Goal: Task Accomplishment & Management: Use online tool/utility

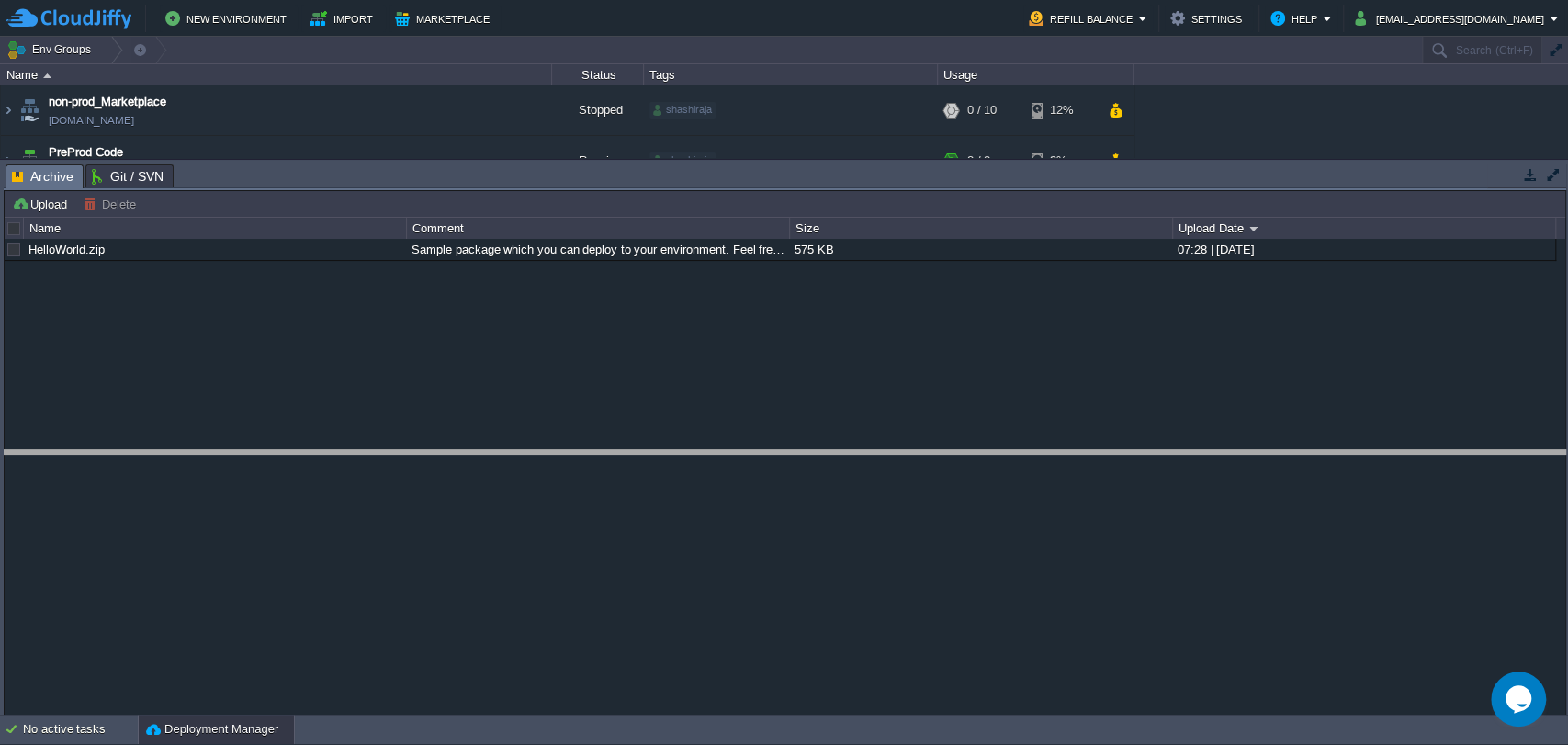
drag, startPoint x: 768, startPoint y: 168, endPoint x: 798, endPoint y: 456, distance: 289.6
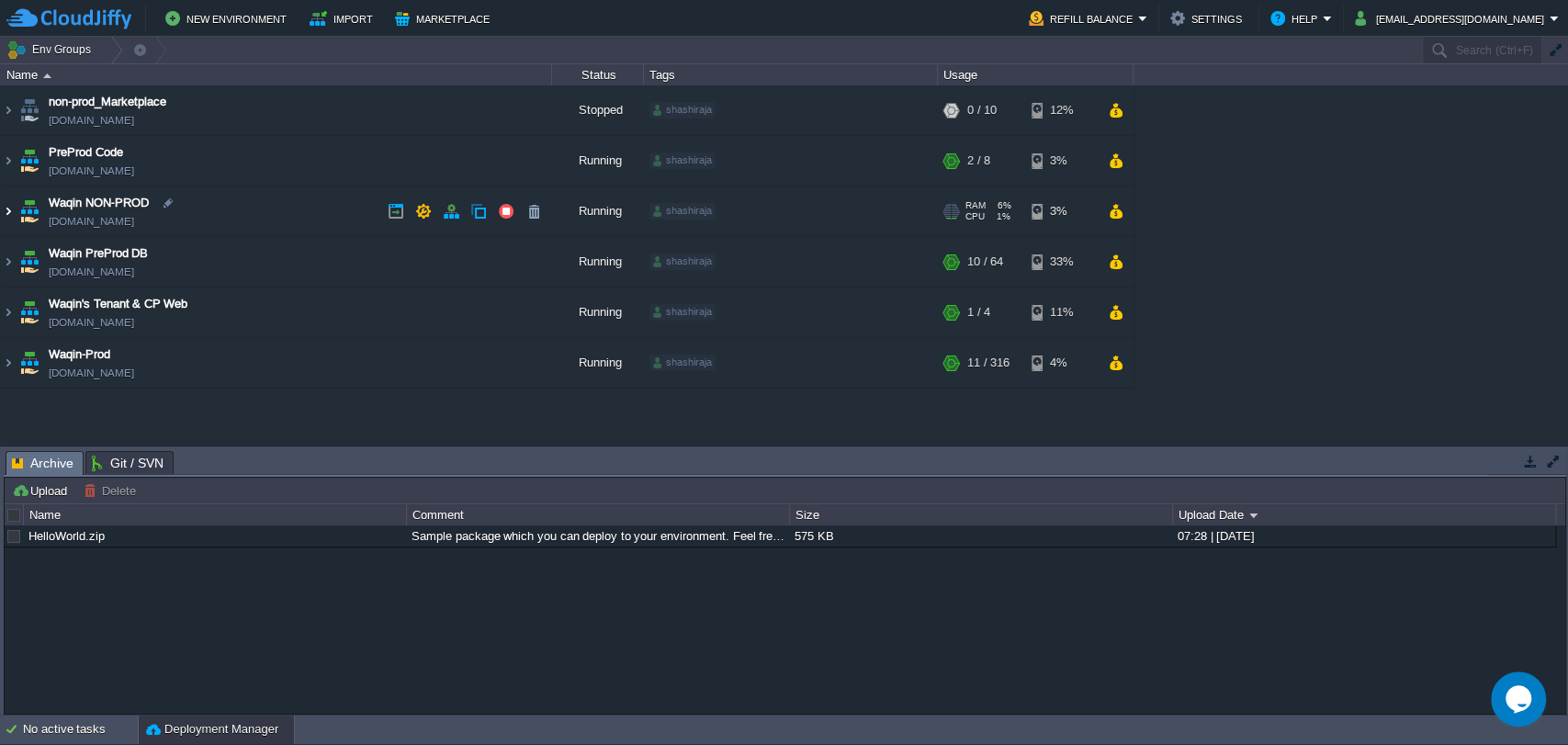
click at [6, 216] on img at bounding box center [8, 211] width 15 height 50
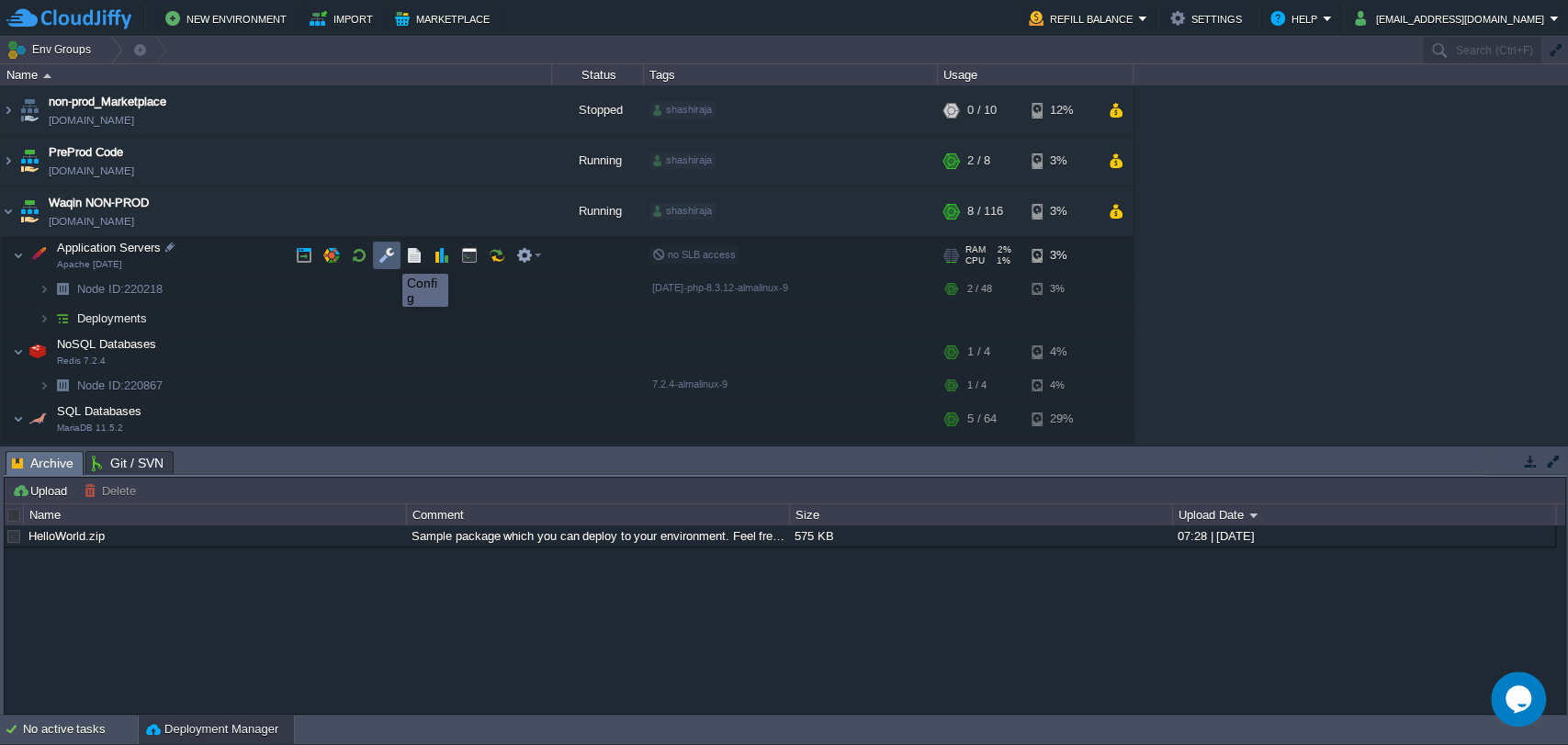
click at [389, 257] on button "button" at bounding box center [387, 254] width 17 height 17
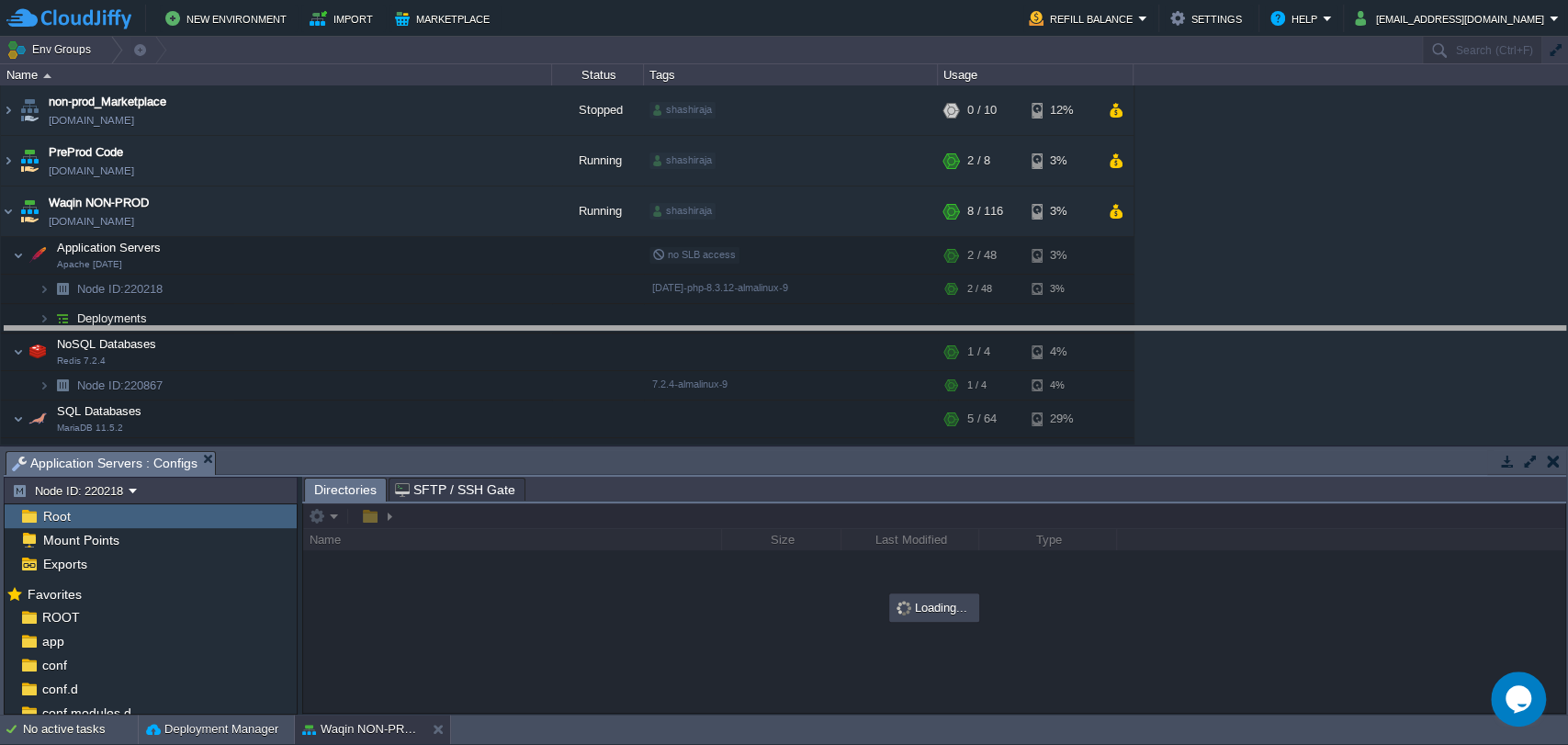
drag, startPoint x: 692, startPoint y: 465, endPoint x: 674, endPoint y: 295, distance: 171.0
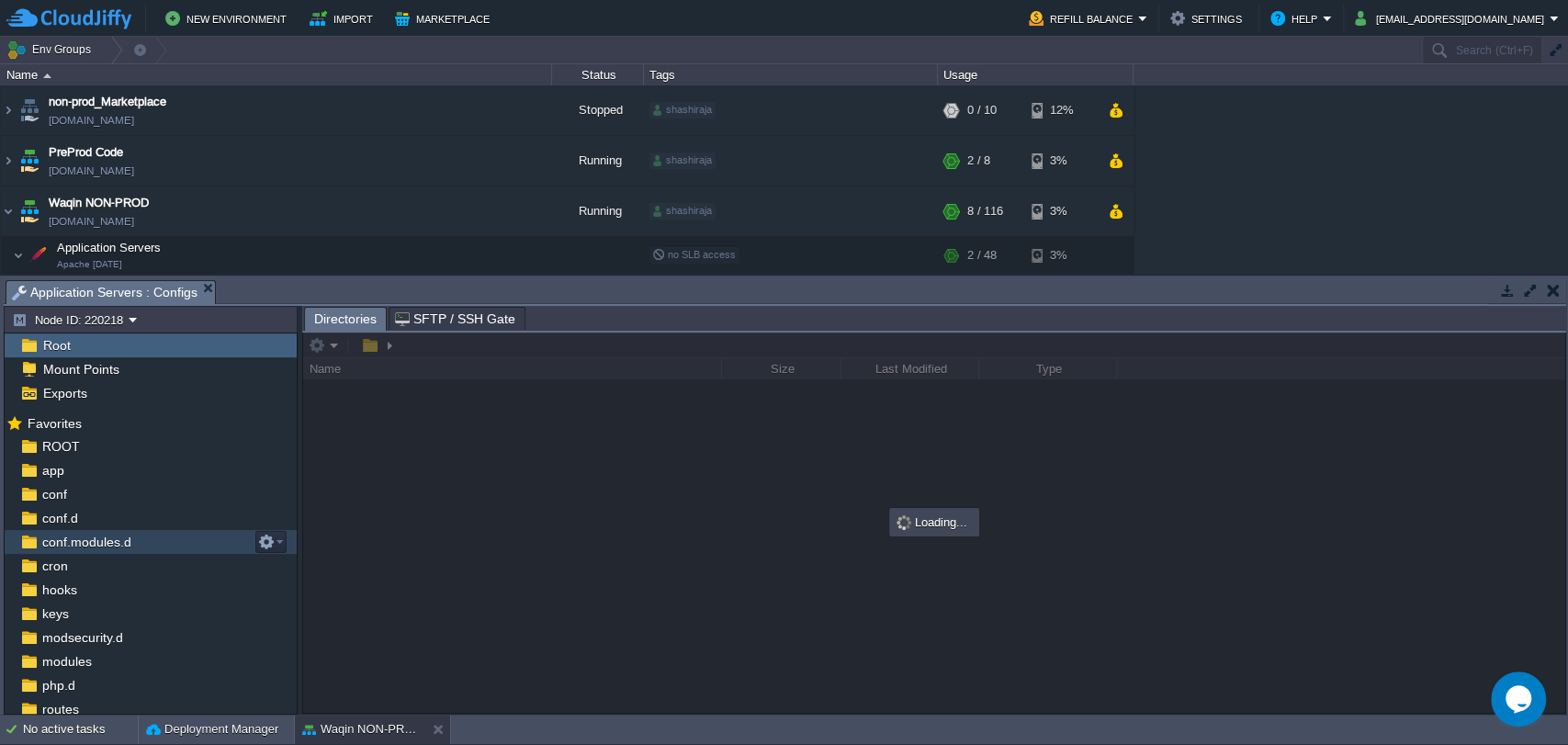
scroll to position [123, 0]
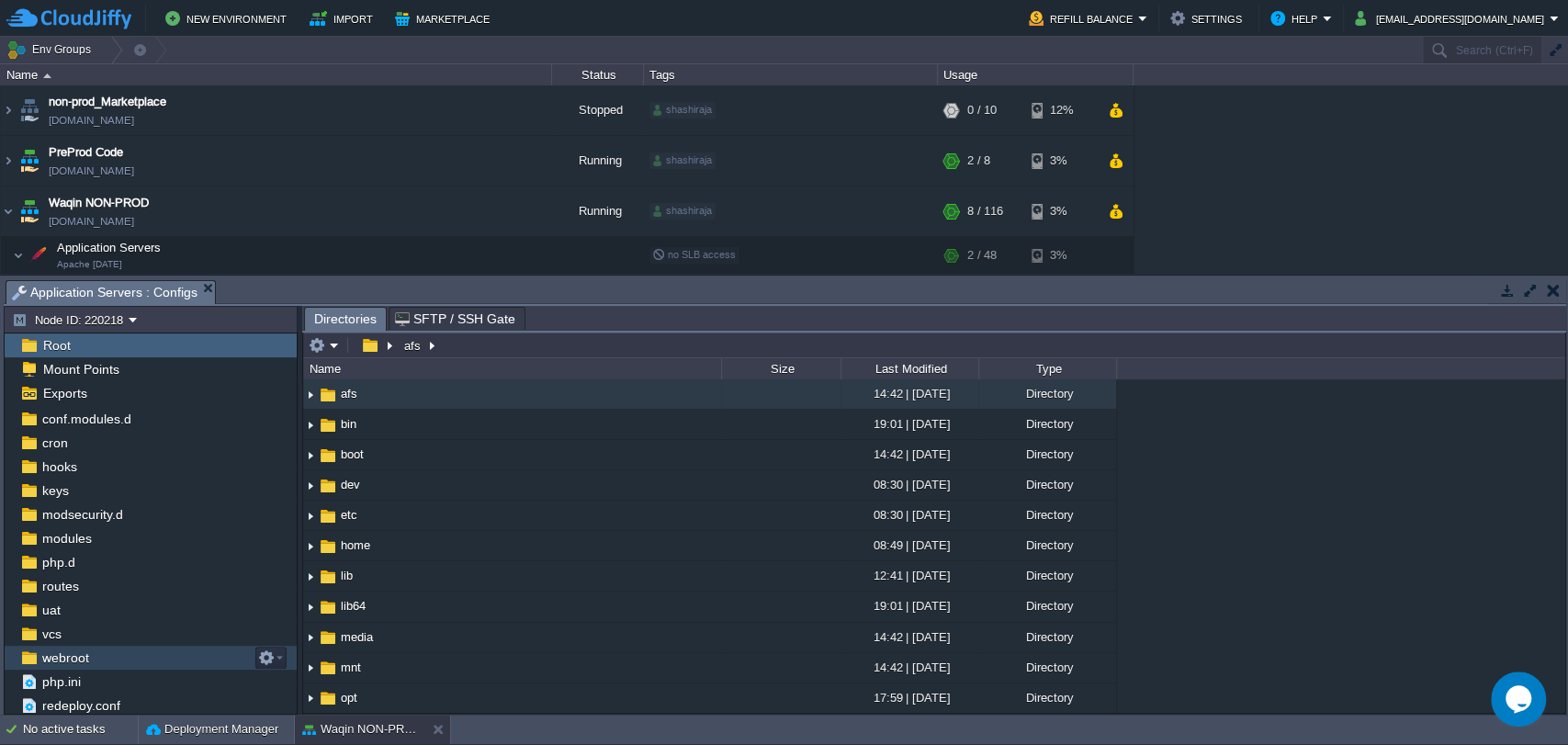
click at [64, 652] on span "webroot" at bounding box center [65, 658] width 53 height 17
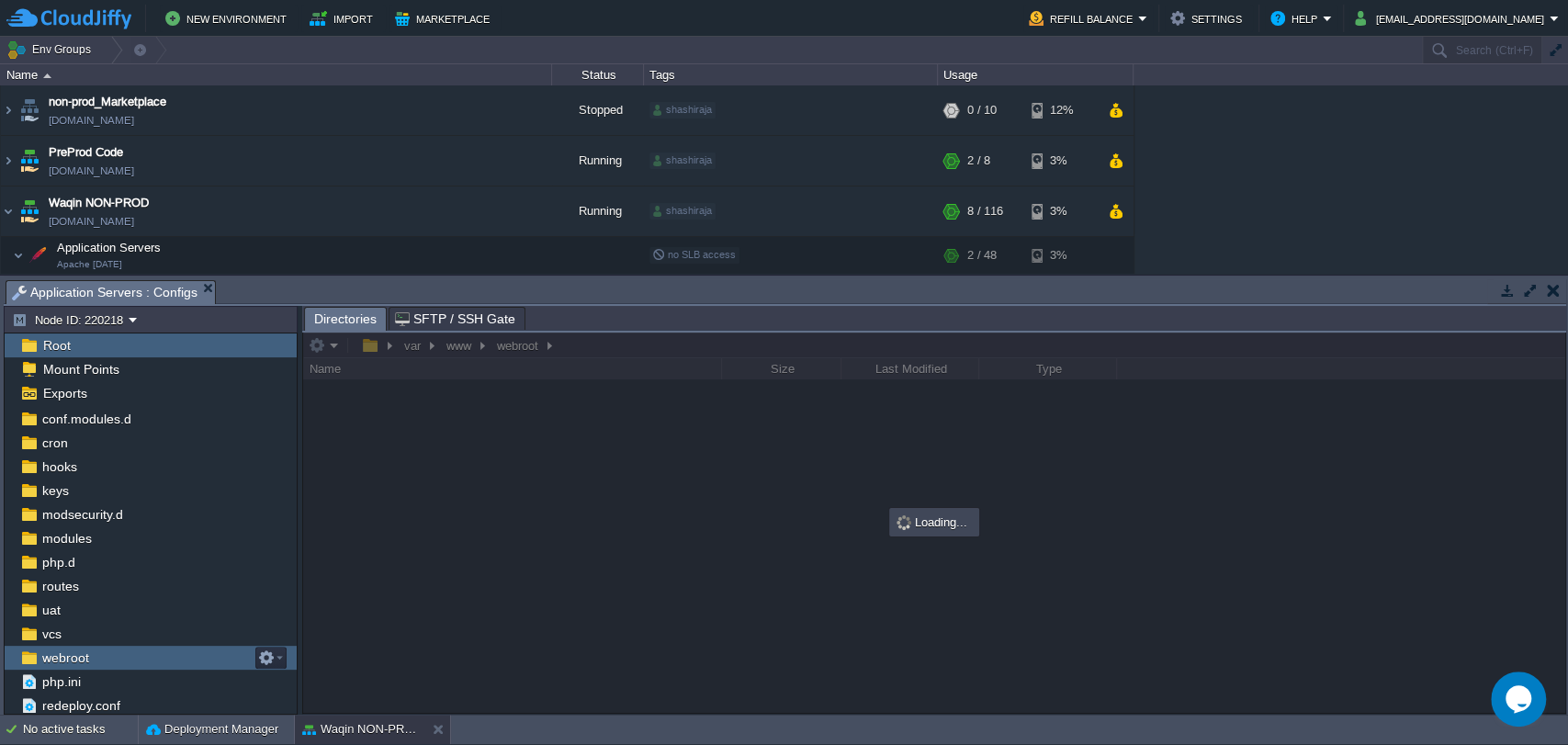
click at [64, 652] on span "webroot" at bounding box center [65, 658] width 53 height 17
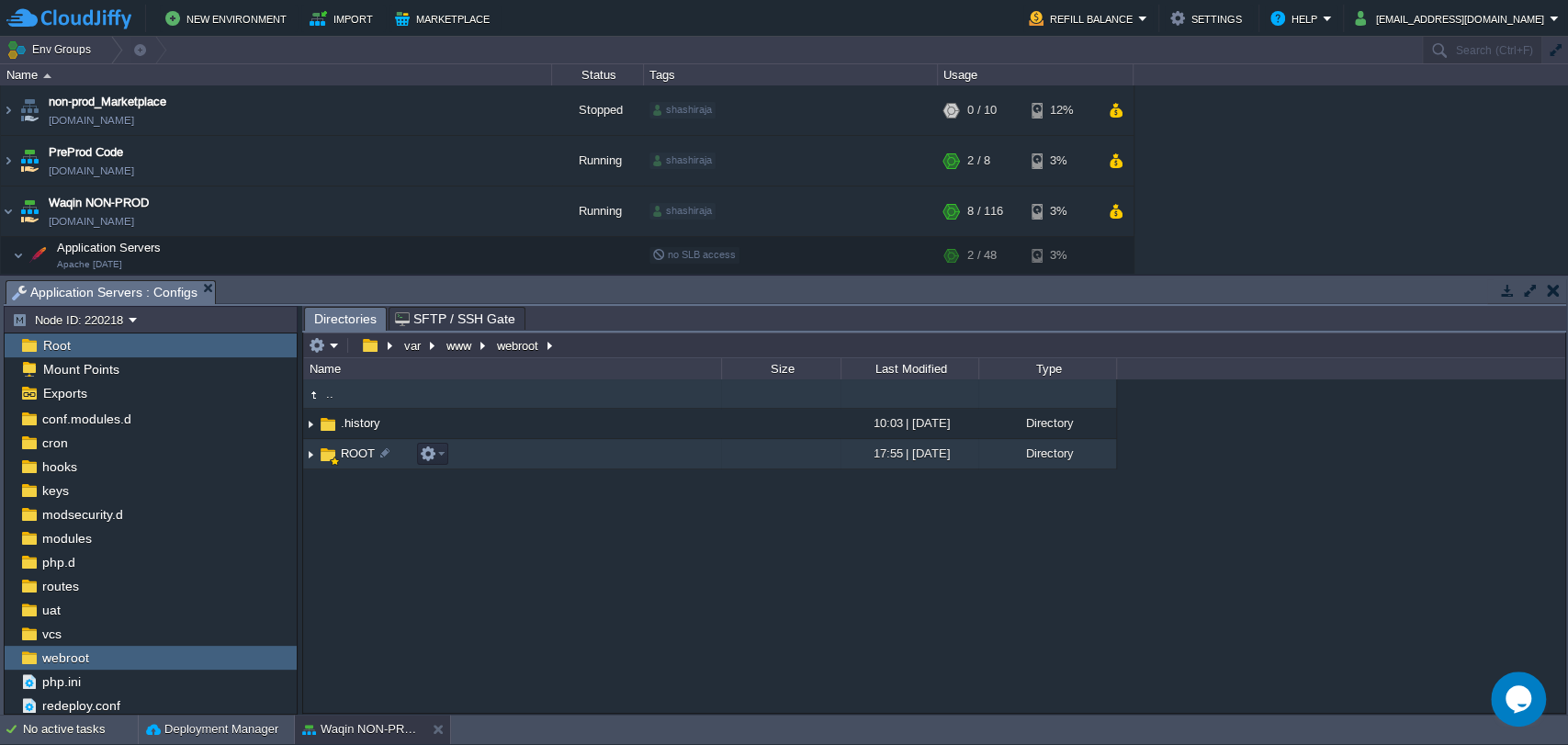
click at [352, 450] on span "ROOT" at bounding box center [358, 454] width 40 height 16
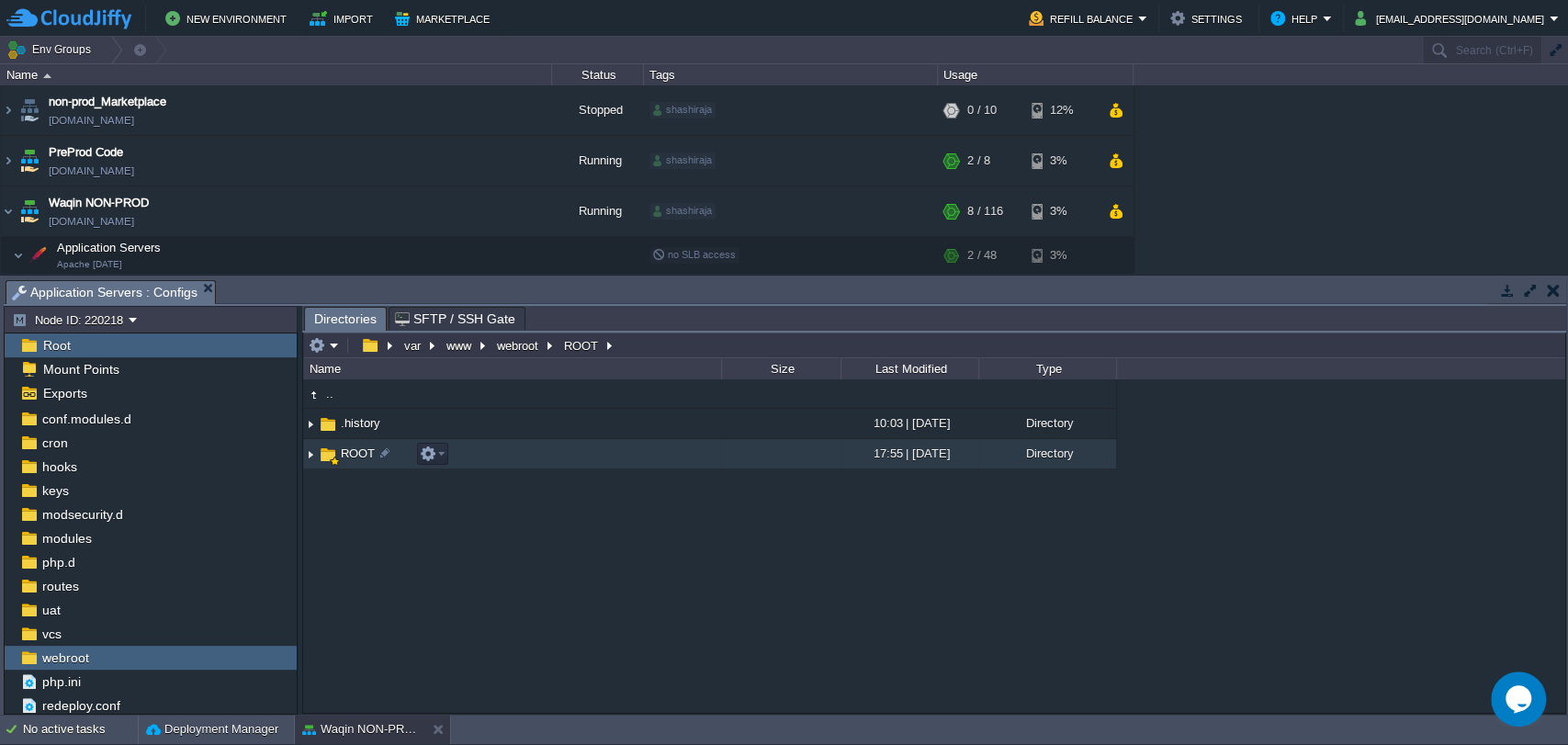
click at [352, 450] on span "ROOT" at bounding box center [358, 454] width 40 height 16
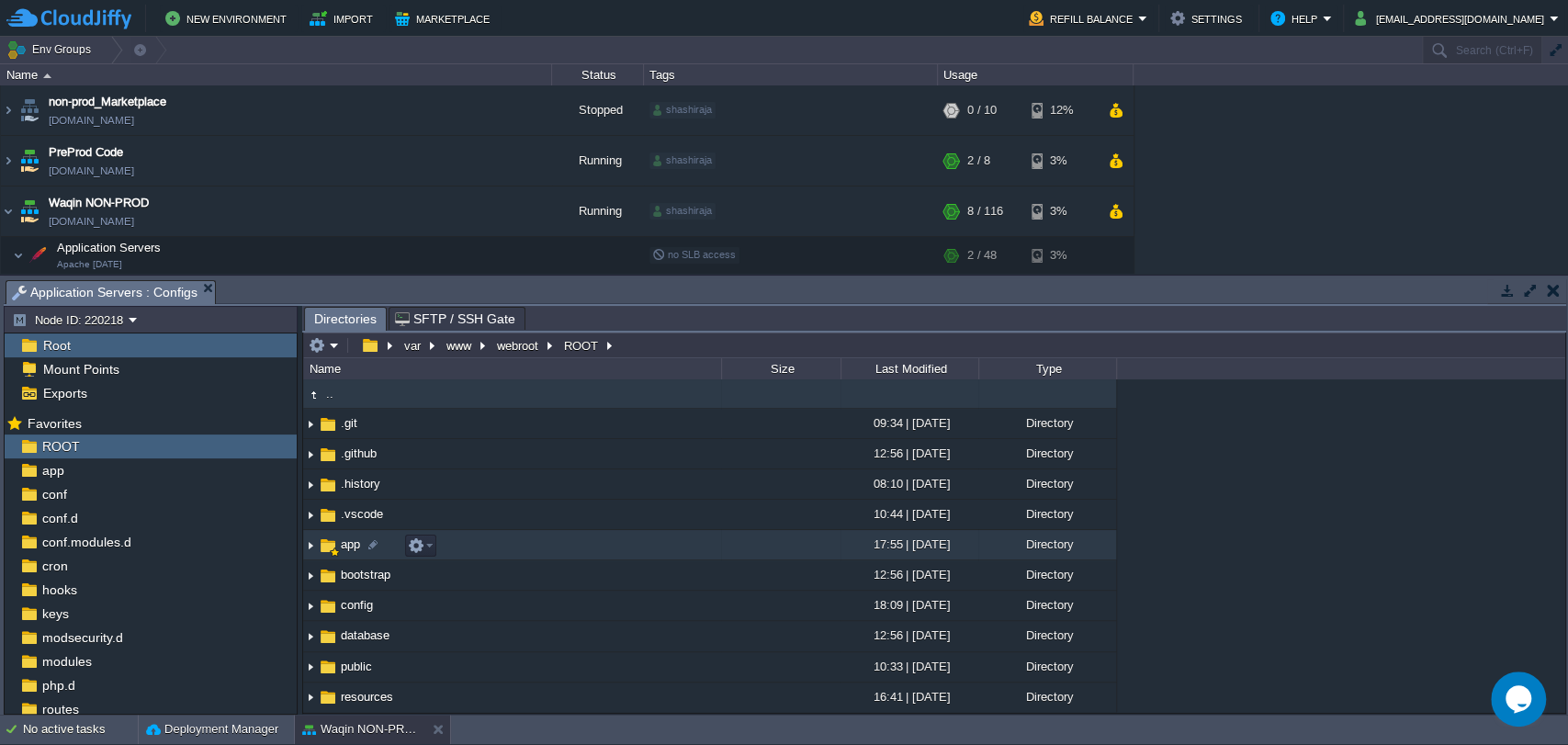
click at [348, 550] on span "app" at bounding box center [351, 544] width 25 height 16
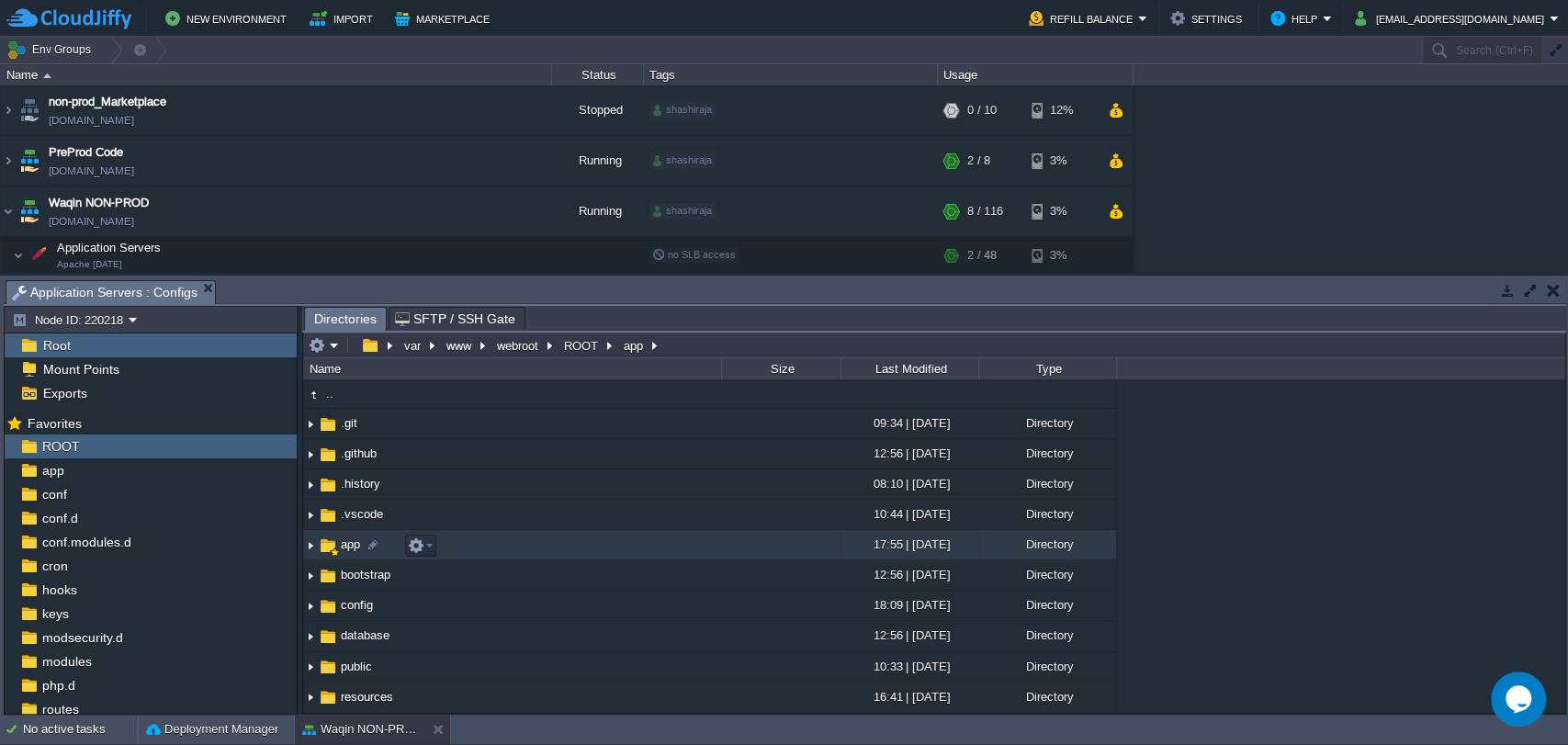
click at [348, 550] on span "app" at bounding box center [351, 544] width 25 height 16
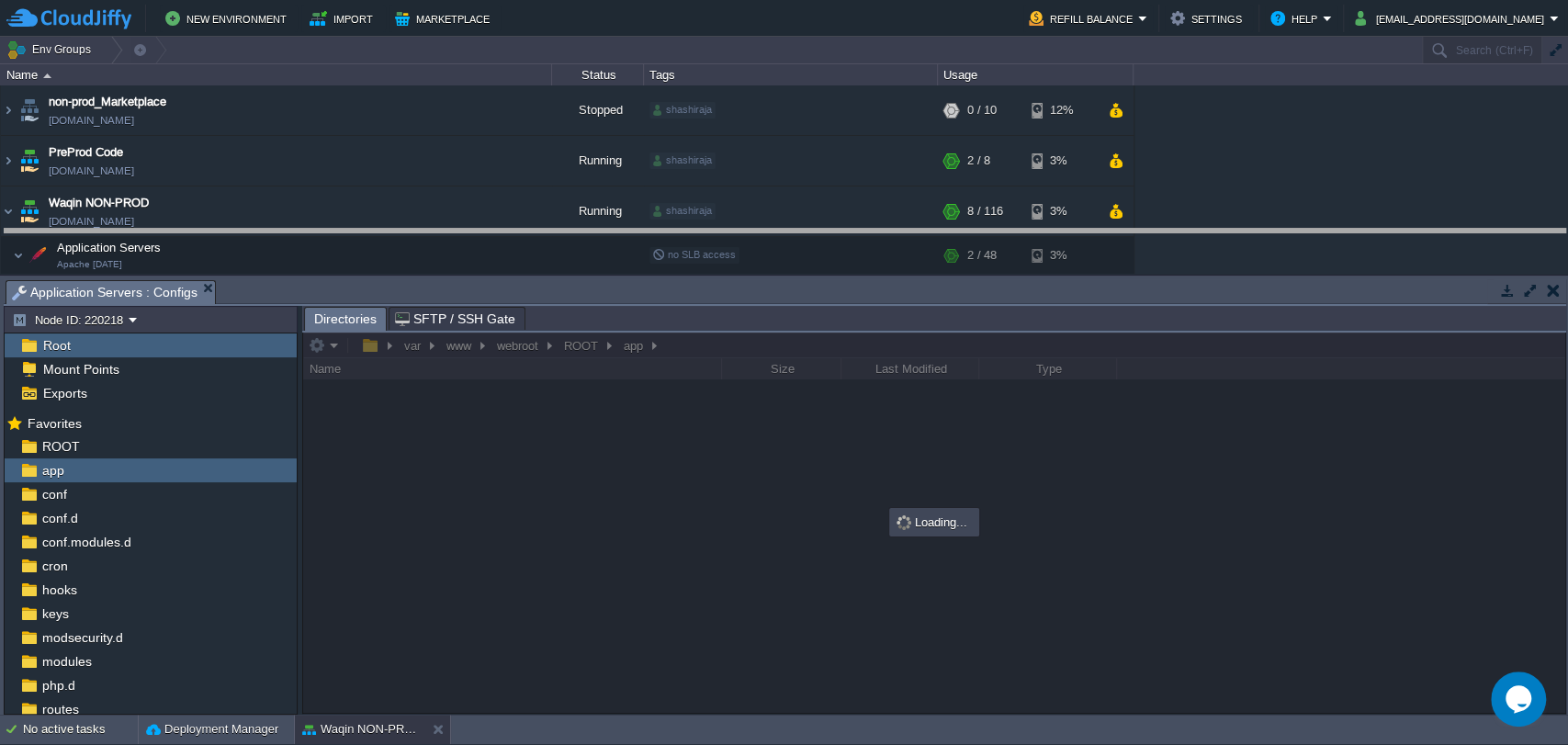
drag, startPoint x: 711, startPoint y: 284, endPoint x: 705, endPoint y: 233, distance: 51.4
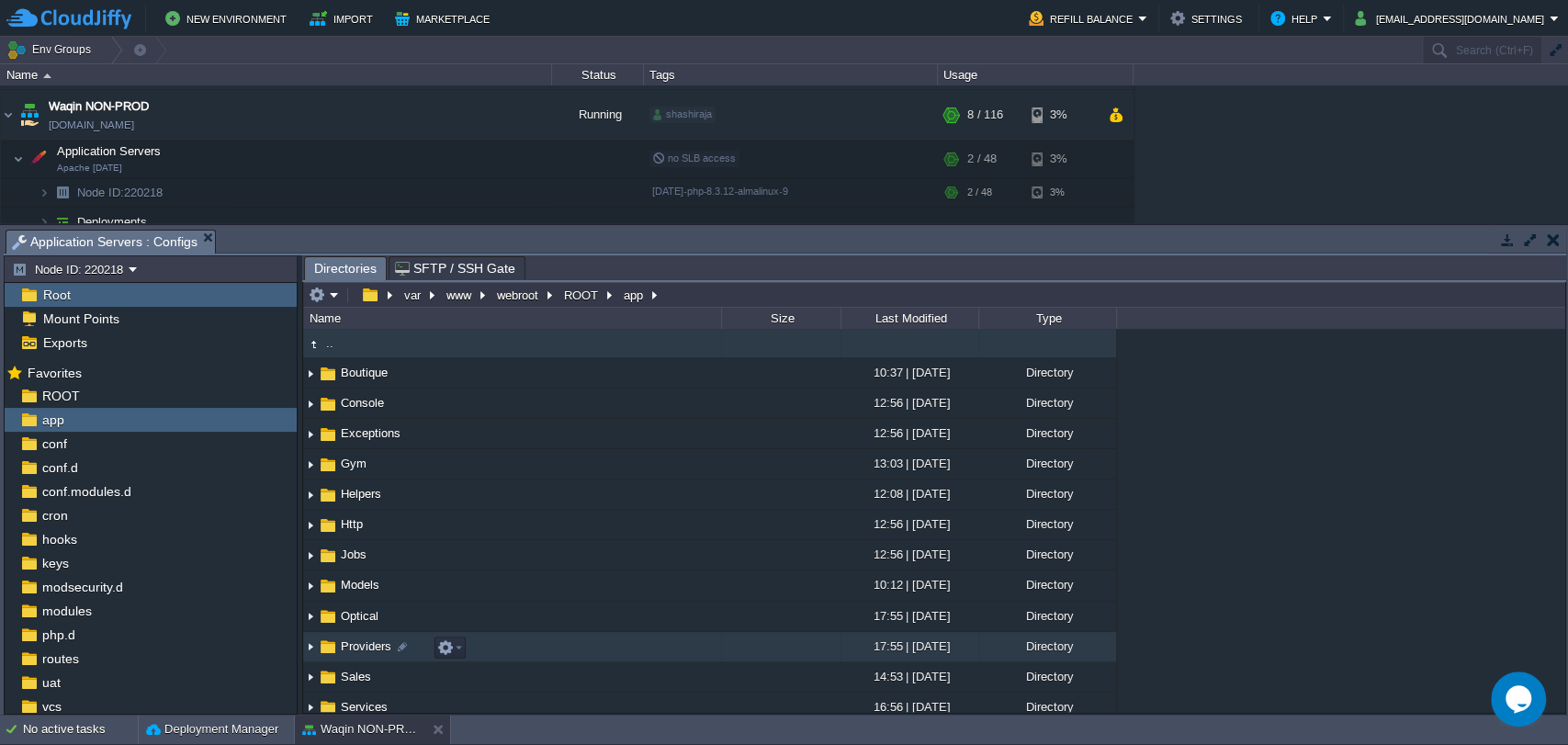
scroll to position [13, 0]
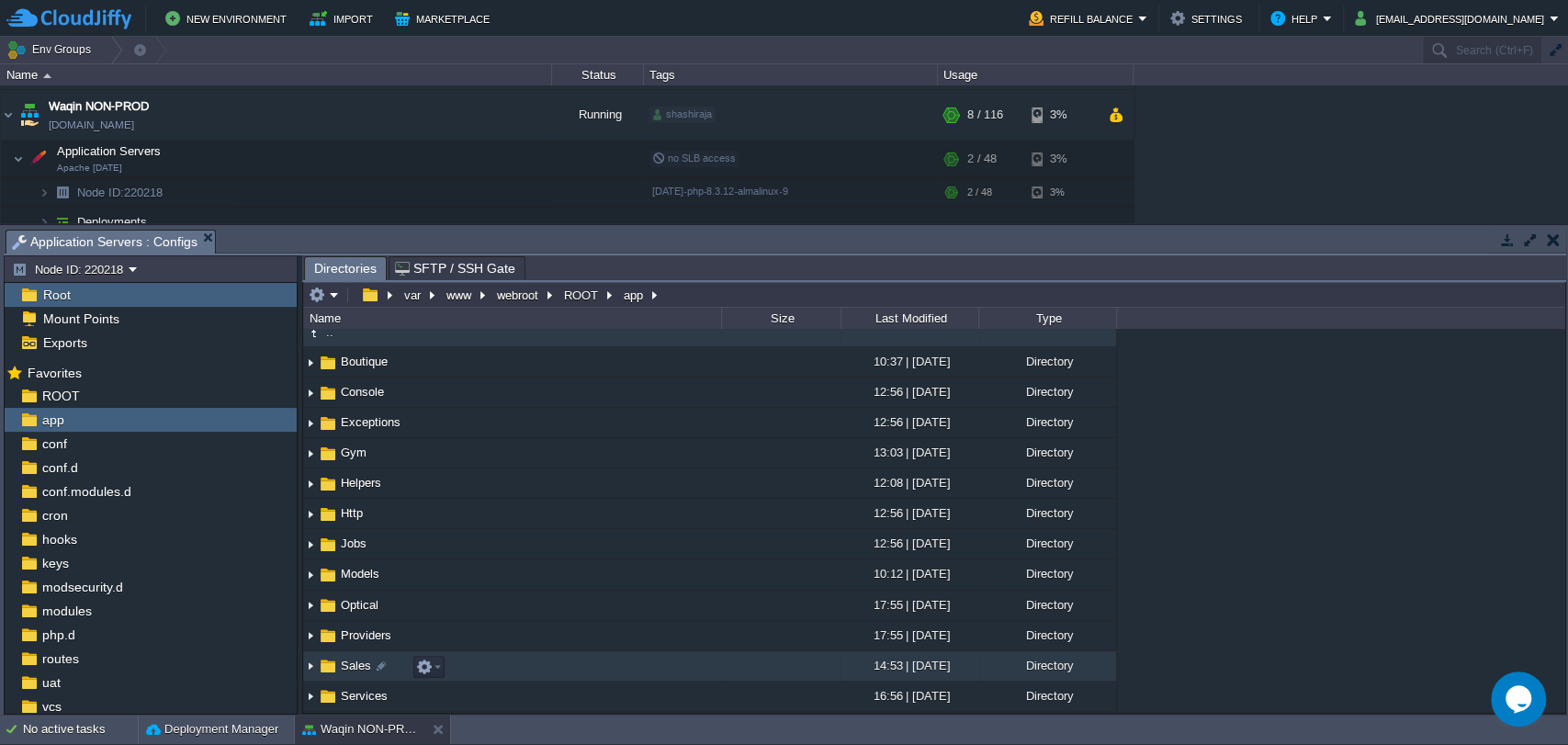
click at [311, 670] on img at bounding box center [310, 665] width 15 height 28
click at [348, 661] on span "Sales" at bounding box center [356, 665] width 36 height 16
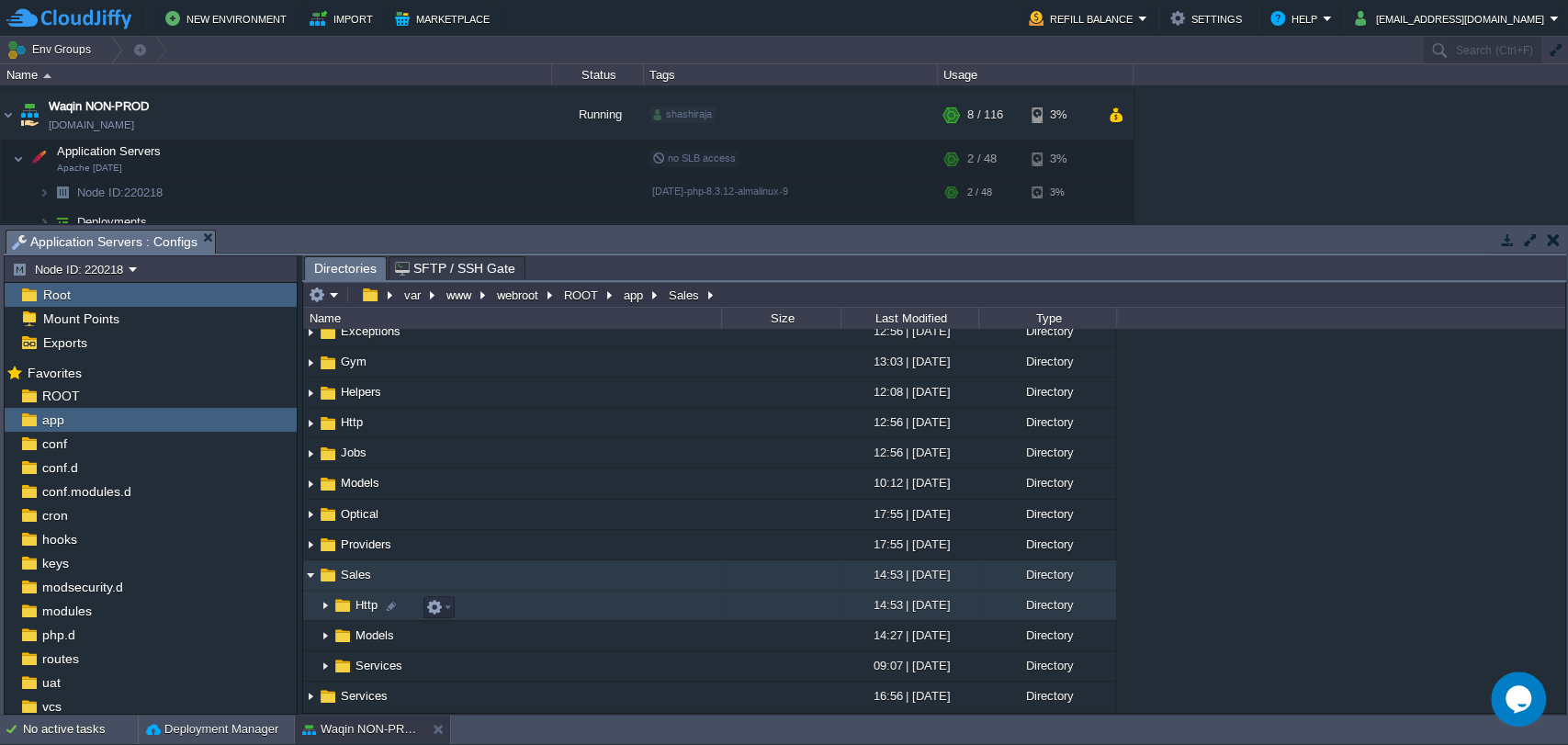
click at [367, 606] on span "Http" at bounding box center [366, 605] width 27 height 16
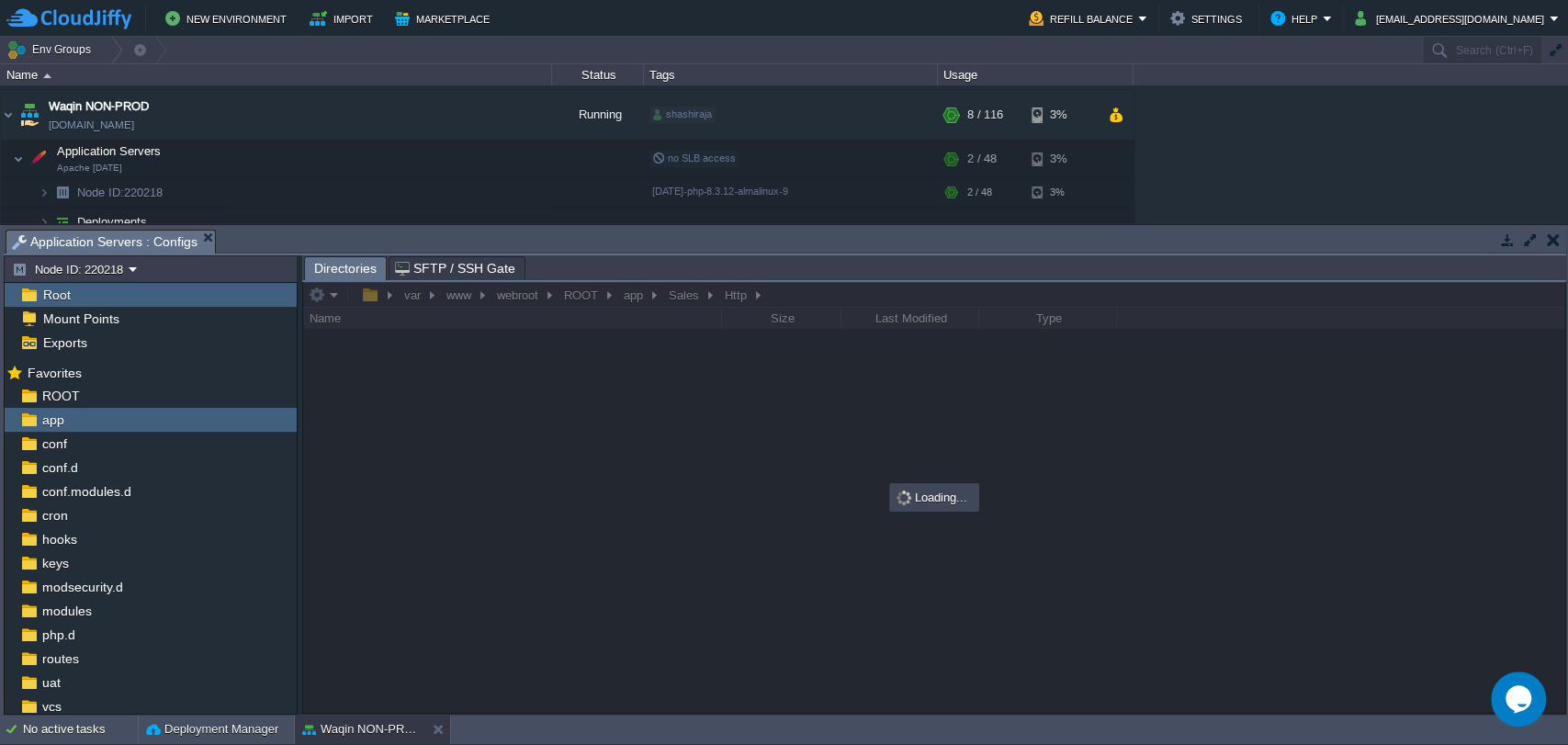
scroll to position [0, 0]
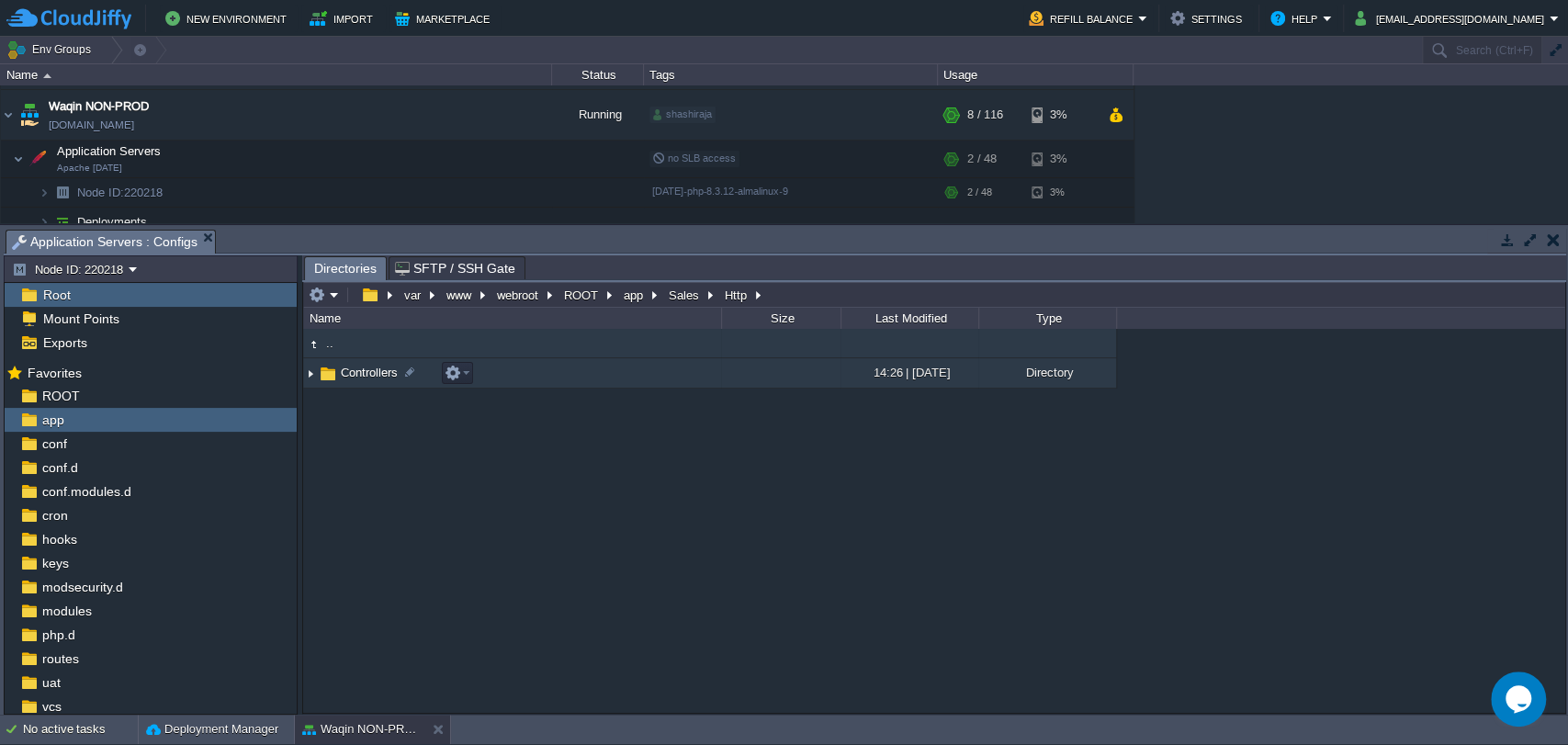
click at [371, 373] on span "Controllers" at bounding box center [369, 372] width 62 height 16
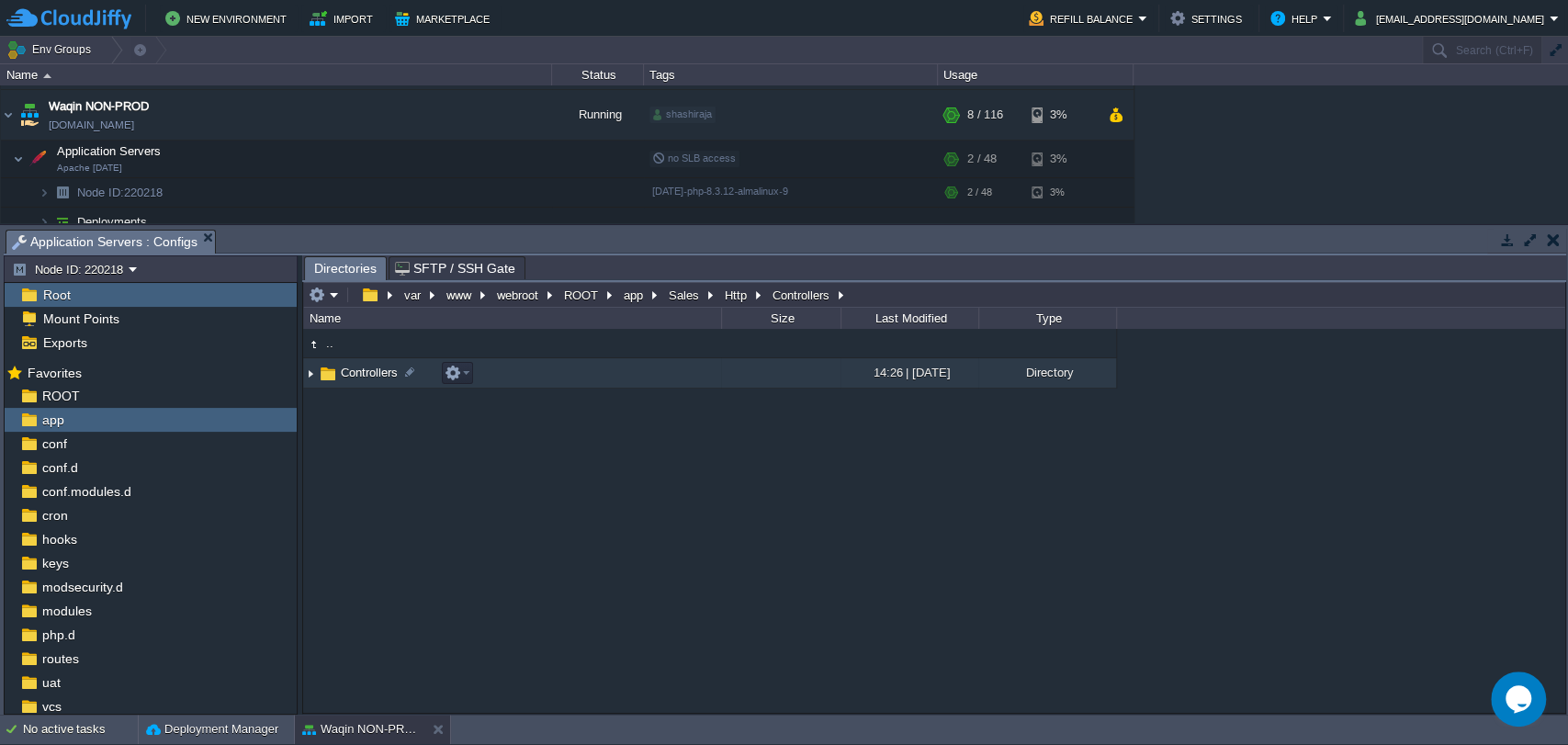
click at [371, 373] on span "Controllers" at bounding box center [369, 372] width 62 height 16
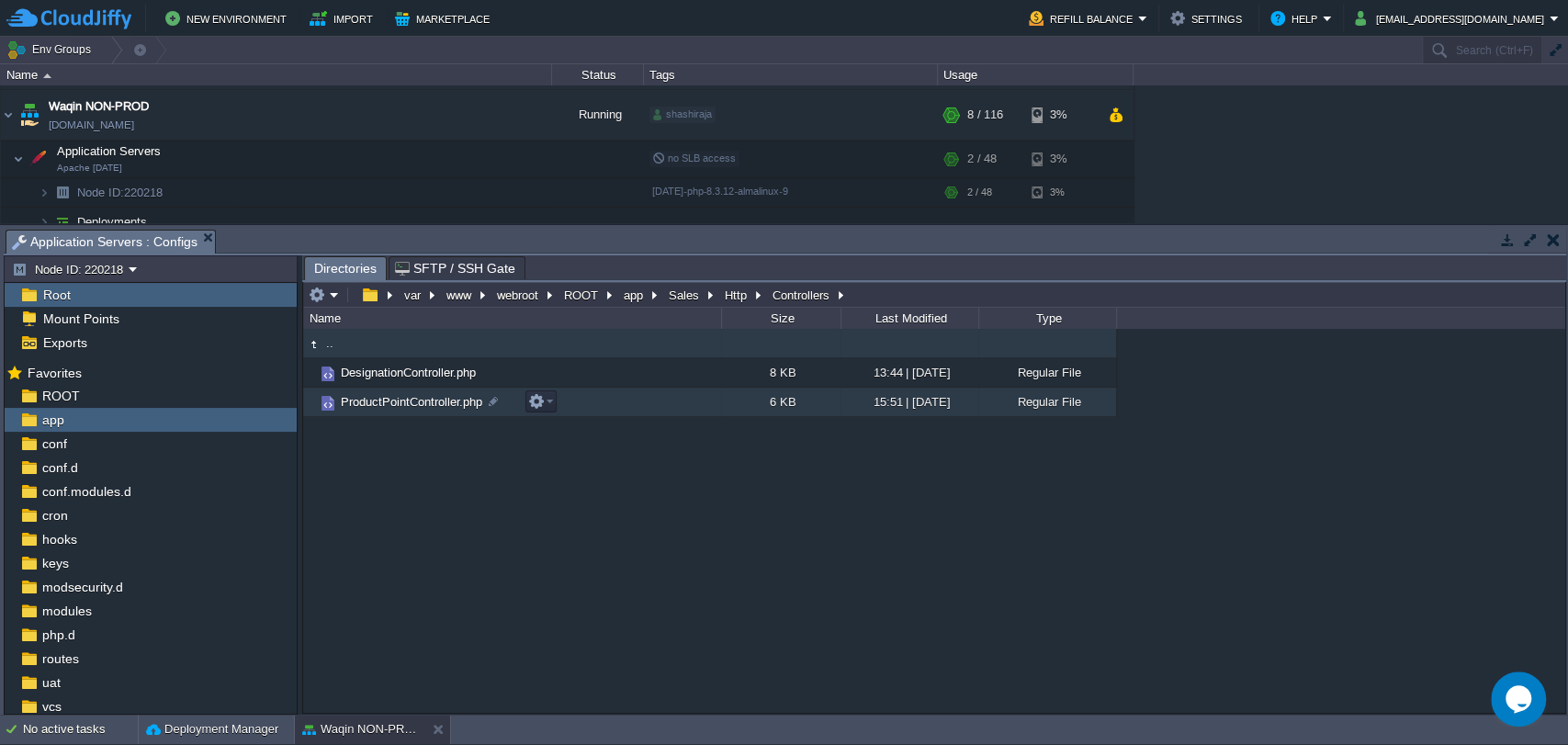
click at [386, 403] on span "ProductPointController.php" at bounding box center [411, 402] width 147 height 16
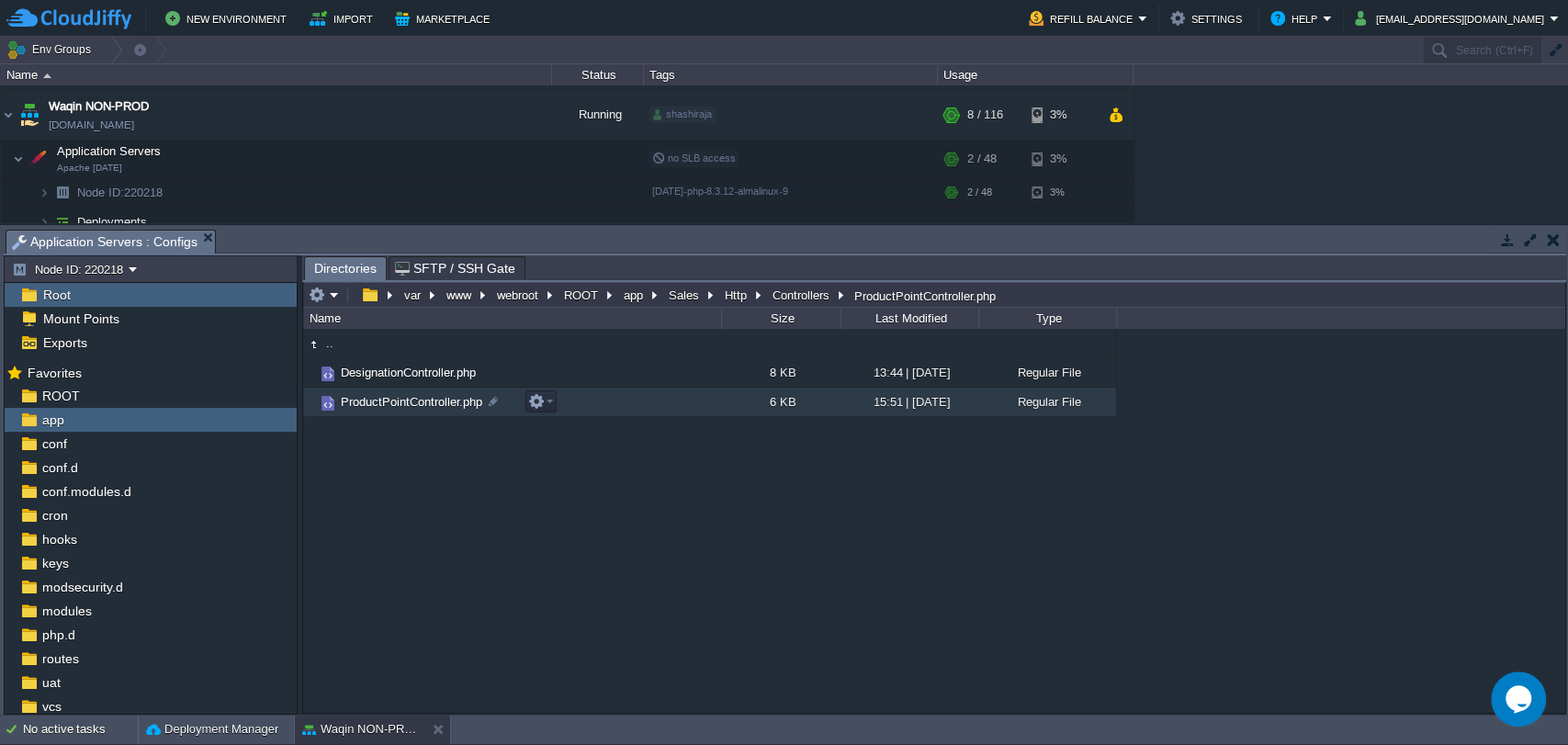
click at [386, 403] on span "ProductPointController.php" at bounding box center [411, 402] width 147 height 16
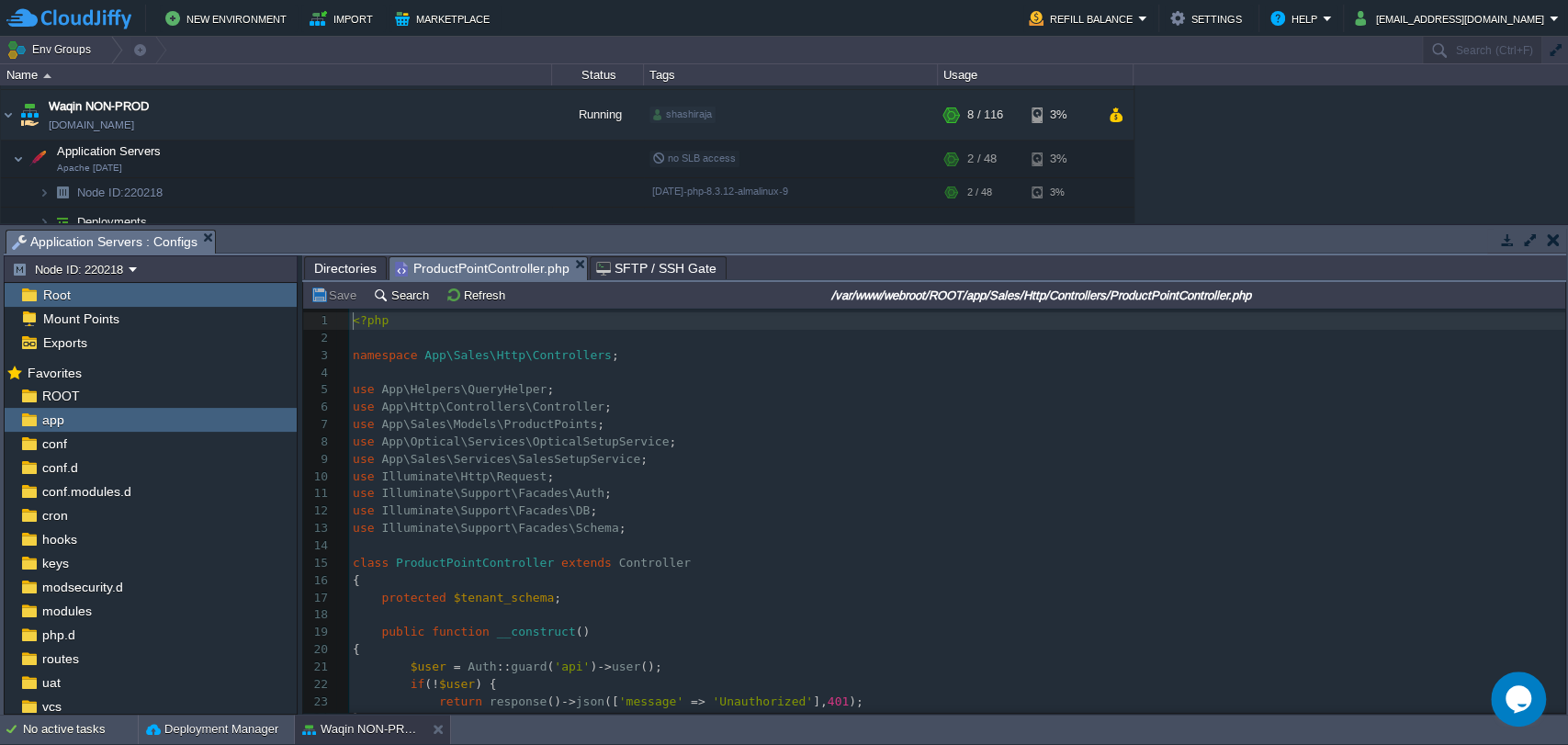
scroll to position [6, 0]
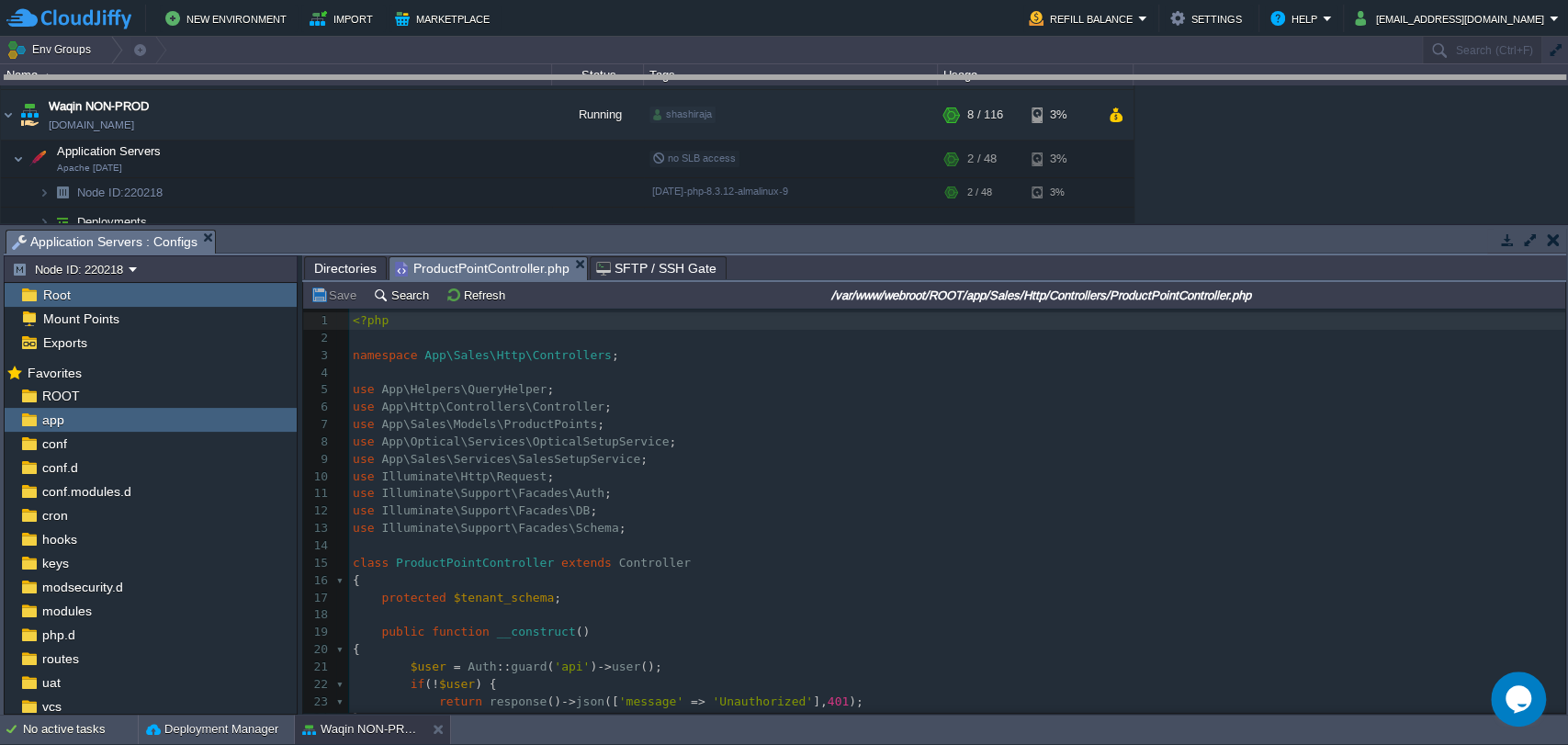
drag, startPoint x: 692, startPoint y: 234, endPoint x: 665, endPoint y: 81, distance: 155.4
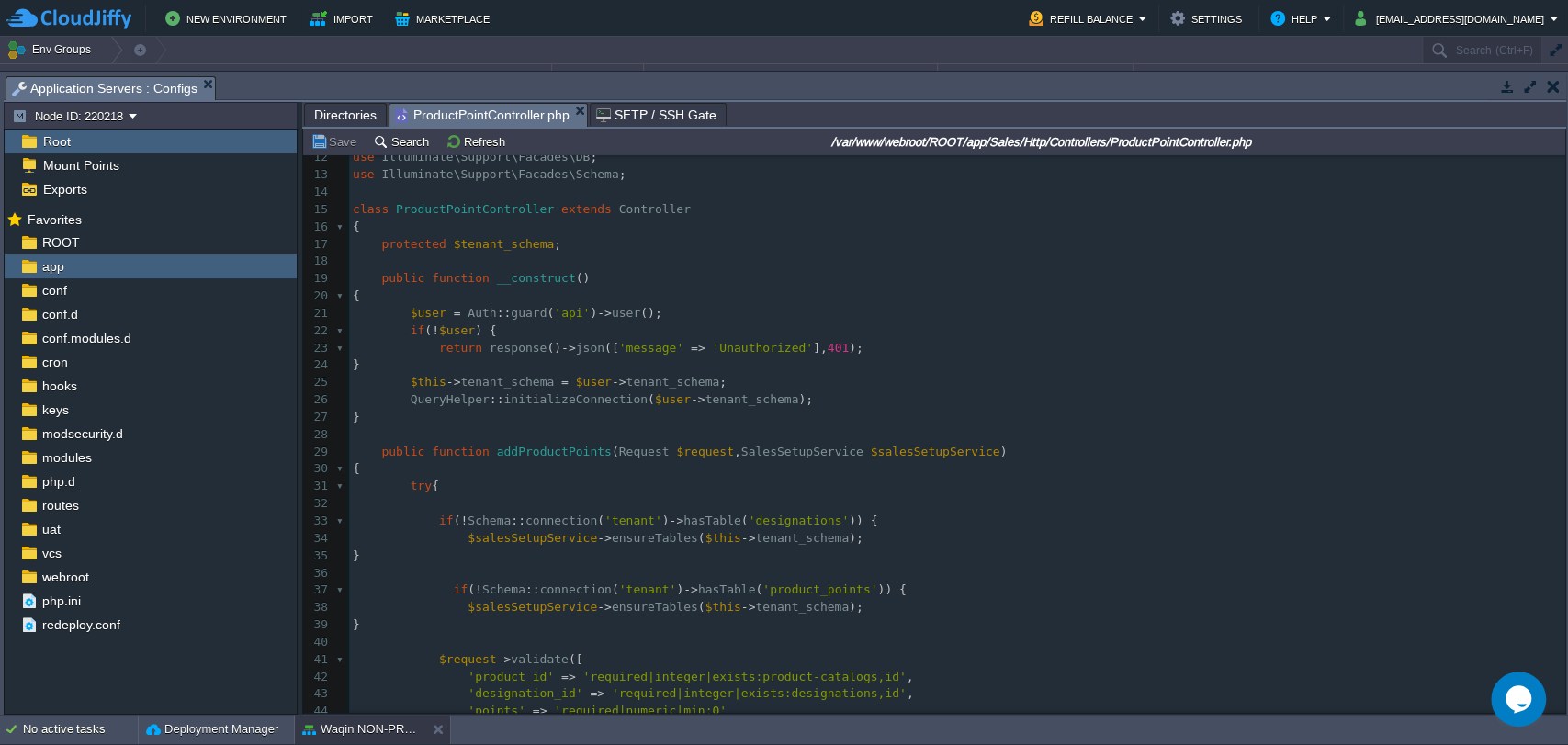
scroll to position [0, 0]
click at [512, 274] on div "189 1 <?php 2 ​ 3 namespace App\Sales\Http\Controllers ; 4 ​ 5 use App\Helpers\…" at bounding box center [957, 404] width 1216 height 900
type textarea "__construct"
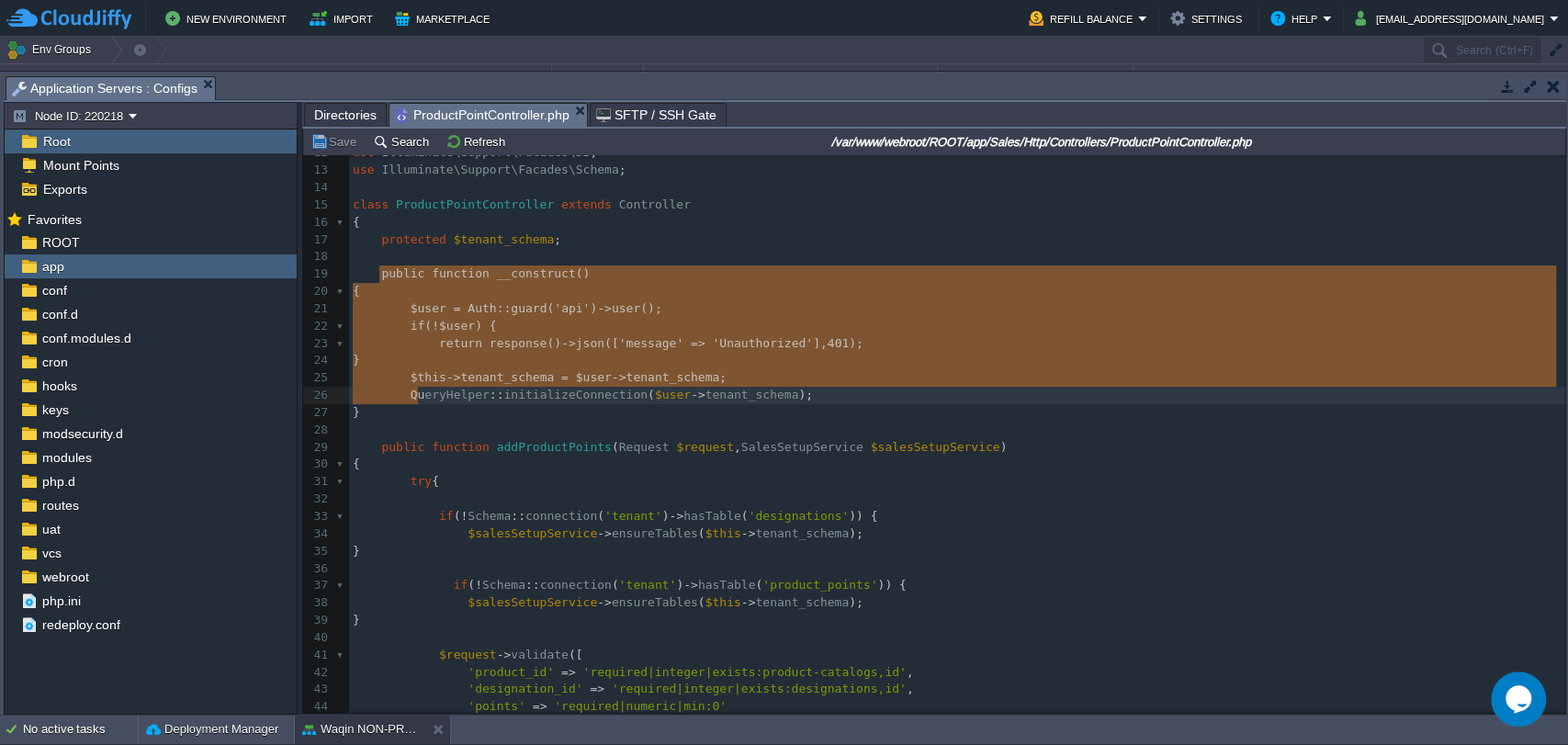
type textarea "public function __construct() { $user = Auth::guard('api')->user(); if (!$user)…"
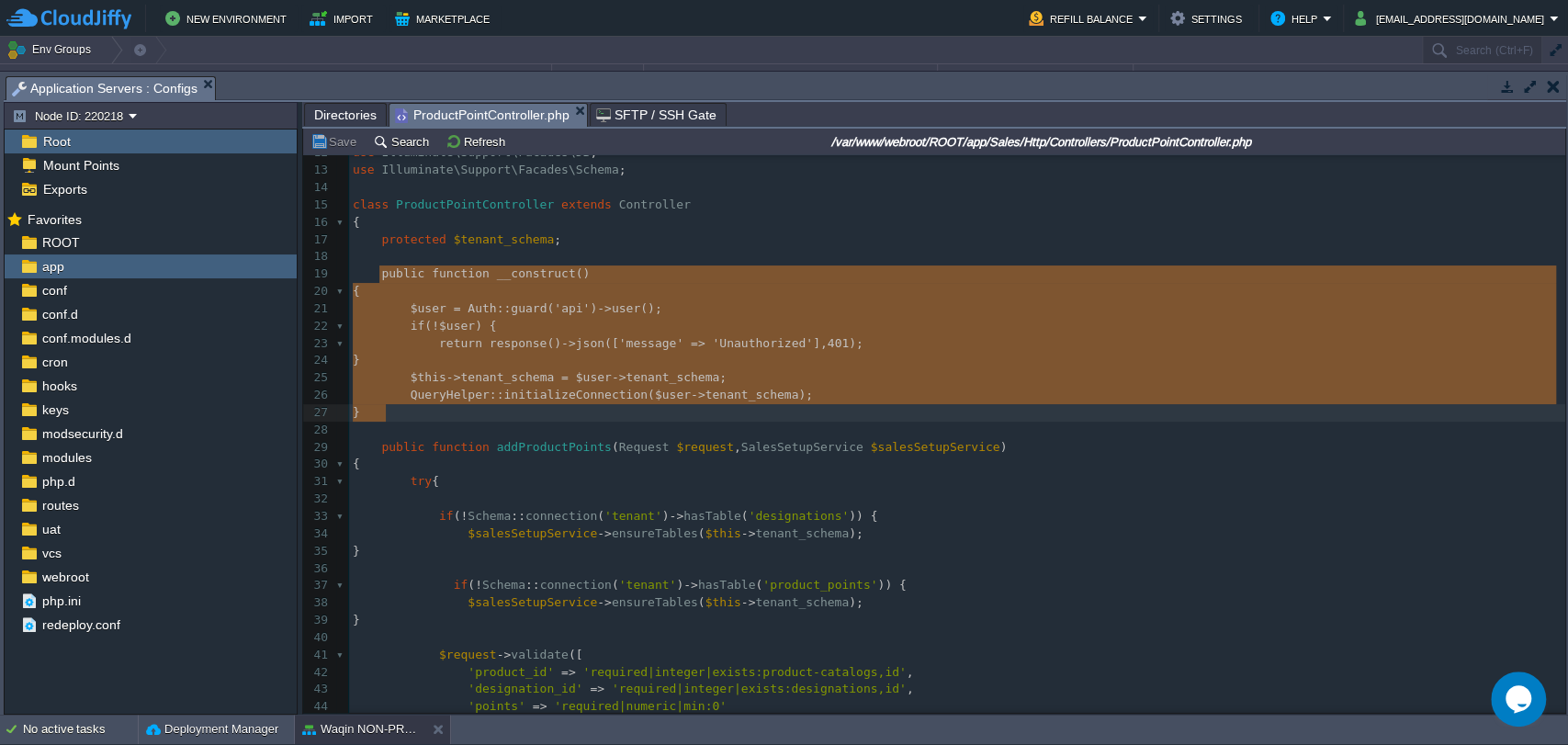
drag, startPoint x: 377, startPoint y: 276, endPoint x: 420, endPoint y: 414, distance: 144.5
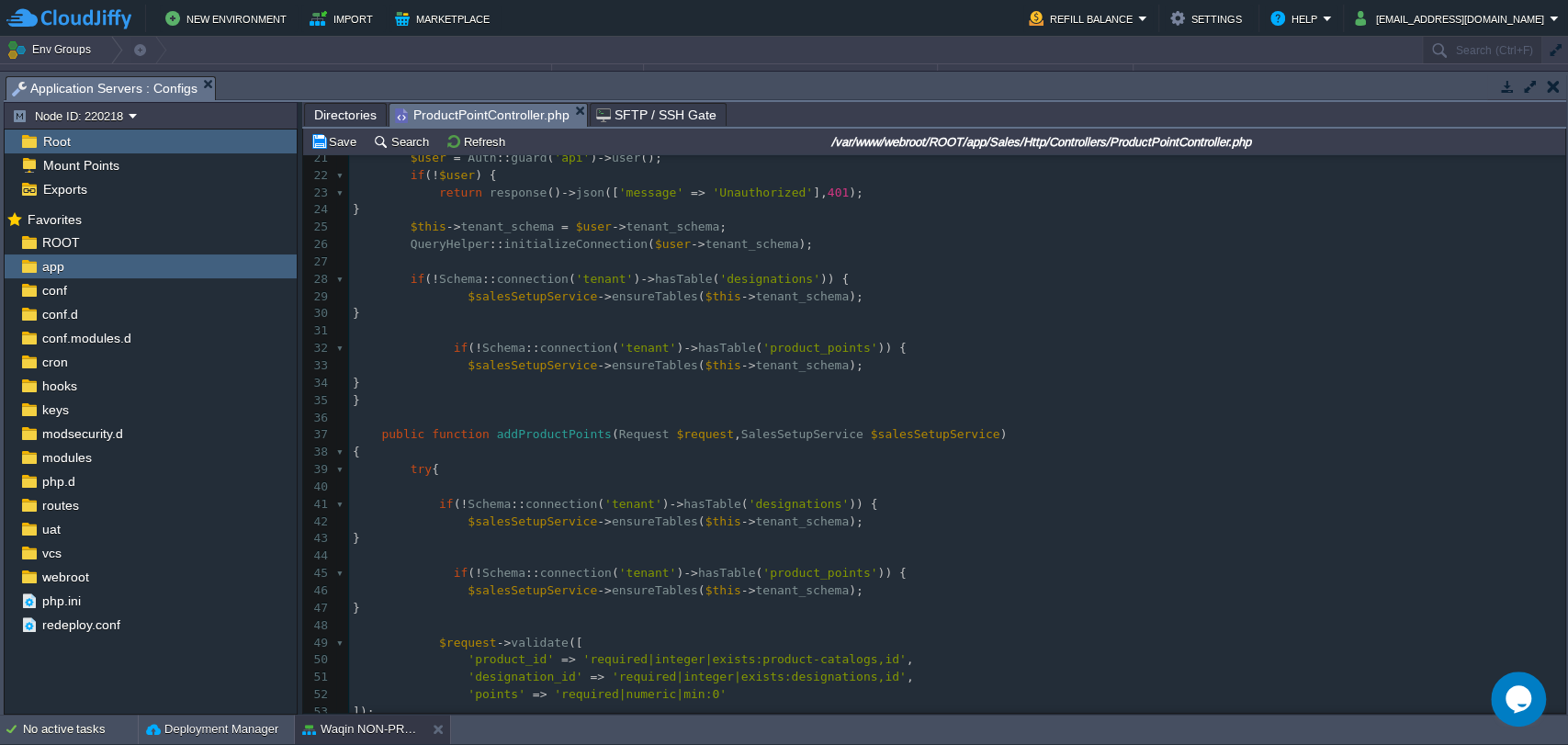
click at [512, 442] on div "xxxxxxxxxx 1 <?php 2 ​ 3 namespace App\Sales\Http\Controllers ; 4 ​ 5 use App\H…" at bounding box center [957, 331] width 1216 height 1056
click at [375, 437] on div "xxxxxxxxxx 1 <?php 2 ​ 3 namespace App\Sales\Http\Controllers ; 4 ​ 5 use App\H…" at bounding box center [957, 340] width 1216 height 1073
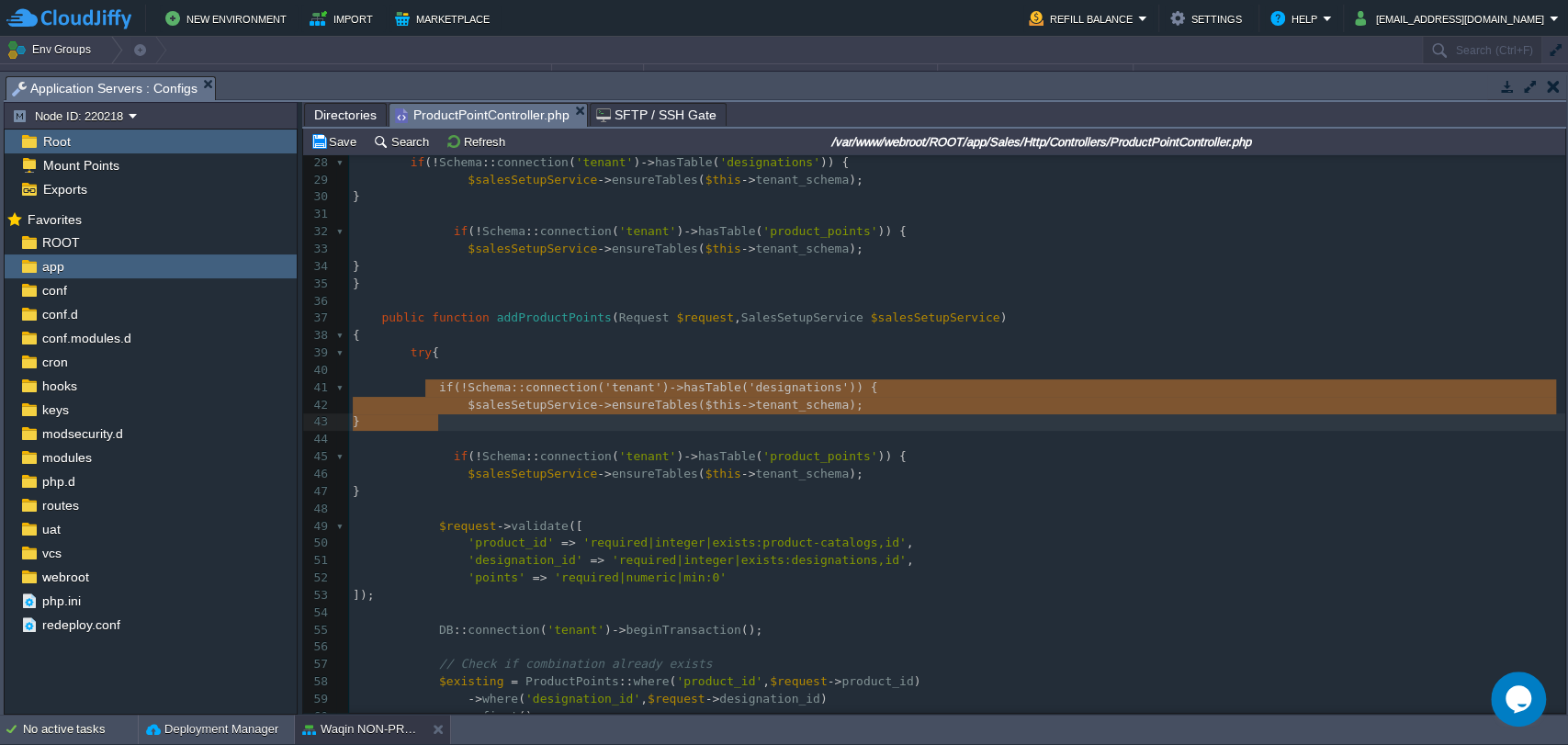
drag, startPoint x: 427, startPoint y: 388, endPoint x: 447, endPoint y: 421, distance: 38.6
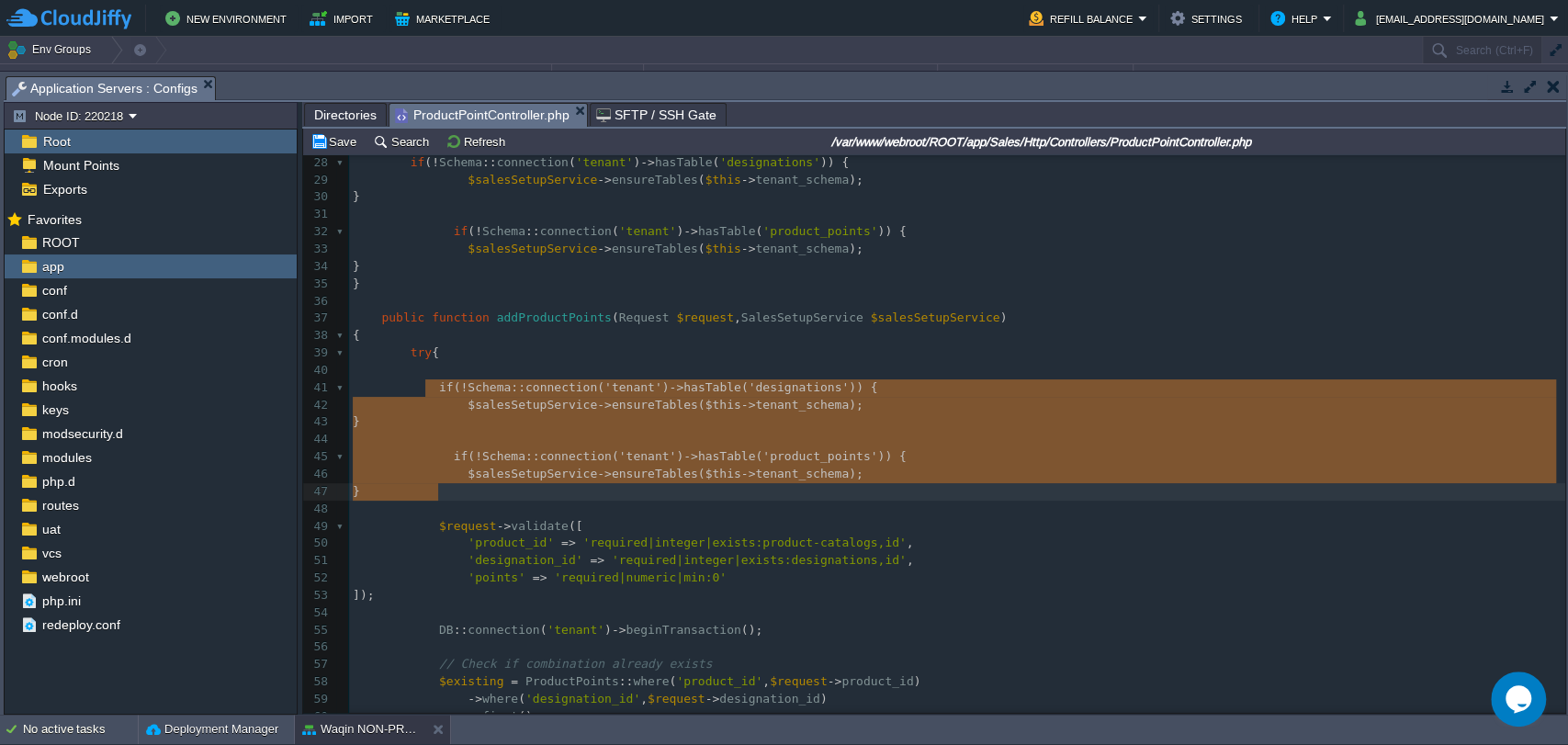
type textarea "if (!Schema::connection('tenant')->hasTable('designations')) { $salesSetupServi…"
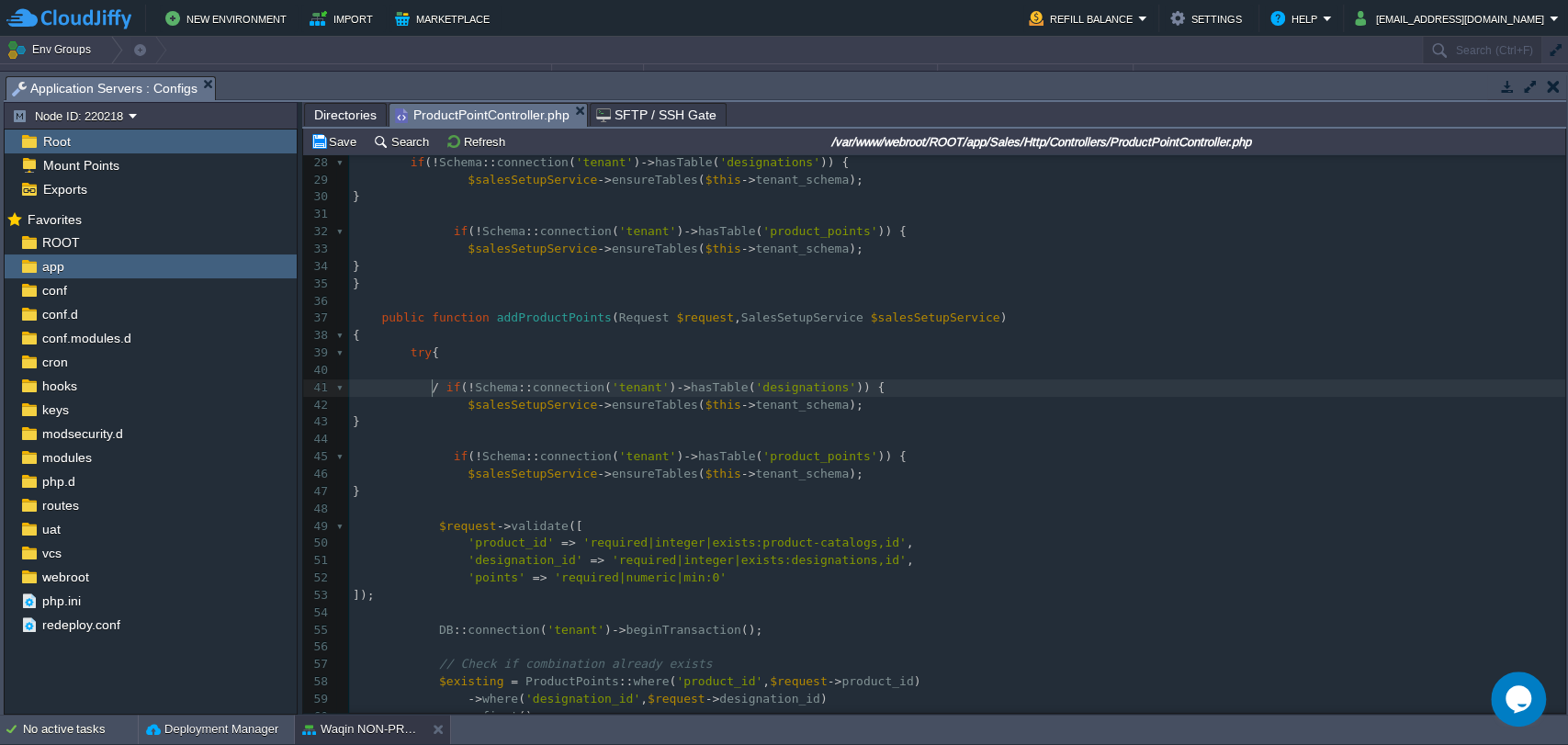
type textarea "//"
click at [428, 406] on span at bounding box center [410, 404] width 115 height 14
type textarea "//"
click at [427, 421] on div "xxxxxxxxxx 1 <?php 2 ​ 3 namespace App\Sales\Http\Controllers ; 4 ​ 5 use App\H…" at bounding box center [957, 284] width 1216 height 1194
type textarea "//"
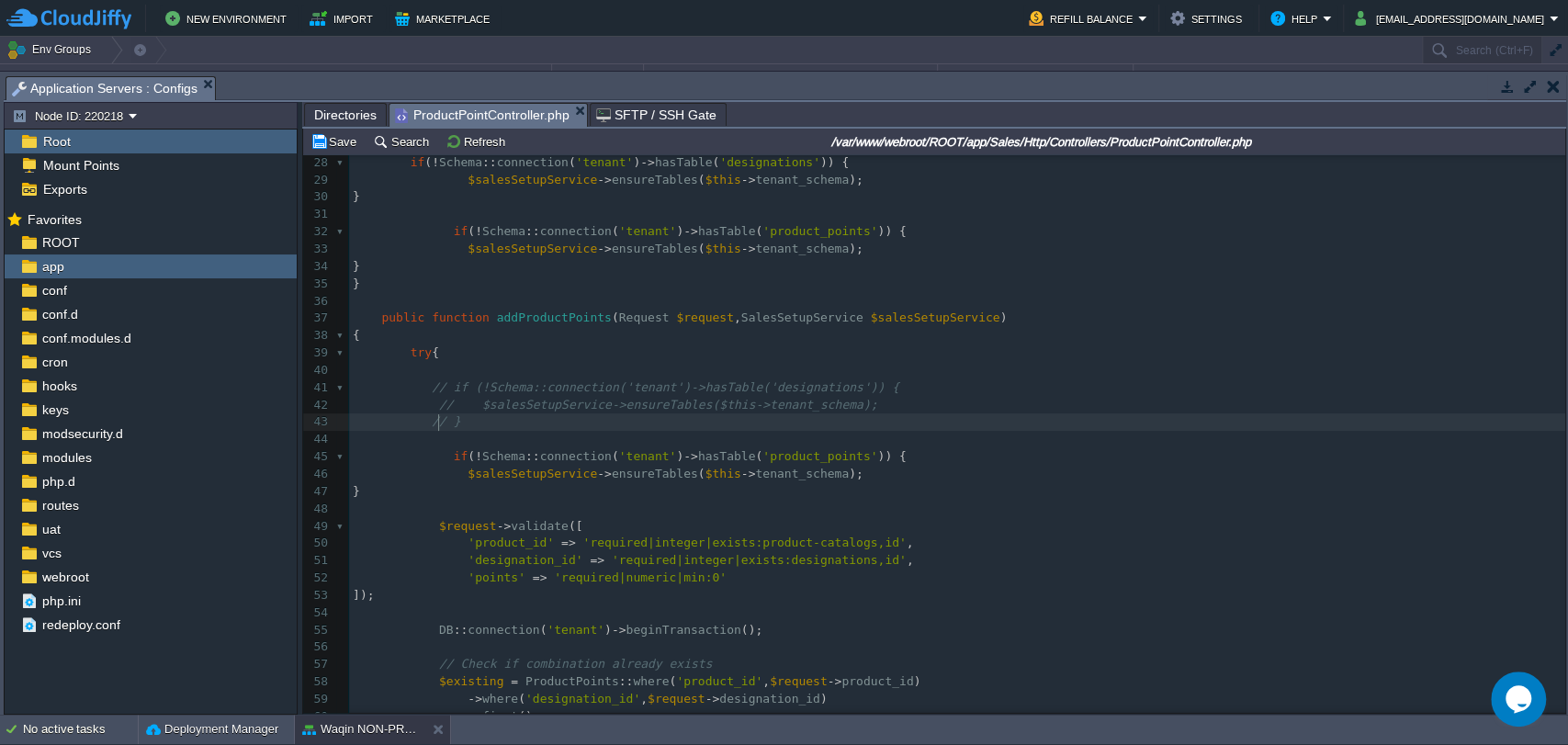
click at [435, 457] on span at bounding box center [403, 456] width 101 height 14
type textarea "//"
click at [437, 479] on div "xxxxxxxxxx 1 <?php 2 ​ 3 namespace App\Sales\Http\Controllers ; 4 ​ 5 use App\H…" at bounding box center [957, 284] width 1216 height 1194
type textarea "//"
click at [419, 492] on div "xxxxxxxxxx 1 <?php 2 ​ 3 namespace App\Sales\Http\Controllers ; 4 ​ 5 use App\H…" at bounding box center [957, 284] width 1216 height 1194
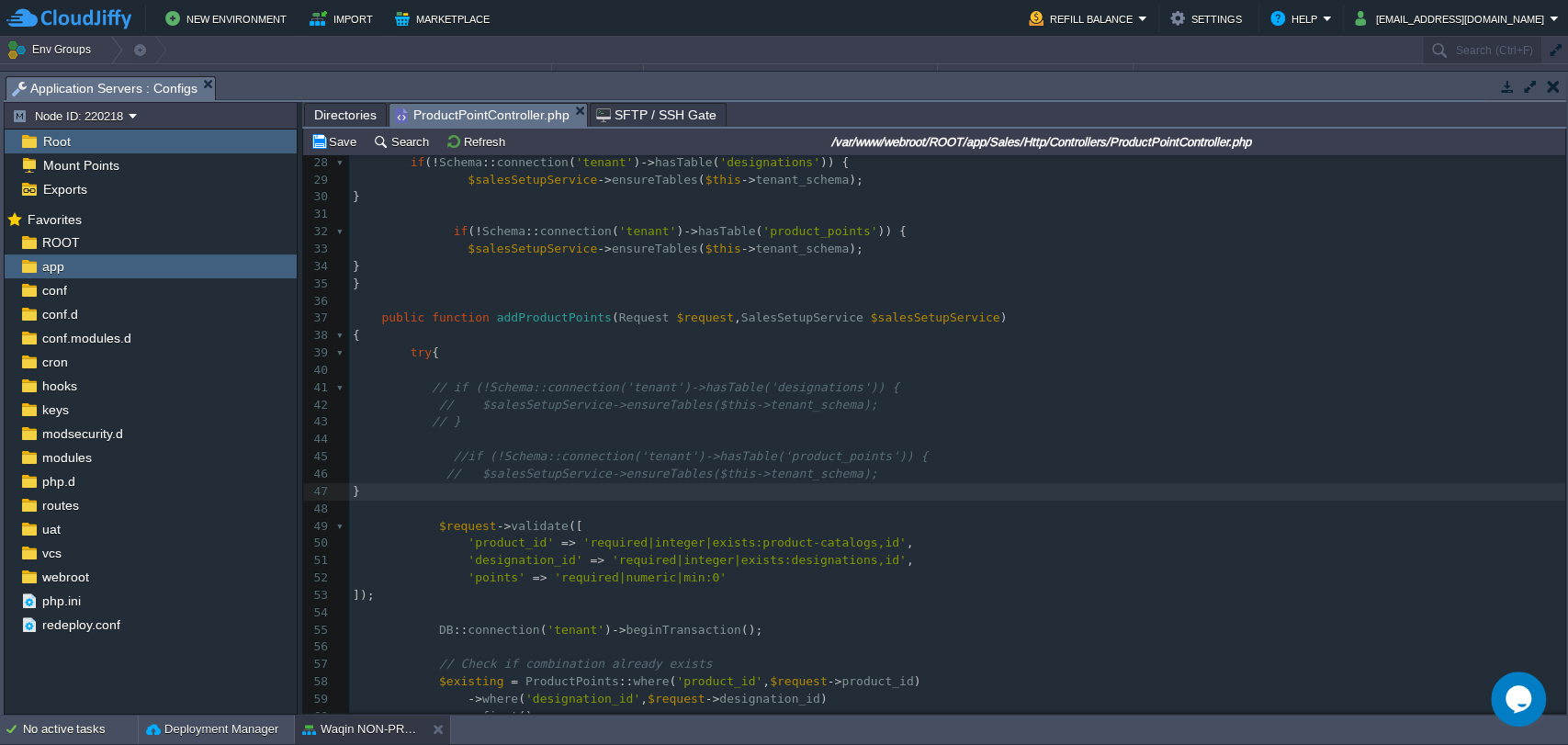
type textarea "//"
click at [457, 457] on div "xxxxxxxxxx 1 <?php 2 ​ 3 namespace App\Sales\Http\Controllers ; 4 ​ 5 use App\H…" at bounding box center [957, 284] width 1216 height 1194
click at [556, 482] on div "xxxxxxxxxx 1 <?php 2 ​ 3 namespace App\Sales\Http\Controllers ; 4 ​ 5 use App\H…" at bounding box center [957, 284] width 1216 height 1194
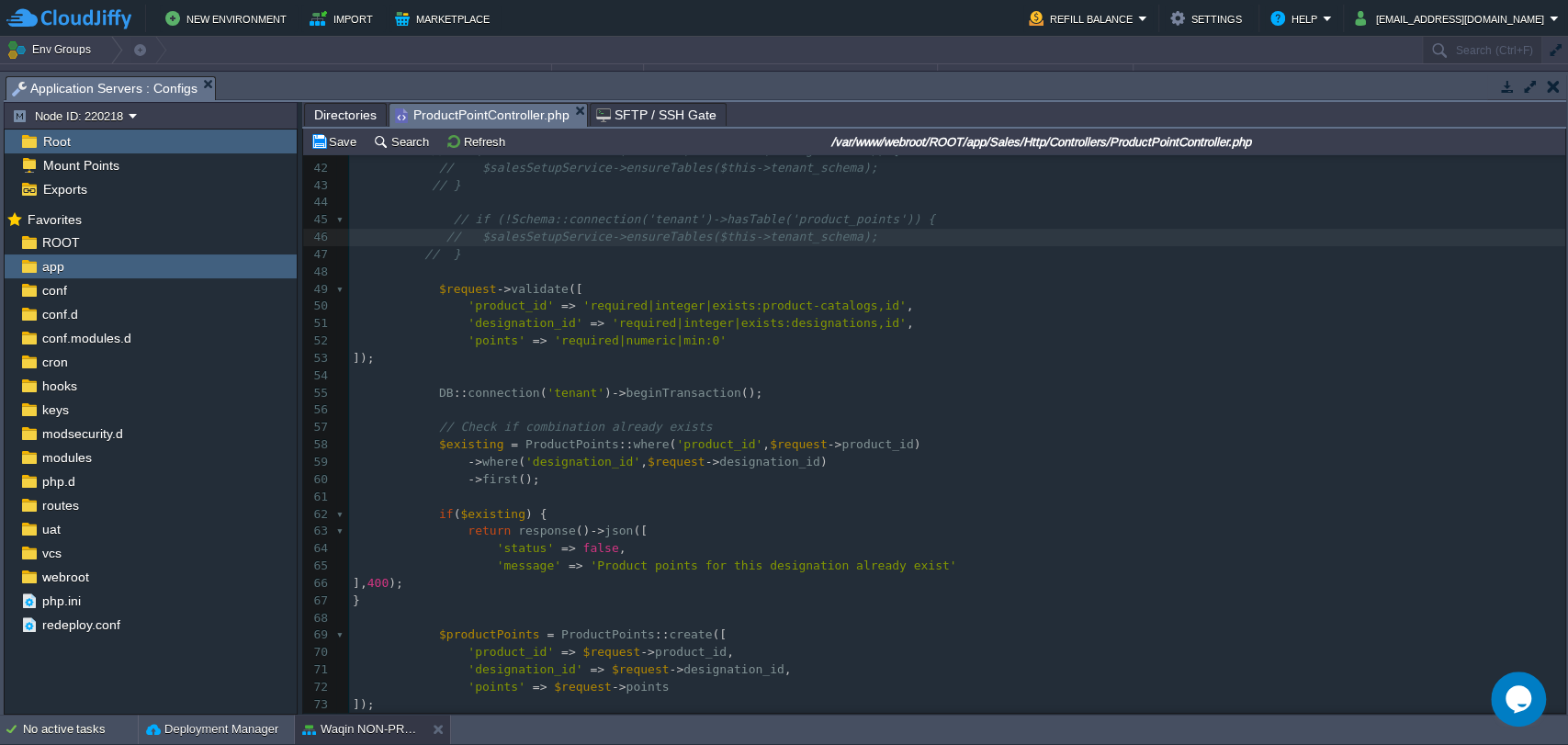
scroll to position [728, 0]
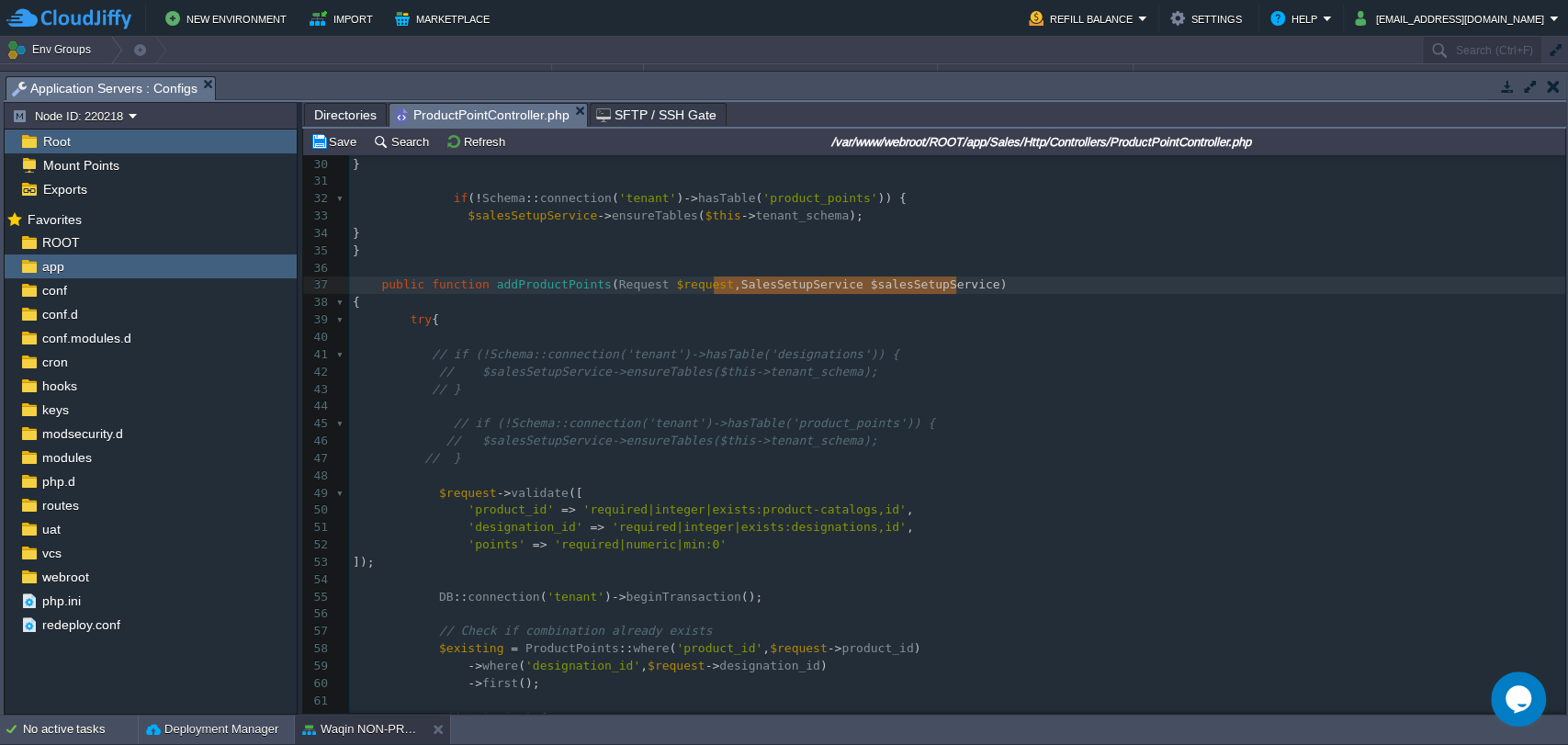
type textarea "SalesSetupService $salesSetupService"
drag, startPoint x: 715, startPoint y: 286, endPoint x: 953, endPoint y: 292, distance: 238.1
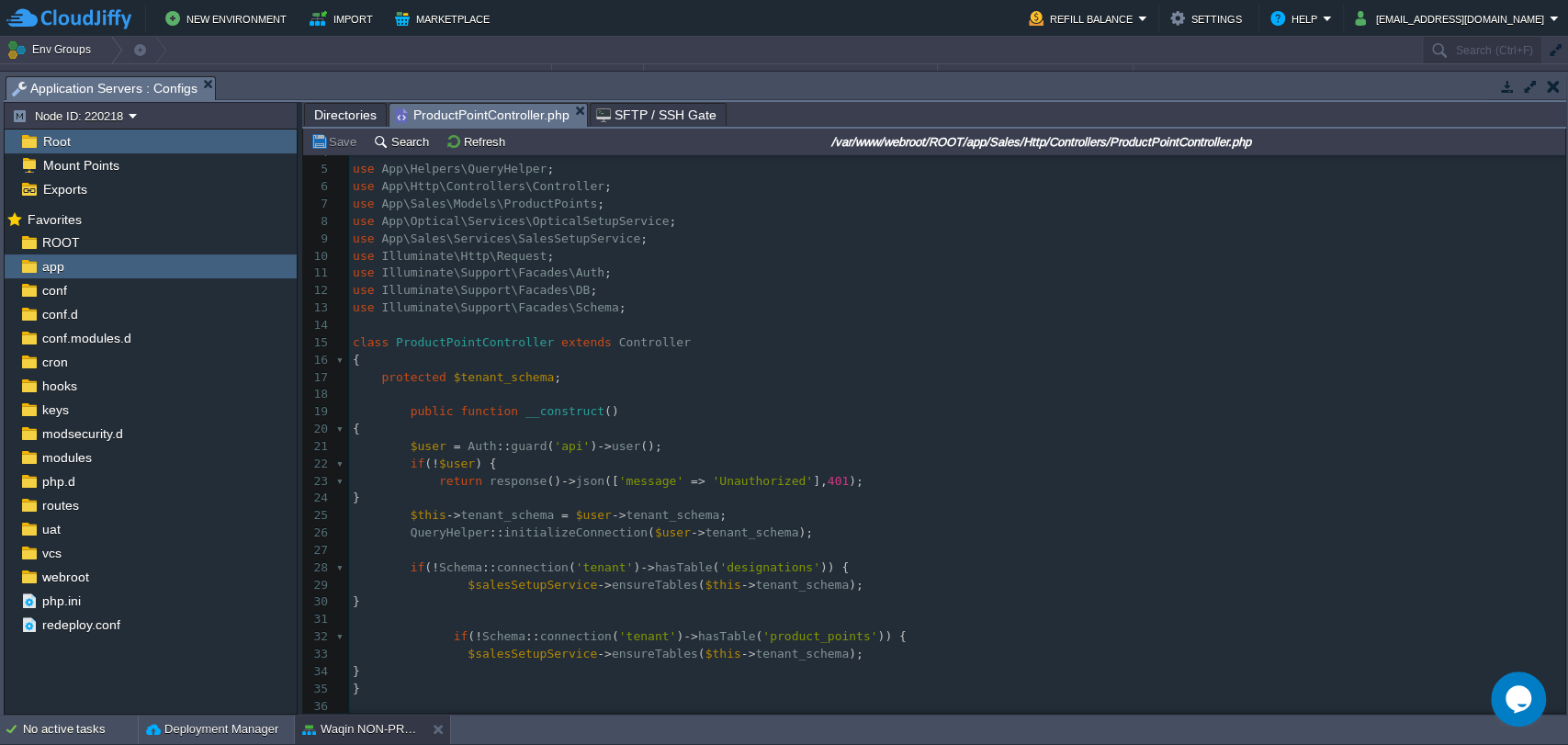
click at [536, 242] on div "xxxxxxxxxx 1 <?php 2 ​ 3 namespace App\Sales\Http\Controllers ; 4 ​ 5 use App\H…" at bounding box center [957, 637] width 1216 height 1091
type textarea "SalesSetupService"
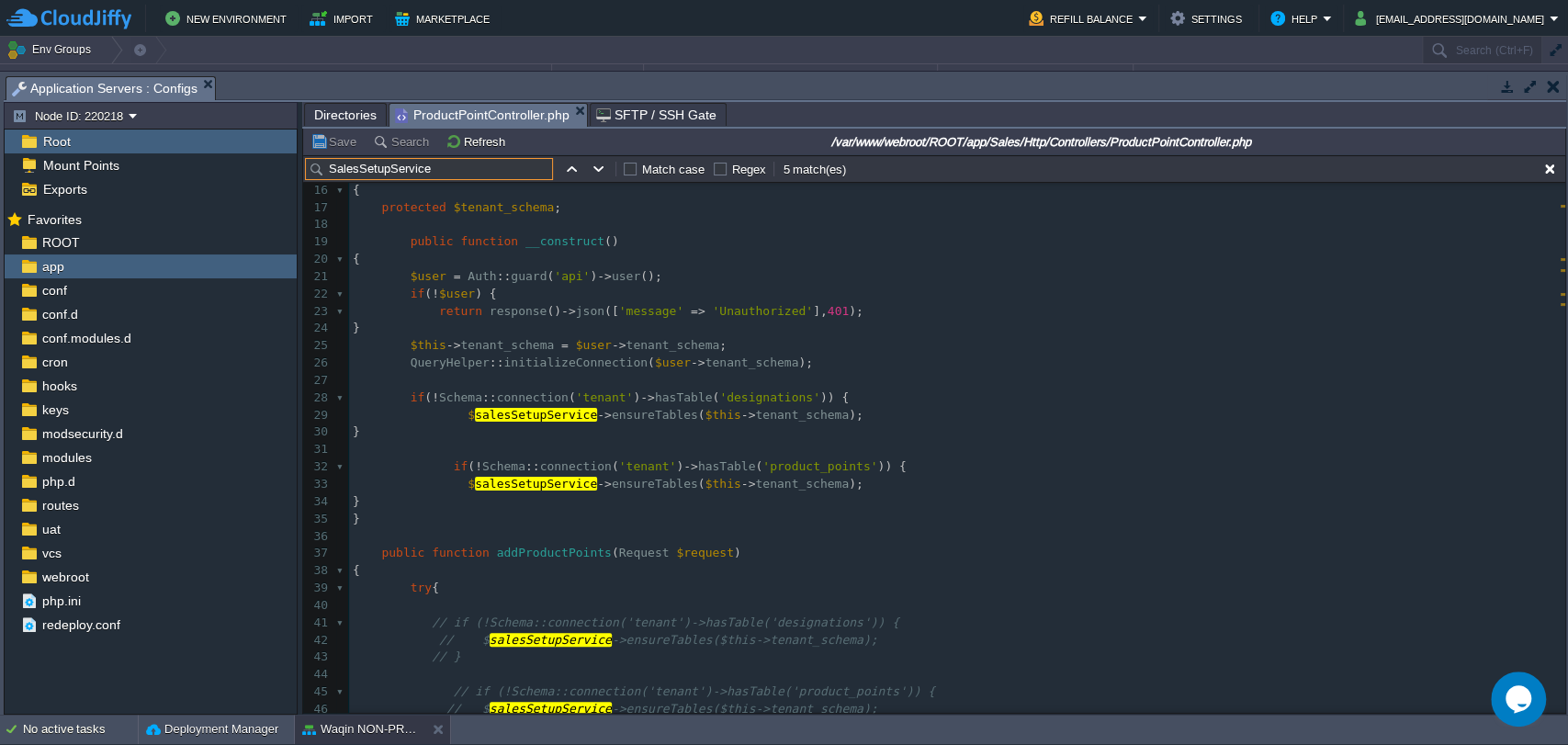
scroll to position [262, 0]
click at [750, 403] on span "'designations'" at bounding box center [769, 400] width 101 height 14
type textarea "designations"
click at [760, 464] on div "xxxxxxxxxx 1 <?php 2 ​ 3 namespace App\Sales\Http\Controllers ; 4 ​ 5 use App\H…" at bounding box center [957, 400] width 1216 height 952
type textarea "product_points"
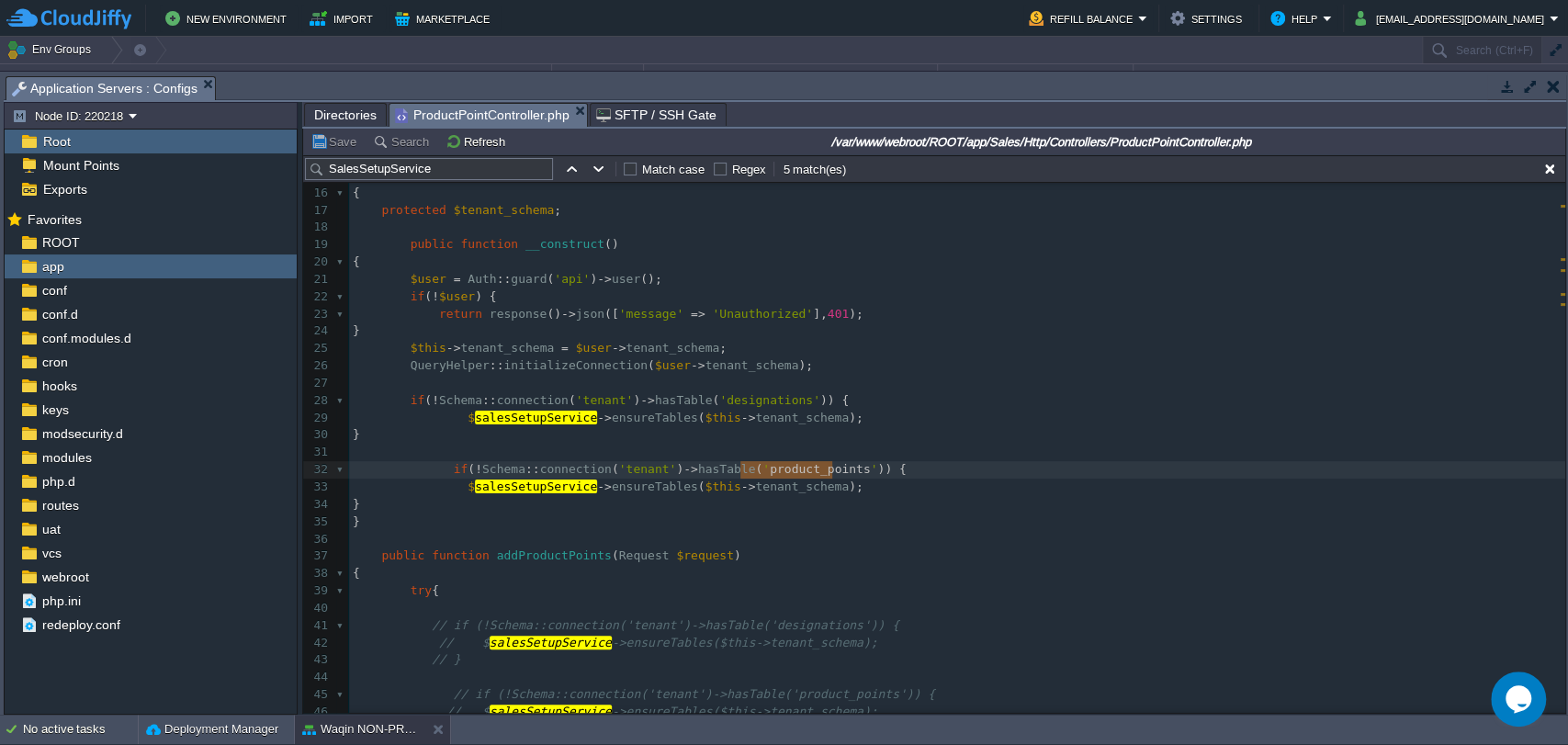
scroll to position [246, 0]
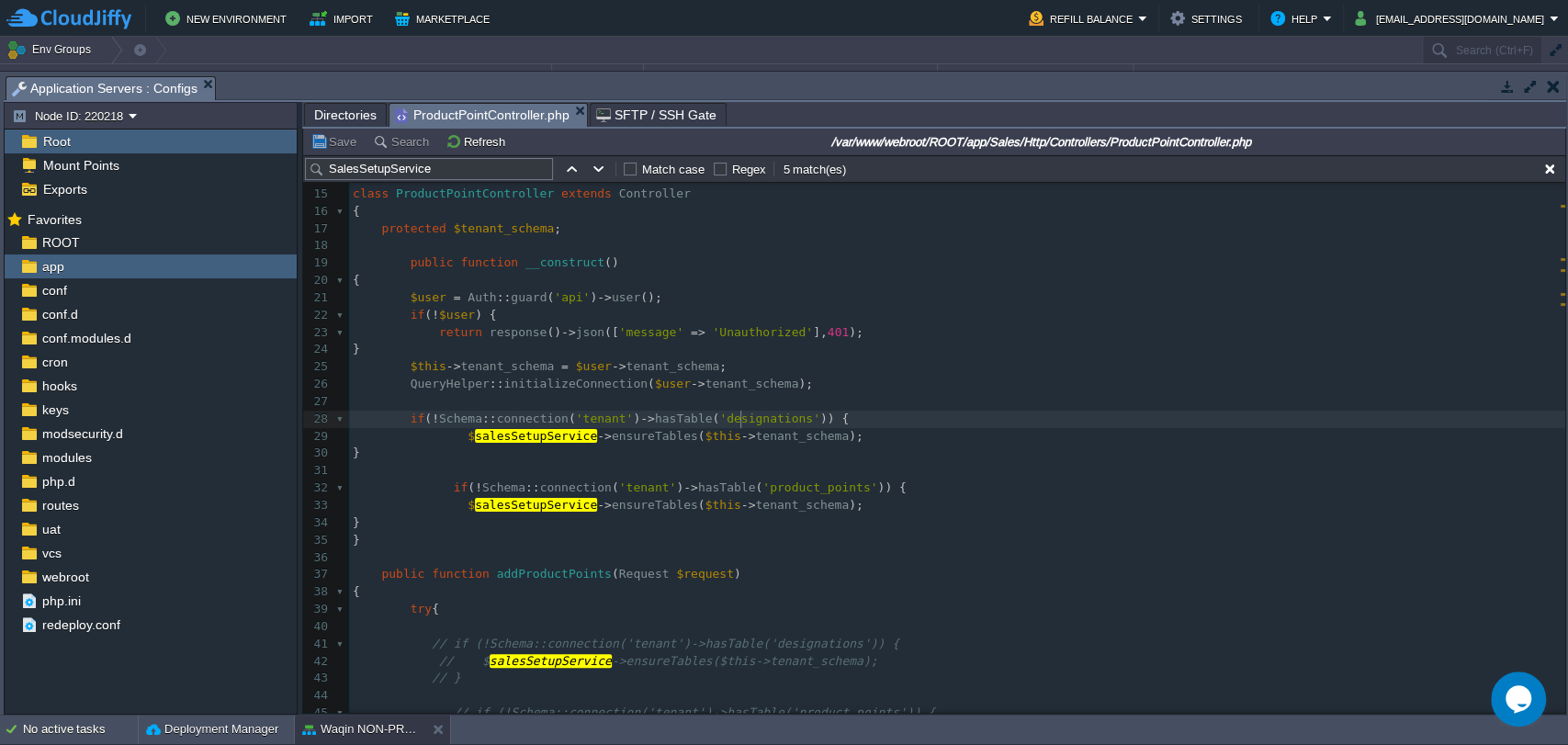
click at [739, 421] on div "xxxxxxxxxx 1 <?php 2 ​ 3 namespace App\Sales\Http\Controllers ; 4 ​ 5 use App\H…" at bounding box center [957, 419] width 1216 height 952
click at [739, 421] on span "'designations'" at bounding box center [769, 419] width 101 height 14
type textarea "designations"
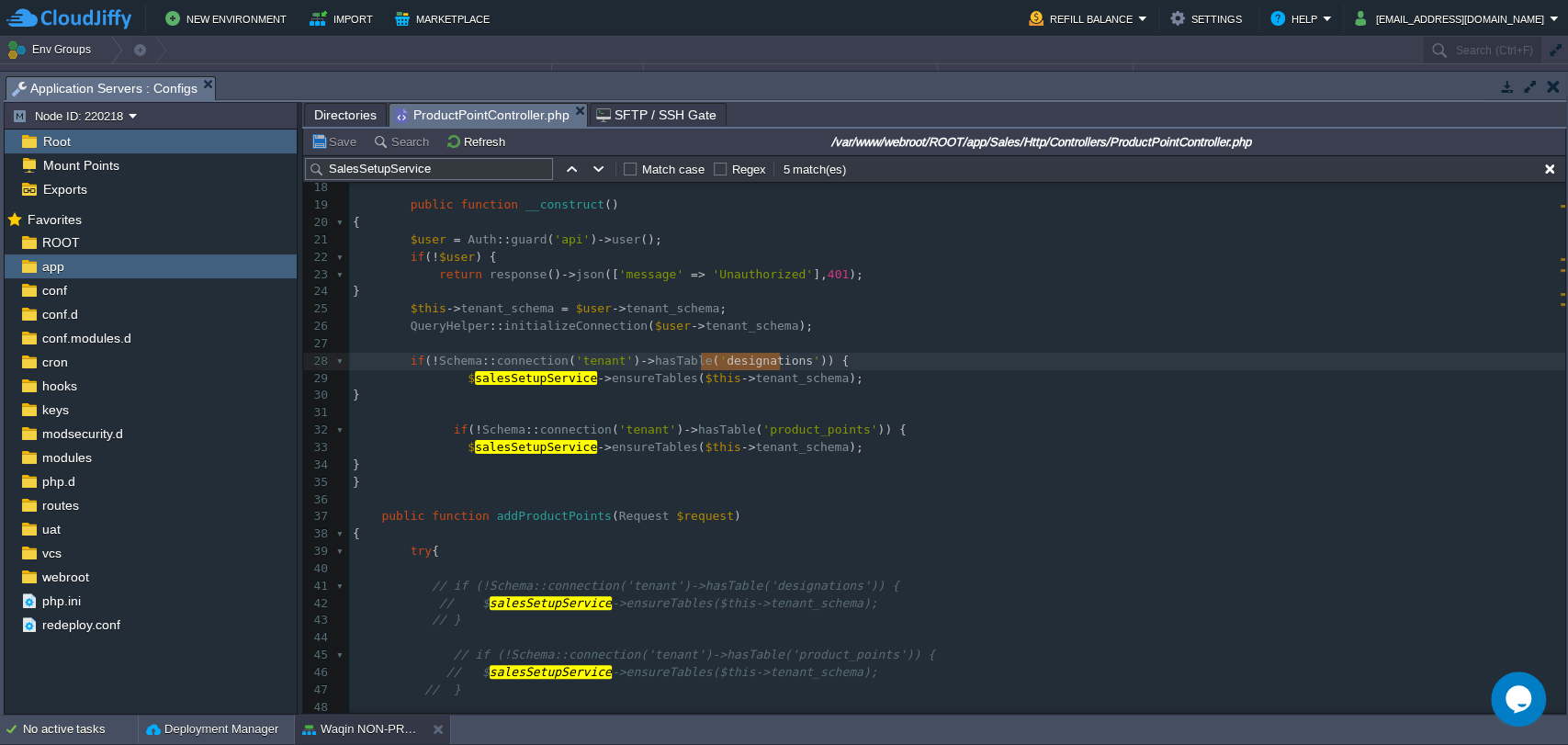
scroll to position [290, 0]
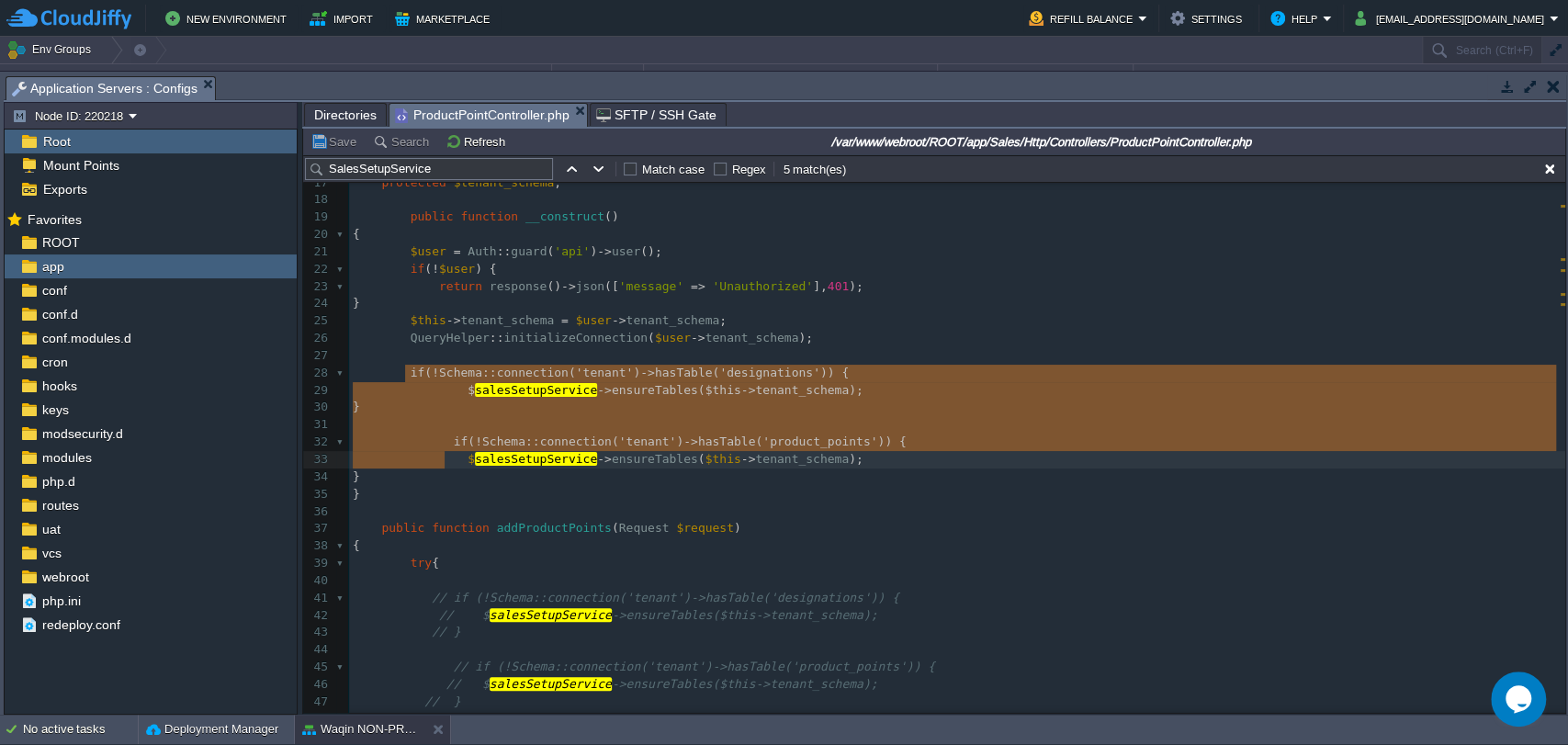
type textarea "if (!Schema::connection('tenant')->hasTable('designations')) { $salesSetupServi…"
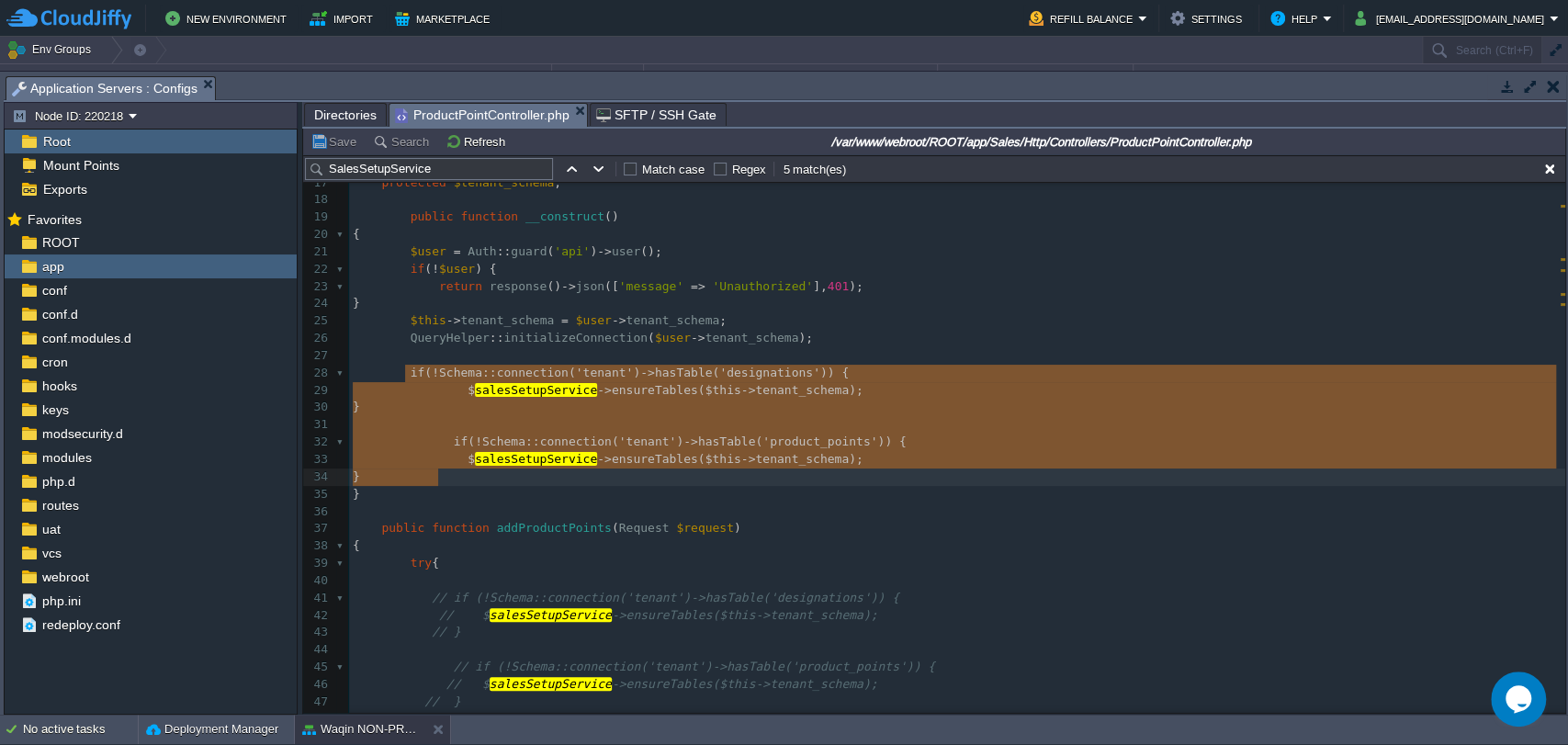
drag, startPoint x: 404, startPoint y: 371, endPoint x: 441, endPoint y: 469, distance: 104.8
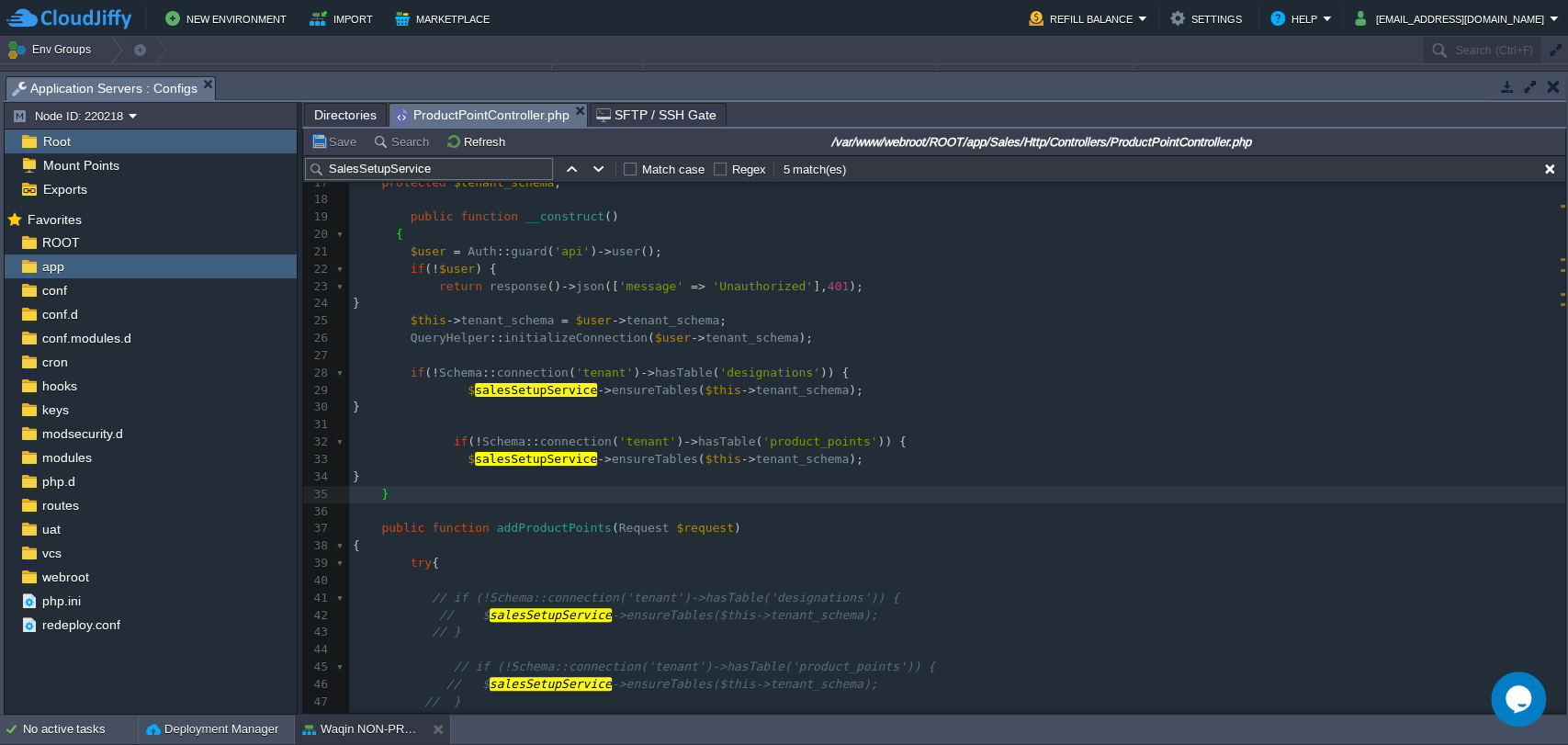
scroll to position [279, 0]
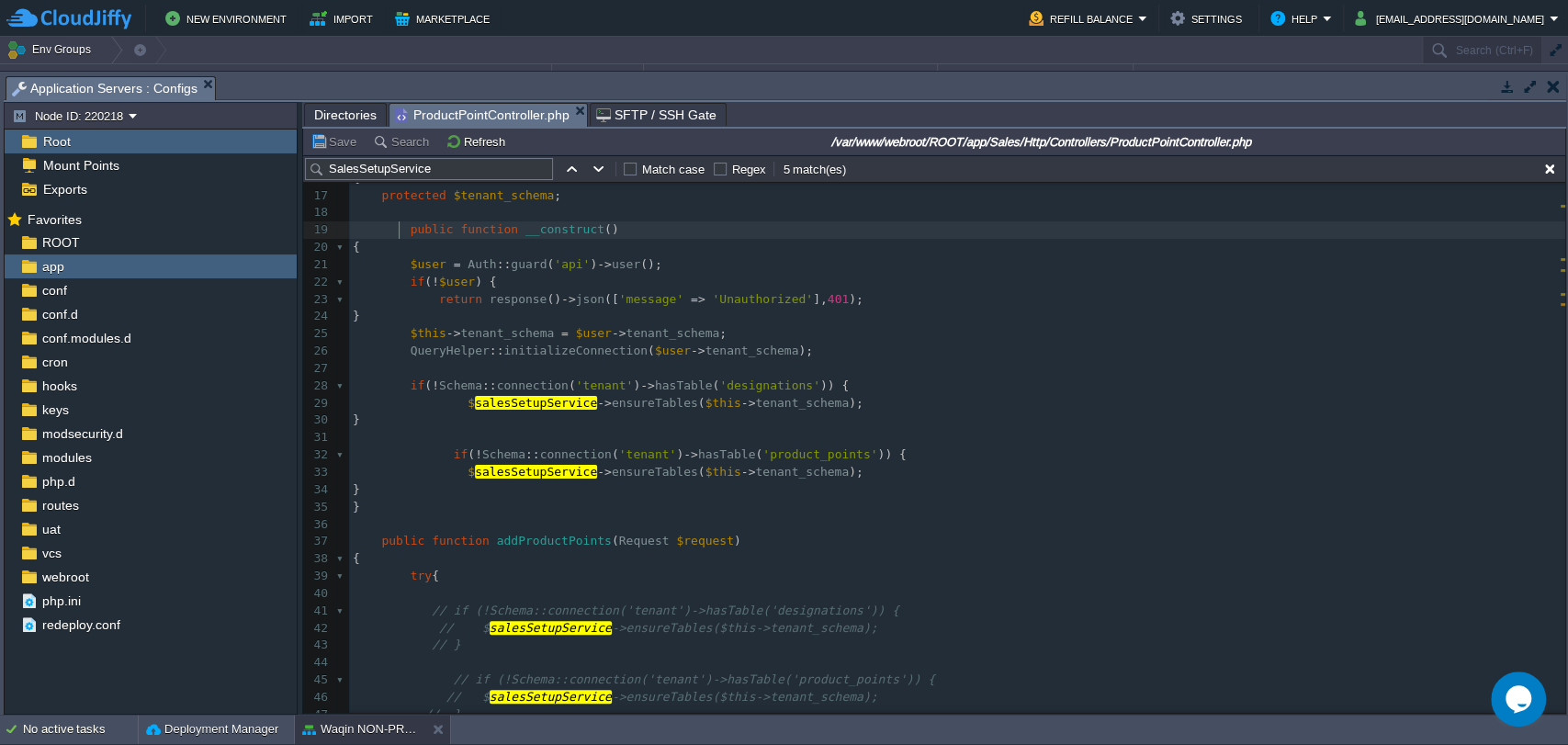
click at [397, 236] on div "xxxxxxxxxx 1 <?php 2 ​ 3 namespace App\Sales\Http\Controllers ; 4 ​ 5 use App\H…" at bounding box center [957, 490] width 1216 height 1160
type textarea "public function __construct() { $user = Auth::guard('api')->user(); if (!$user)…"
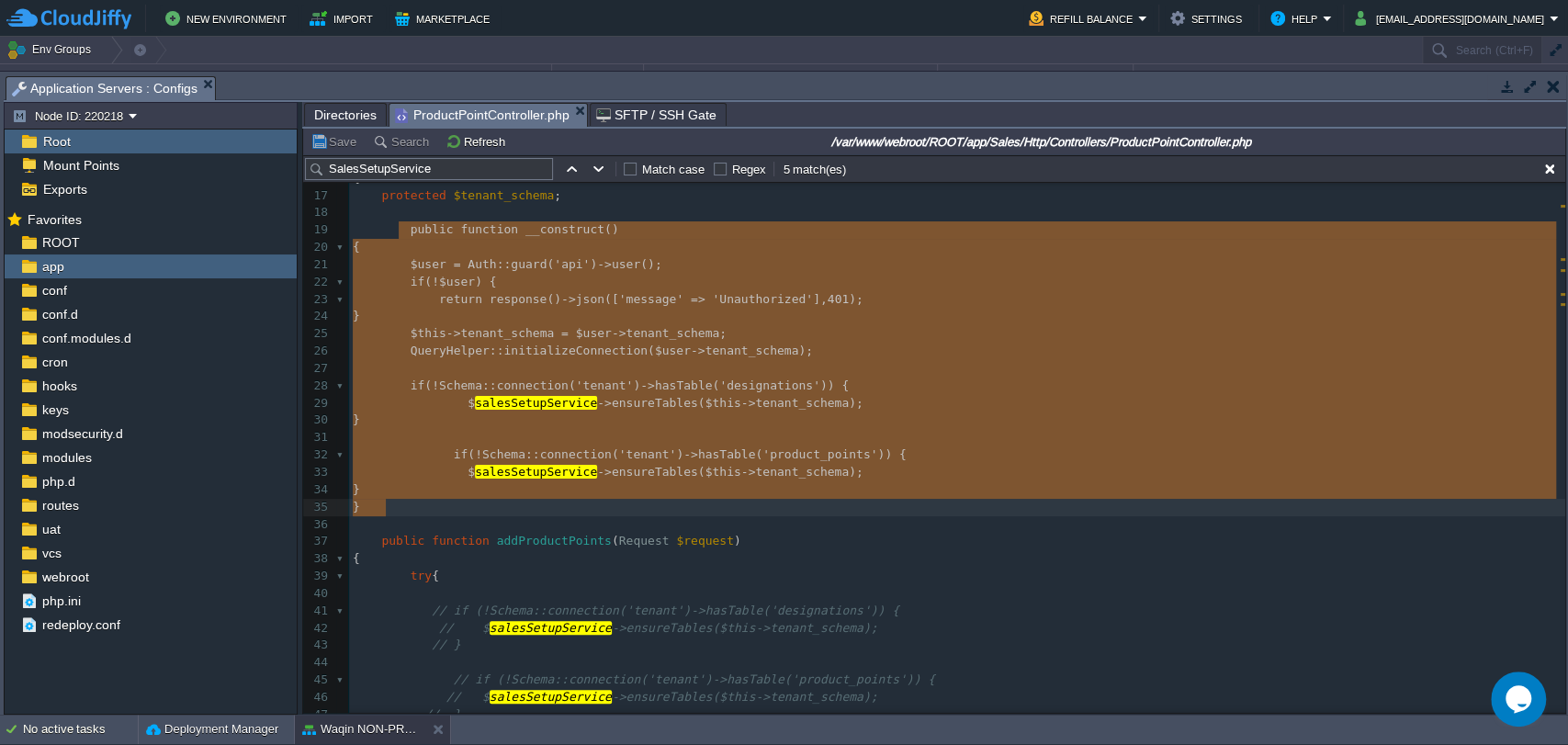
click at [504, 372] on pre at bounding box center [957, 369] width 1216 height 17
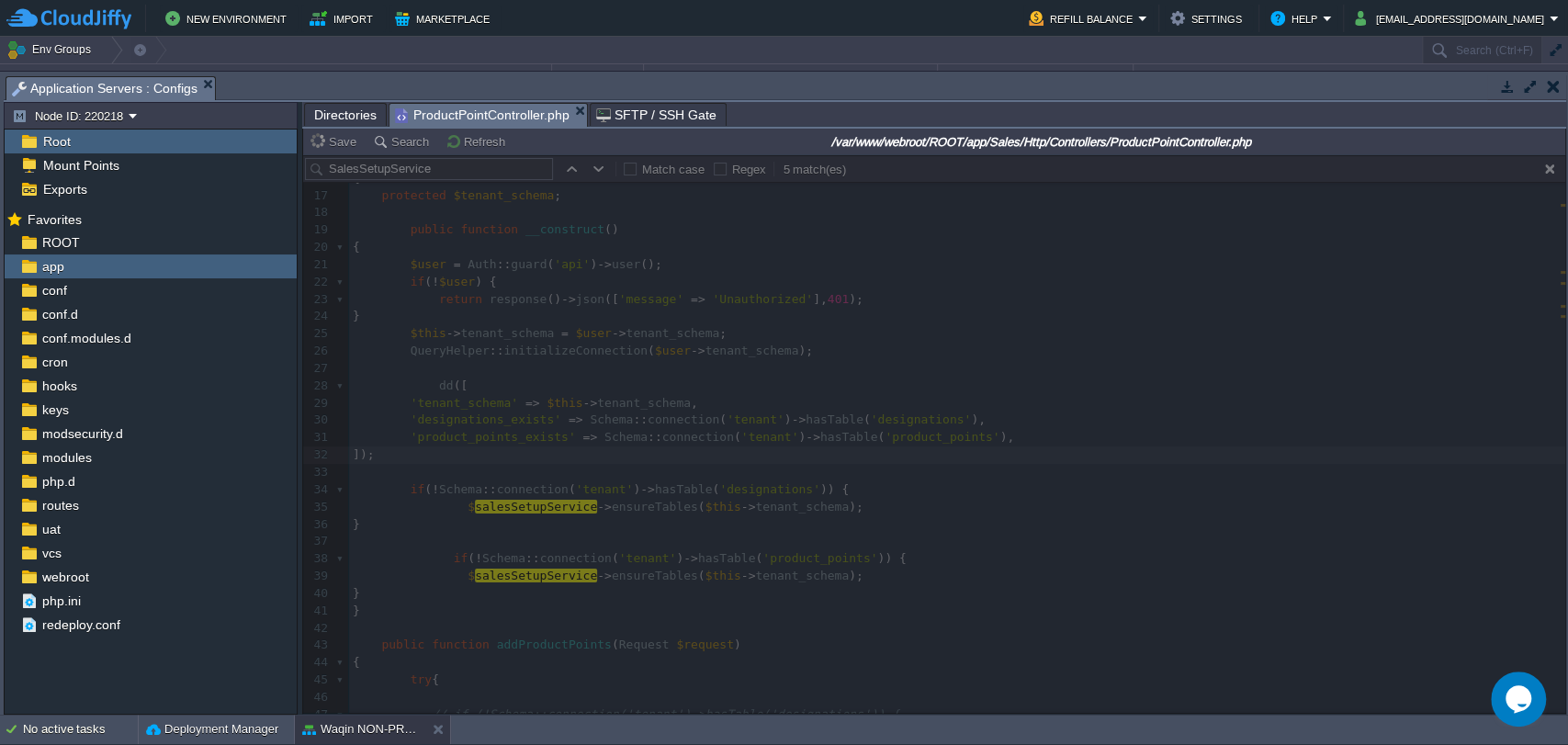
click at [790, 356] on div at bounding box center [934, 434] width 1262 height 558
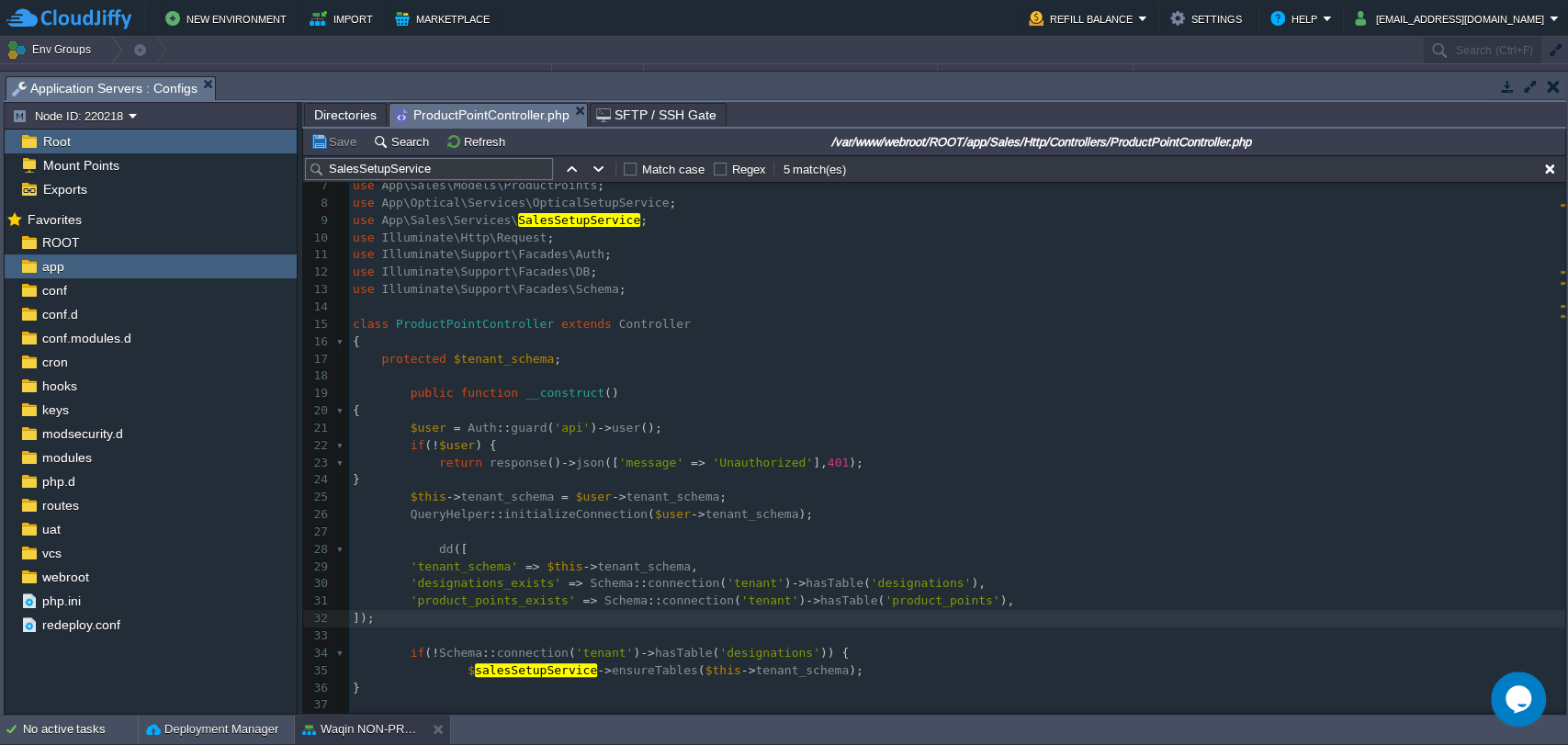
scroll to position [94, 0]
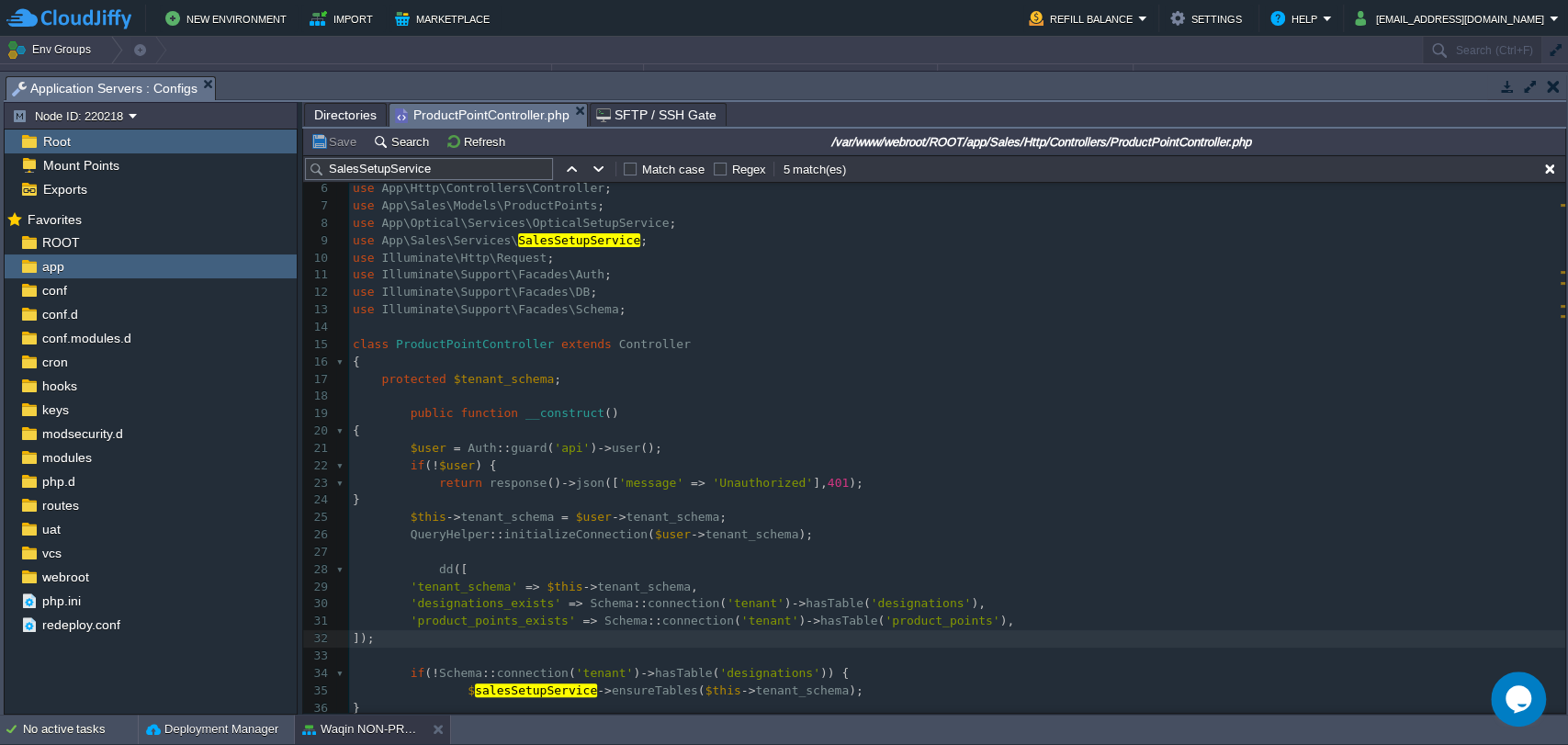
click at [542, 414] on div "xxxxxxxxxx 1 <?php 2 ​ 3 namespace App\Sales\Http\Controllers ; 4 ​ 5 use App\H…" at bounding box center [957, 725] width 1216 height 1264
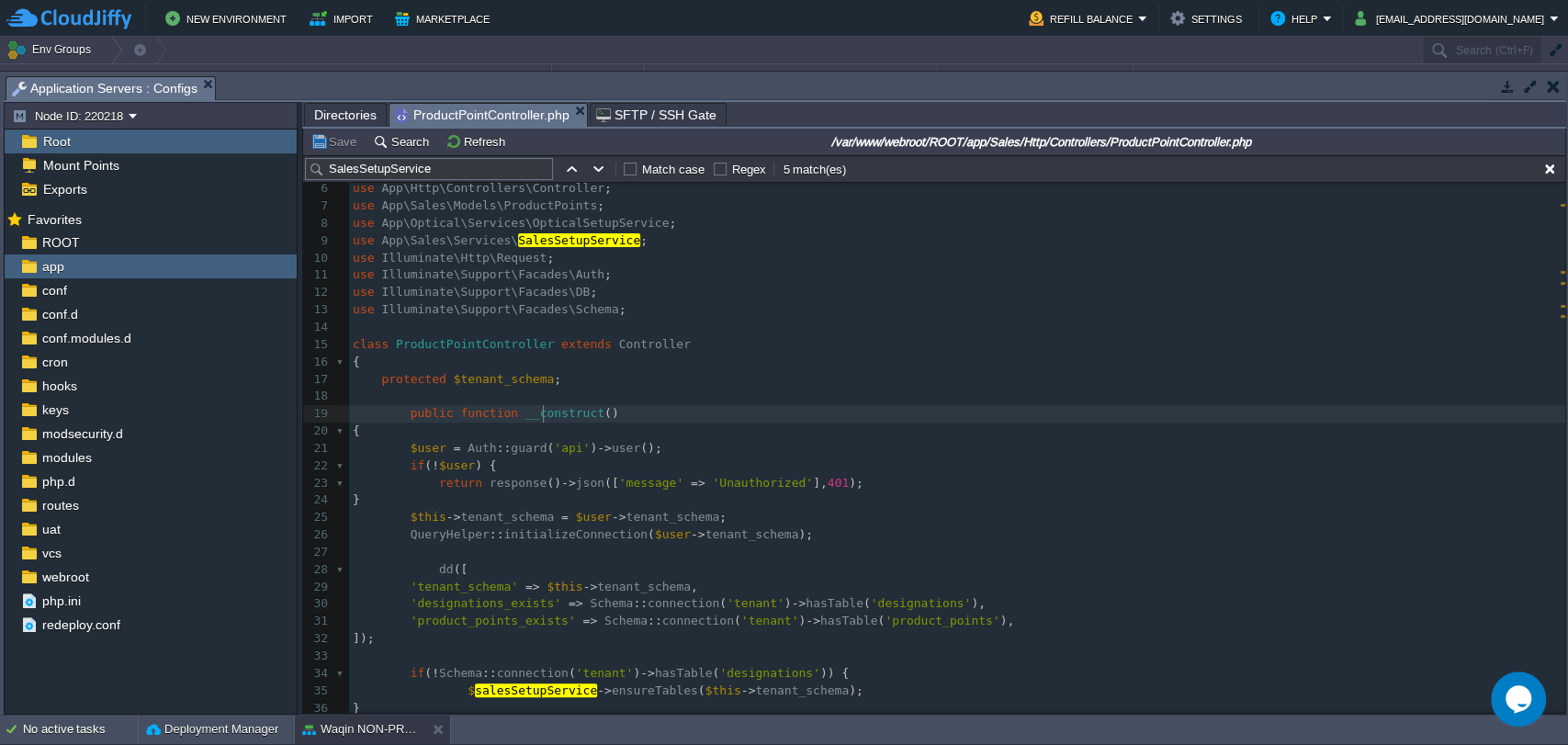
scroll to position [6, 0]
type textarea "__construct"
click at [520, 423] on pre "{" at bounding box center [957, 431] width 1216 height 17
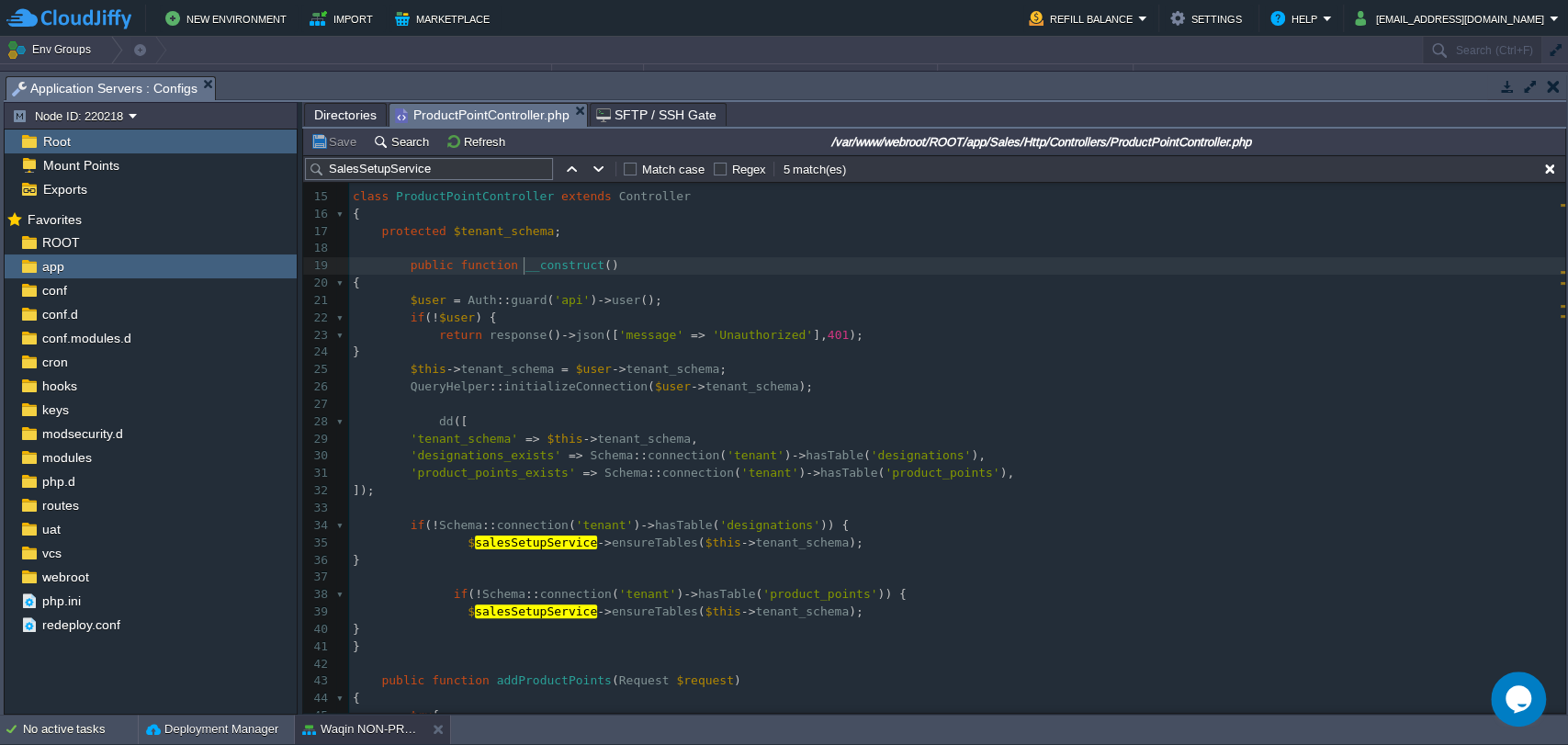
scroll to position [184, 0]
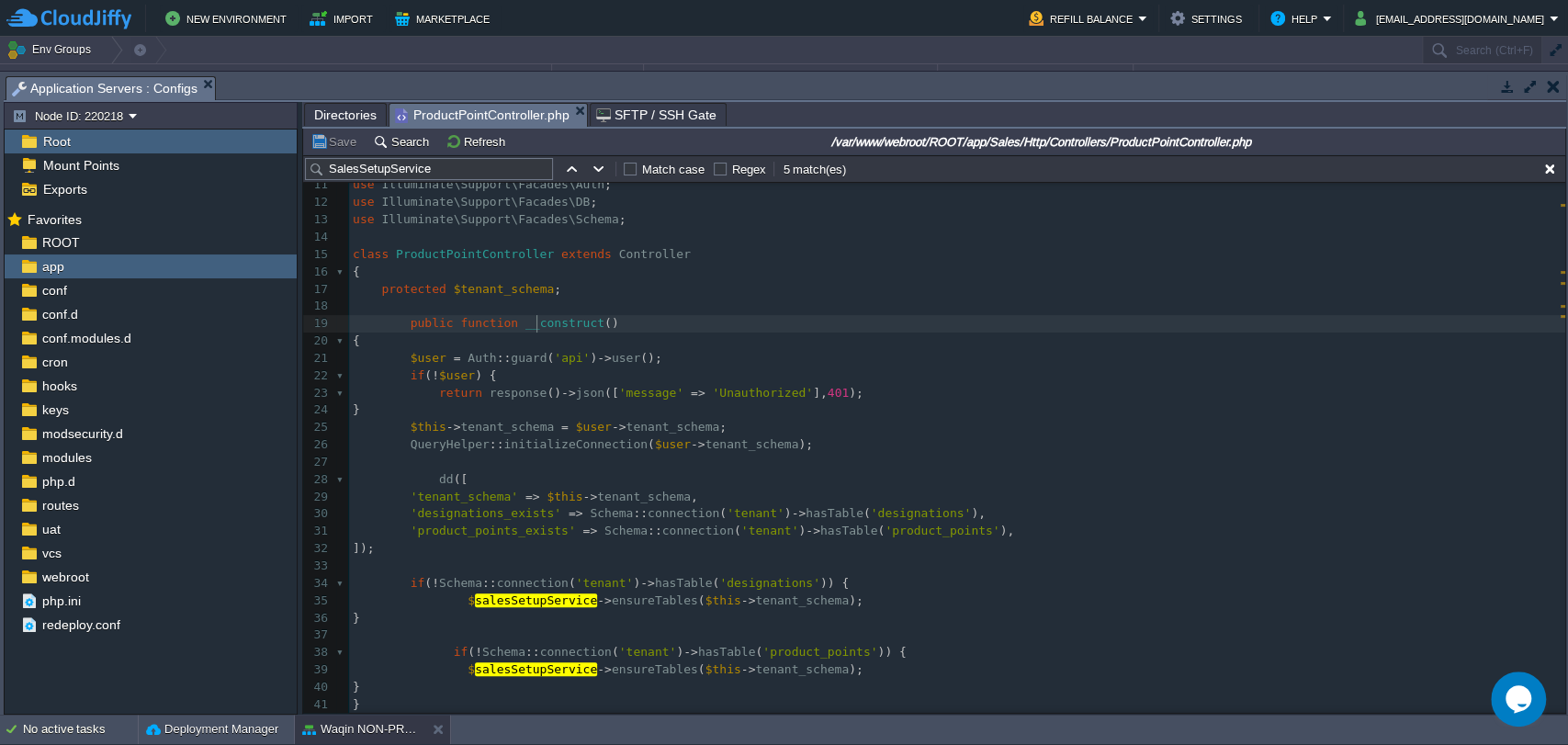
click at [534, 326] on span "__construct" at bounding box center [564, 322] width 79 height 14
click at [550, 327] on div "xxxxxxxxxx 1 <?php 2 ​ 3 namespace App\Sales\Http\Controllers ; 4 ​ 5 use App\H…" at bounding box center [957, 497] width 1216 height 987
type textarea "__construct"
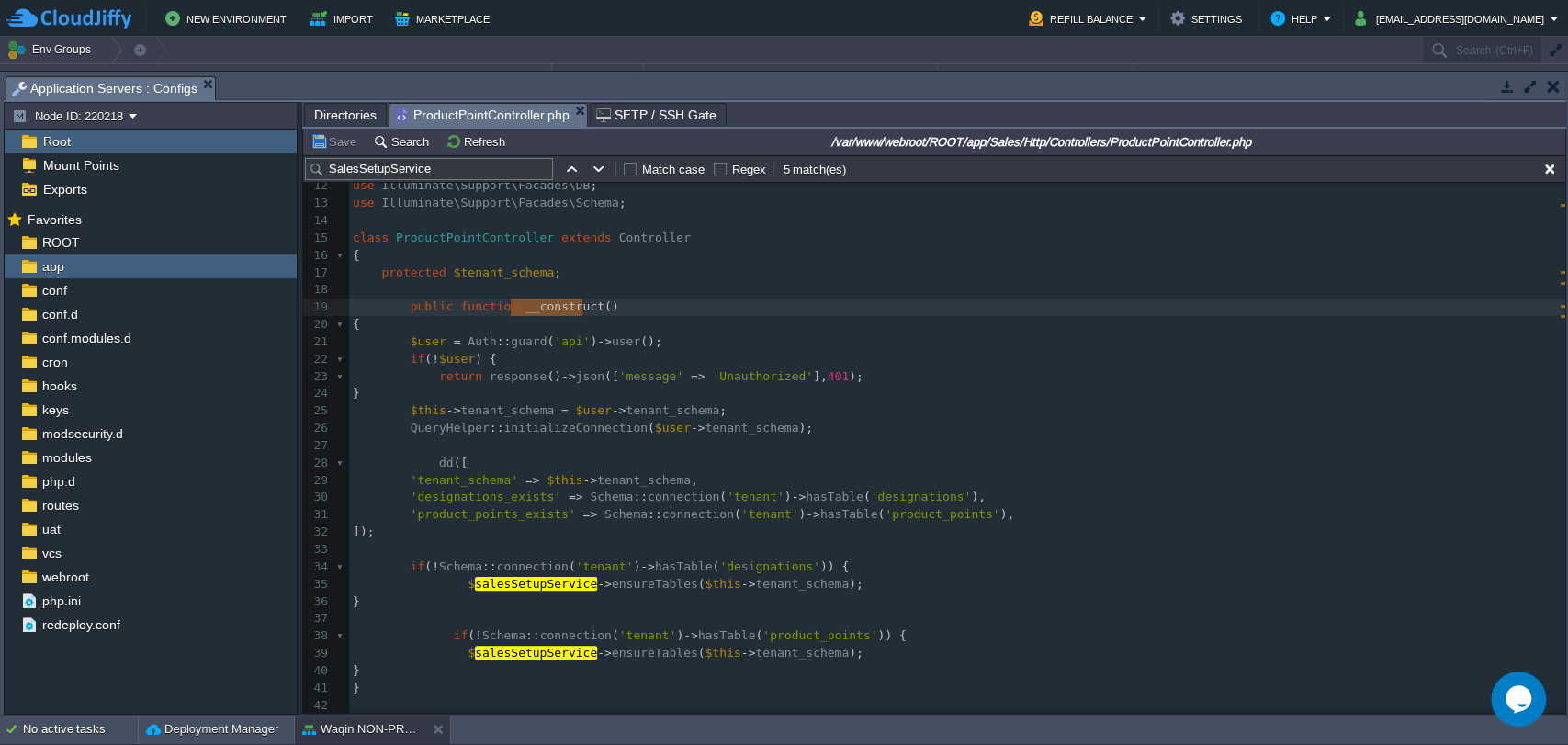
scroll to position [262, 0]
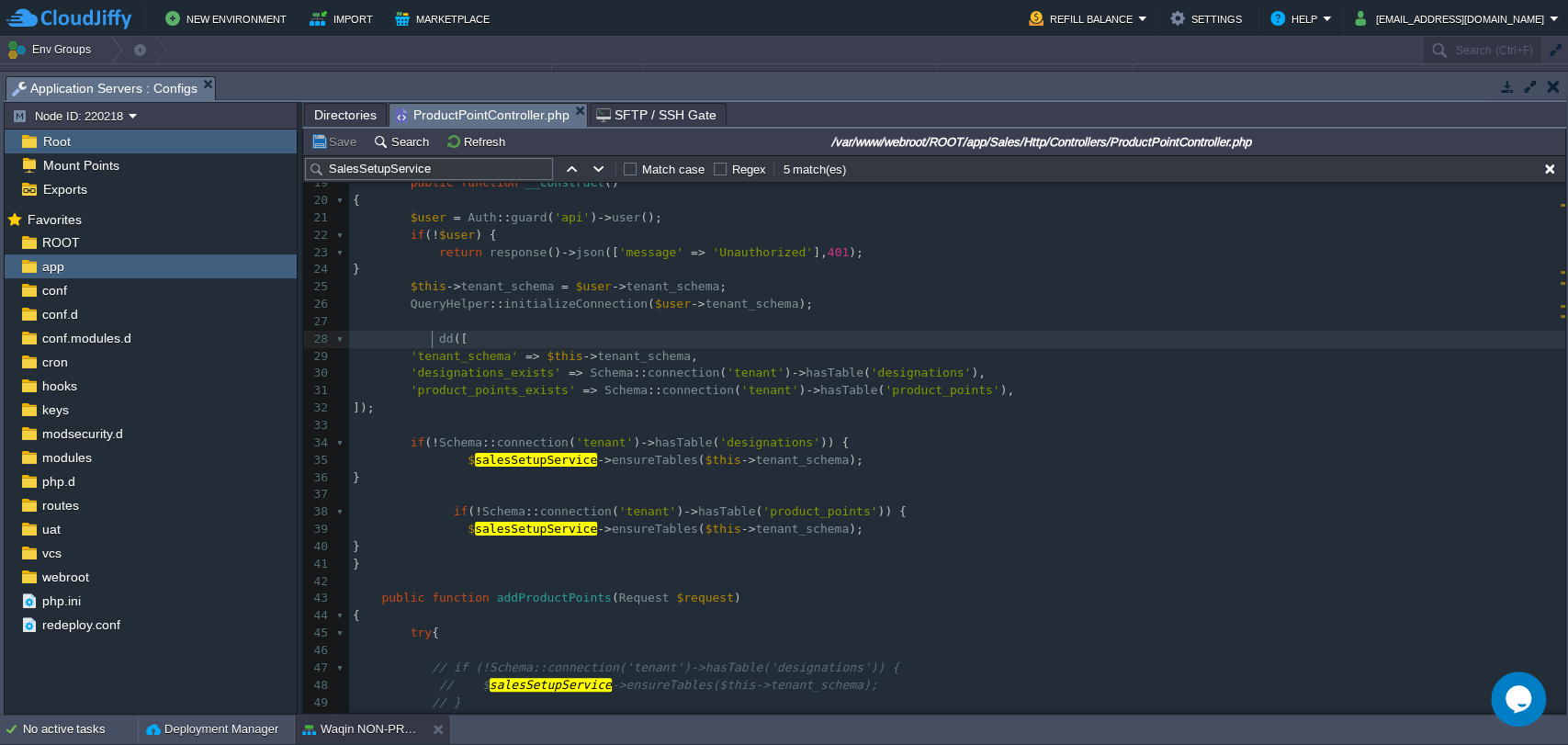
click at [429, 336] on span at bounding box center [395, 338] width 86 height 14
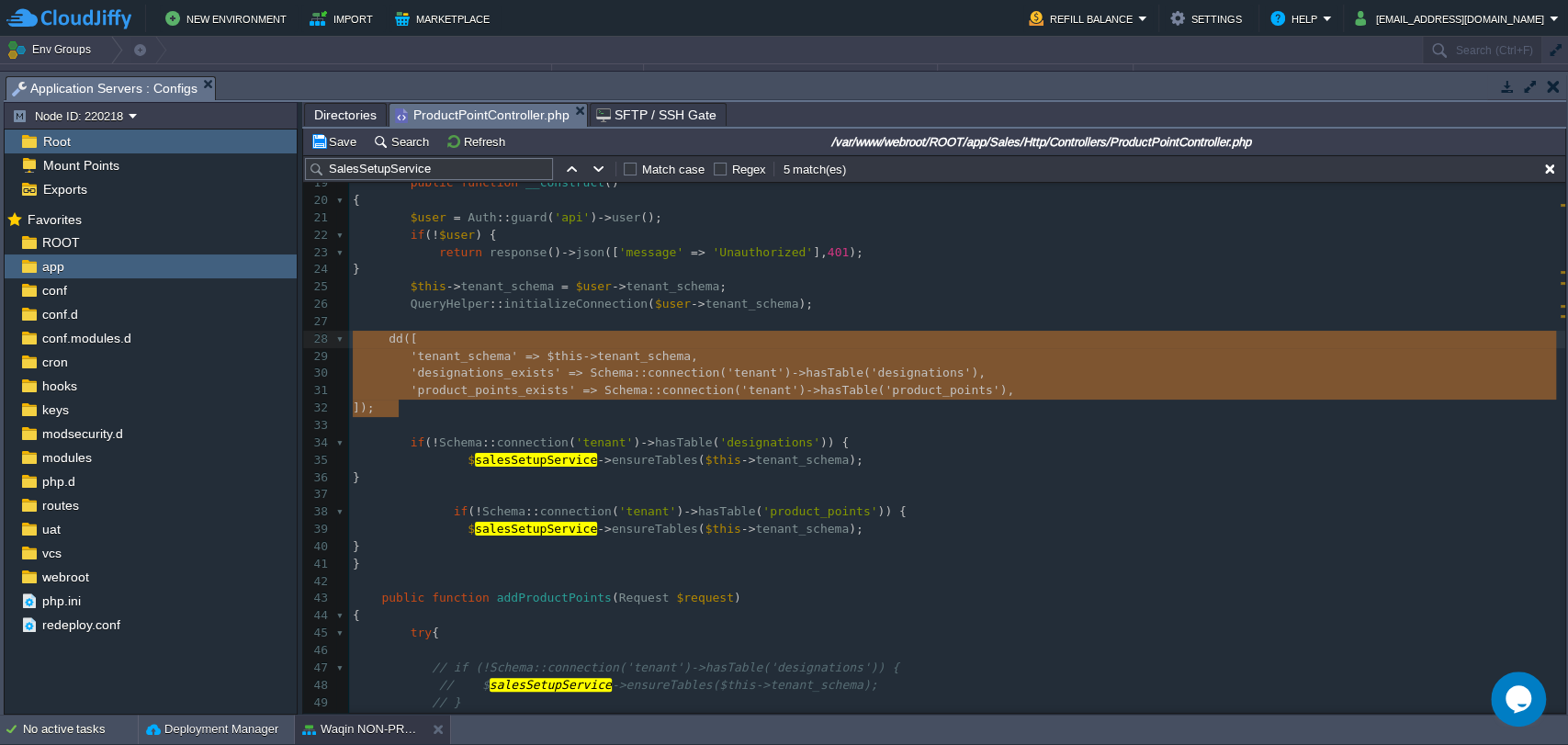
type textarea "dd([ 'tenant_schema' => $this->tenant_schema, 'designations_exists' => Schema::…"
drag, startPoint x: 396, startPoint y: 408, endPoint x: 354, endPoint y: 338, distance: 81.6
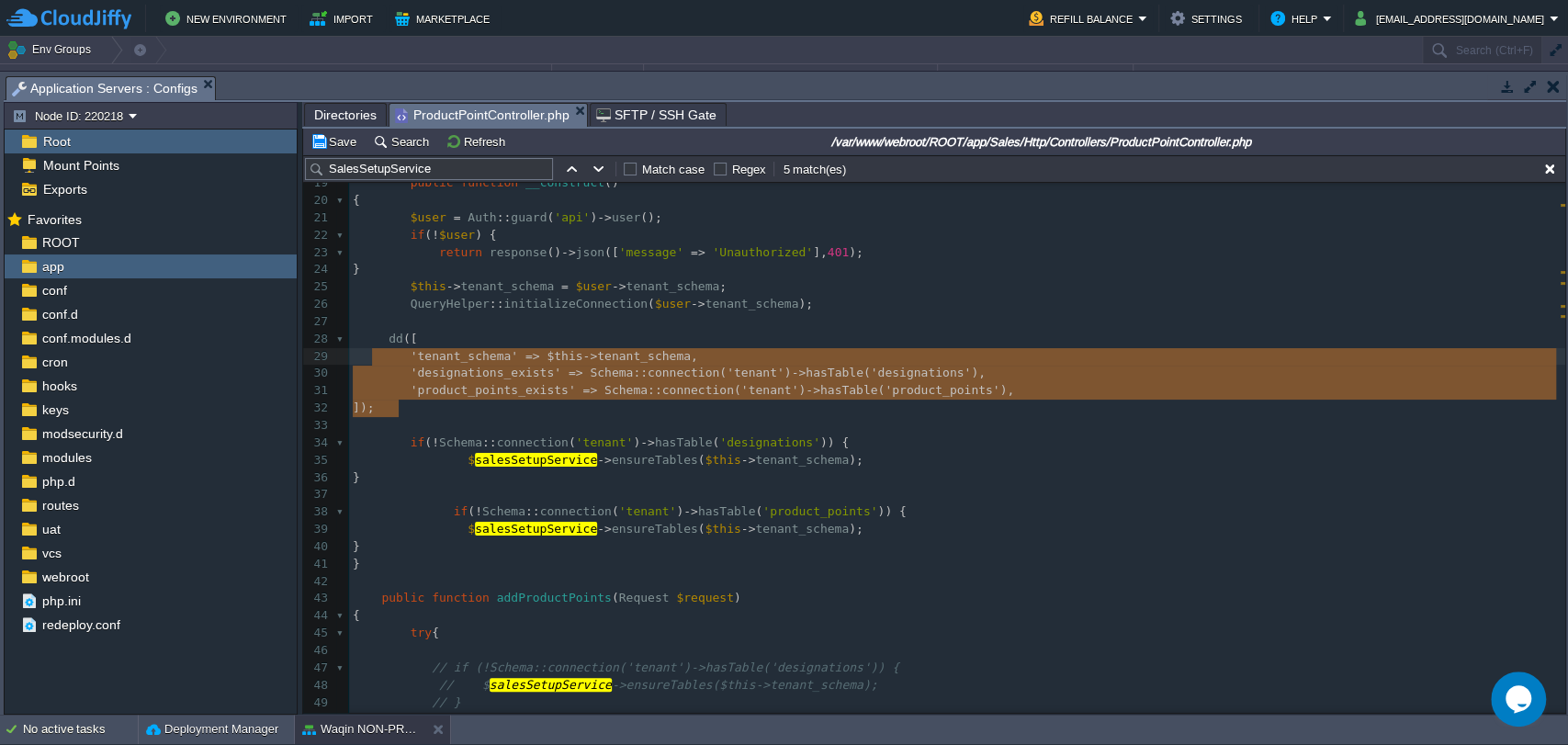
type textarea "dd([ 'tenant_schema' => $this->tenant_schema, 'designations_exists' => Schema::…"
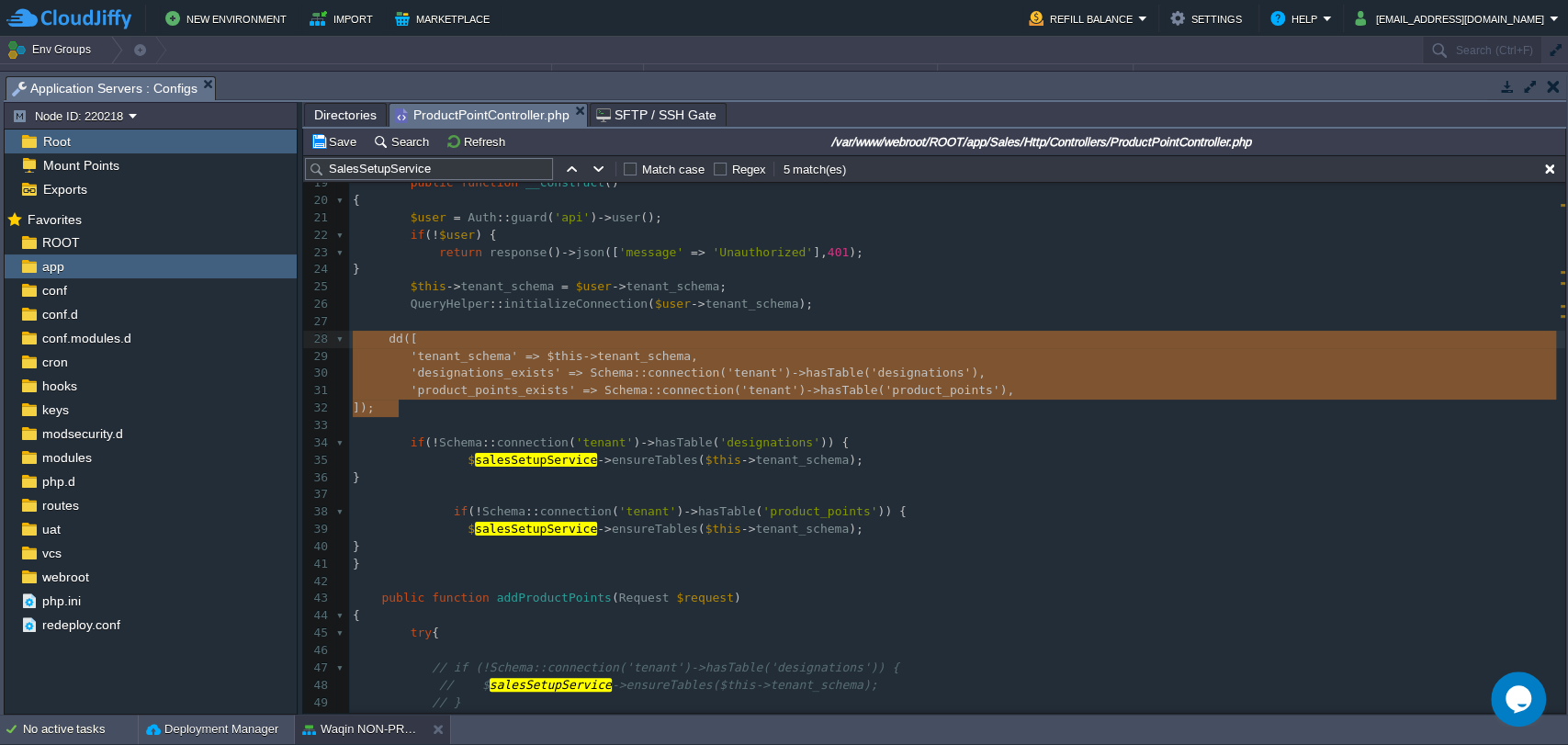
drag, startPoint x: 398, startPoint y: 413, endPoint x: 348, endPoint y: 346, distance: 83.6
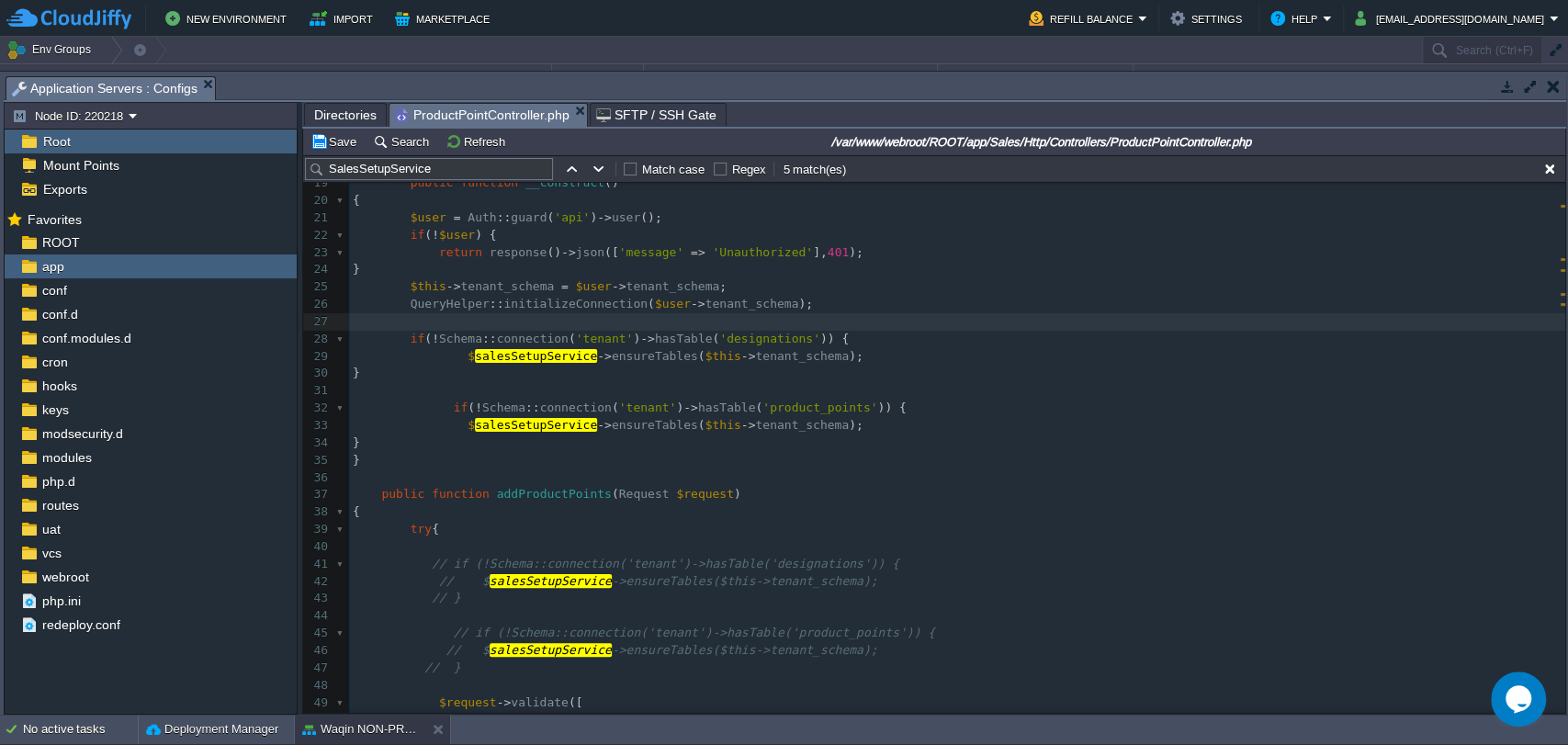
click at [448, 396] on pre at bounding box center [957, 390] width 1216 height 17
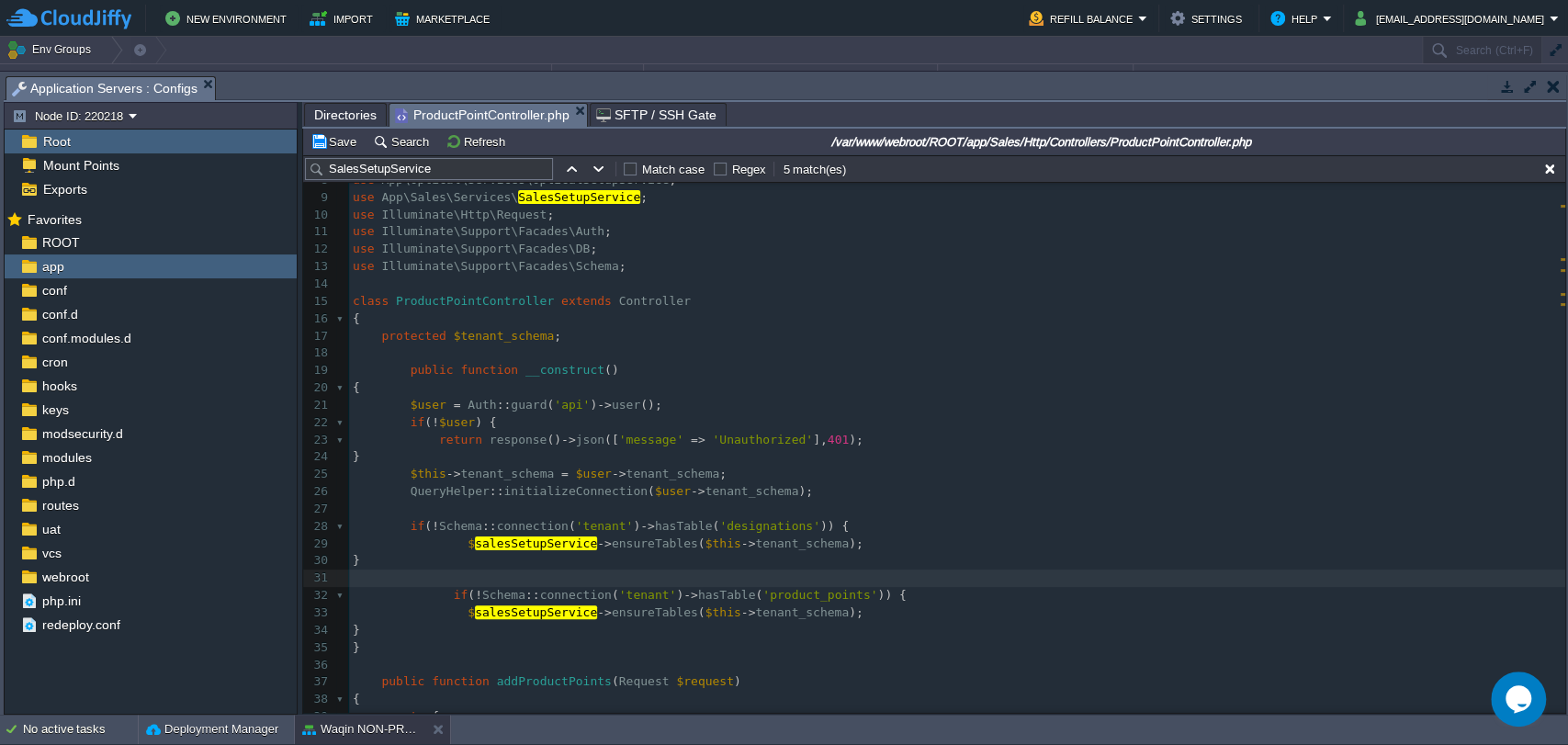
click at [406, 369] on div "xxxxxxxxxx 1 <?php 2 ​ 3 namespace App\Sales\Http\Controllers ; 4 ​ 5 use App\H…" at bounding box center [957, 561] width 1216 height 1022
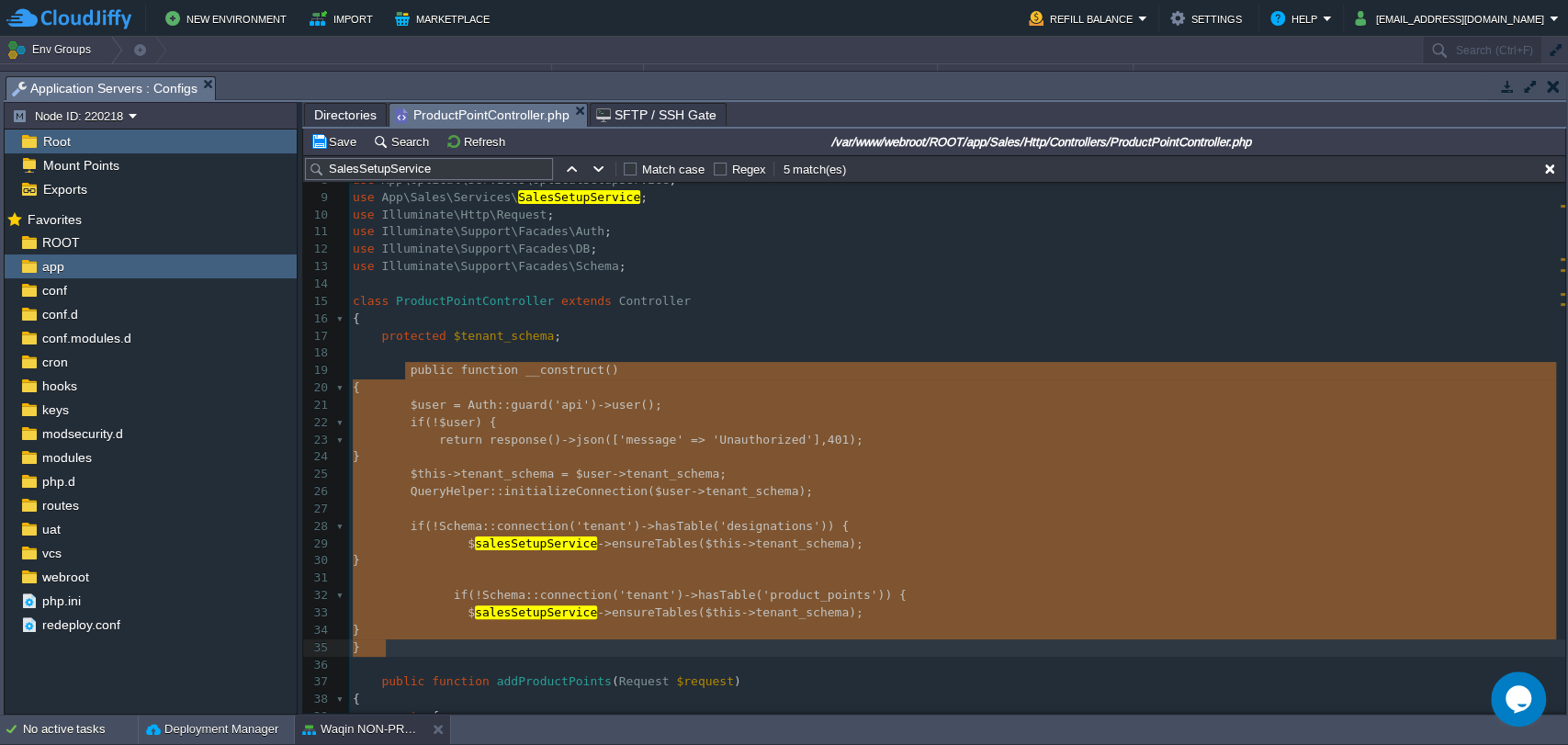
type textarea "public function __construct() { $user = Auth::guard('api')->user(); if (!$user)…"
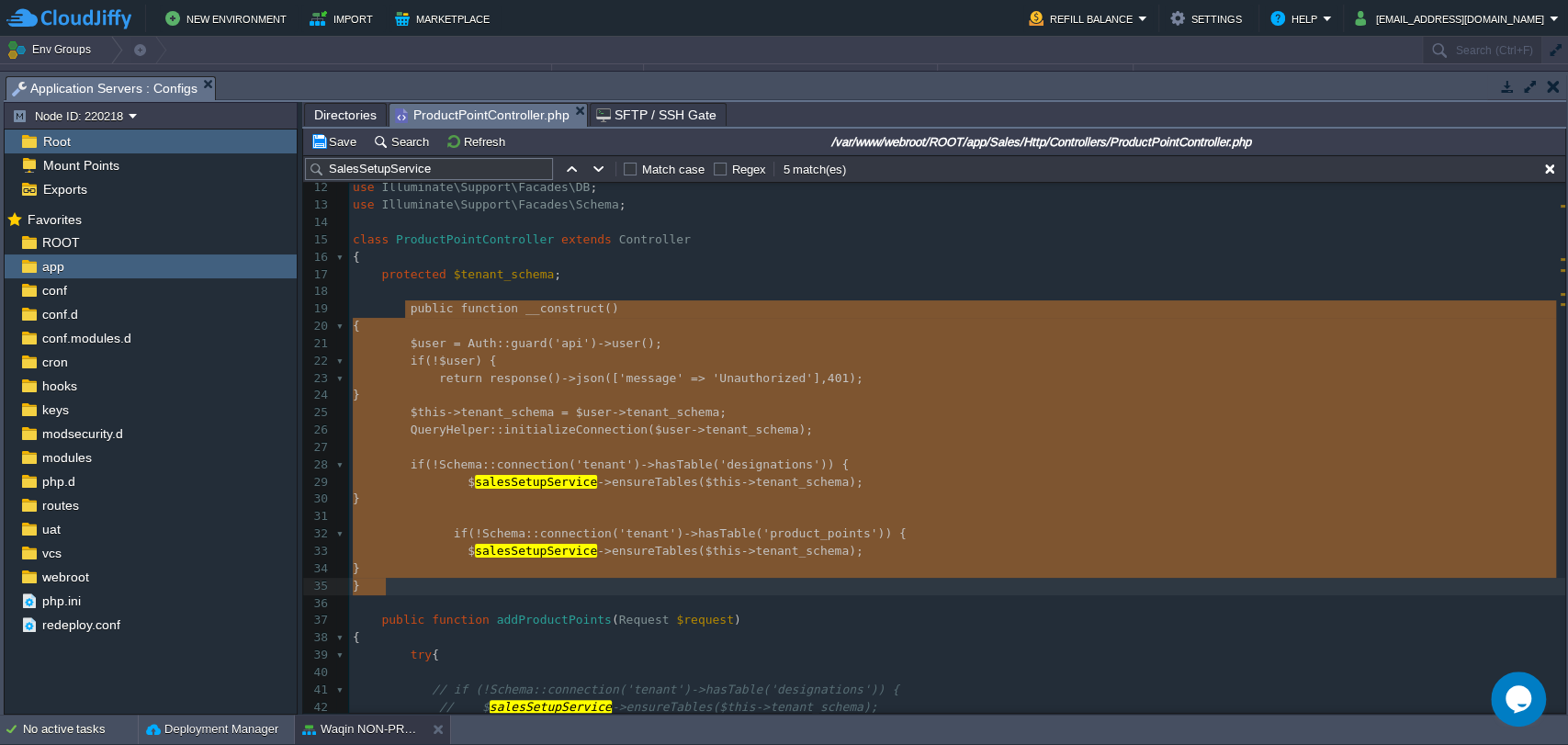
scroll to position [197, 0]
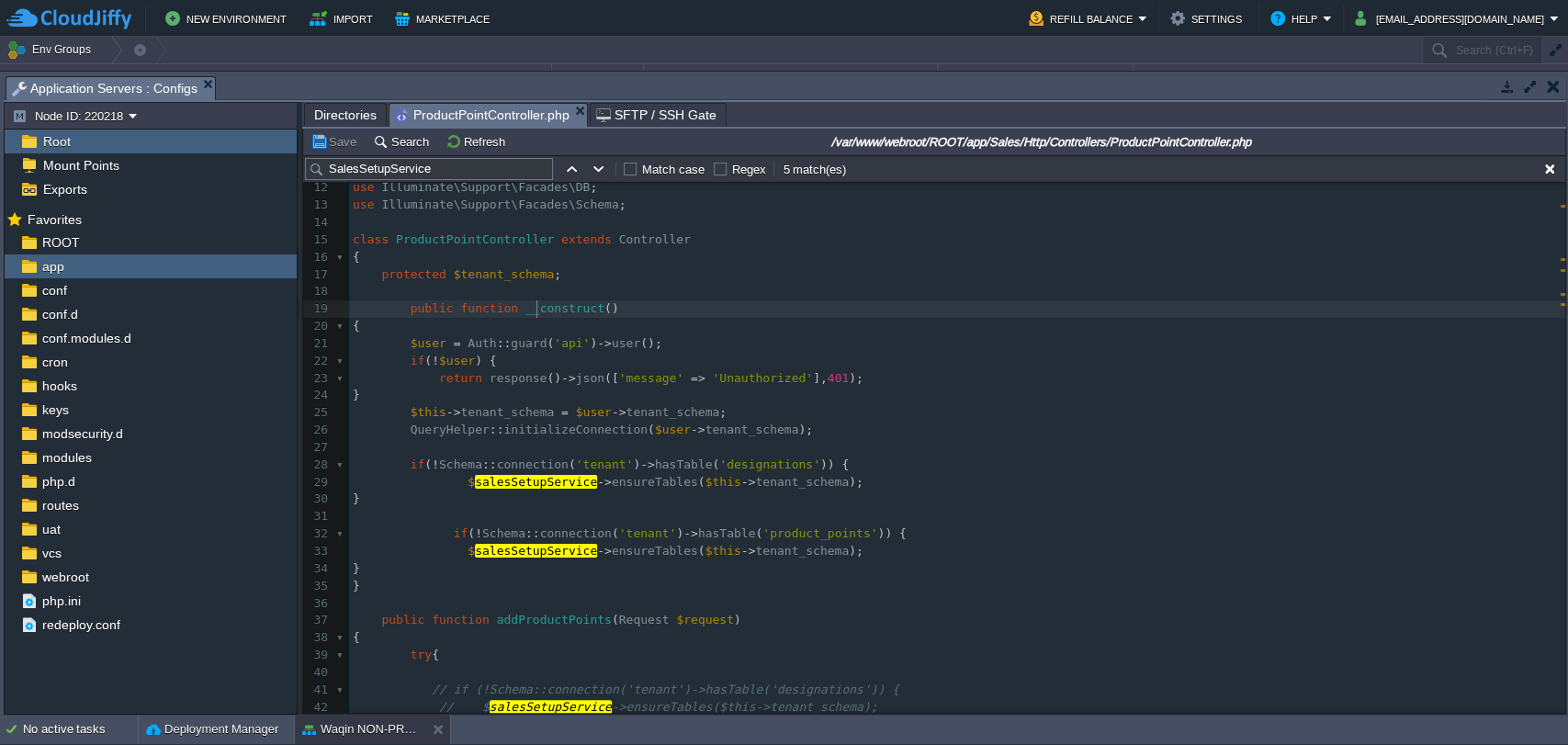
click at [539, 308] on div "xxxxxxxxxx 1 <?php 2 ​ 3 namespace App\Sales\Http\Controllers ; 4 ​ 5 use App\H…" at bounding box center [957, 500] width 1216 height 1022
type textarea "__construct"
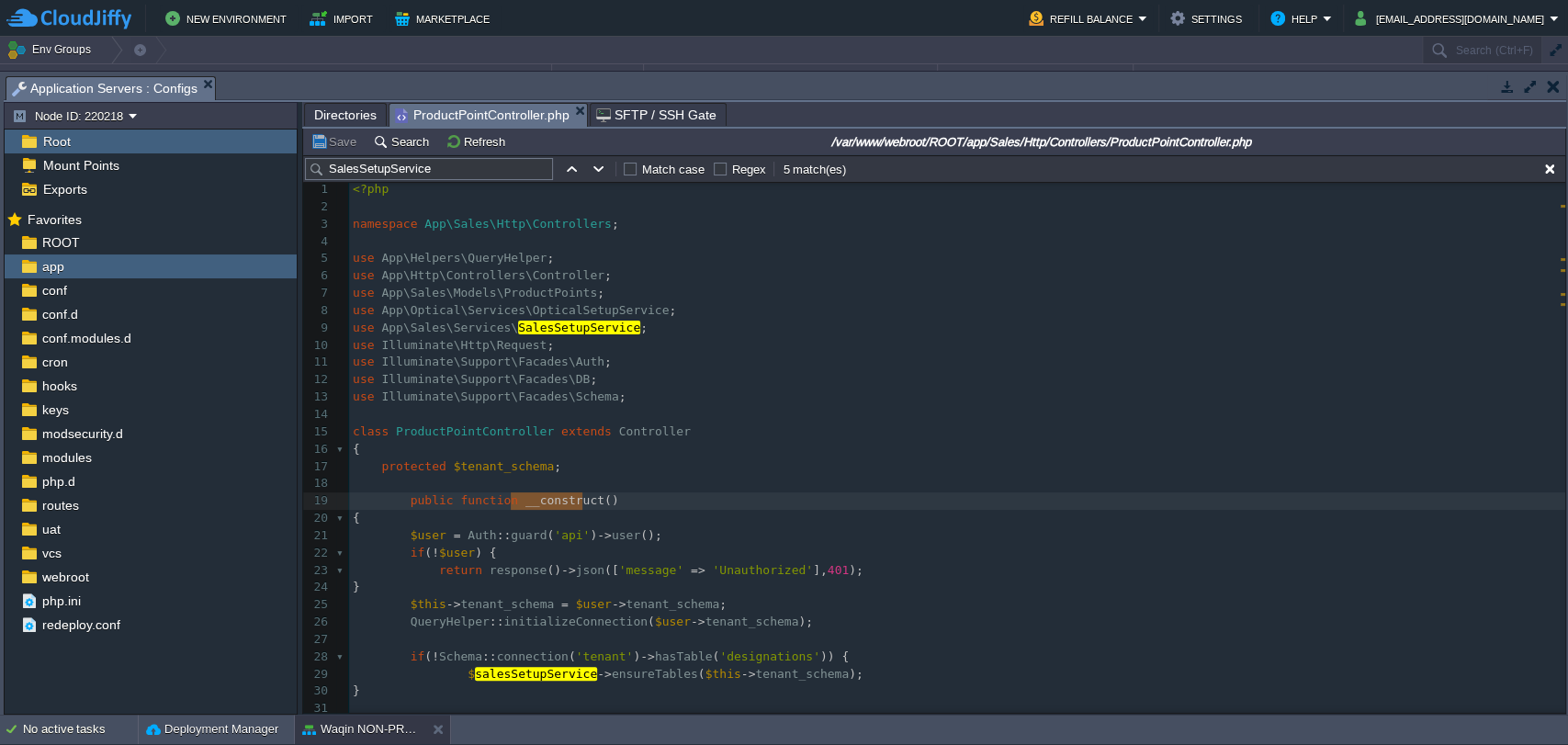
scroll to position [0, 0]
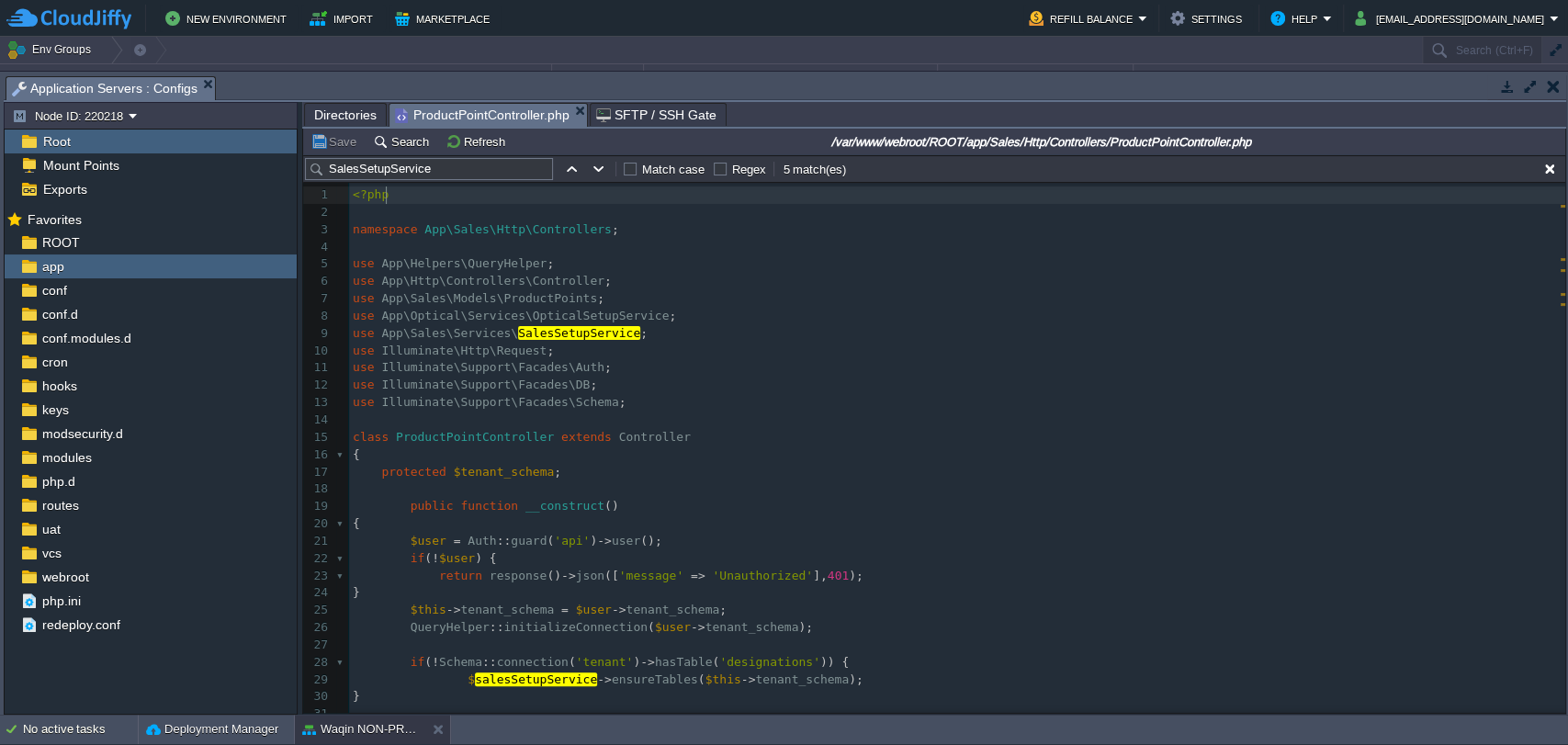
type textarea "<?php"
drag, startPoint x: 400, startPoint y: 200, endPoint x: 329, endPoint y: 201, distance: 71.0
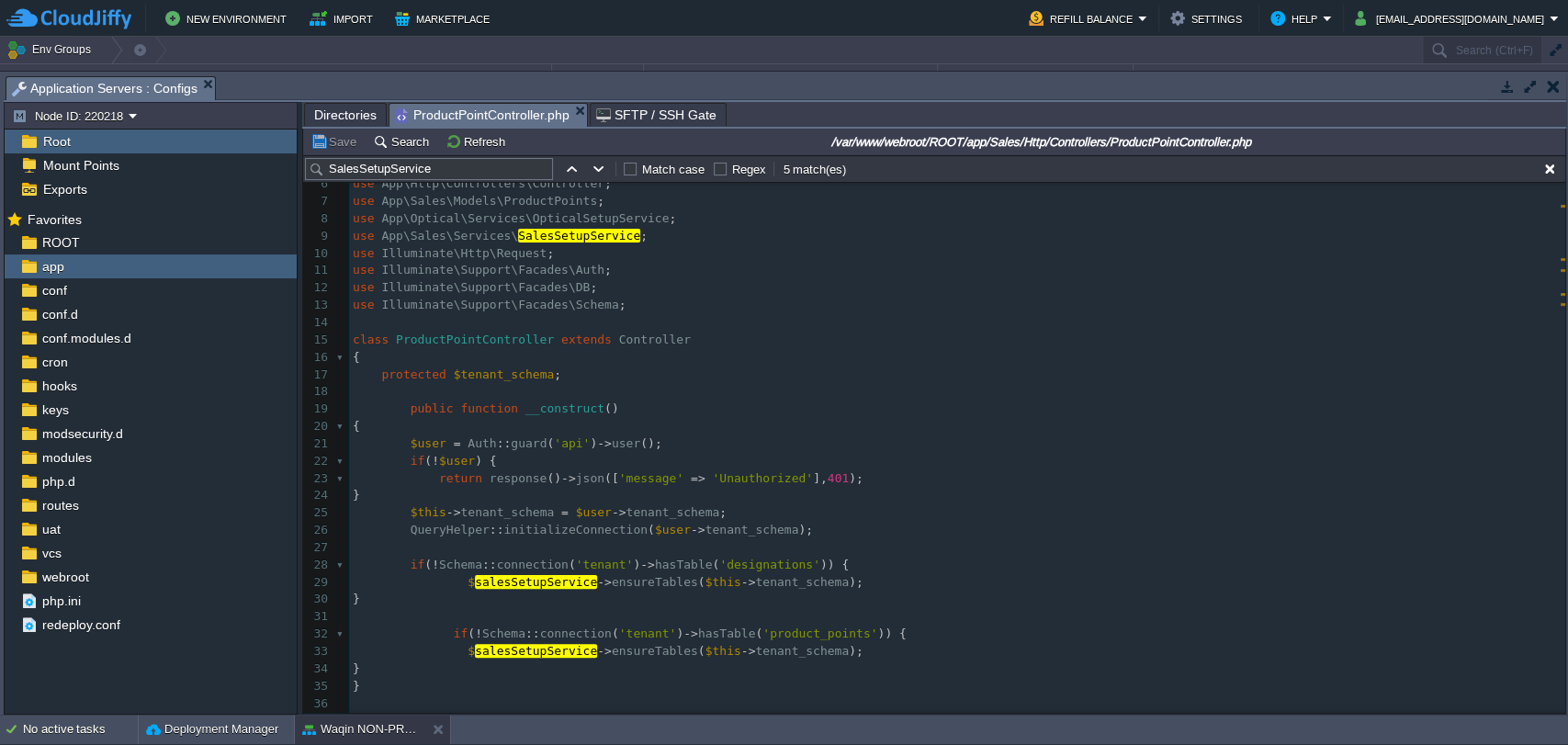
scroll to position [105, 0]
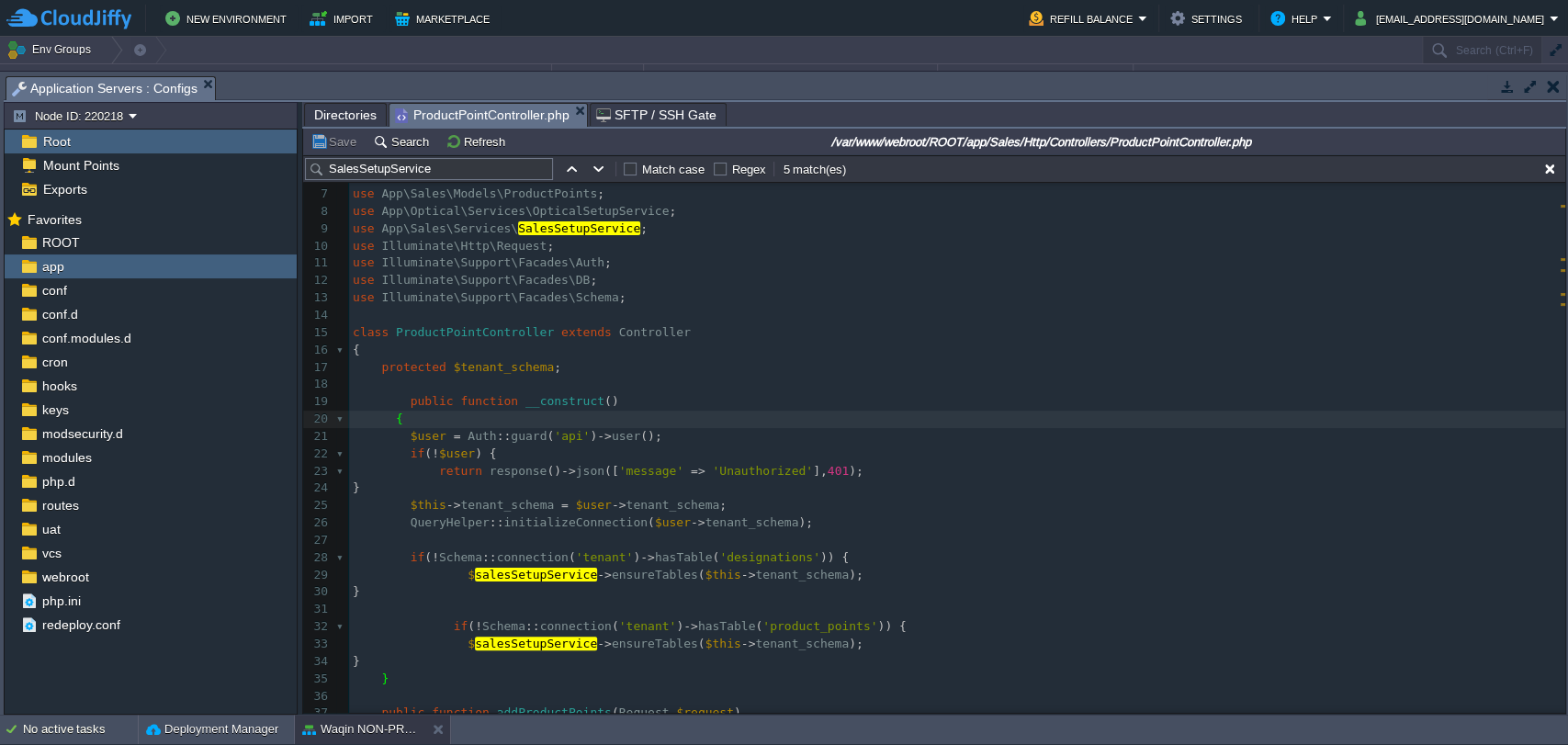
click at [564, 400] on div "xxxxxxxxxx 1 <?php 2 ​ 3 namespace App\Sales\Http\Controllers ; 4 ​ 5 use App\H…" at bounding box center [957, 593] width 1216 height 1022
type textarea "__construct"
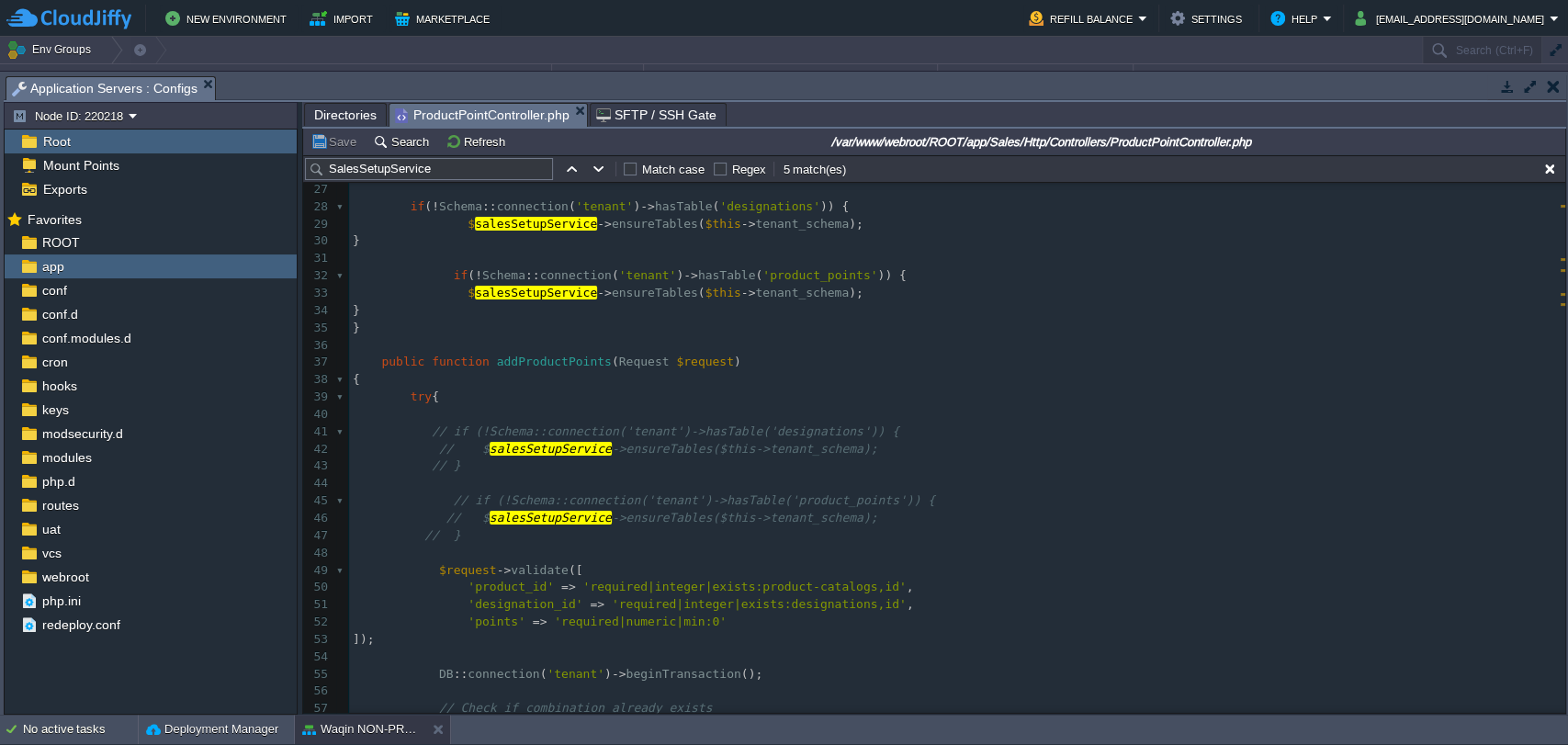
scroll to position [349, 0]
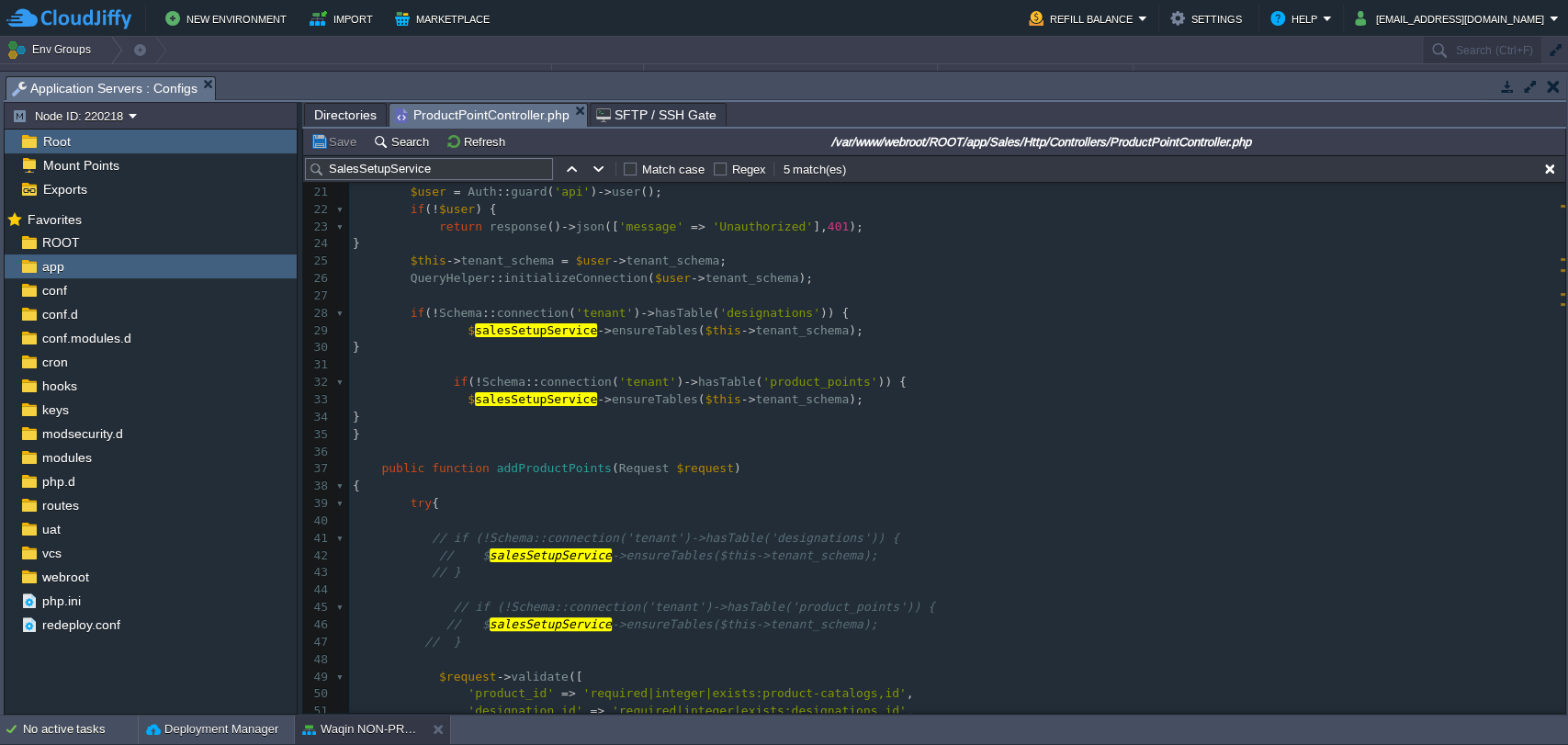
click at [562, 469] on div "xxxxxxxxxx 1 <?php 2 ​ 3 namespace App\Sales\Http\Controllers ; 4 ​ 5 use App\H…" at bounding box center [957, 383] width 1216 height 1091
type textarea "addProductPoints"
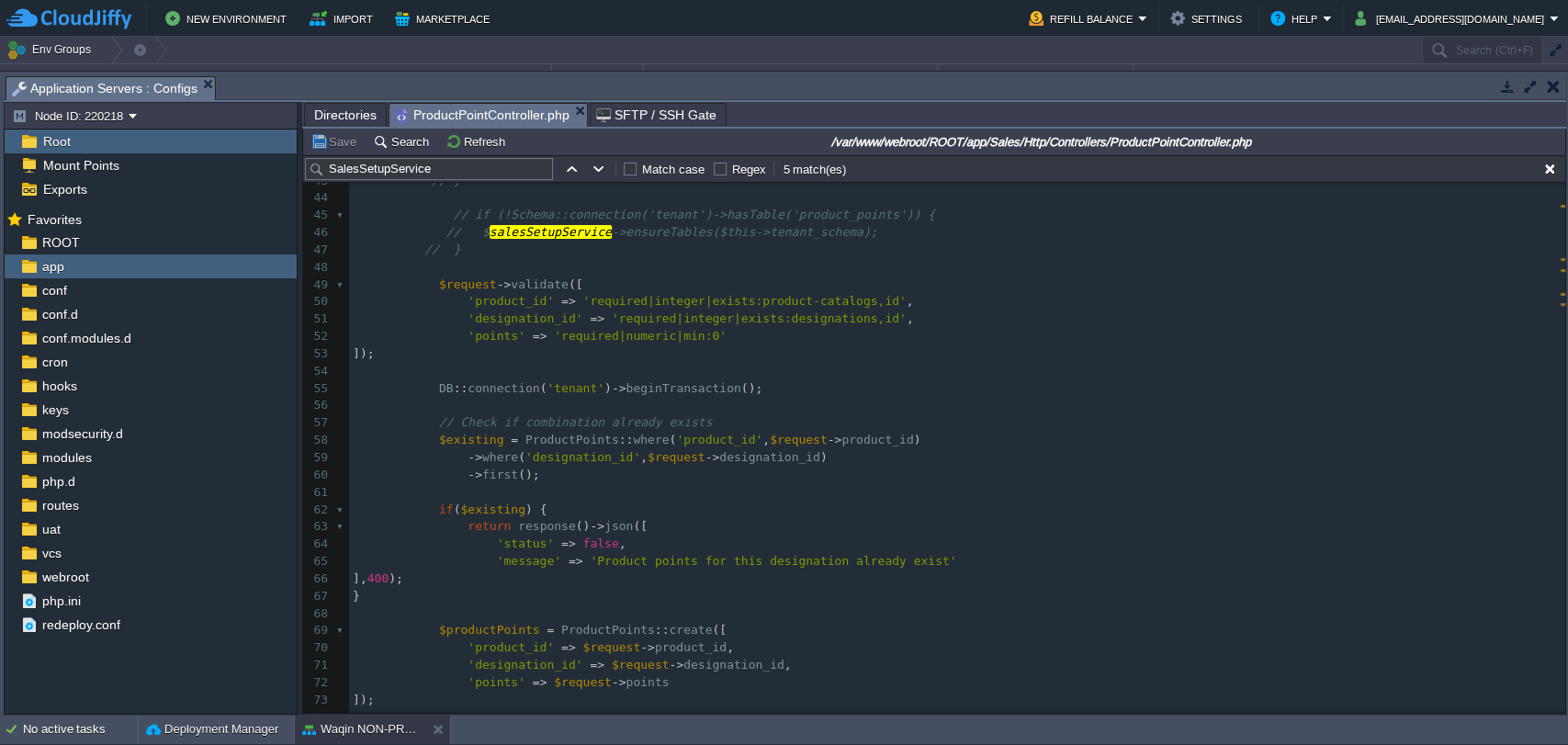
scroll to position [594, 0]
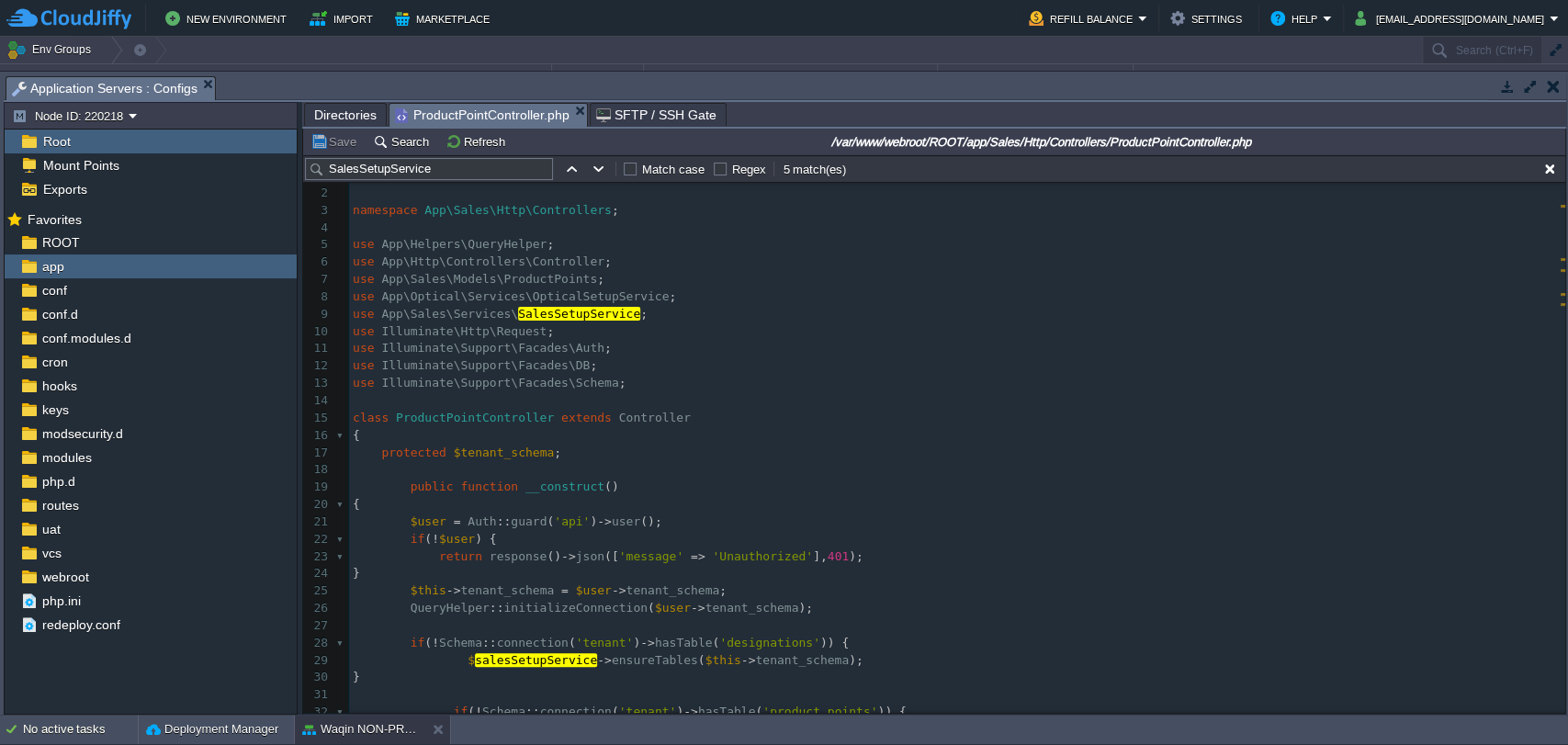
click at [618, 416] on div "xxxxxxxxxx 1 <?php 2 ​ 3 namespace App\Sales\Http\Controllers ; 4 ​ 5 use App\H…" at bounding box center [957, 694] width 1216 height 1056
type textarea "Controller"
click at [541, 488] on span "__construct" at bounding box center [564, 487] width 79 height 14
type textarea "__construct"
click at [329, 113] on span "Directories" at bounding box center [345, 115] width 62 height 22
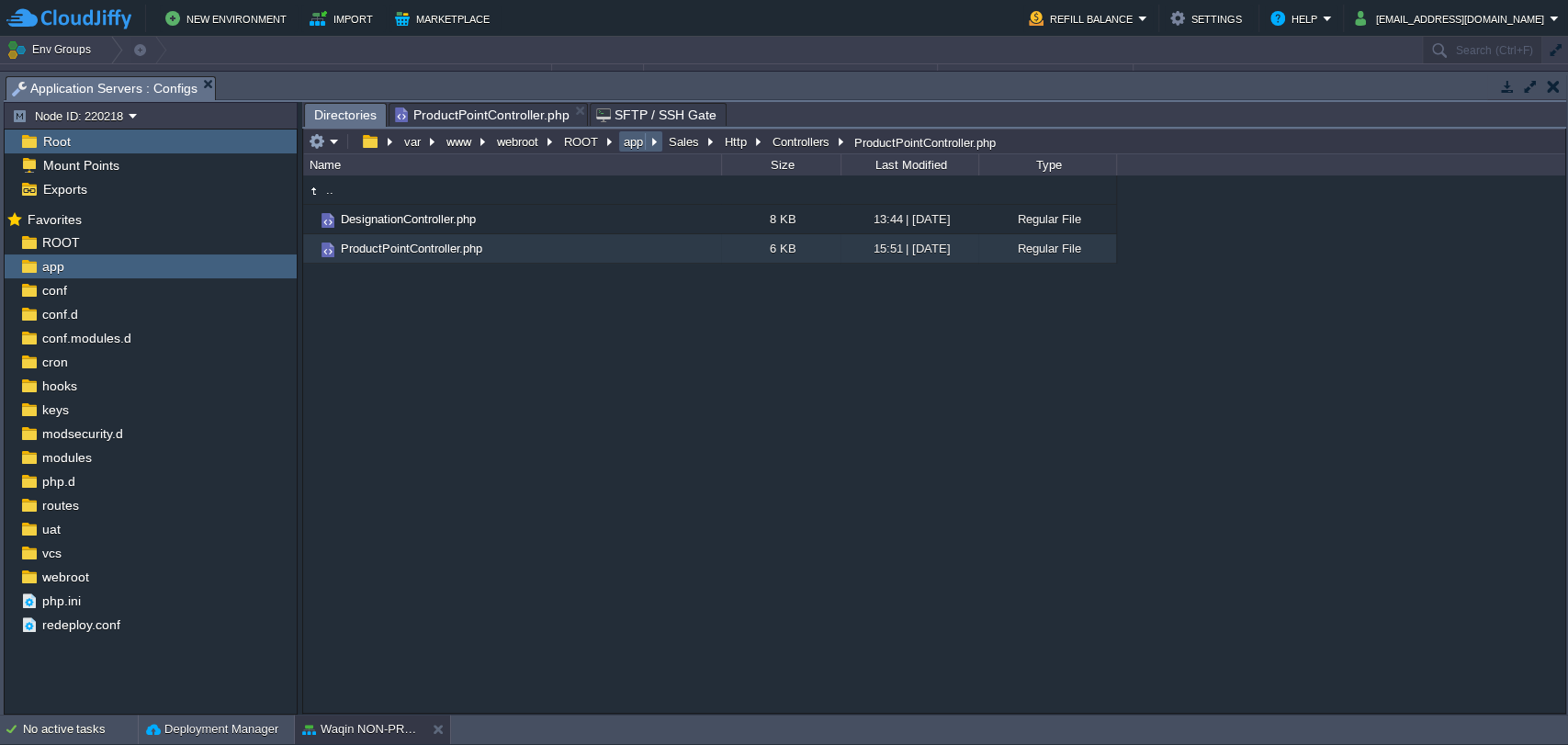
click at [640, 142] on button "app" at bounding box center [633, 141] width 26 height 17
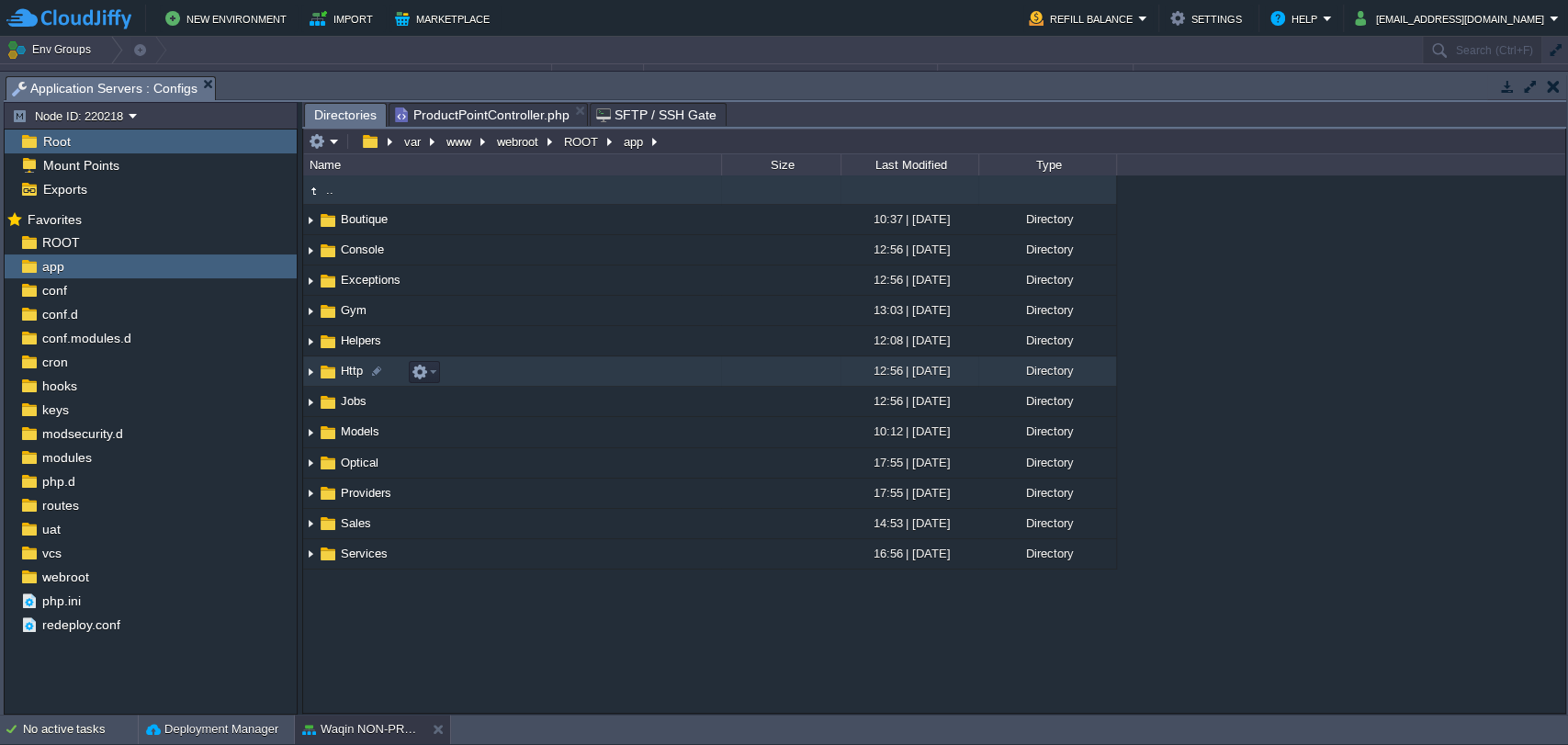
click at [353, 370] on span "Http" at bounding box center [352, 371] width 27 height 16
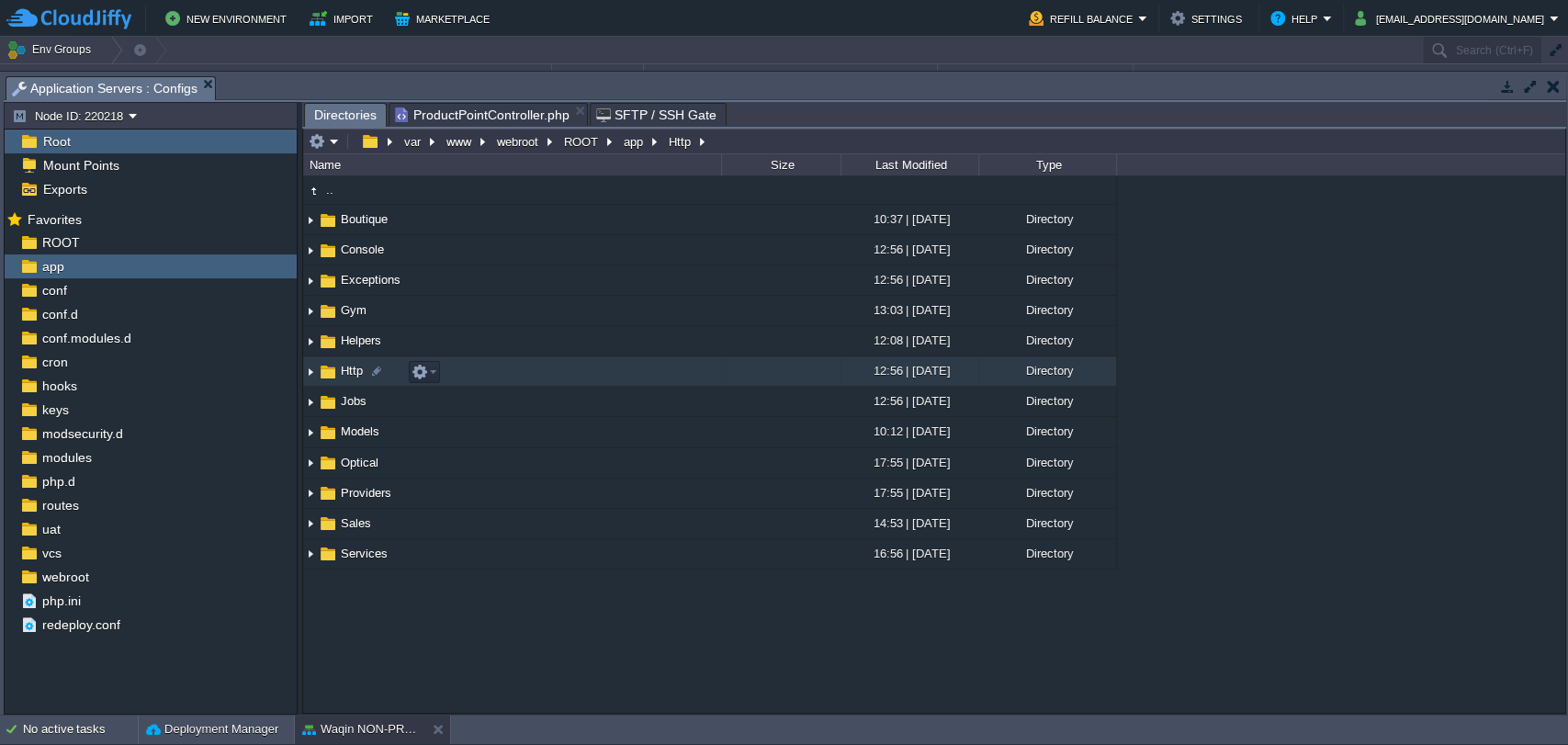
click at [353, 370] on span "Http" at bounding box center [352, 371] width 27 height 16
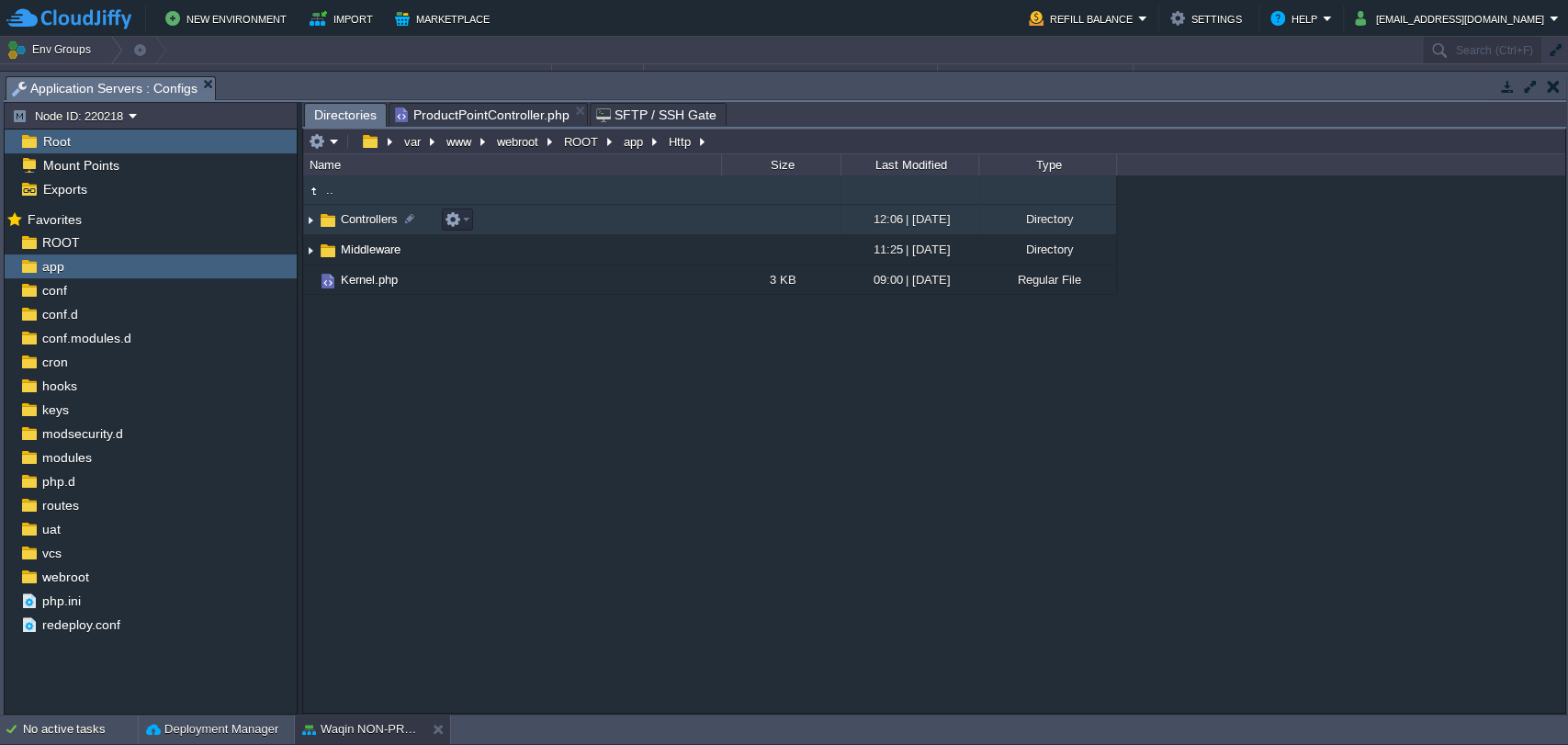
click at [363, 217] on span "Controllers" at bounding box center [369, 220] width 62 height 16
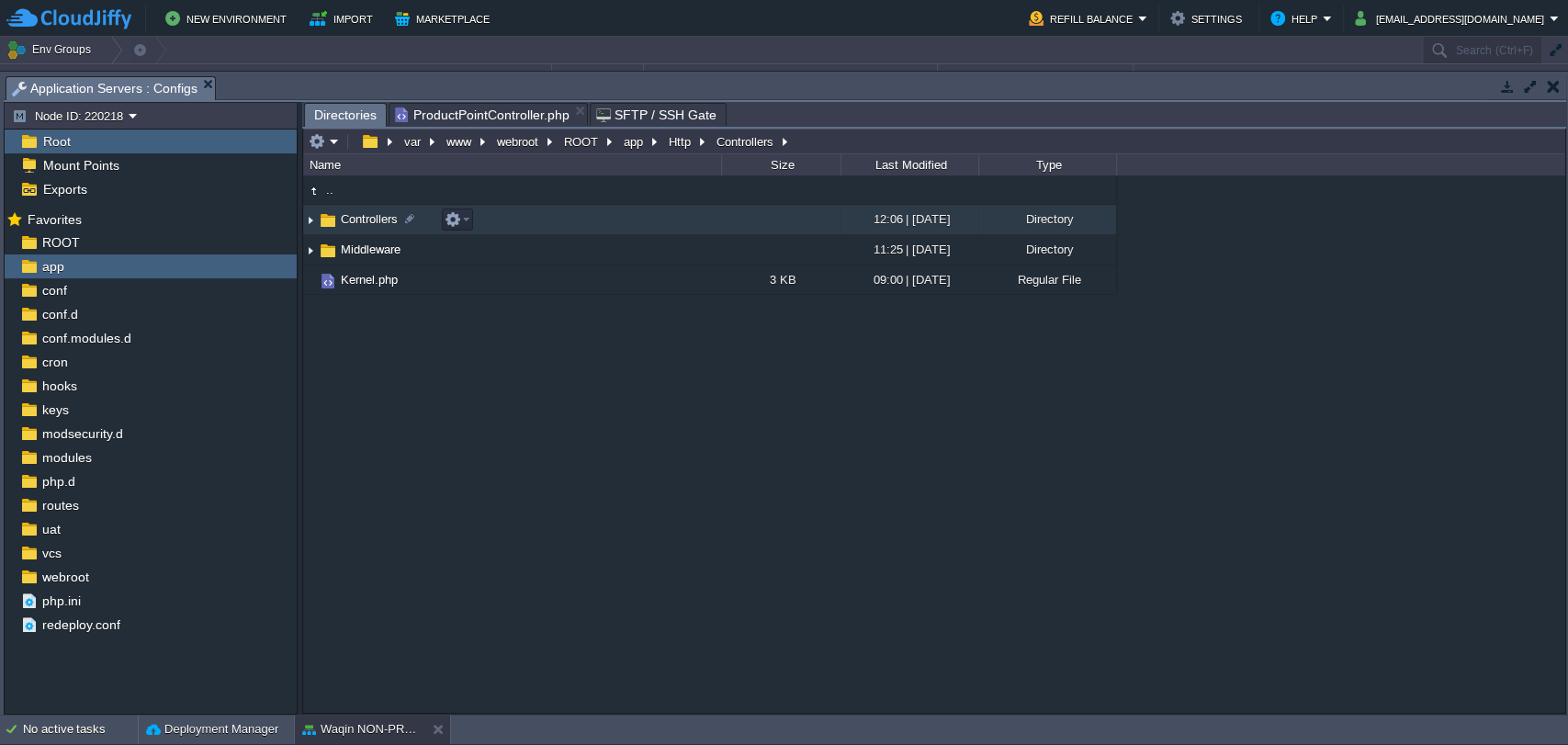
click at [363, 217] on span "Controllers" at bounding box center [369, 220] width 62 height 16
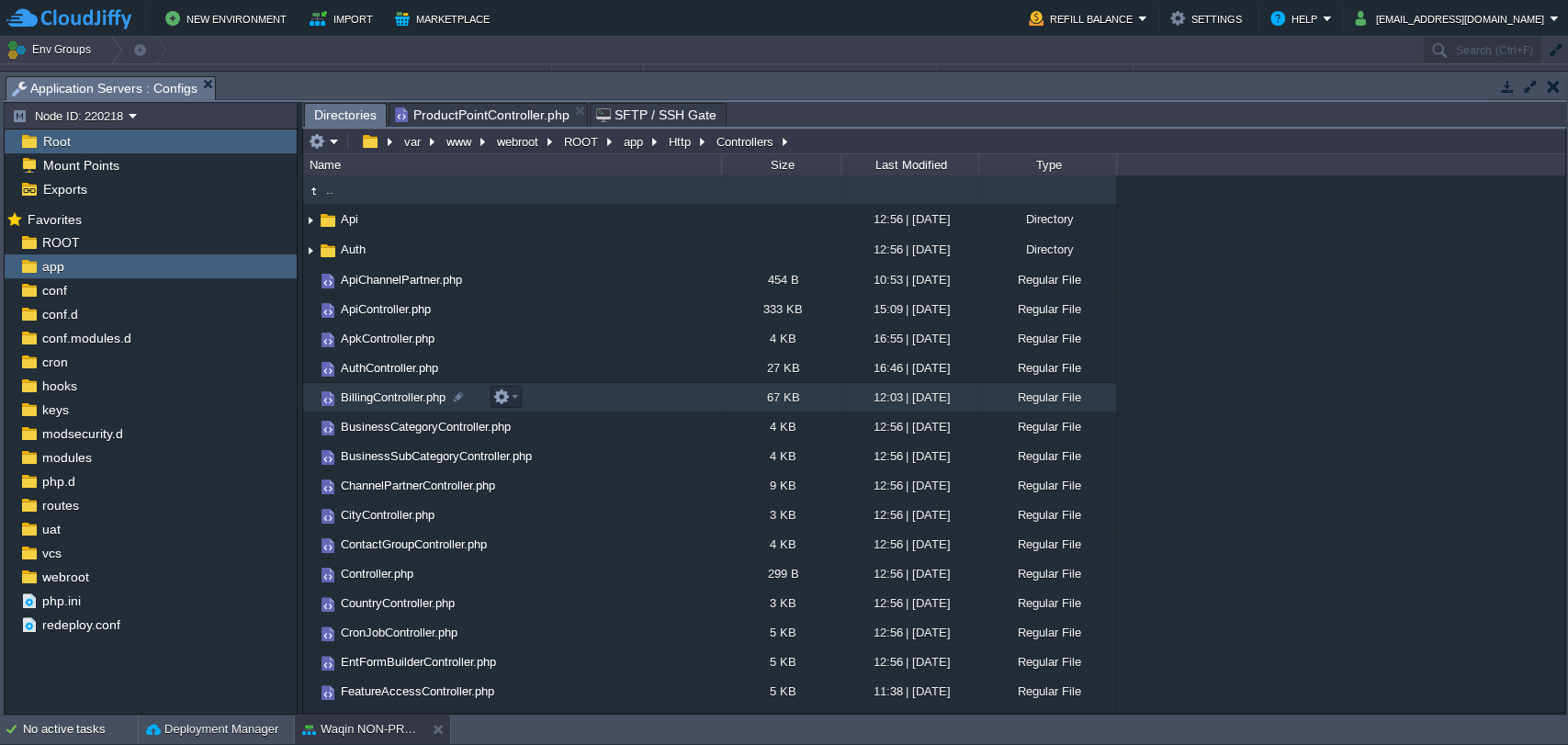
click at [383, 394] on span "BillingController.php" at bounding box center [392, 397] width 110 height 16
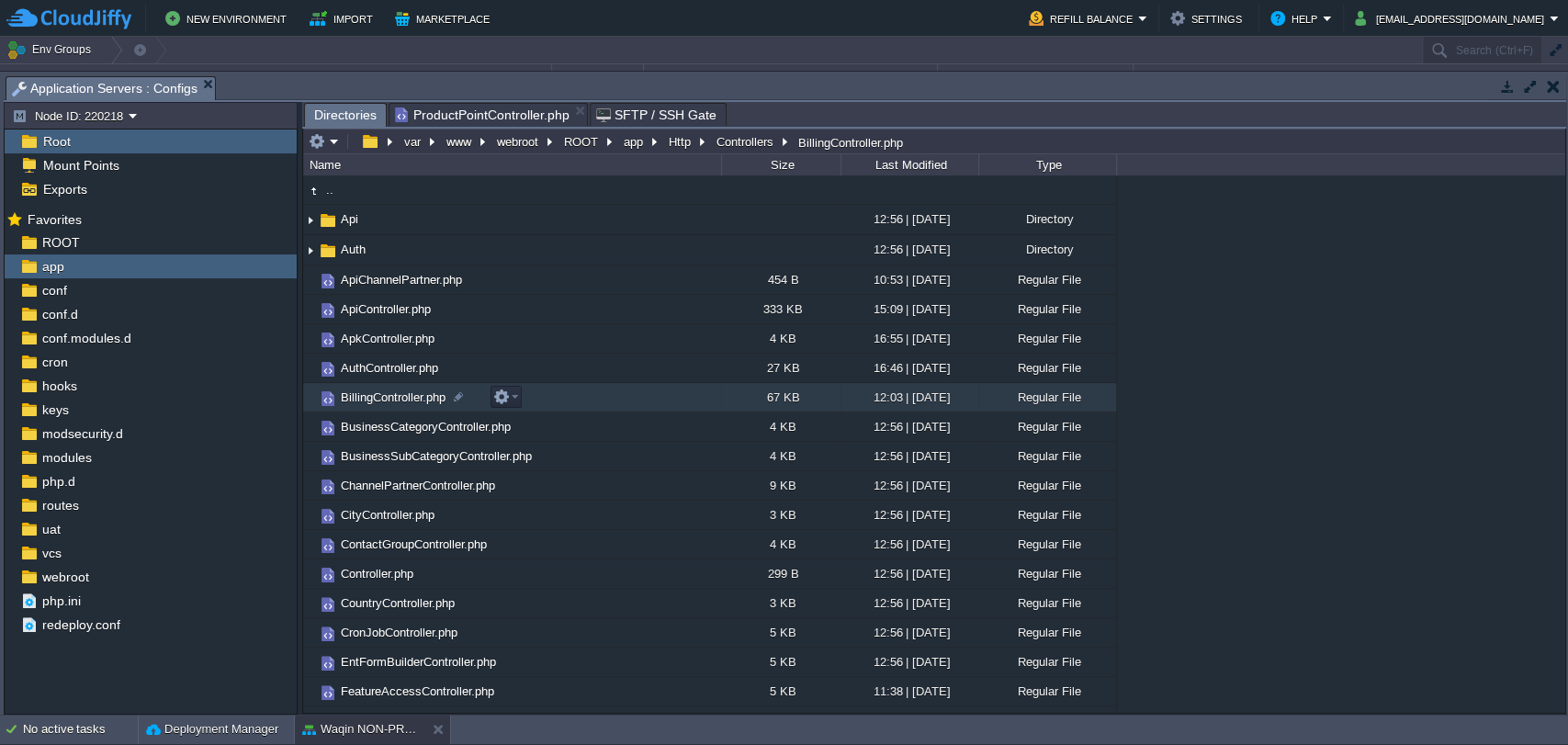
click at [383, 394] on span "BillingController.php" at bounding box center [392, 397] width 110 height 16
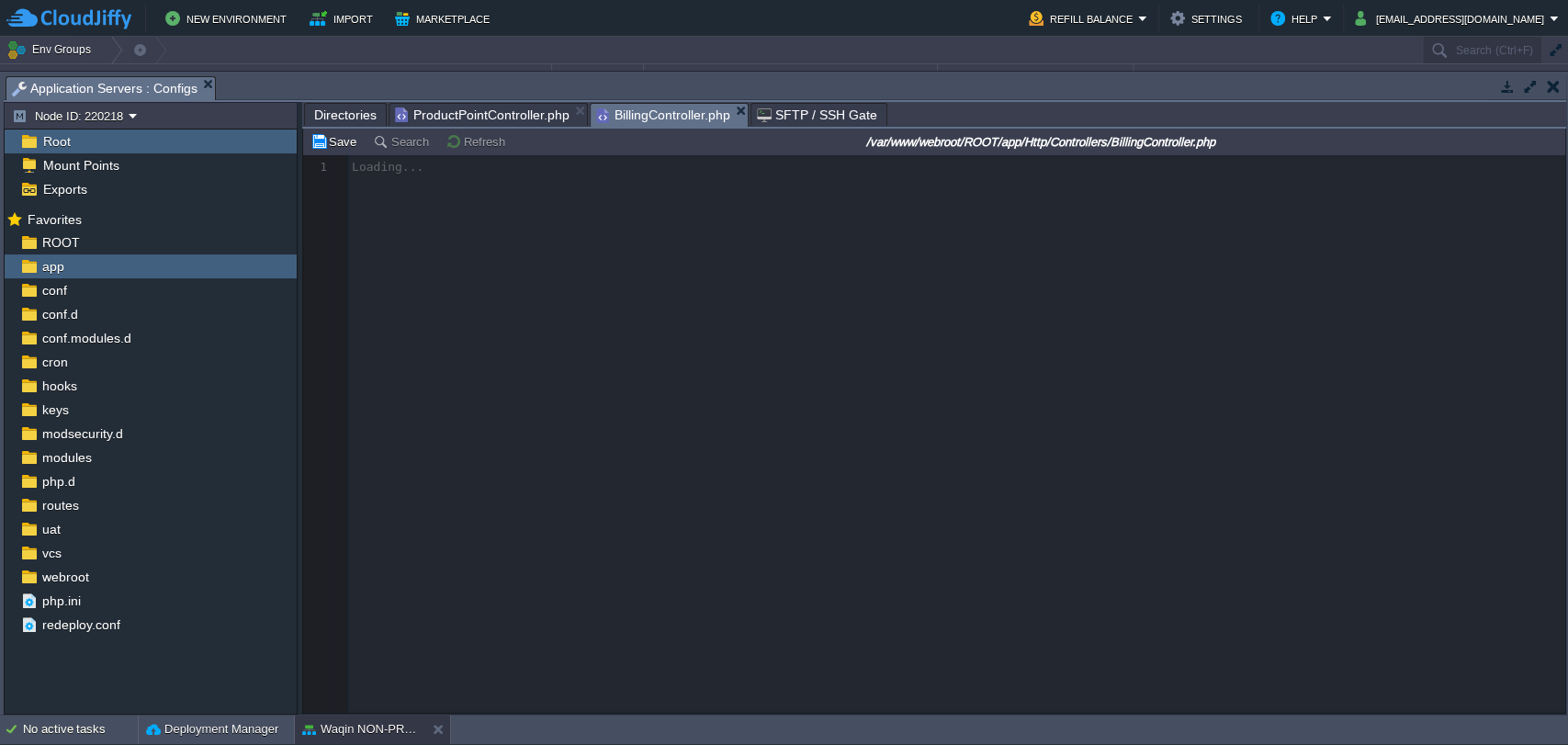
click at [759, 385] on div at bounding box center [934, 434] width 1262 height 558
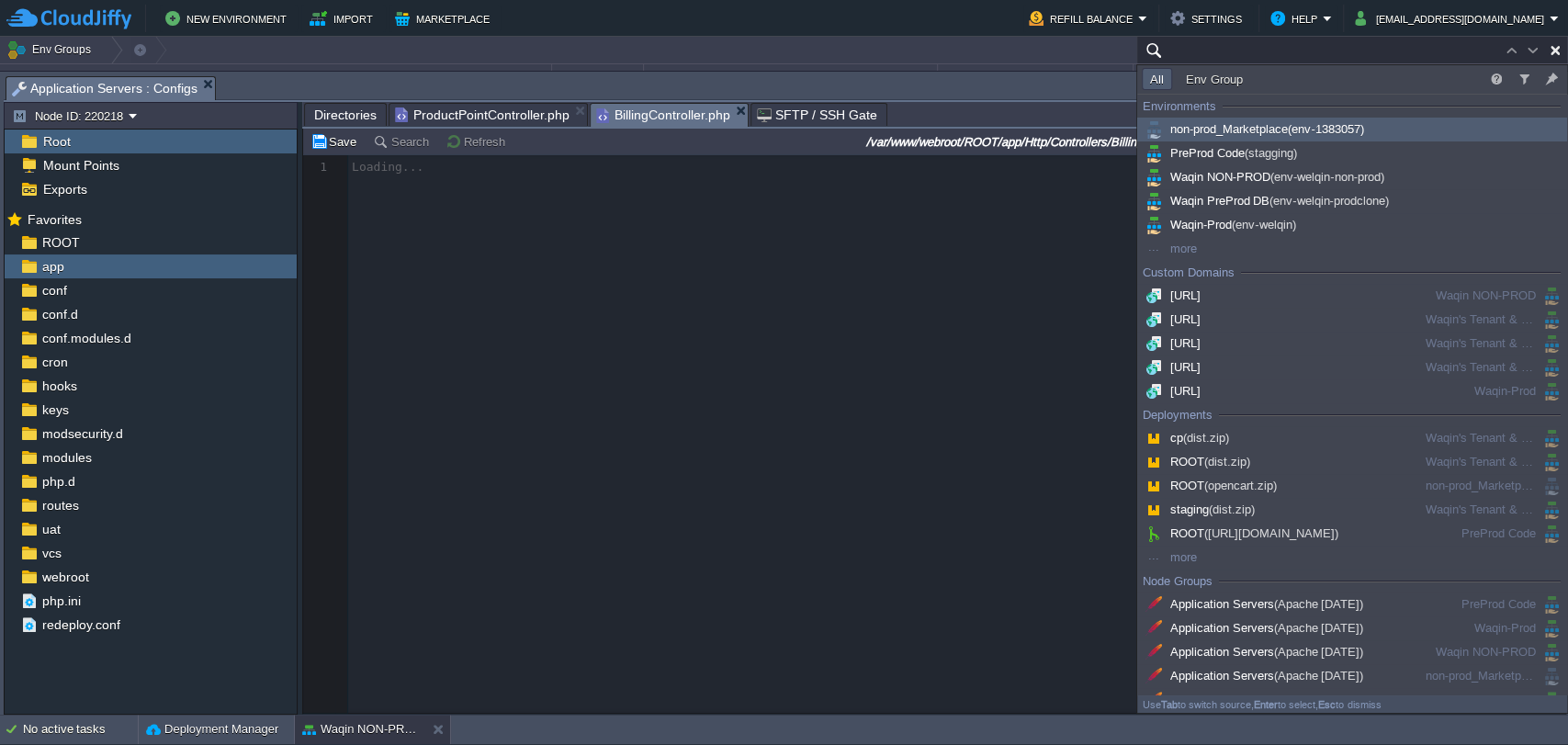
type input "Search (Ctrl+F)"
click at [759, 385] on div at bounding box center [934, 434] width 1262 height 558
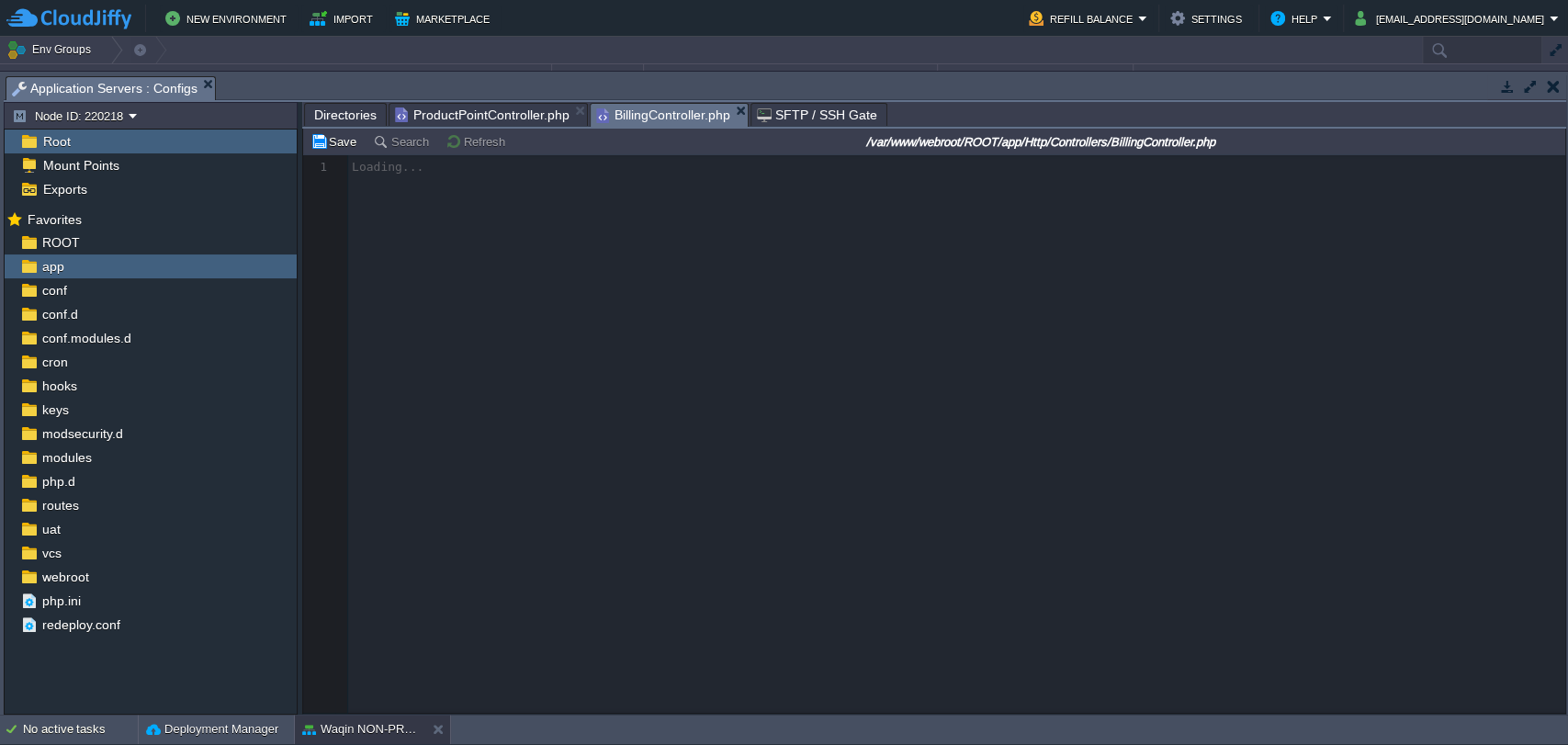
type input "Search (Ctrl+F)"
click at [759, 385] on div at bounding box center [934, 434] width 1262 height 558
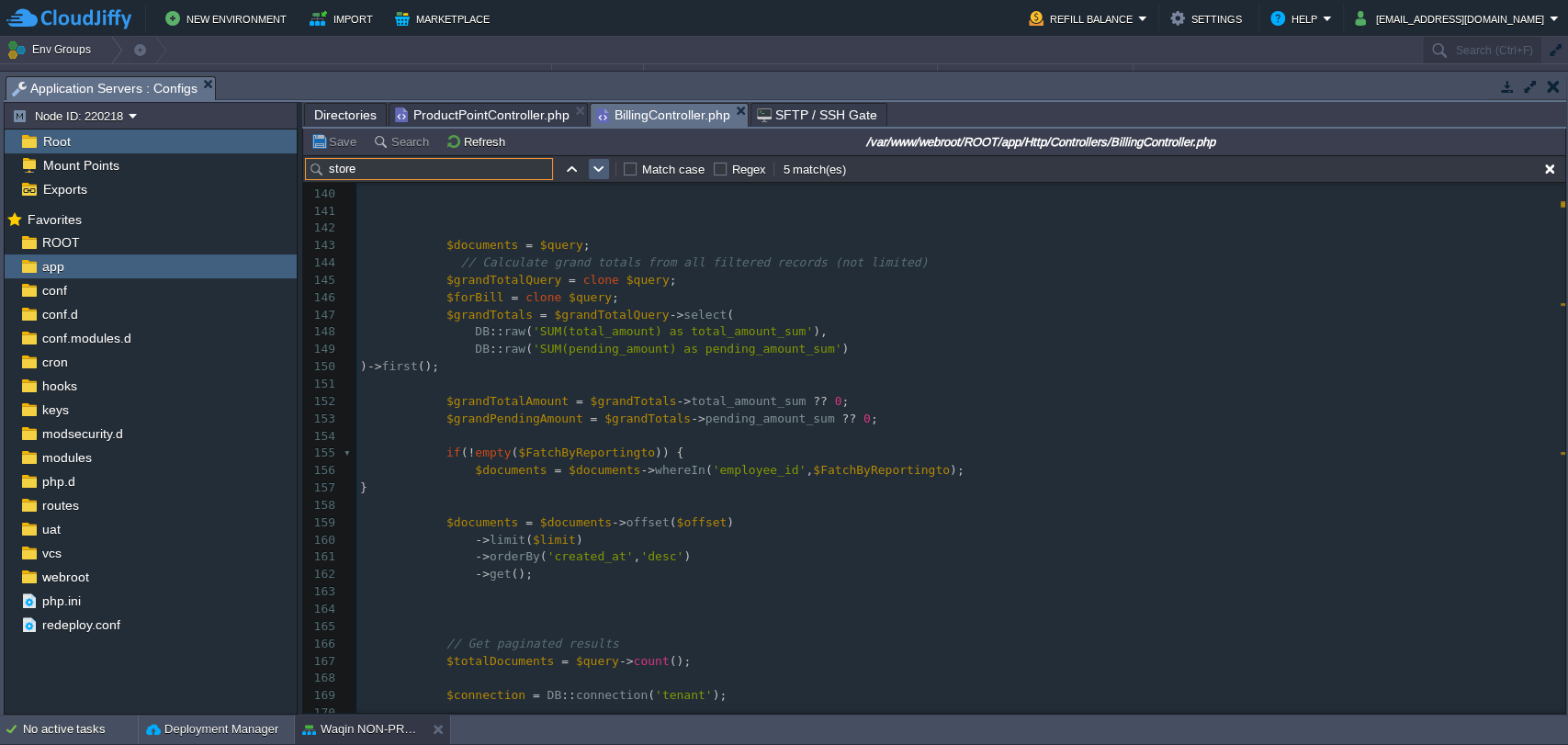
type input "store"
click at [591, 168] on button "button" at bounding box center [598, 169] width 17 height 17
type textarea "store"
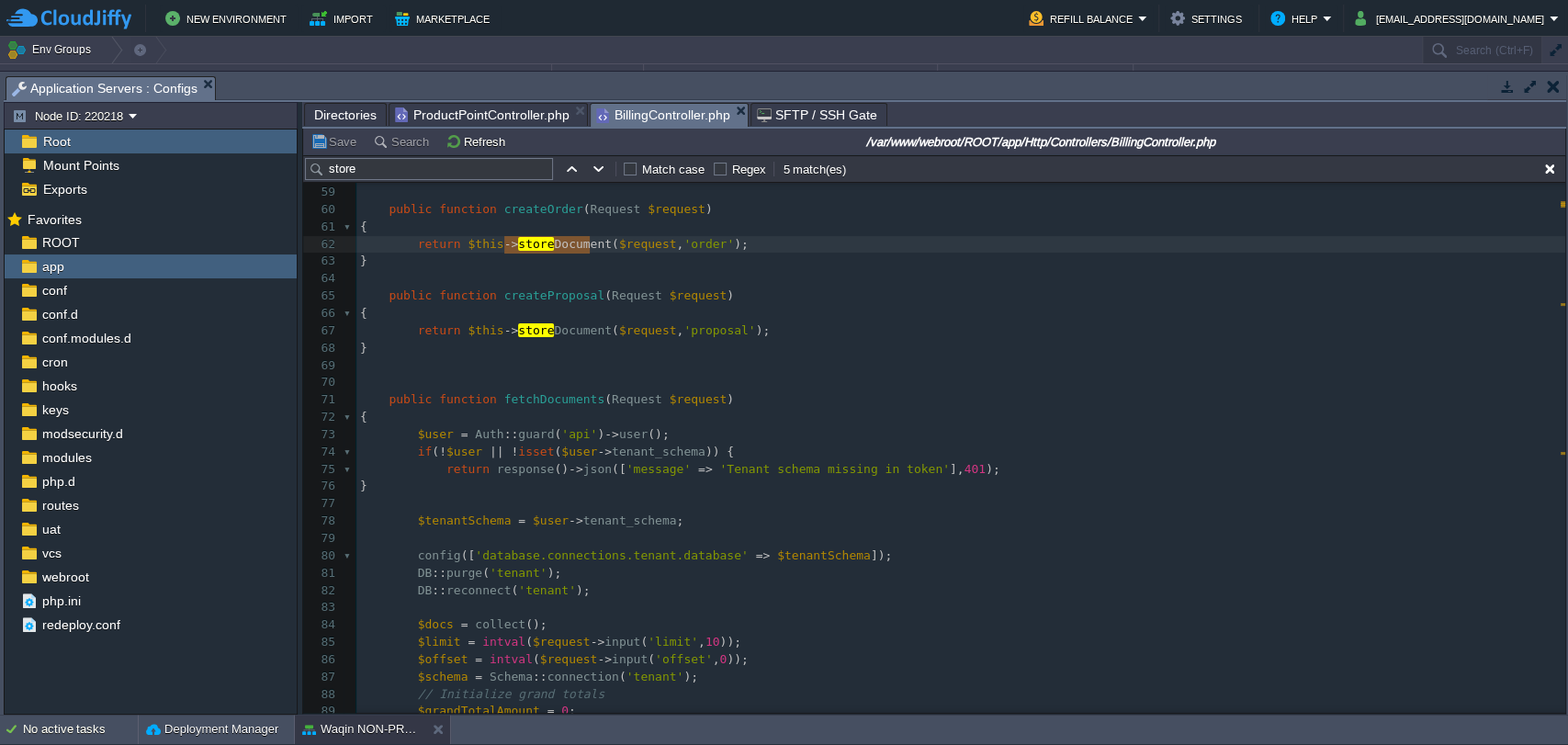
type textarea "return $this->storeDocument($request, 'order');"
type textarea "storeDocument"
type input "storeDocument"
click at [596, 166] on button "button" at bounding box center [598, 169] width 17 height 17
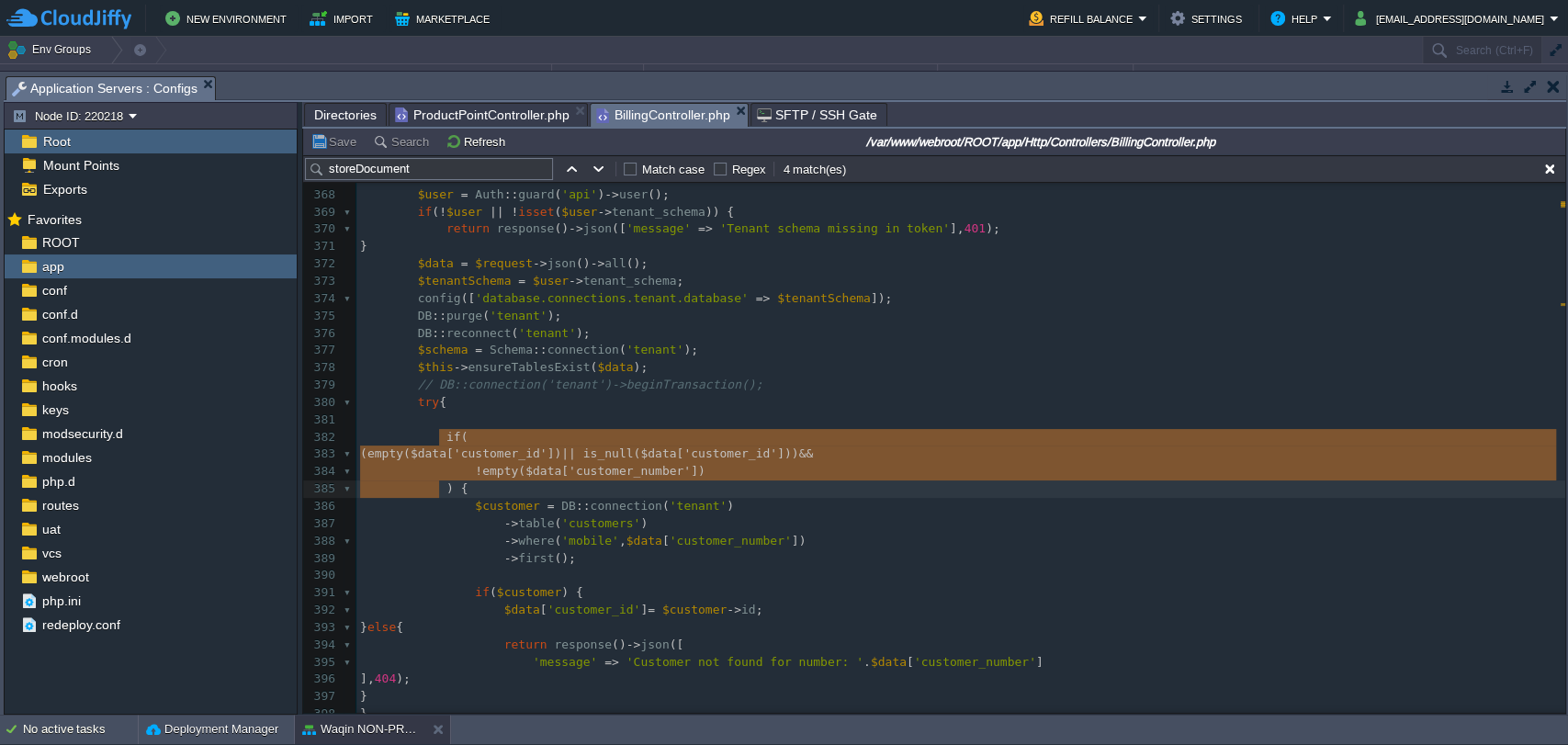
type textarea "if ( (empty($data['customer_id']) || is_null($data['customer_id'])) && !empty($…"
drag, startPoint x: 439, startPoint y: 442, endPoint x: 447, endPoint y: 485, distance: 43.7
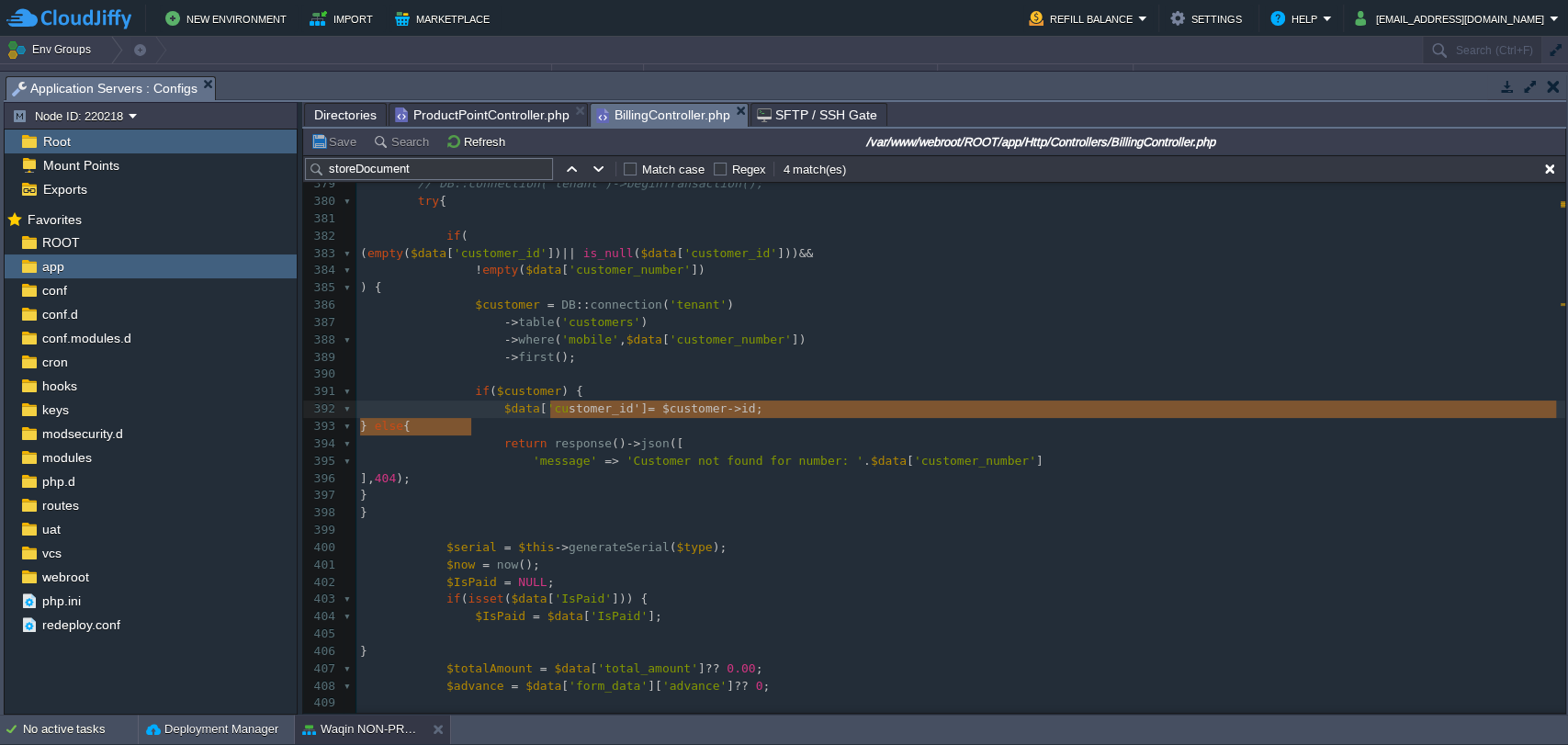
type textarea "{ $data['customer_id'] = $customer->id; }"
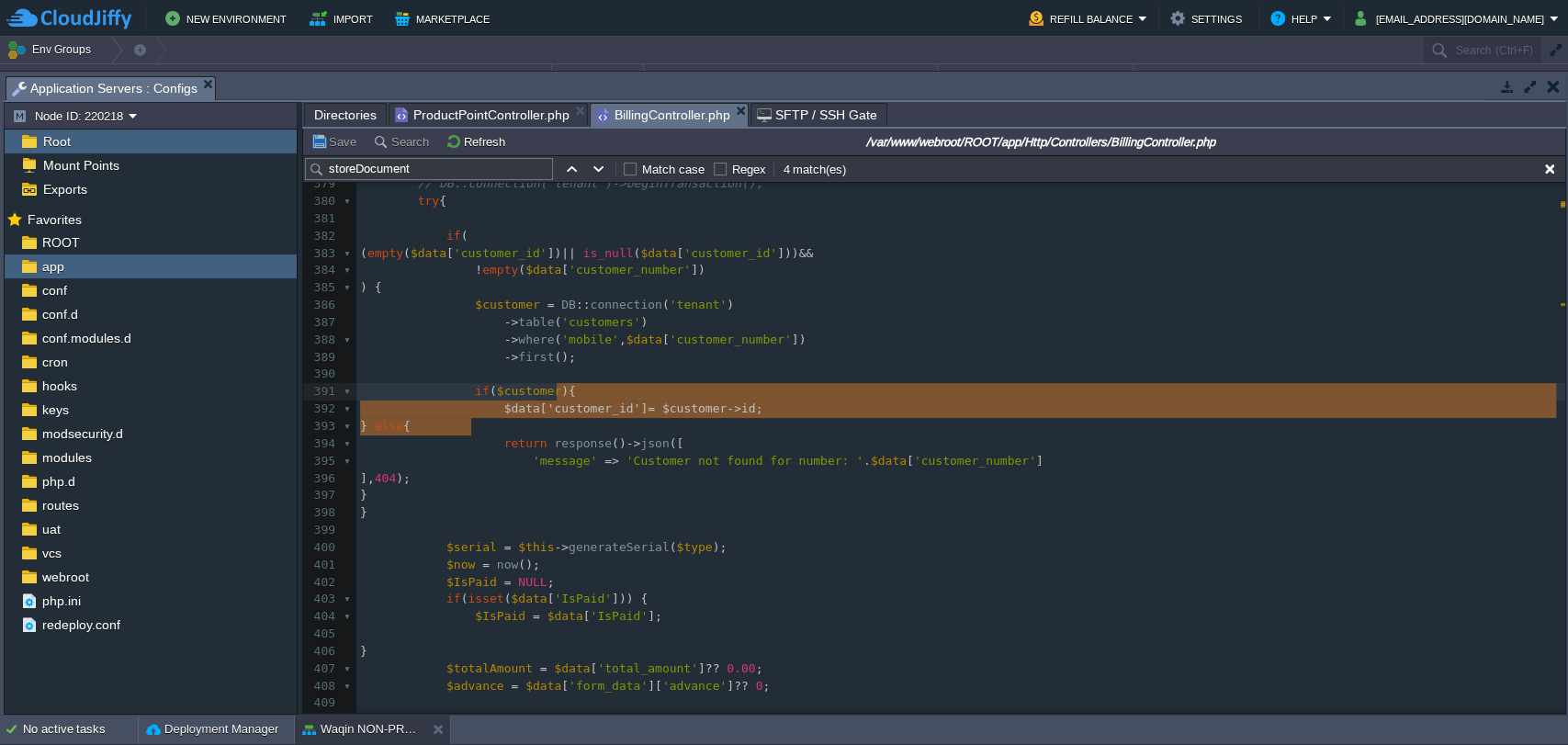
drag, startPoint x: 470, startPoint y: 428, endPoint x: 560, endPoint y: 392, distance: 96.9
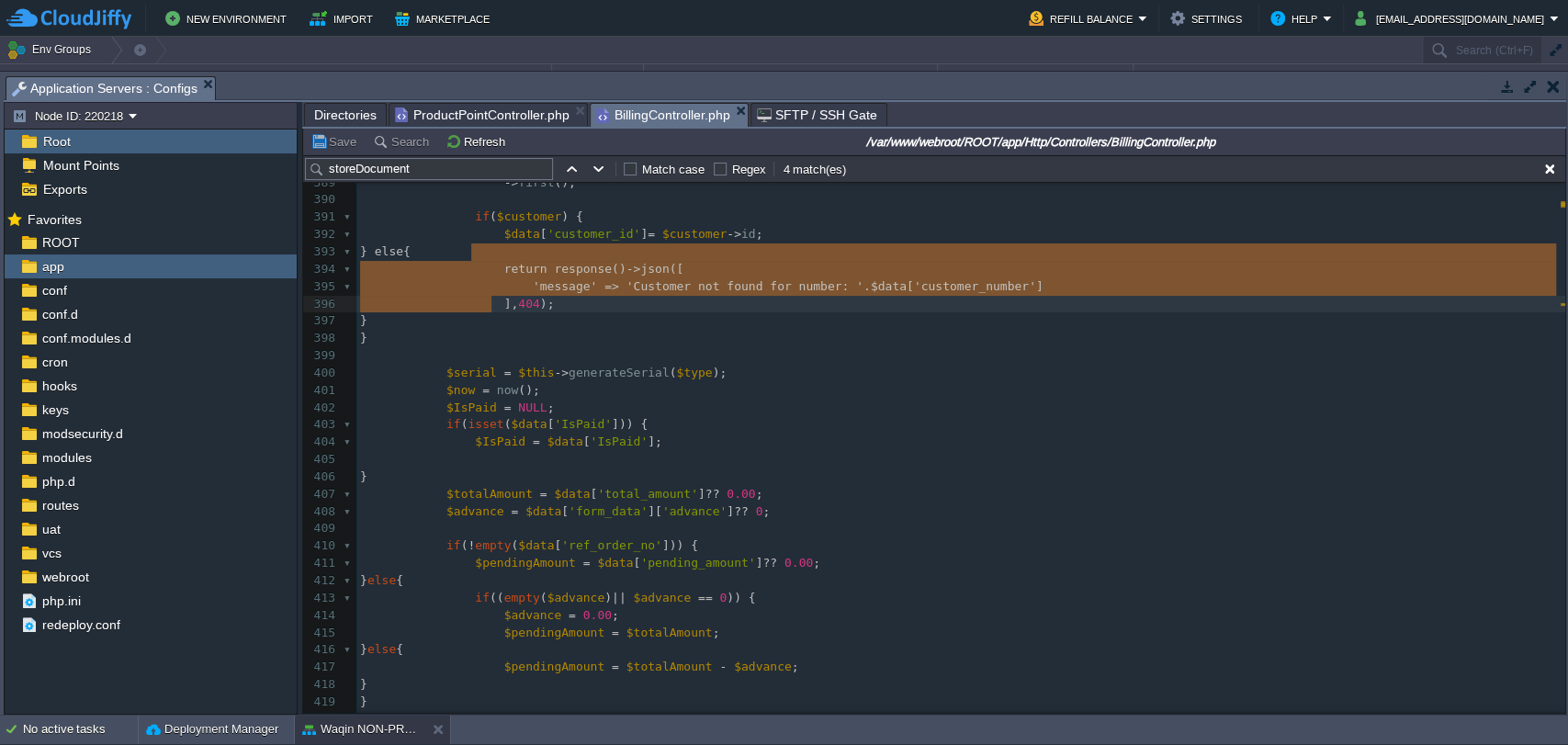
type textarea "else { return response()->json([ 'message' => 'Customer not found for number: '…"
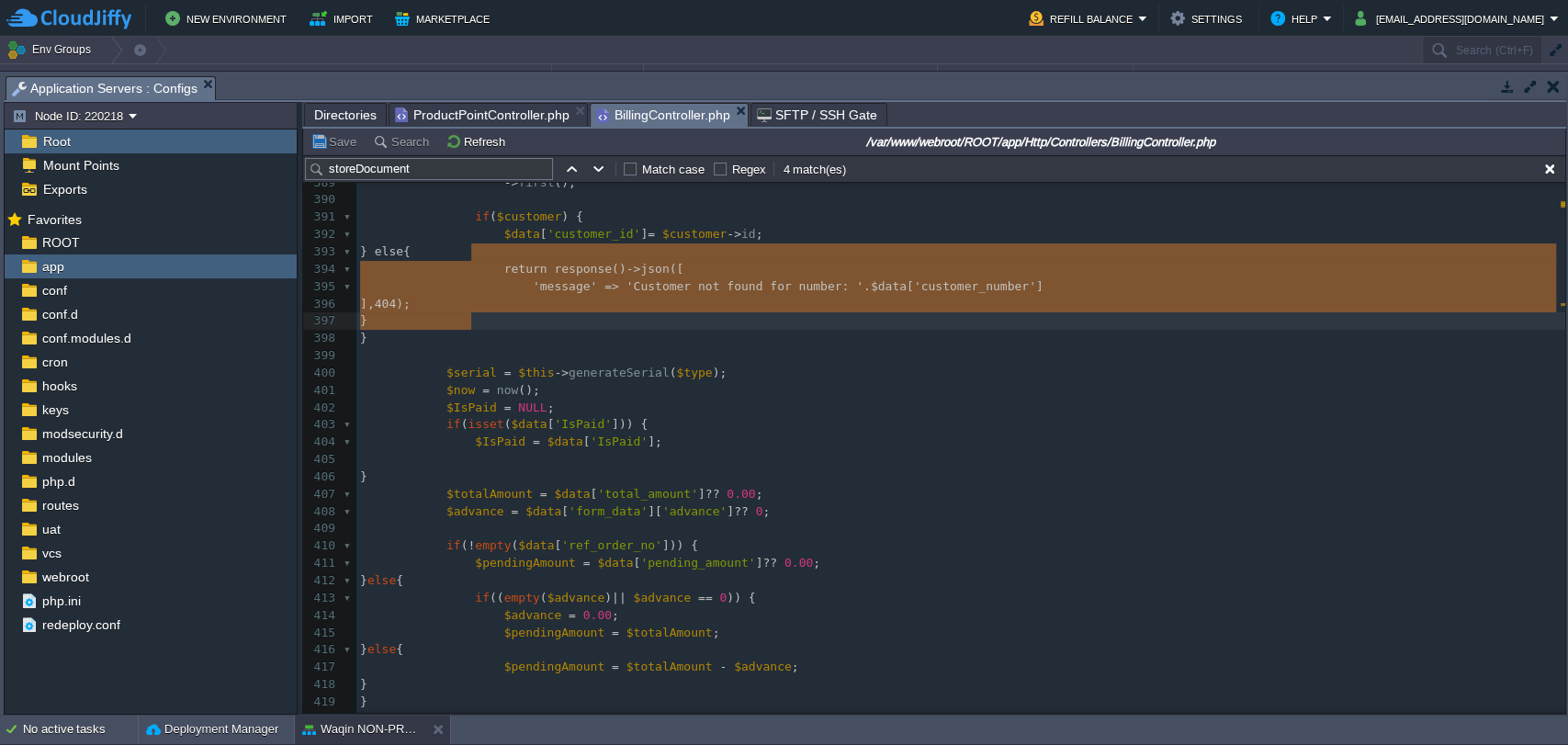
drag, startPoint x: 477, startPoint y: 254, endPoint x: 483, endPoint y: 322, distance: 68.3
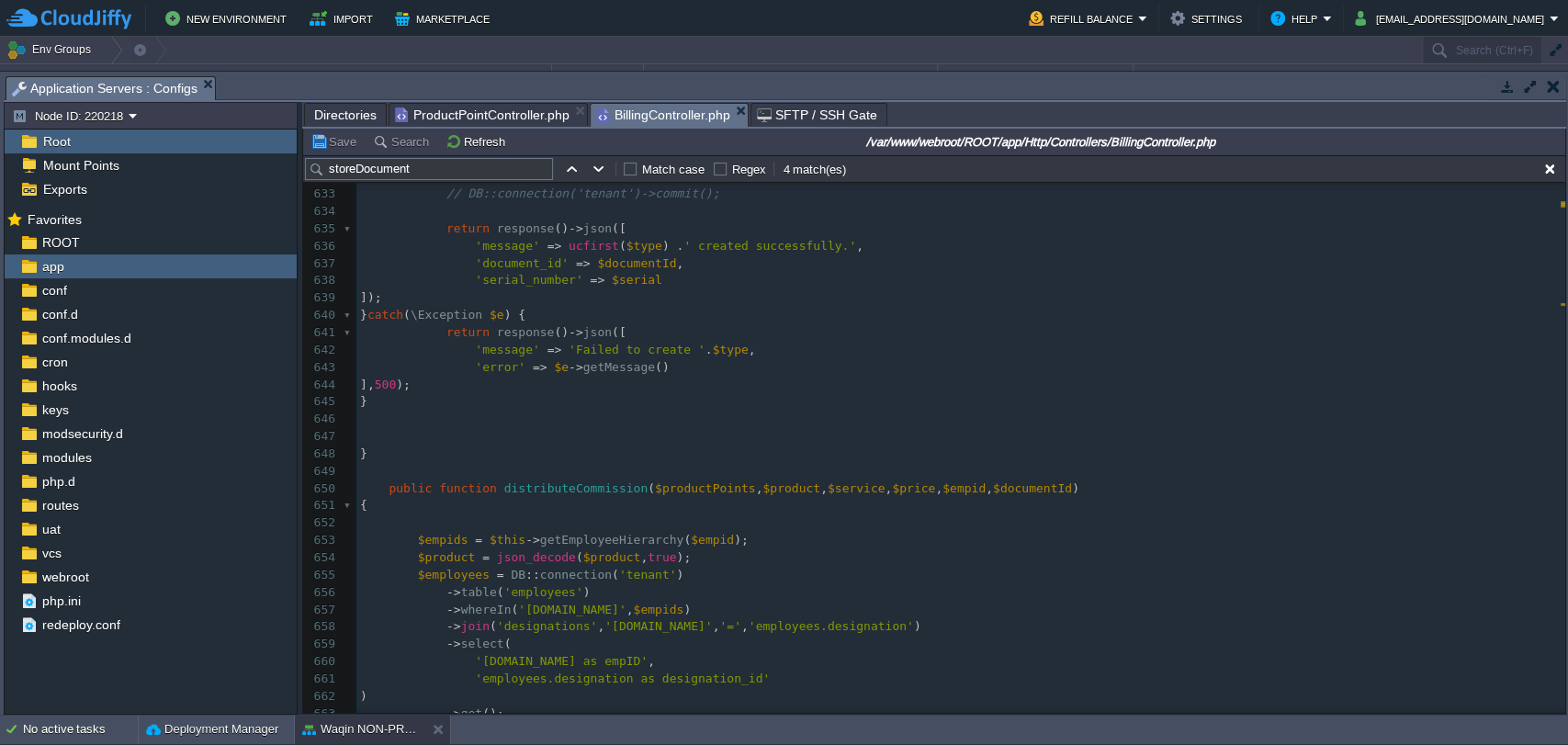
click at [457, 112] on span "ProductPointController.php" at bounding box center [483, 115] width 175 height 22
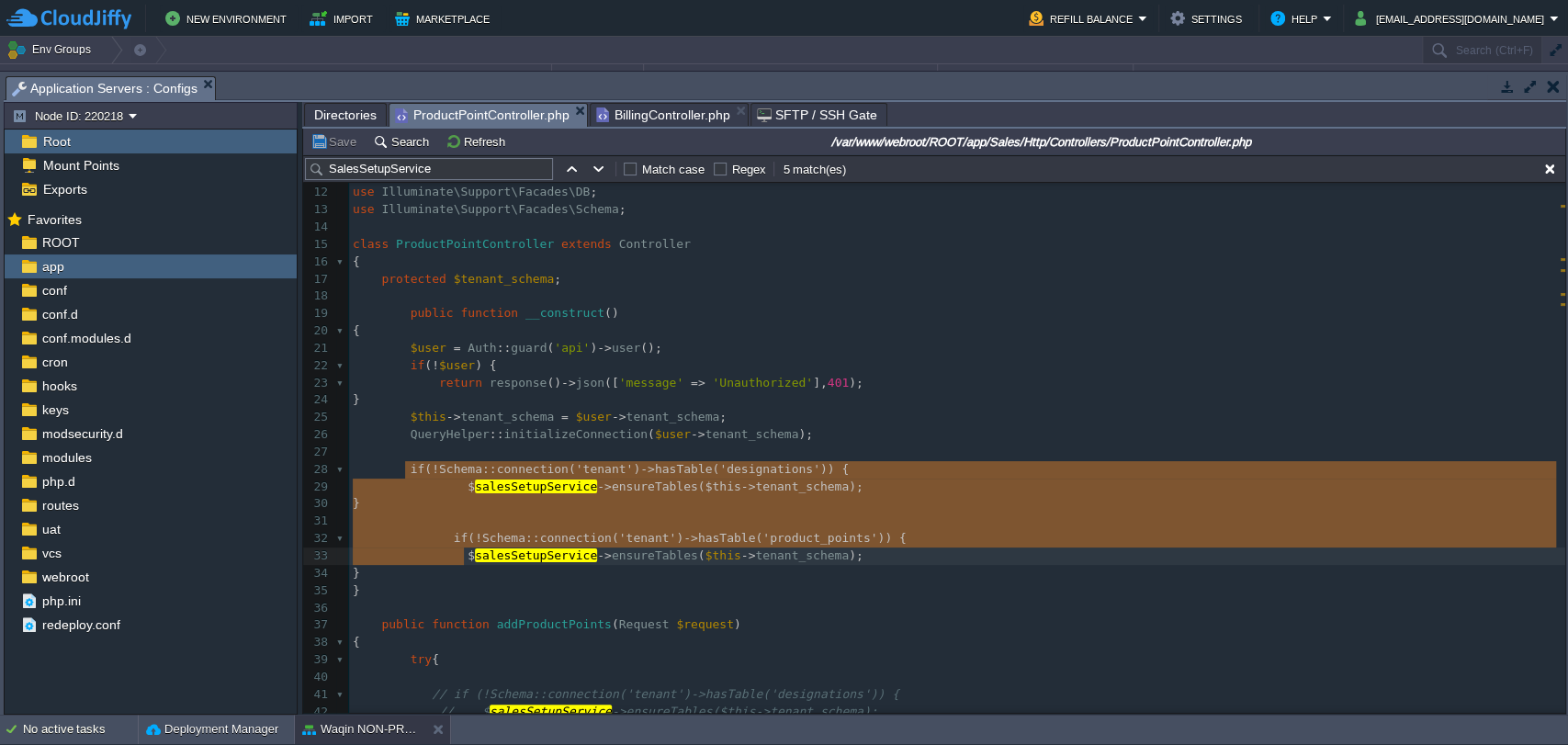
type textarea "if (!Schema::connection('tenant')->hasTable('designations')) { $salesSetupServi…"
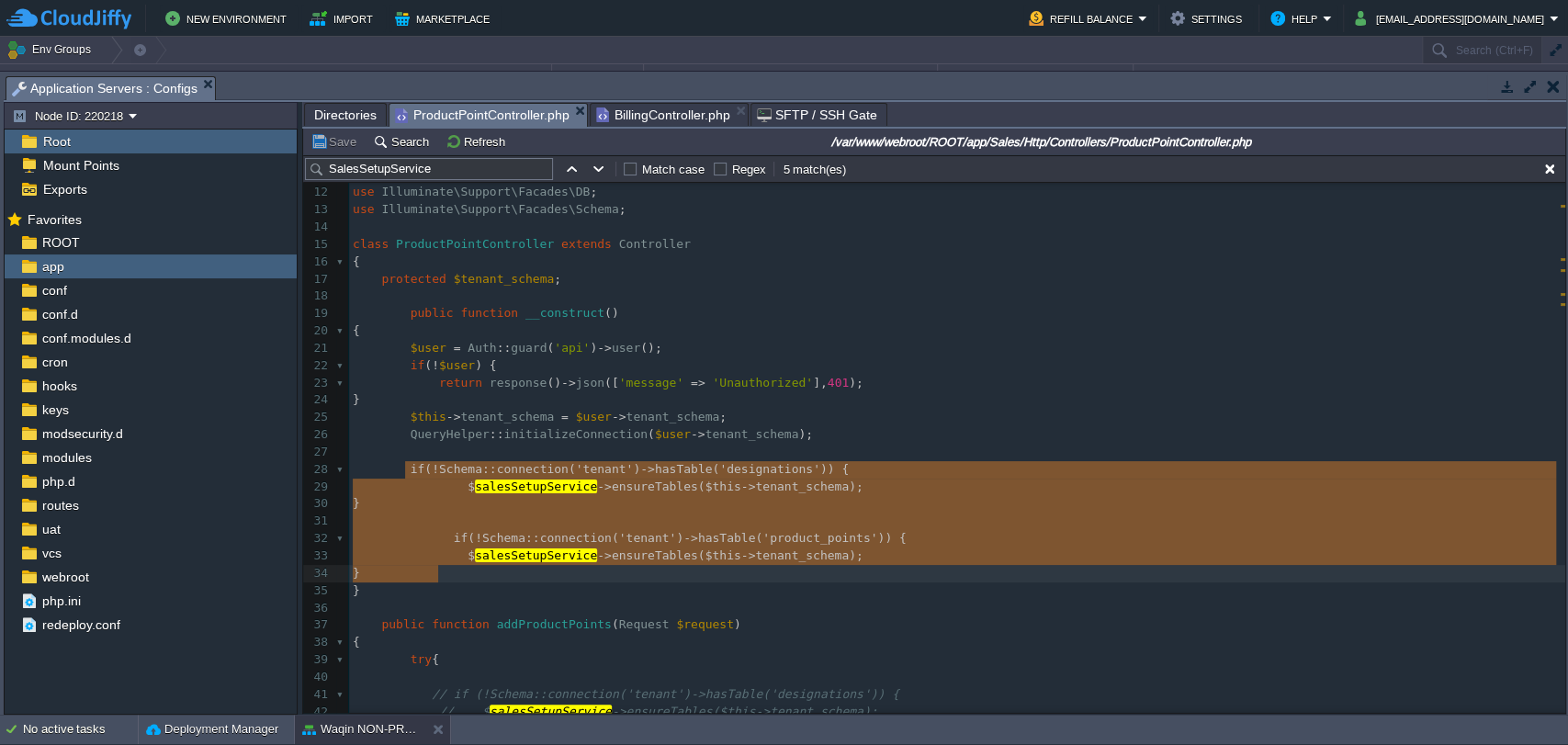
drag, startPoint x: 404, startPoint y: 471, endPoint x: 463, endPoint y: 565, distance: 111.0
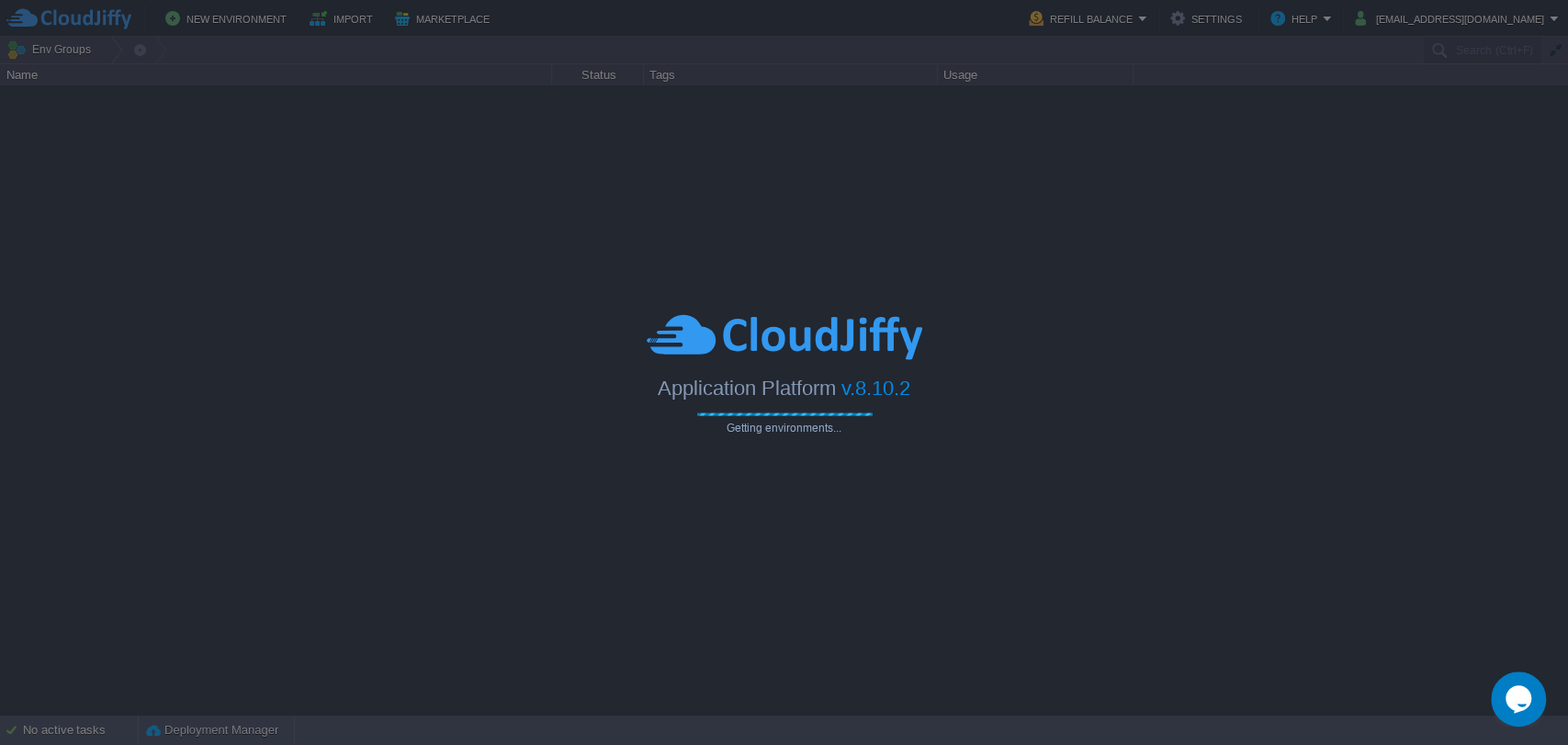
click at [230, 116] on div at bounding box center [784, 372] width 1568 height 745
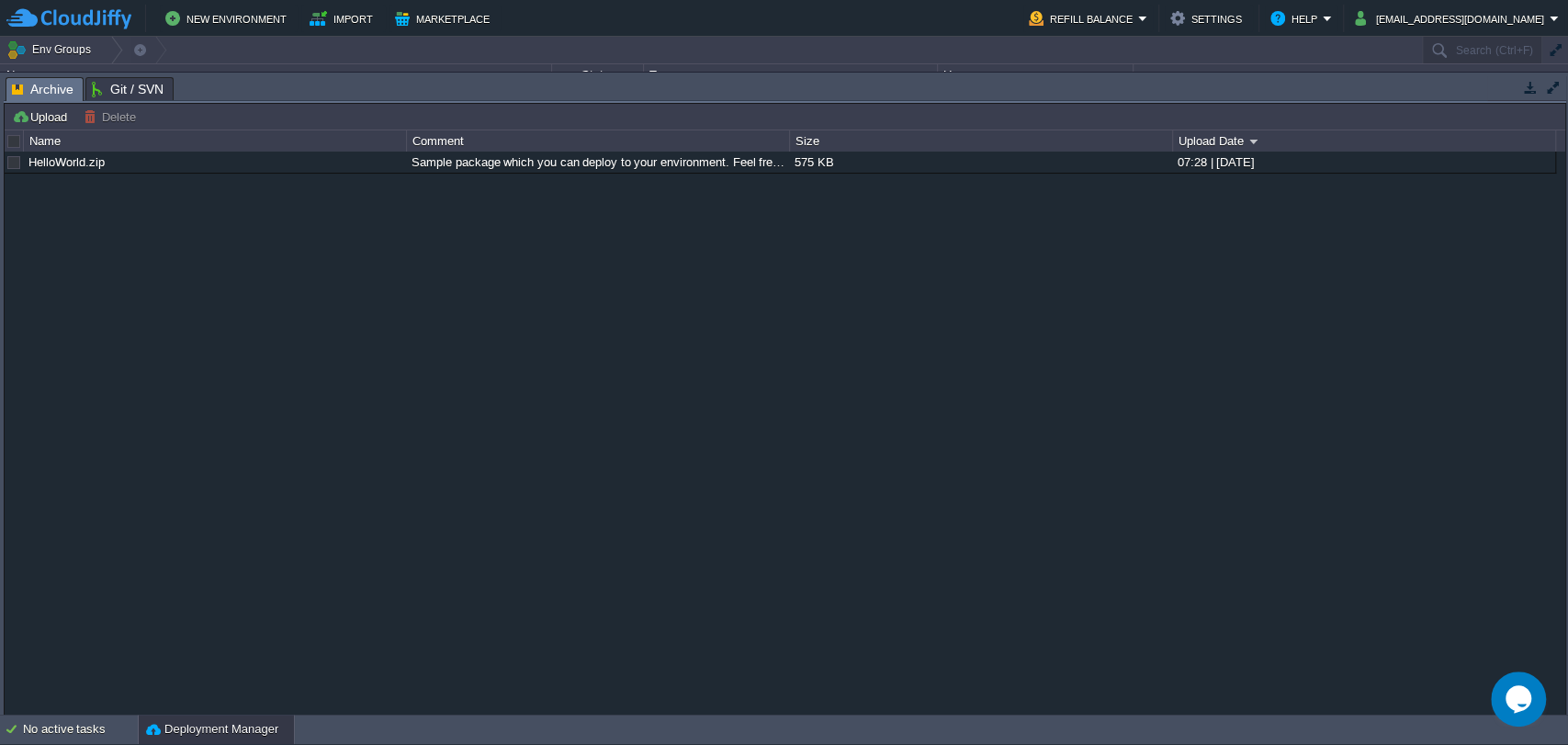
click at [230, 116] on td "Upload Delete Deploy to ..." at bounding box center [785, 117] width 1557 height 22
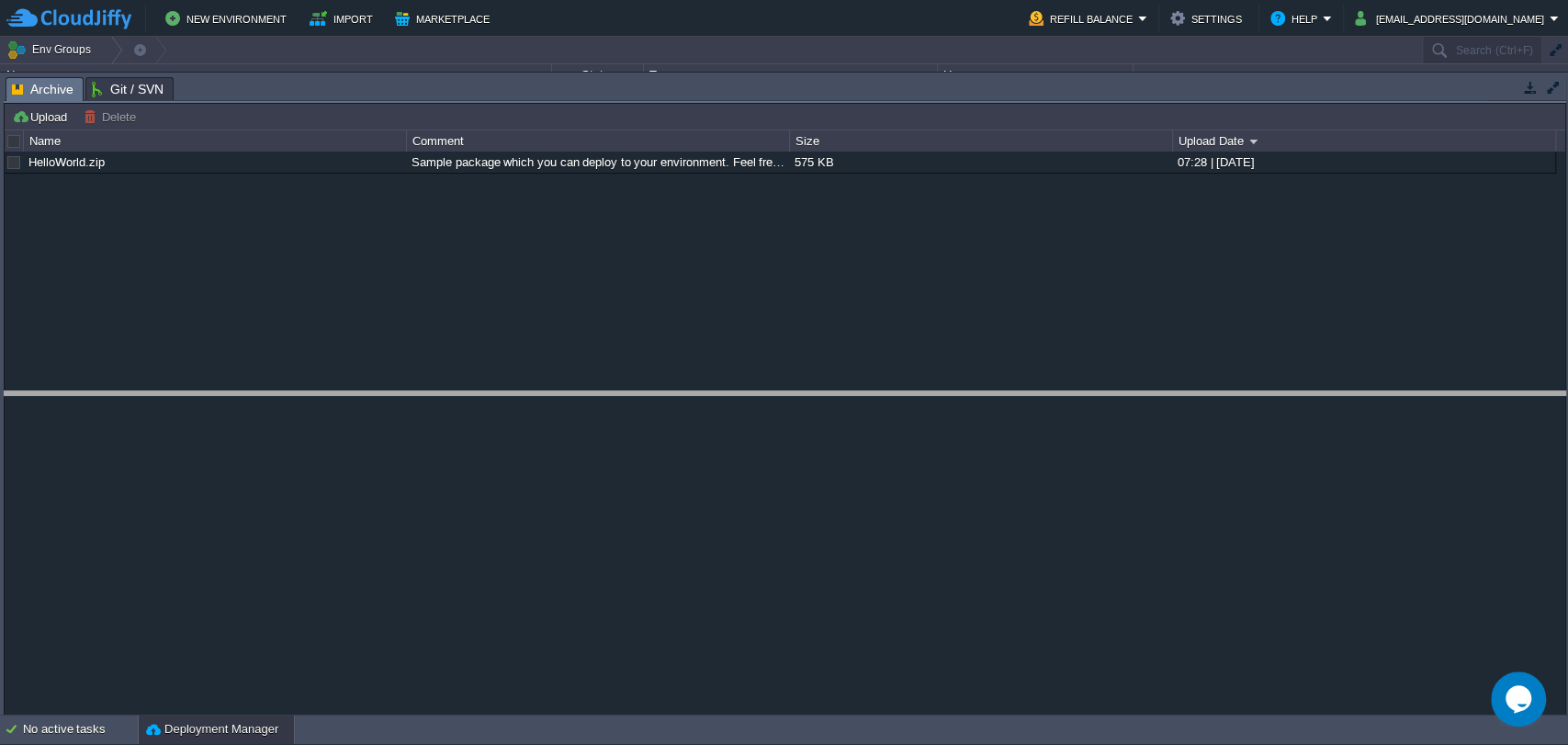
drag, startPoint x: 504, startPoint y: 99, endPoint x: 440, endPoint y: 415, distance: 322.4
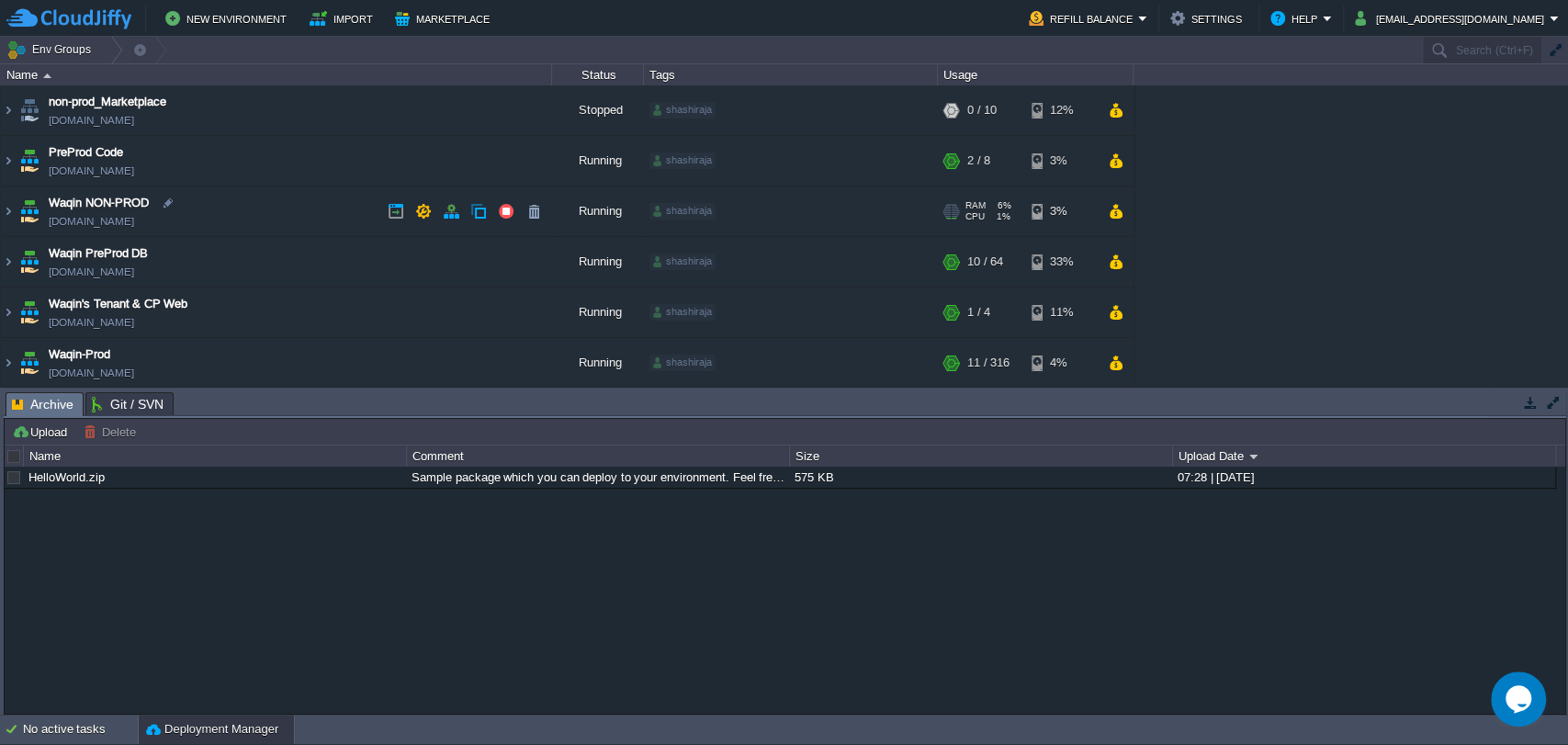
scroll to position [1, 0]
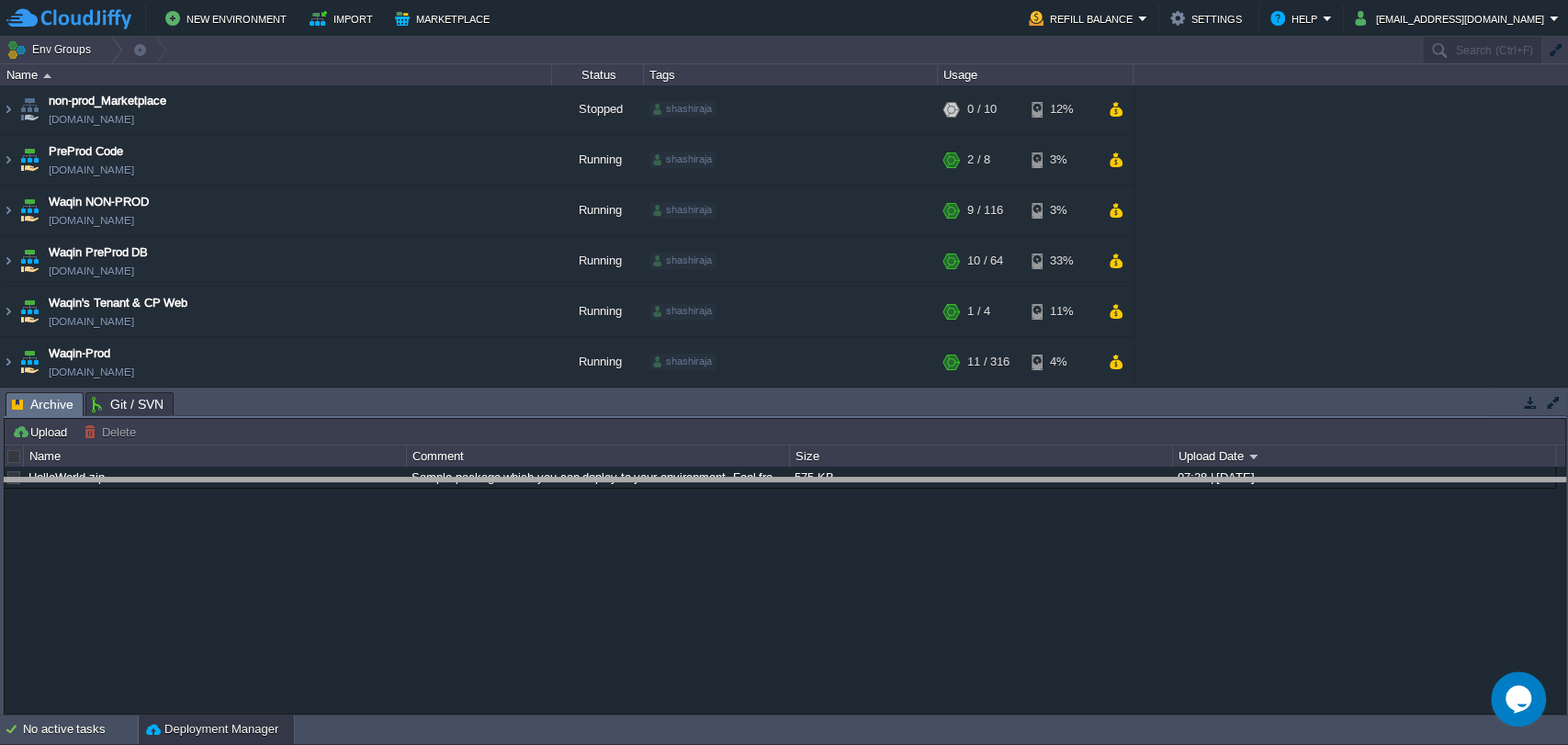
drag, startPoint x: 602, startPoint y: 398, endPoint x: 593, endPoint y: 491, distance: 93.4
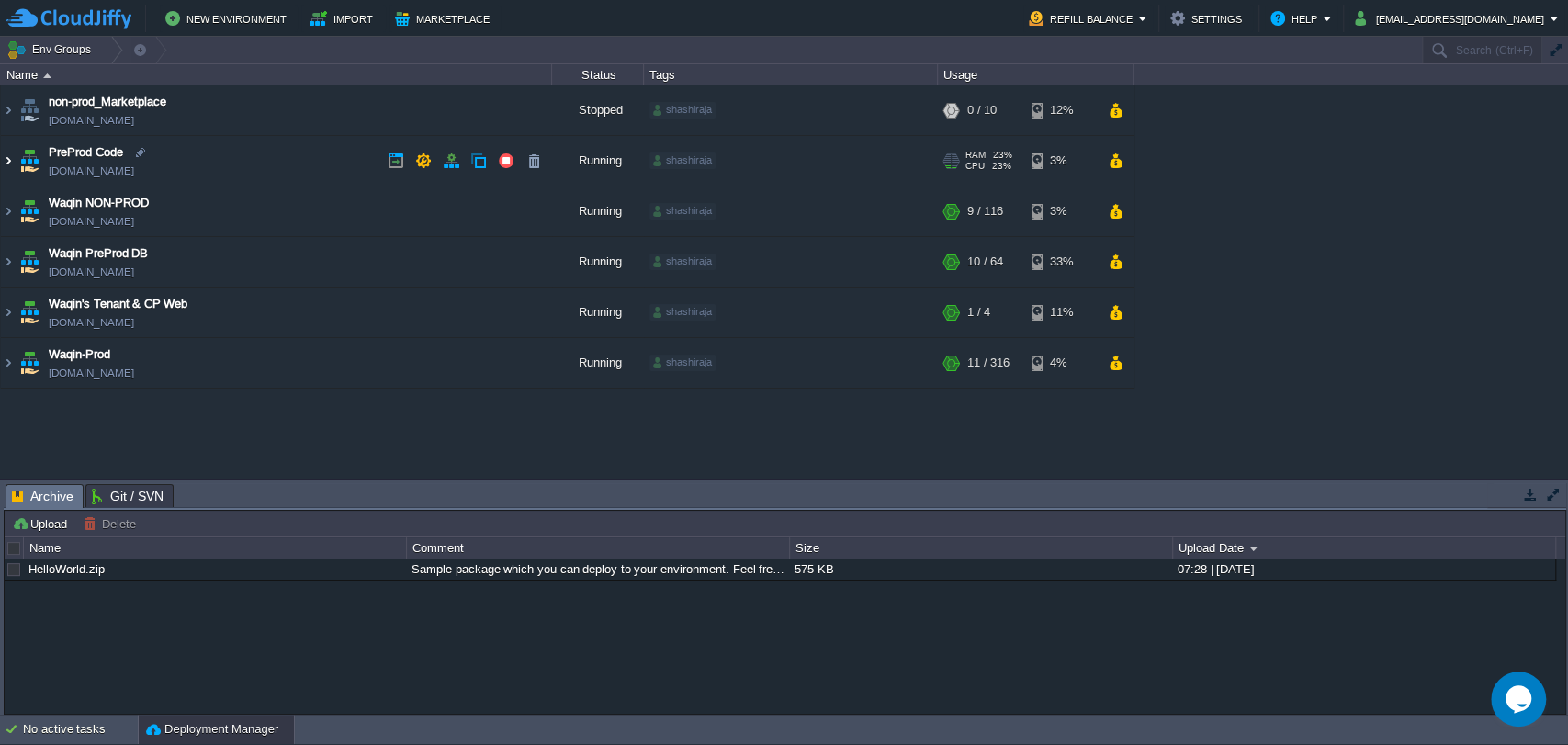
click at [5, 162] on img at bounding box center [8, 160] width 15 height 50
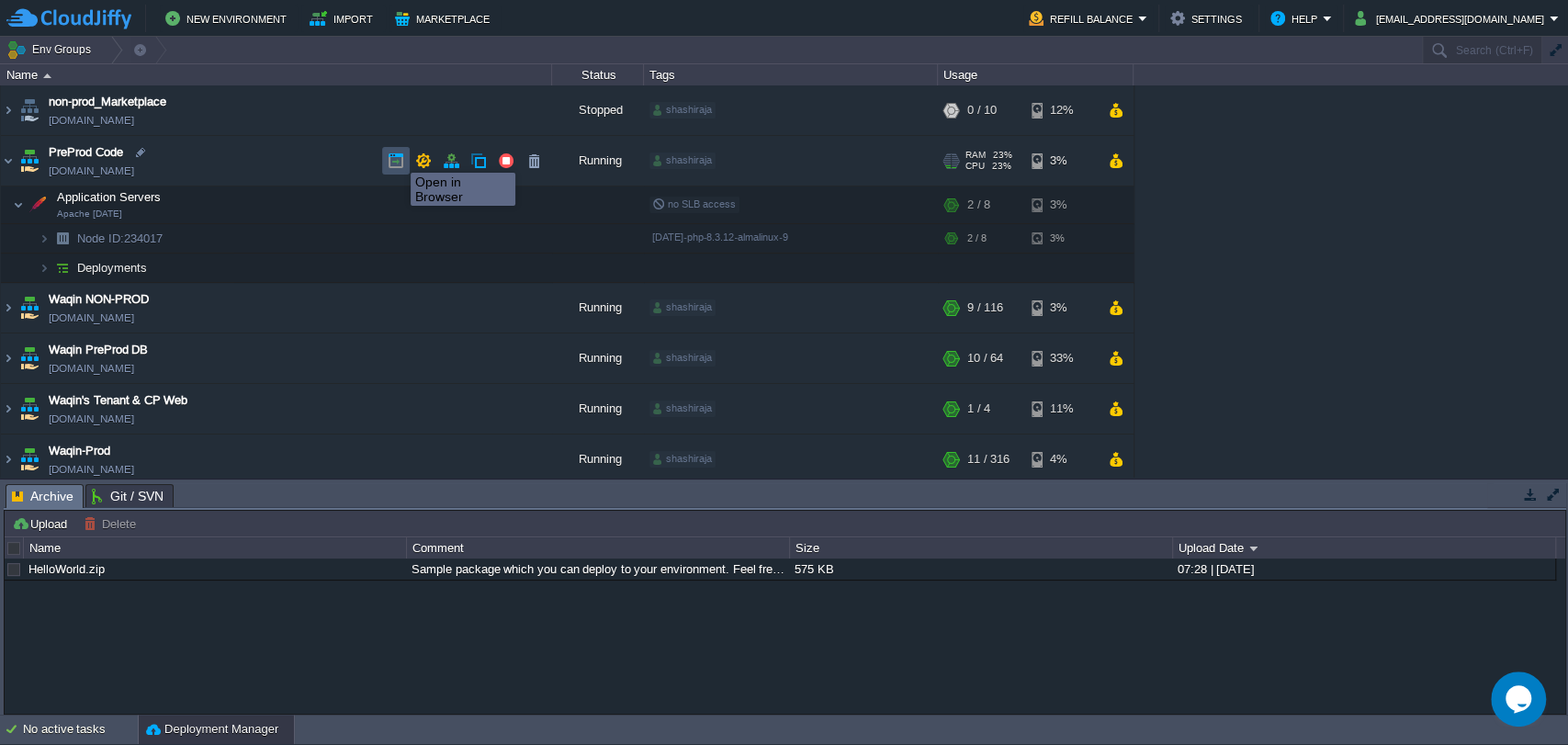
click at [399, 156] on button "button" at bounding box center [395, 160] width 17 height 17
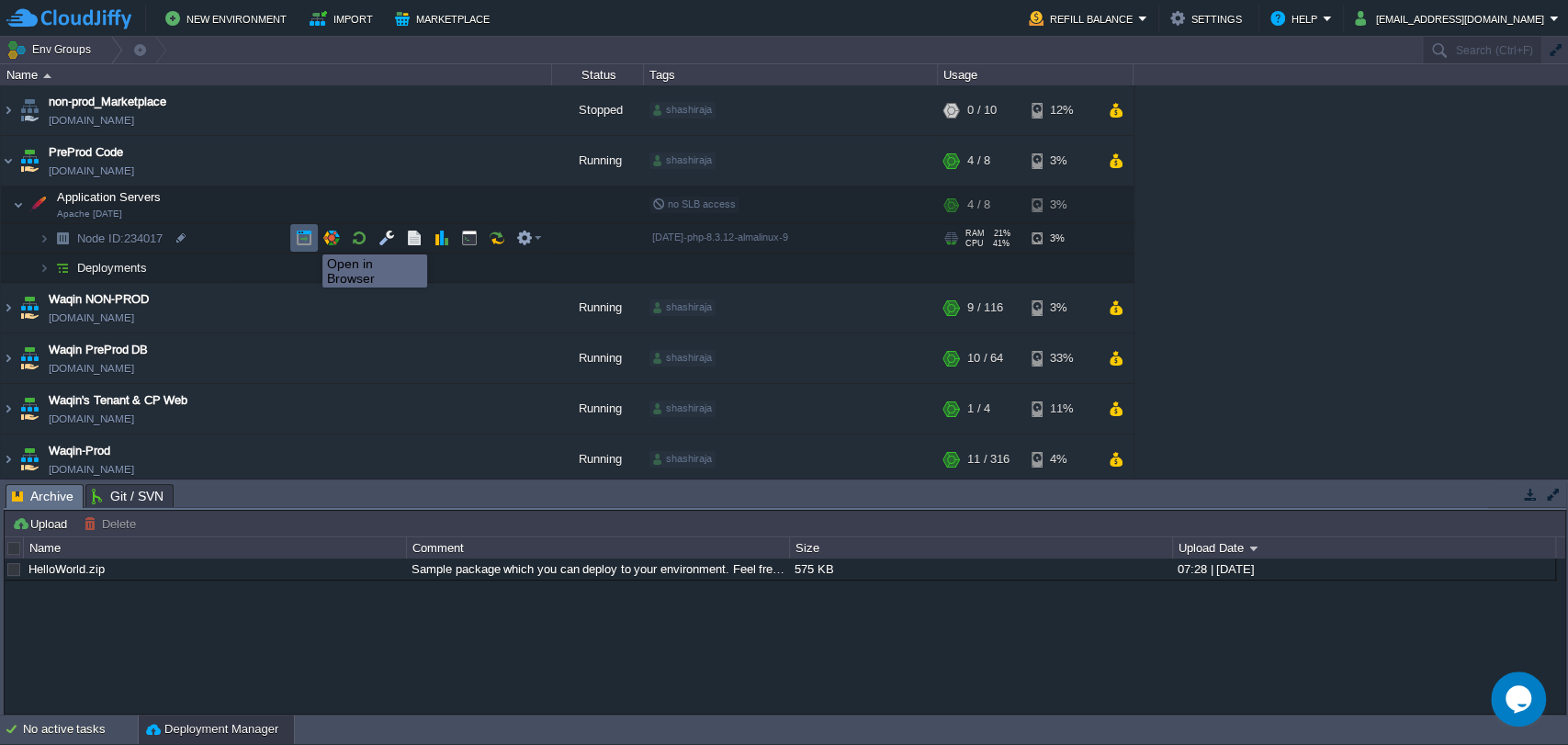
click at [307, 238] on button "button" at bounding box center [304, 237] width 17 height 17
click at [45, 270] on img at bounding box center [44, 267] width 11 height 28
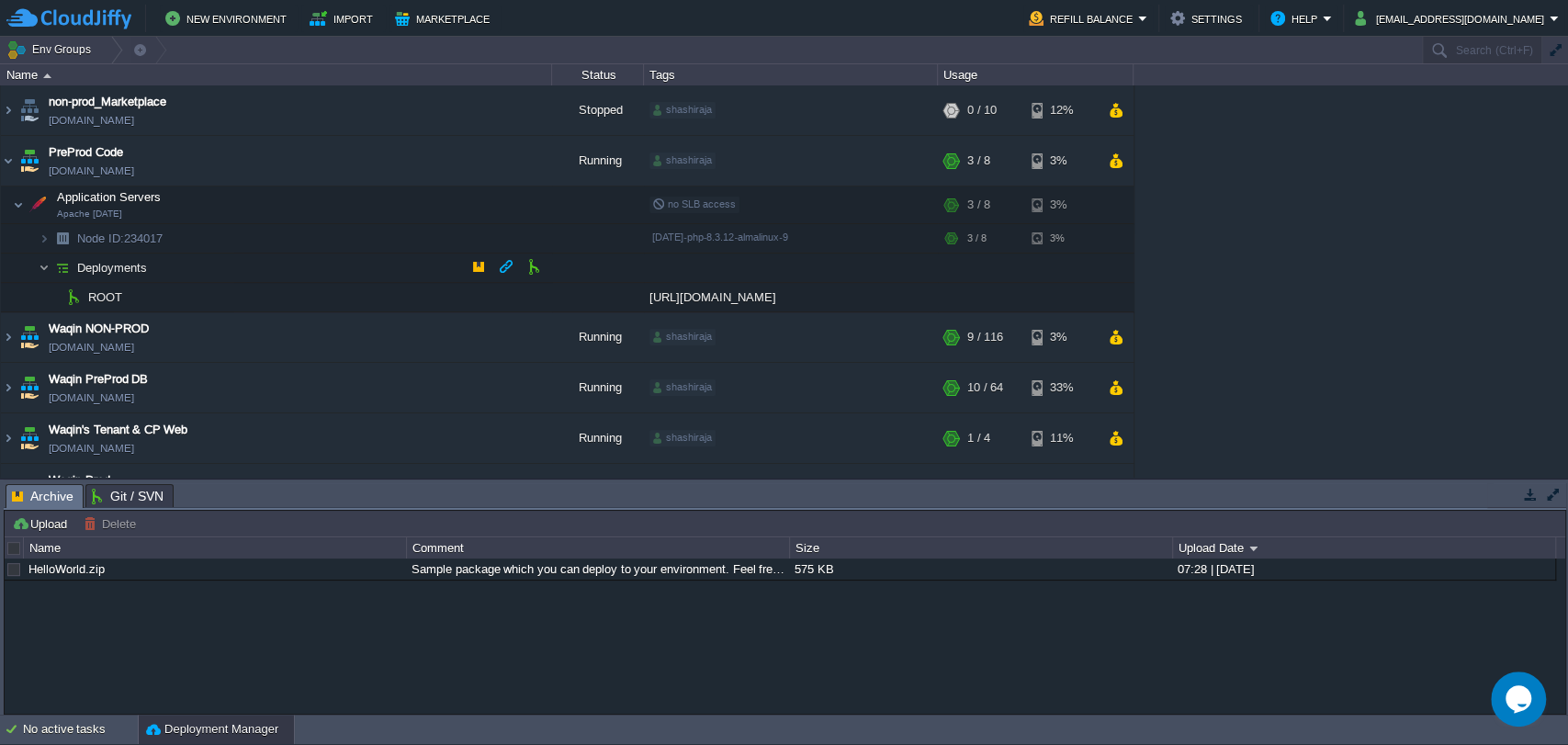
click at [44, 268] on img at bounding box center [44, 267] width 11 height 28
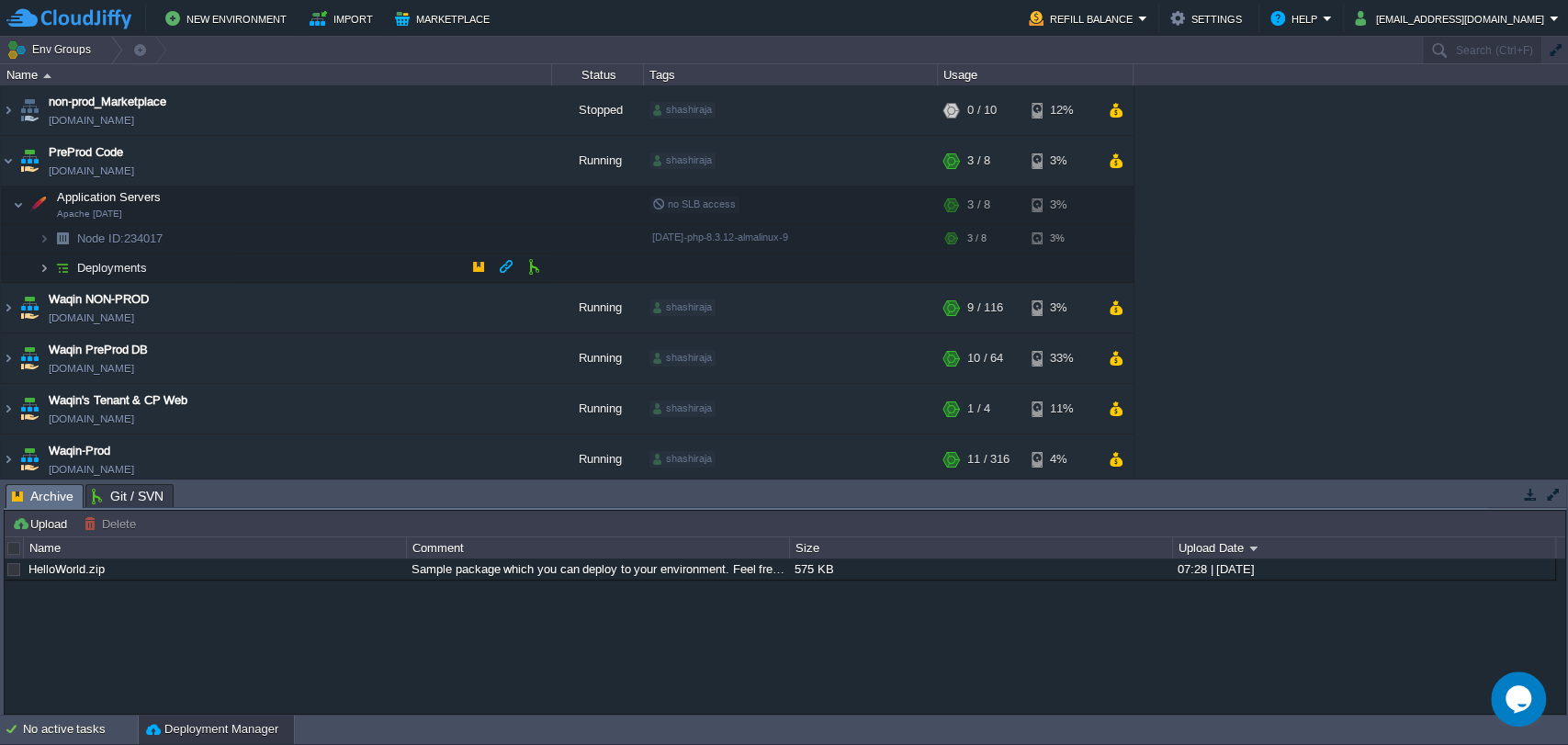
click at [44, 268] on img at bounding box center [44, 267] width 11 height 28
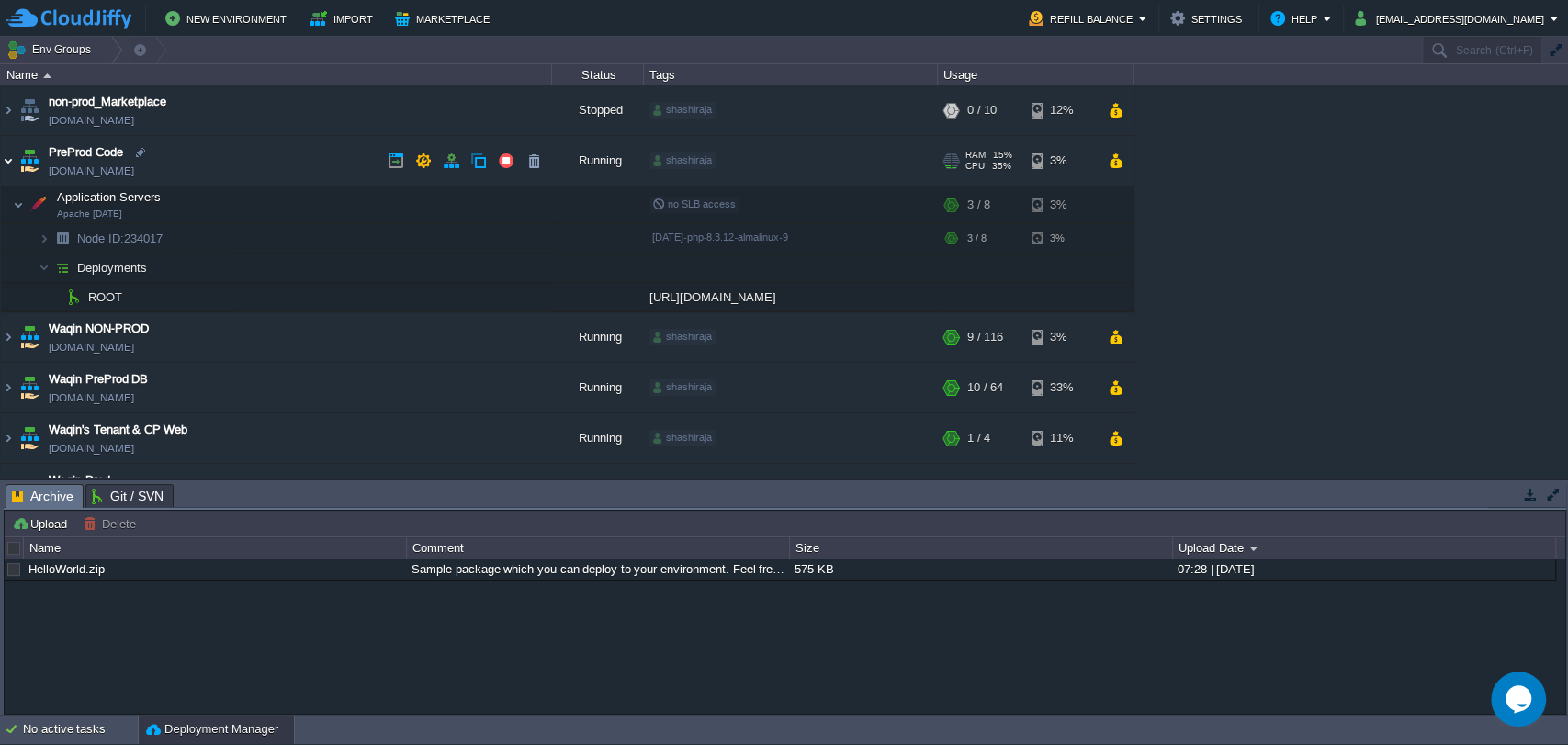
click at [8, 165] on img at bounding box center [8, 160] width 15 height 50
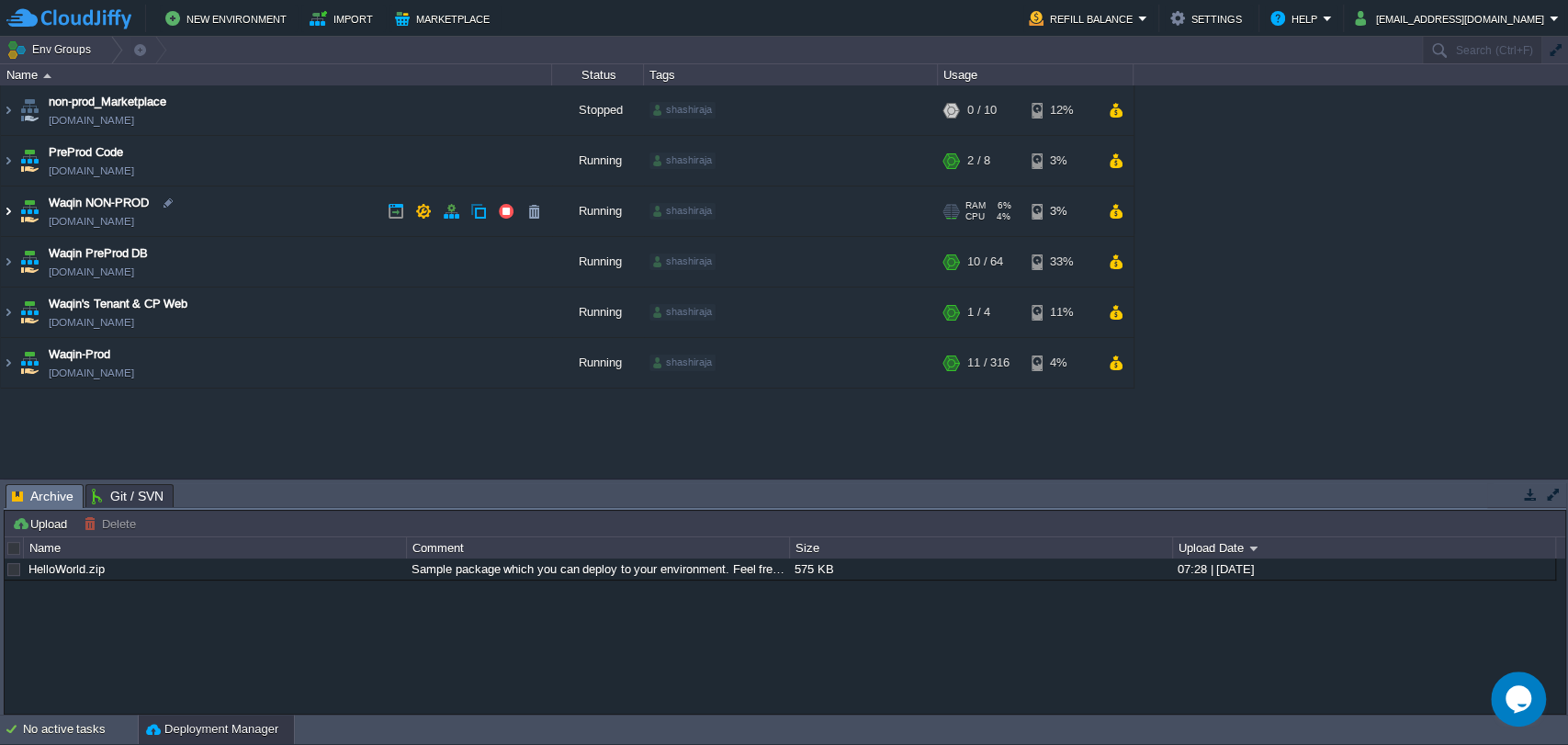
click at [9, 215] on img at bounding box center [8, 211] width 15 height 50
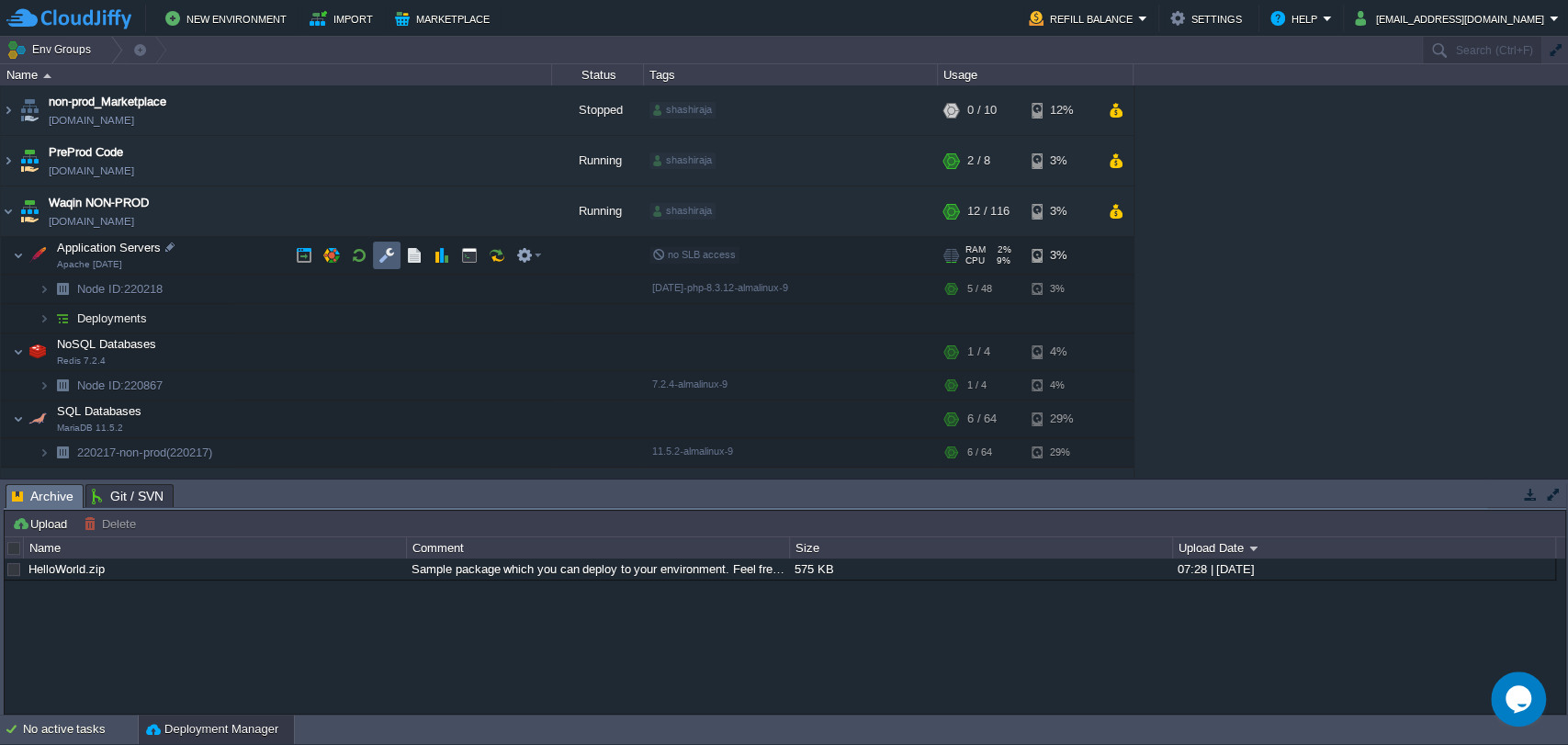
click at [387, 260] on button "button" at bounding box center [387, 254] width 17 height 17
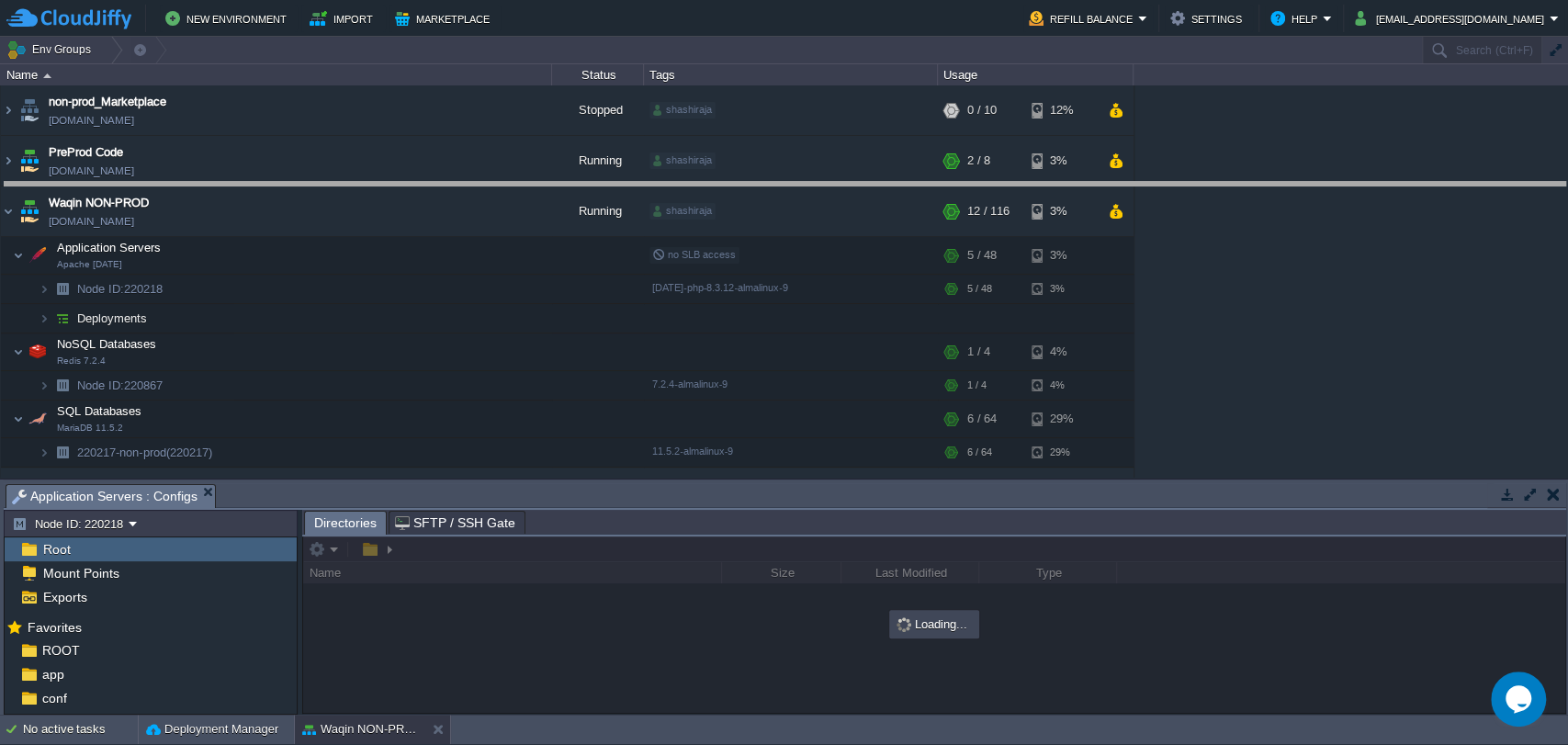
drag, startPoint x: 534, startPoint y: 483, endPoint x: 495, endPoint y: 182, distance: 303.5
click at [495, 182] on body "New Environment Import Marketplace Bonus ₹0.00 Upgrade Account Refill Balance S…" at bounding box center [784, 372] width 1568 height 745
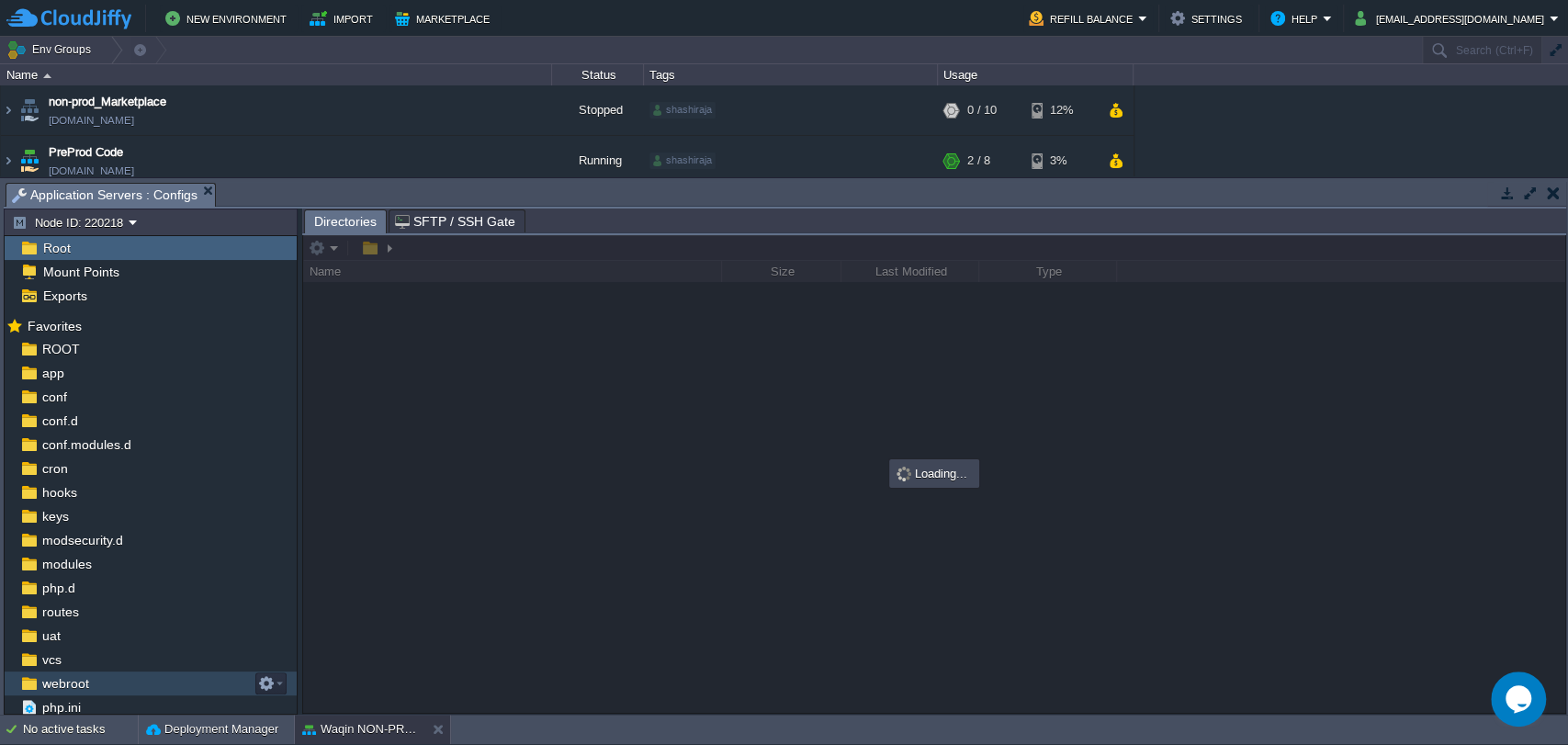
click at [62, 691] on span "webroot" at bounding box center [65, 683] width 53 height 17
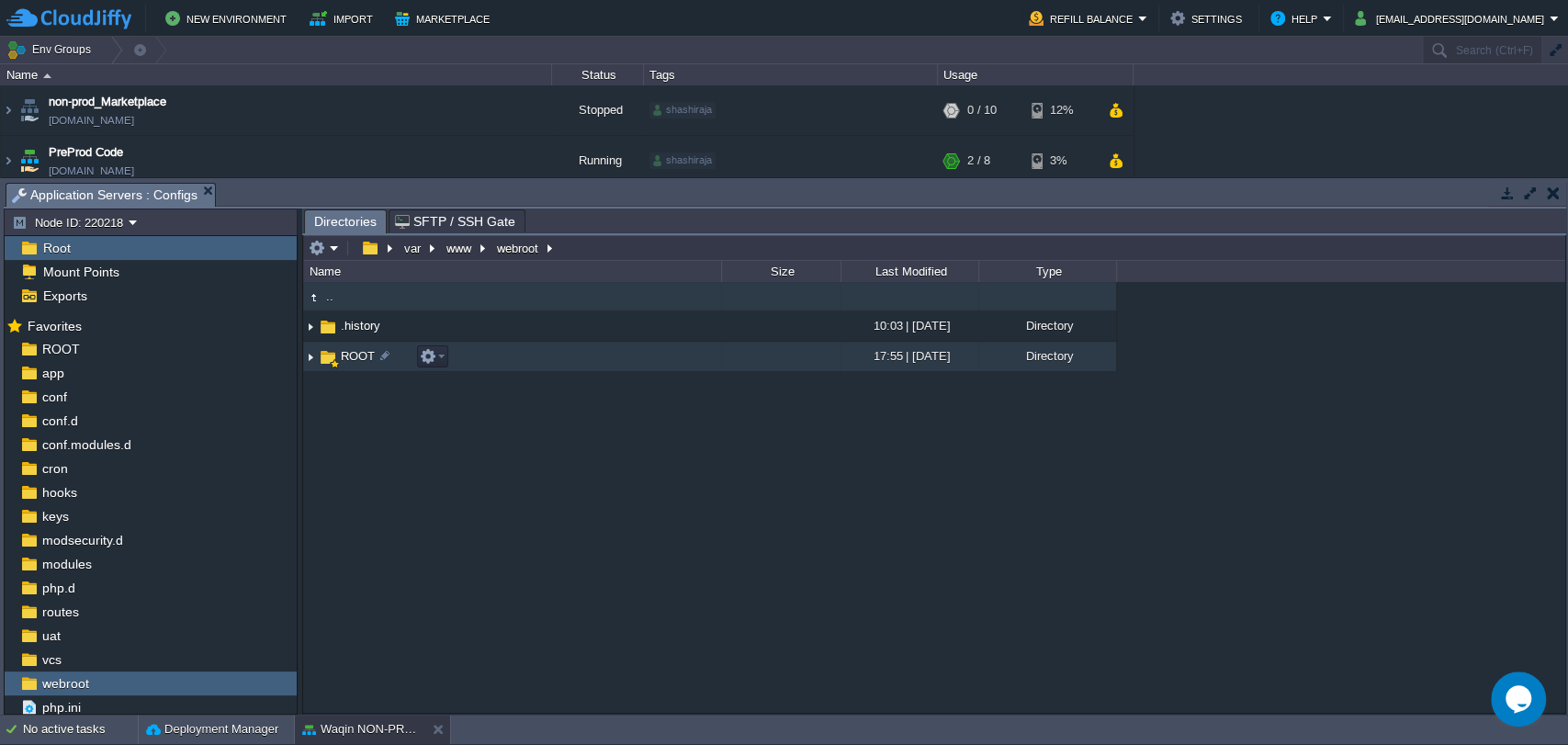
click at [358, 354] on span "ROOT" at bounding box center [358, 356] width 40 height 16
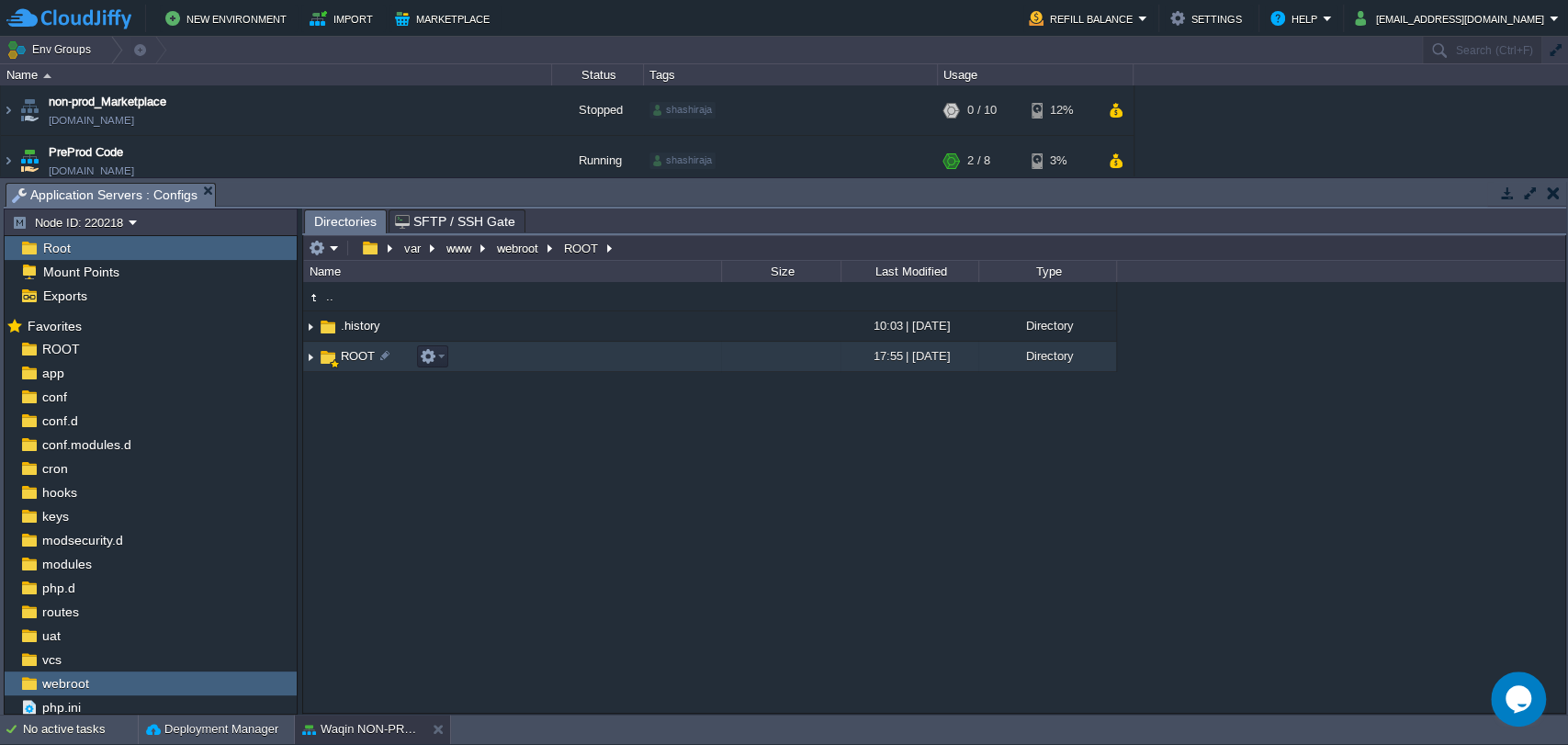
click at [358, 354] on span "ROOT" at bounding box center [358, 356] width 40 height 16
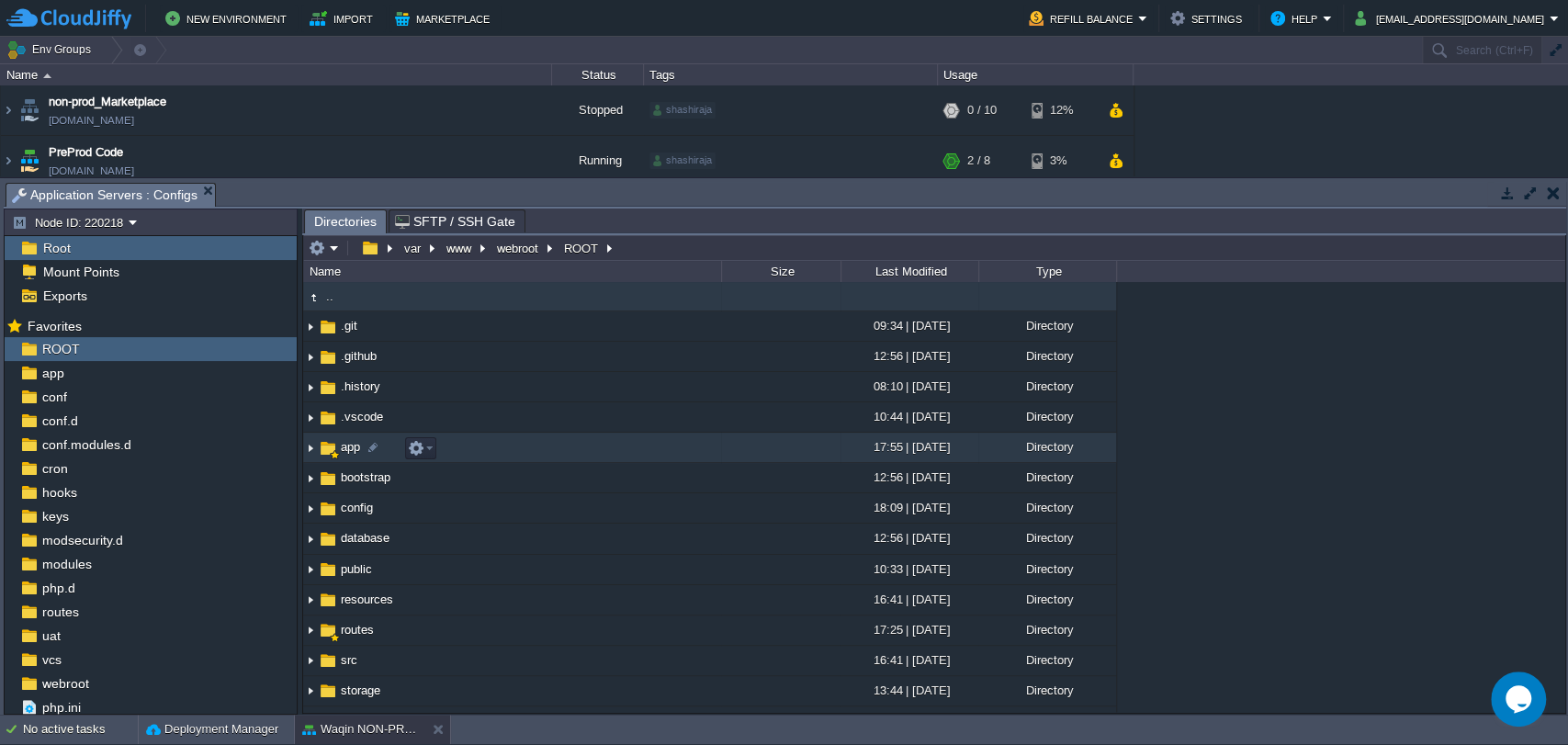
click at [345, 445] on span "app" at bounding box center [351, 447] width 25 height 16
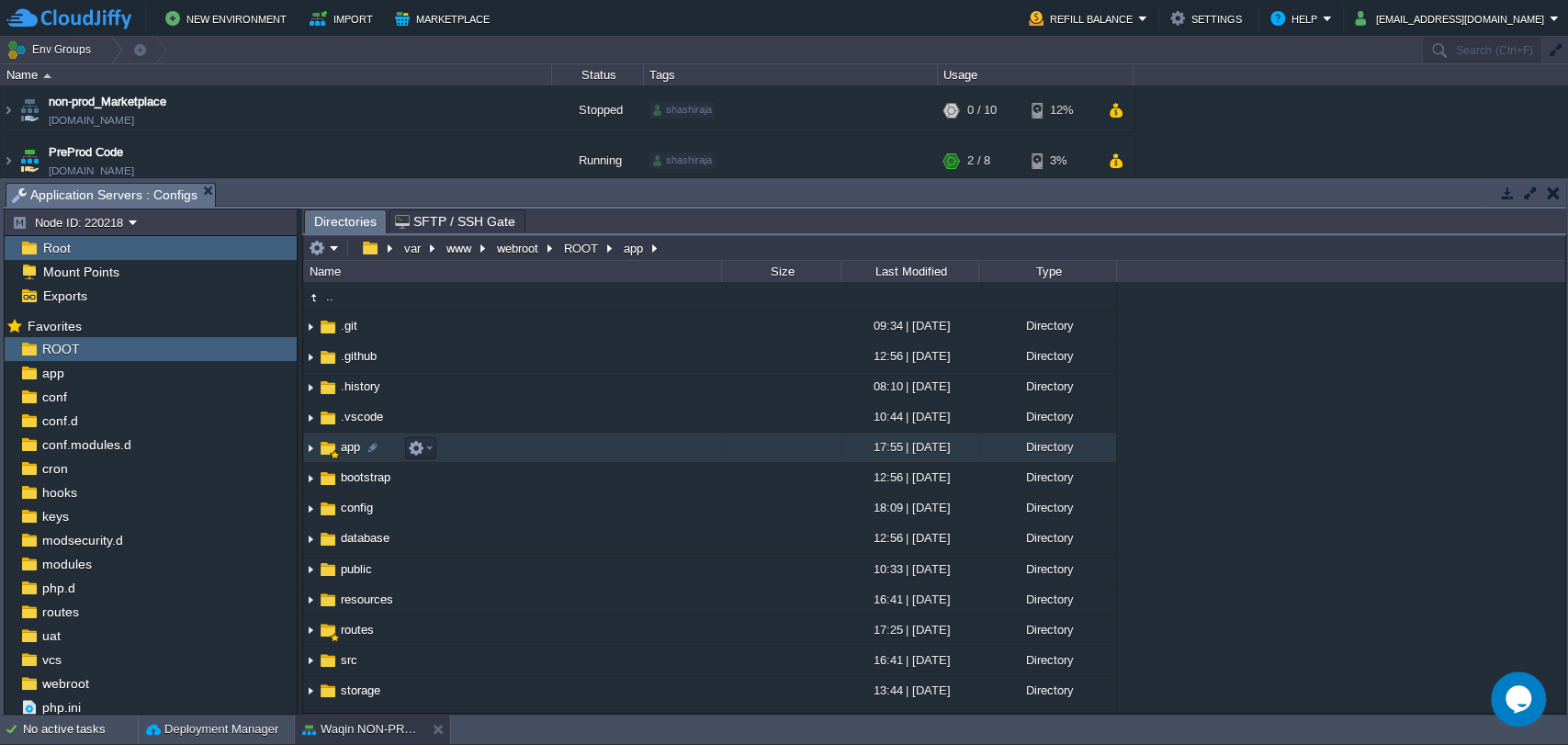
click at [345, 445] on span "app" at bounding box center [351, 447] width 25 height 16
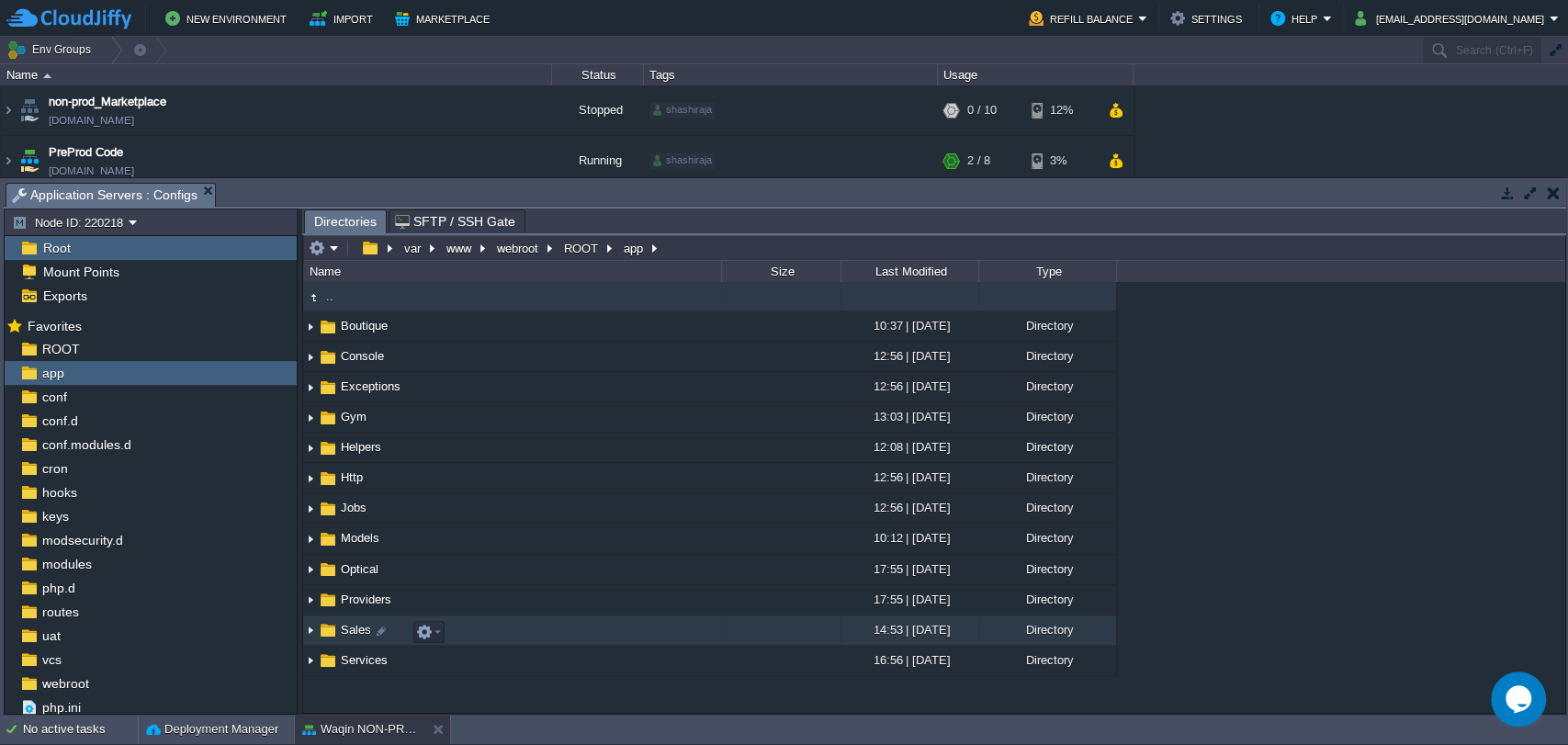
click at [352, 630] on span "Sales" at bounding box center [356, 629] width 36 height 16
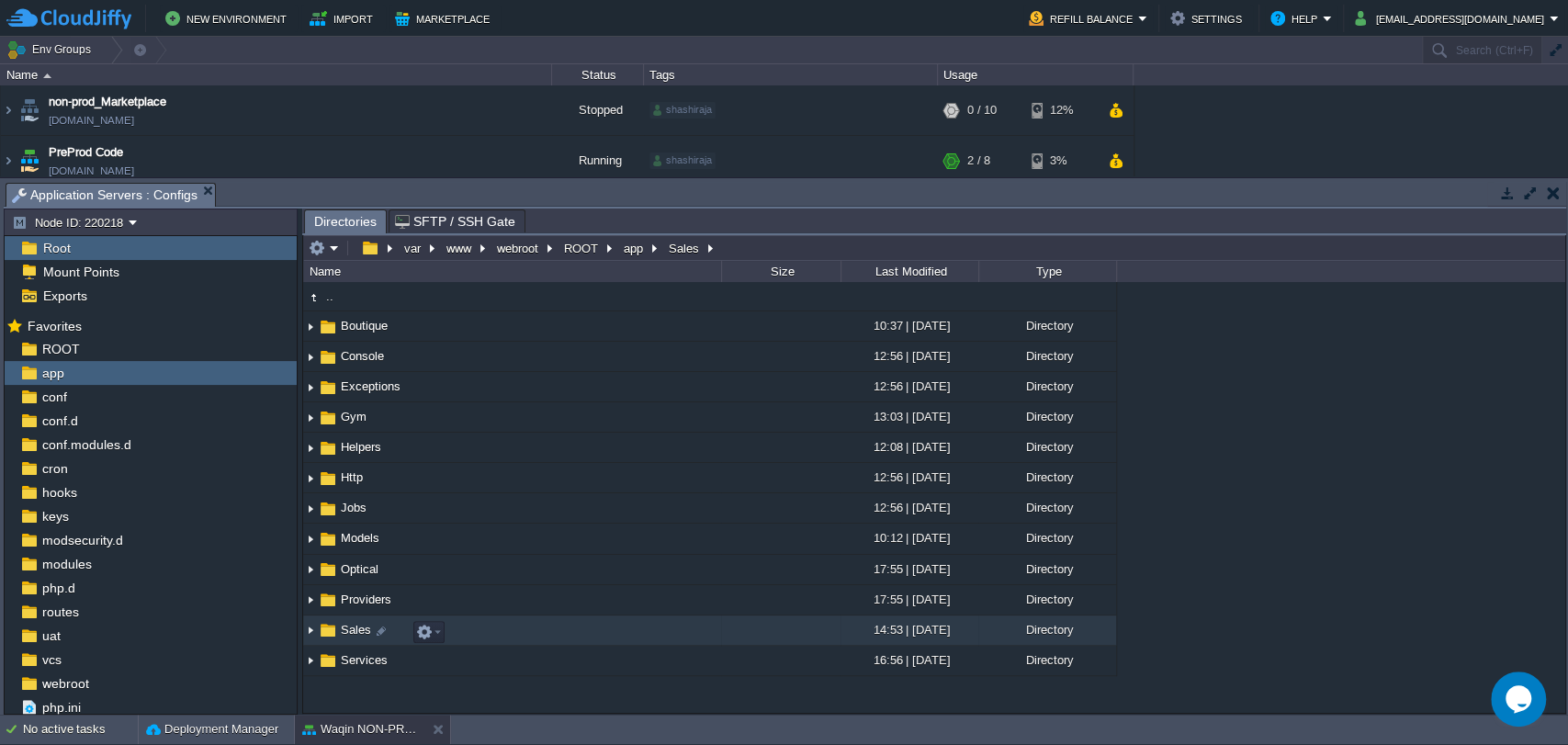
click at [352, 630] on span "Sales" at bounding box center [356, 629] width 36 height 16
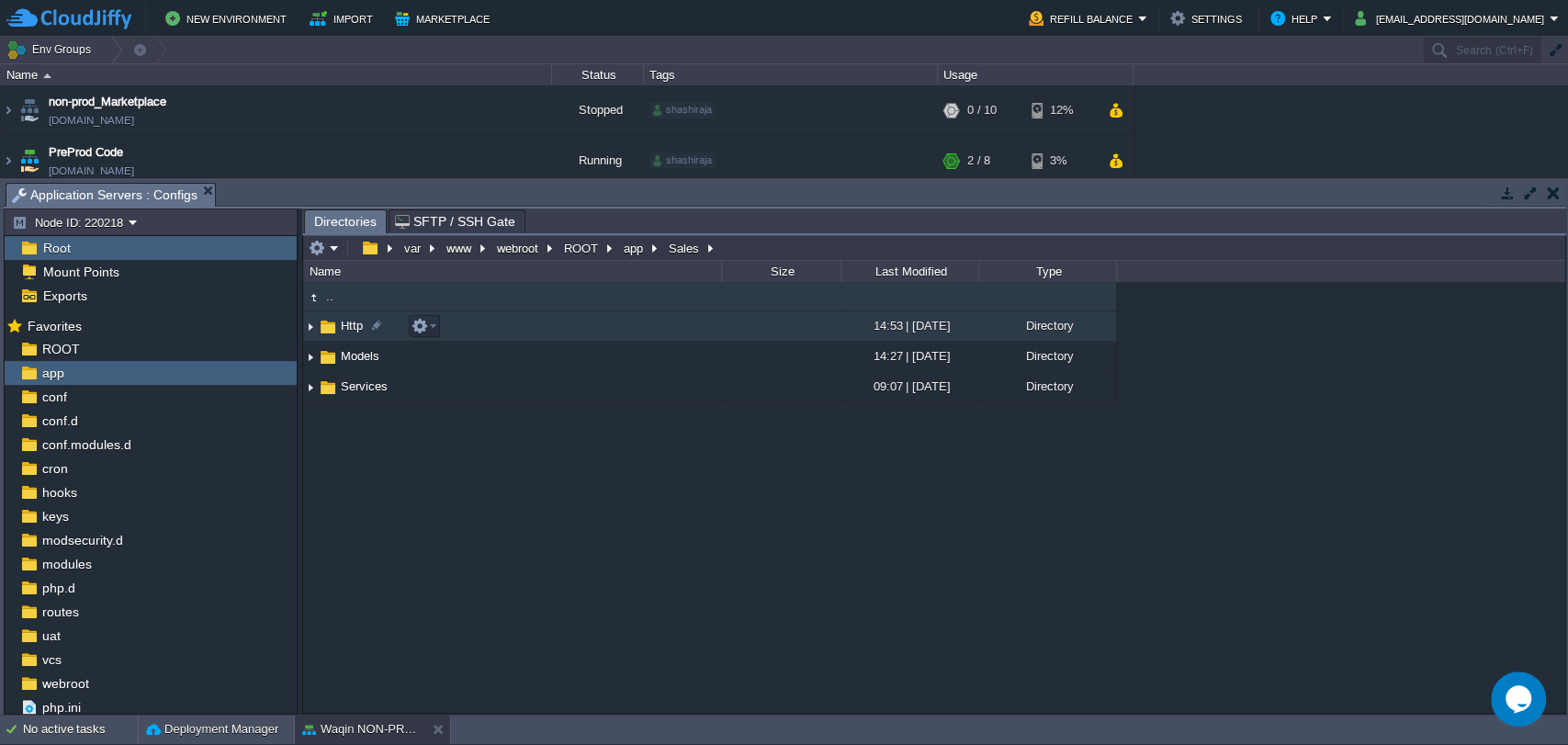
click at [347, 330] on span "Http" at bounding box center [352, 325] width 27 height 16
click at [347, 328] on span "Controllers" at bounding box center [369, 325] width 62 height 16
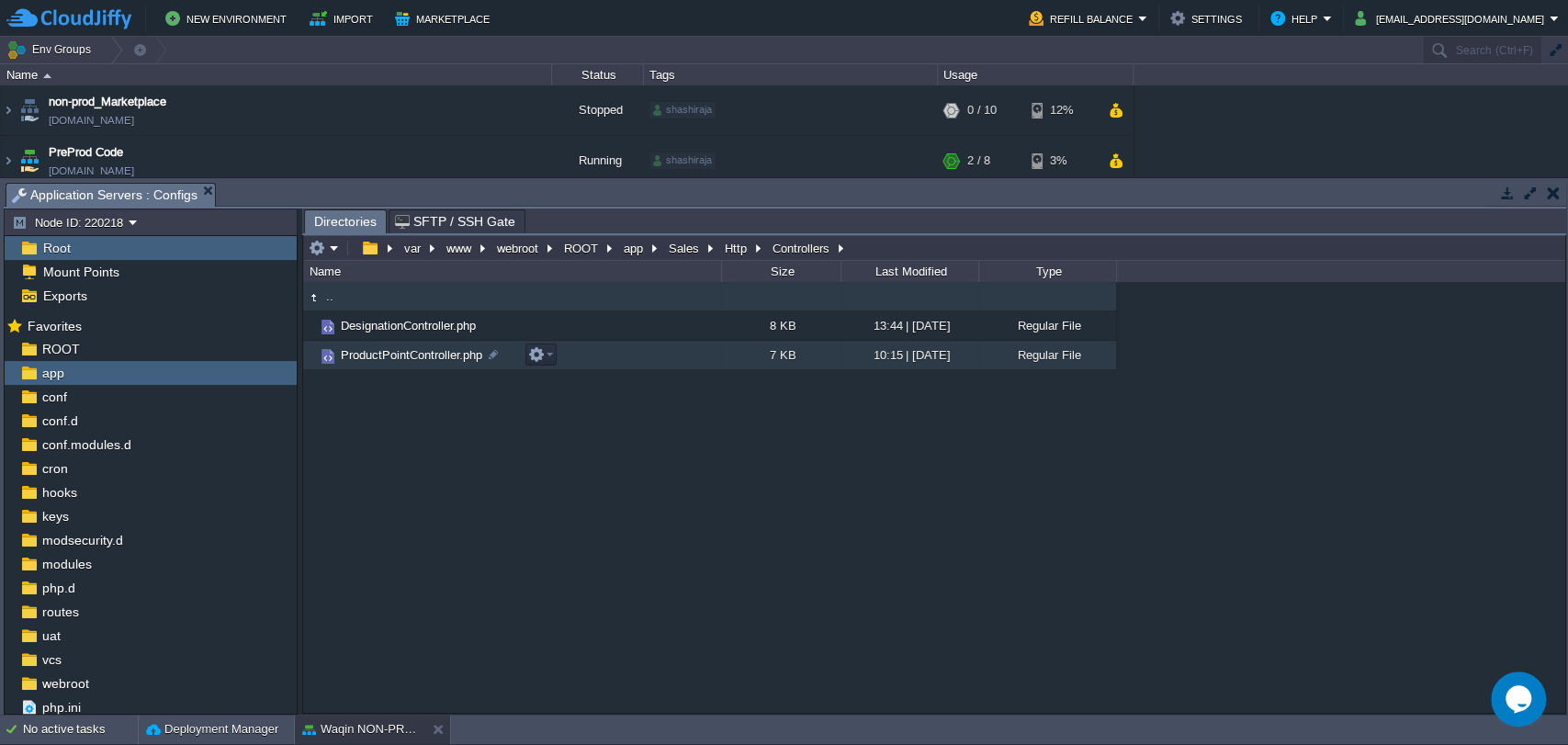
click at [407, 354] on span "ProductPointController.php" at bounding box center [411, 355] width 147 height 16
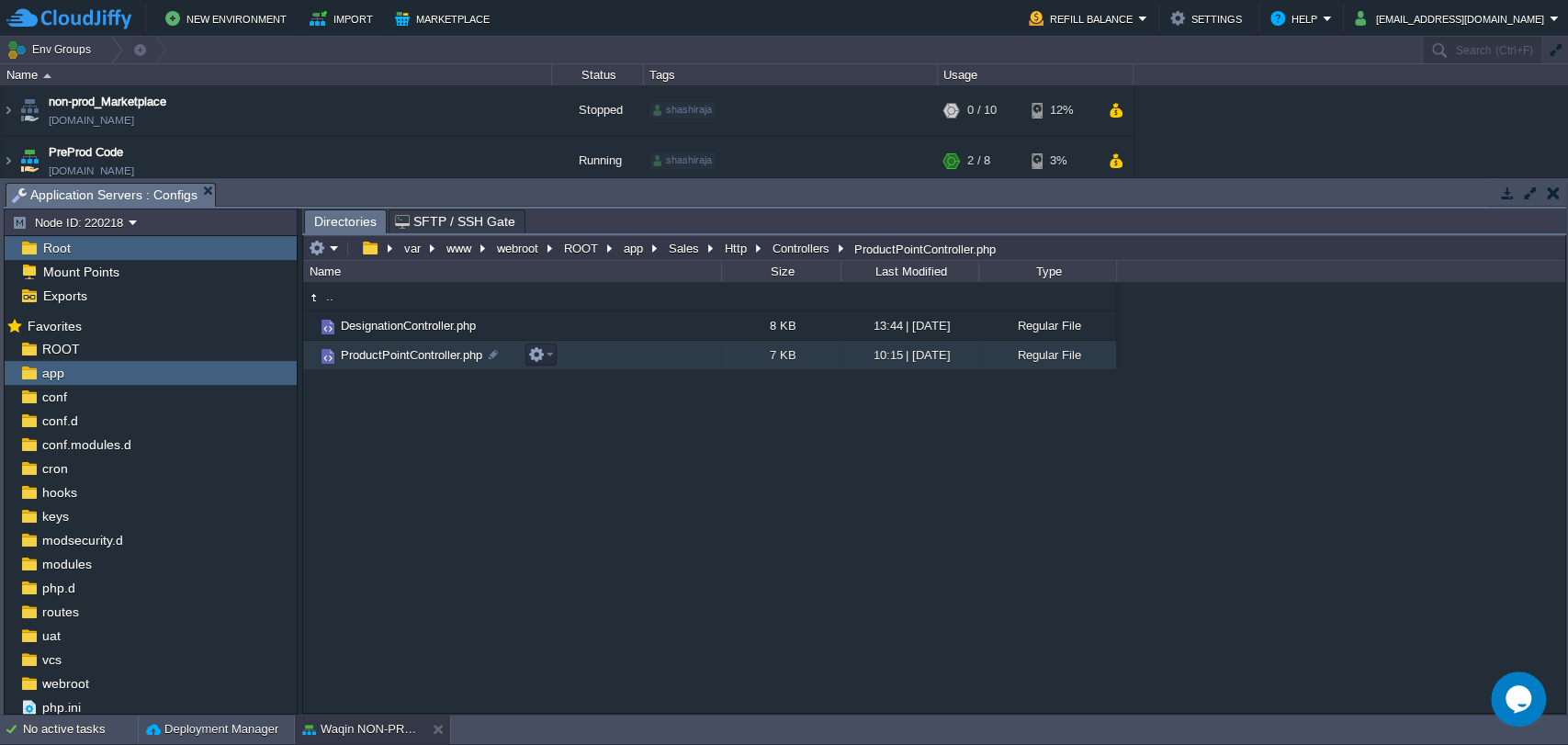
click at [407, 354] on span "ProductPointController.php" at bounding box center [411, 355] width 147 height 16
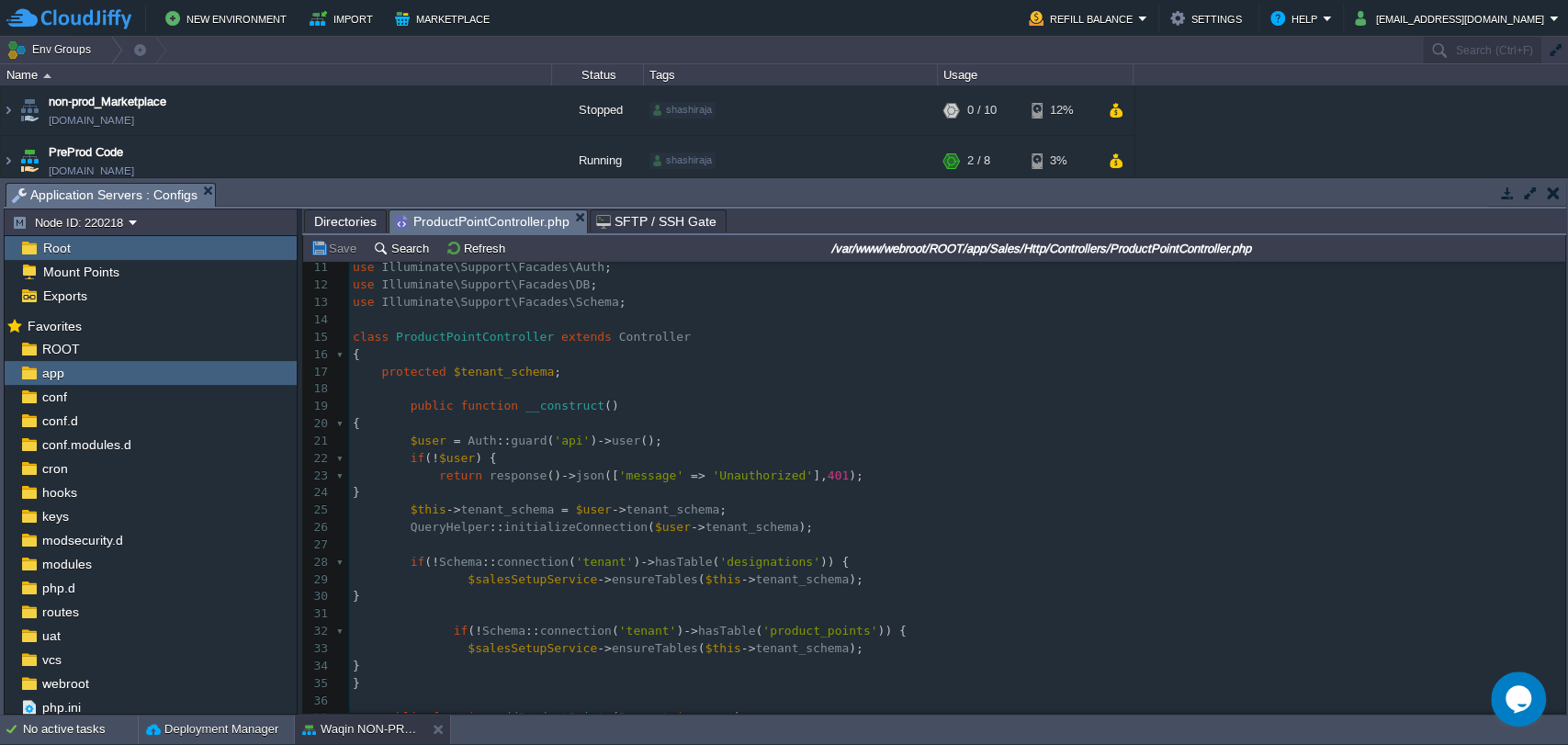
scroll to position [182, 0]
click at [403, 404] on span at bounding box center [382, 403] width 58 height 14
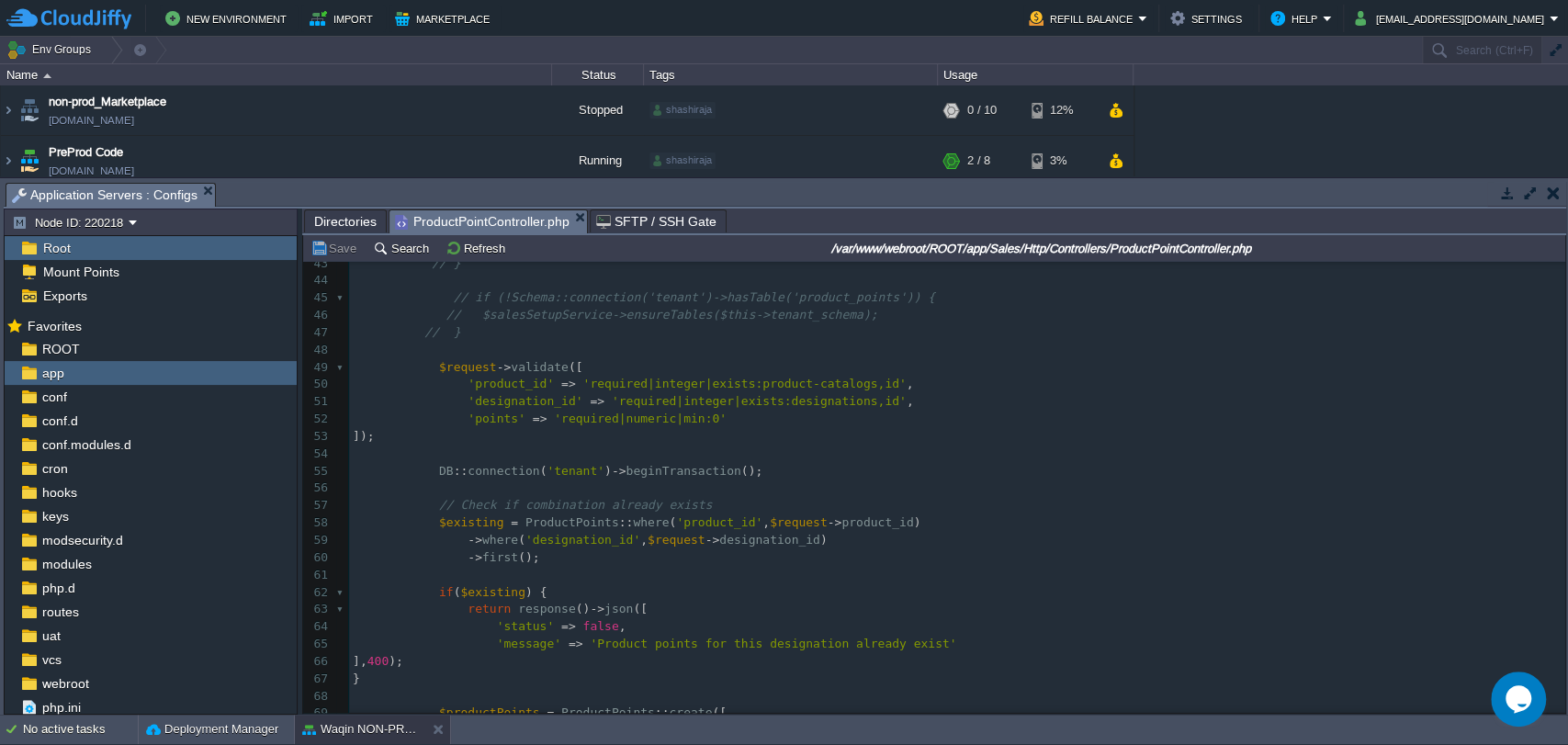
scroll to position [0, 0]
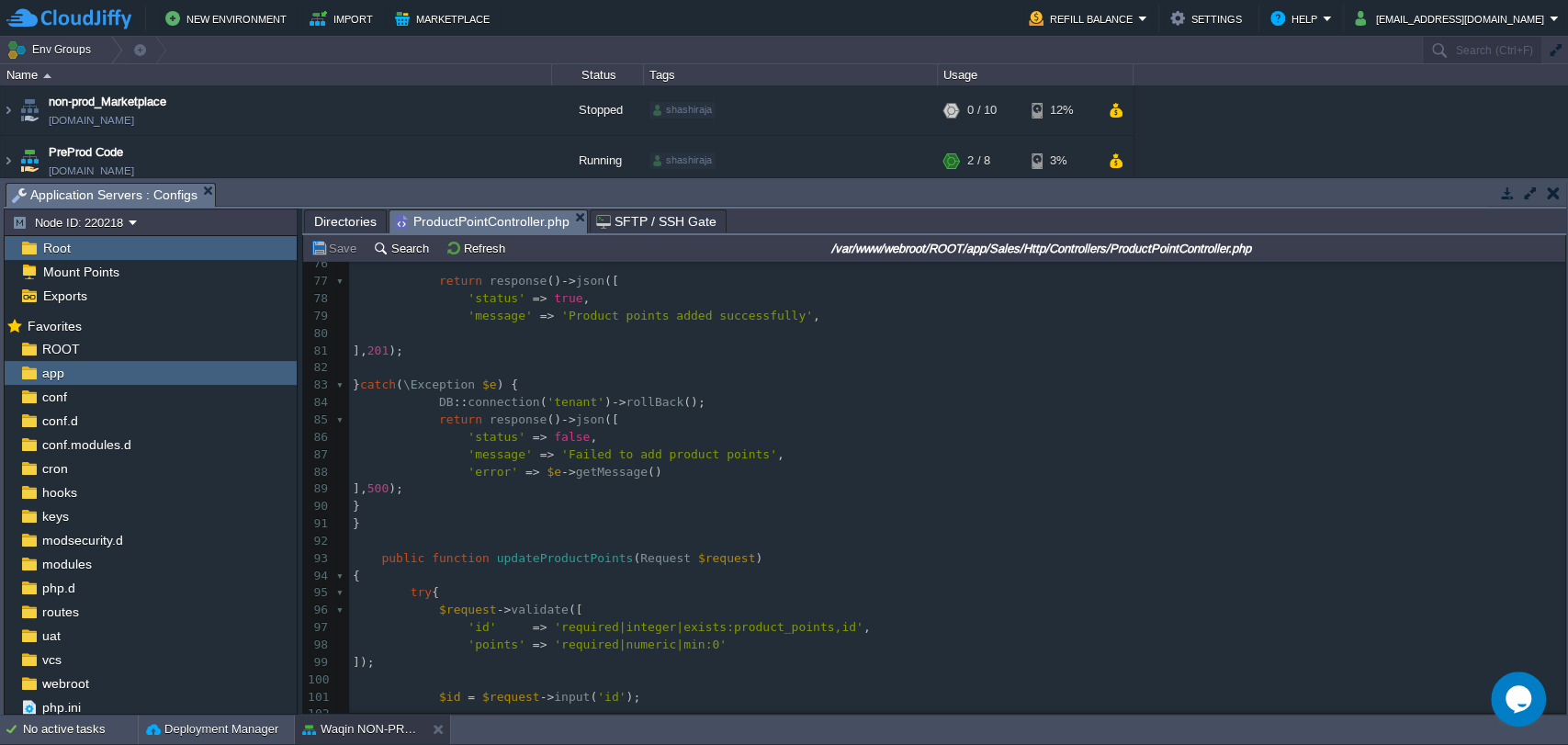
type textarea "-"
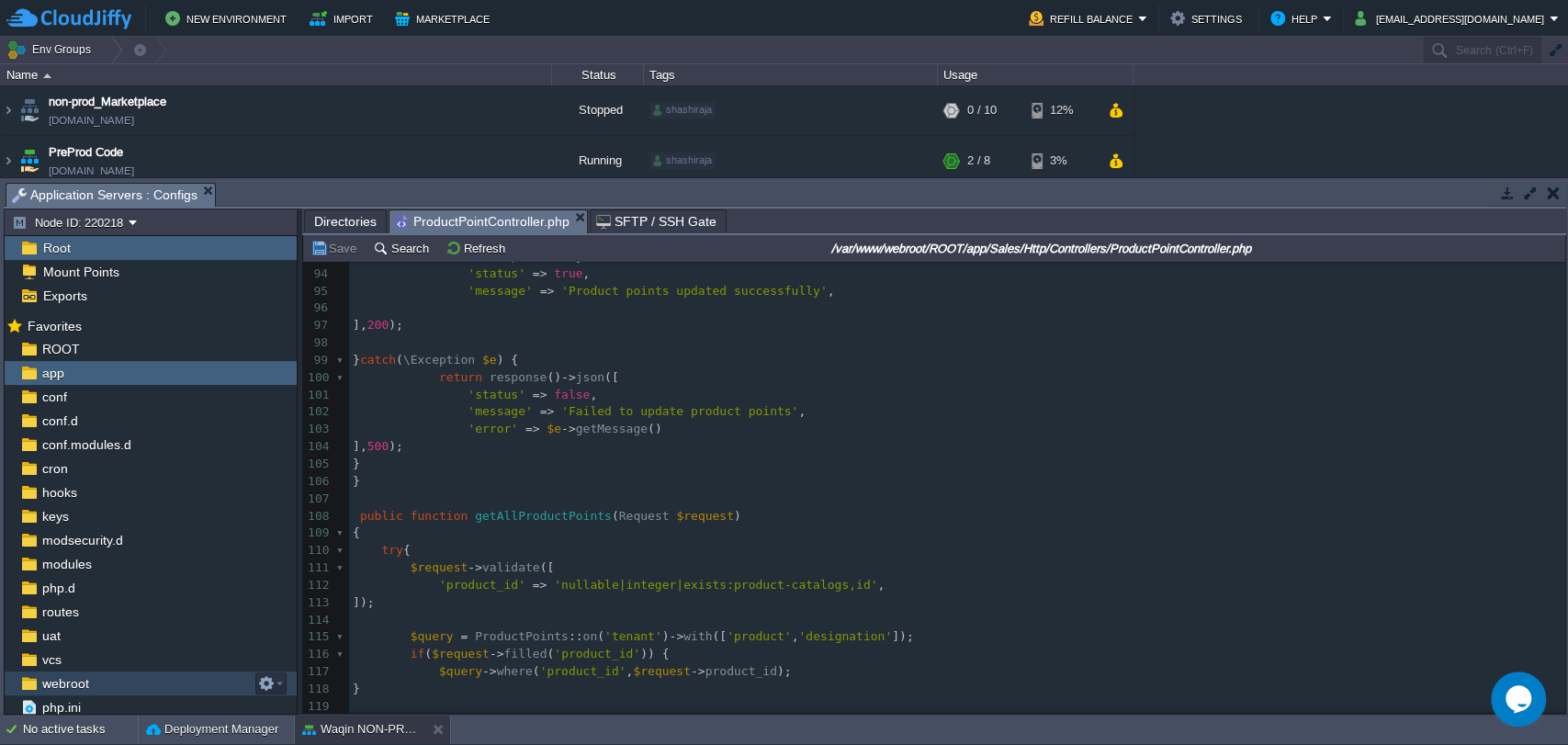
click at [59, 678] on span "webroot" at bounding box center [65, 683] width 53 height 17
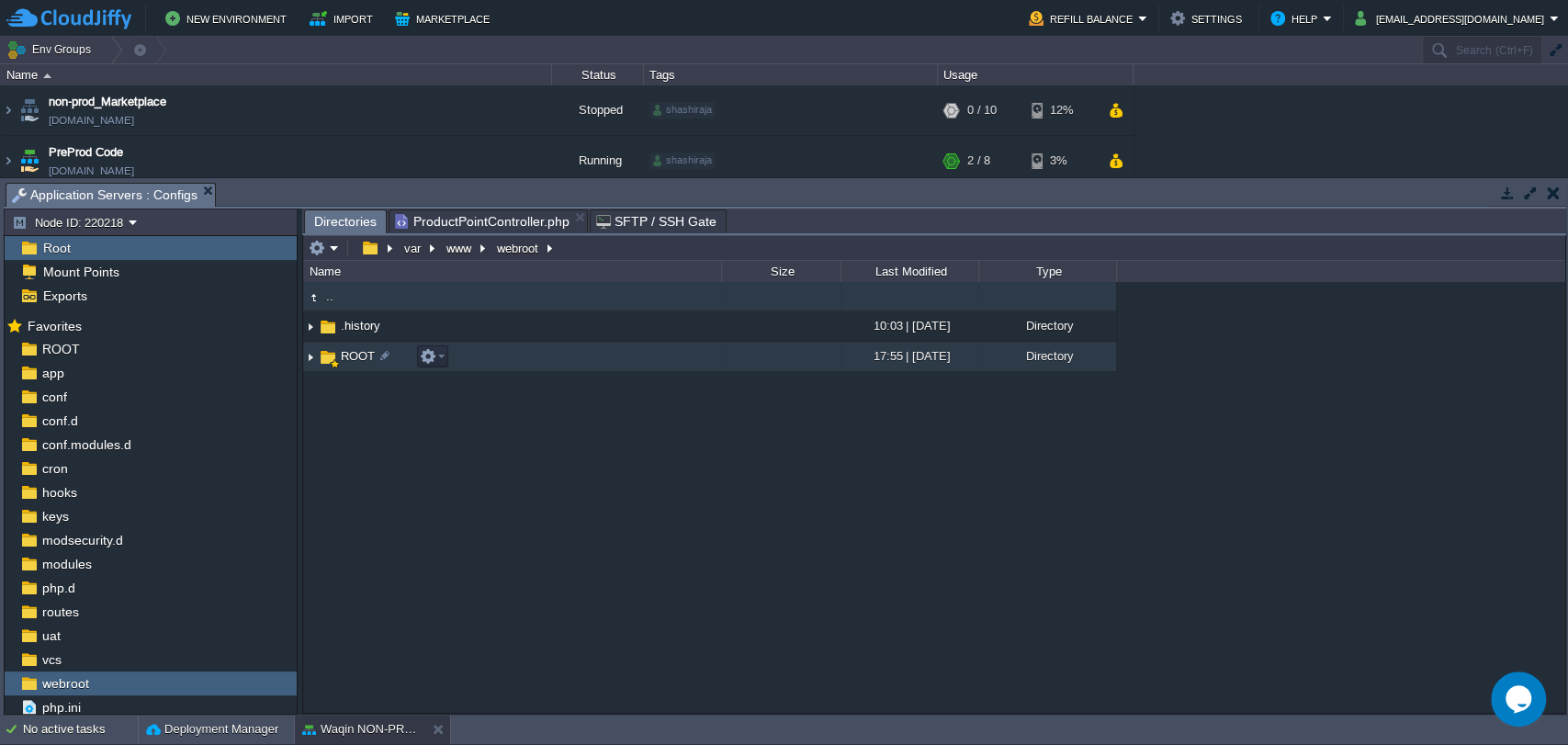
click at [352, 356] on span "ROOT" at bounding box center [358, 356] width 40 height 16
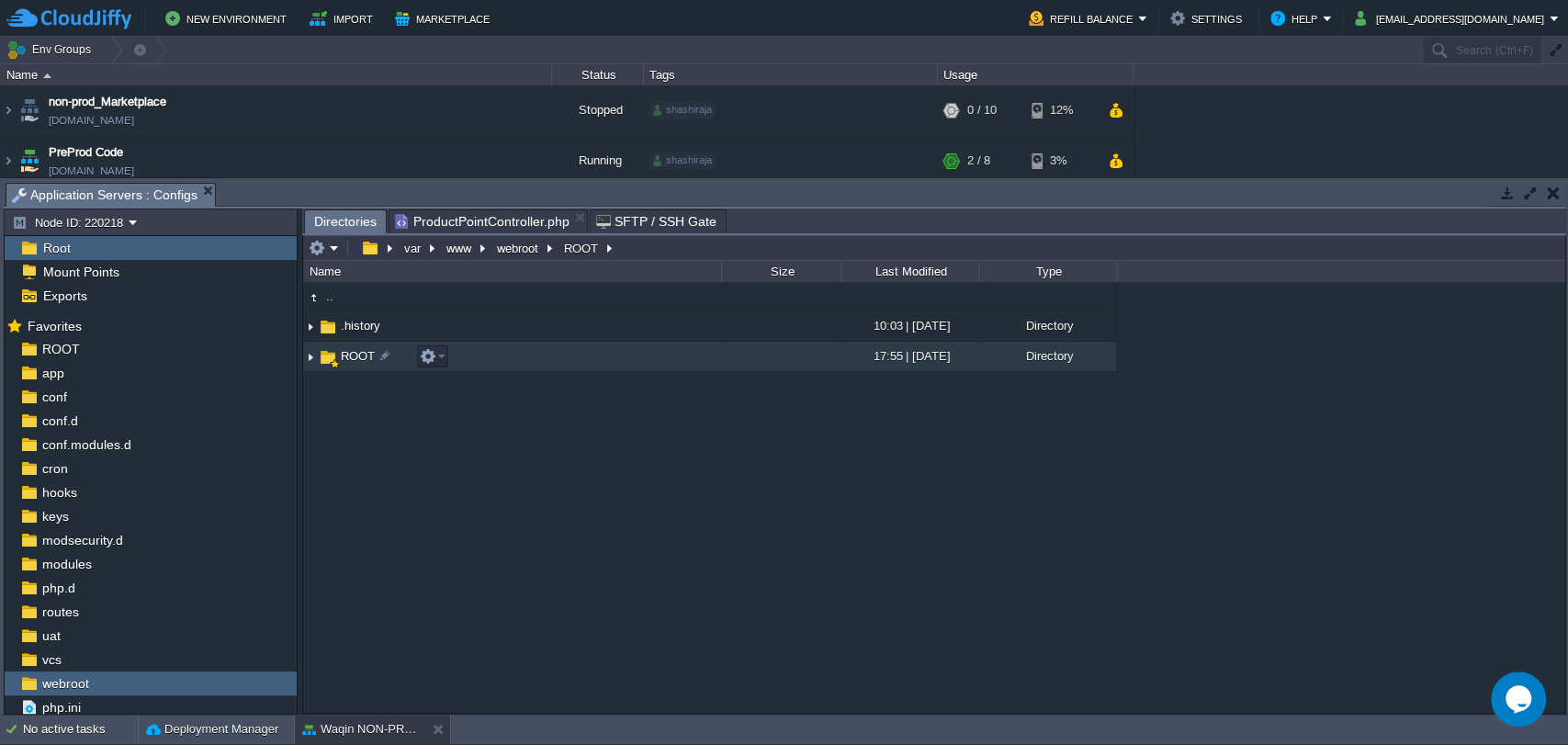
click at [352, 356] on span "ROOT" at bounding box center [358, 356] width 40 height 16
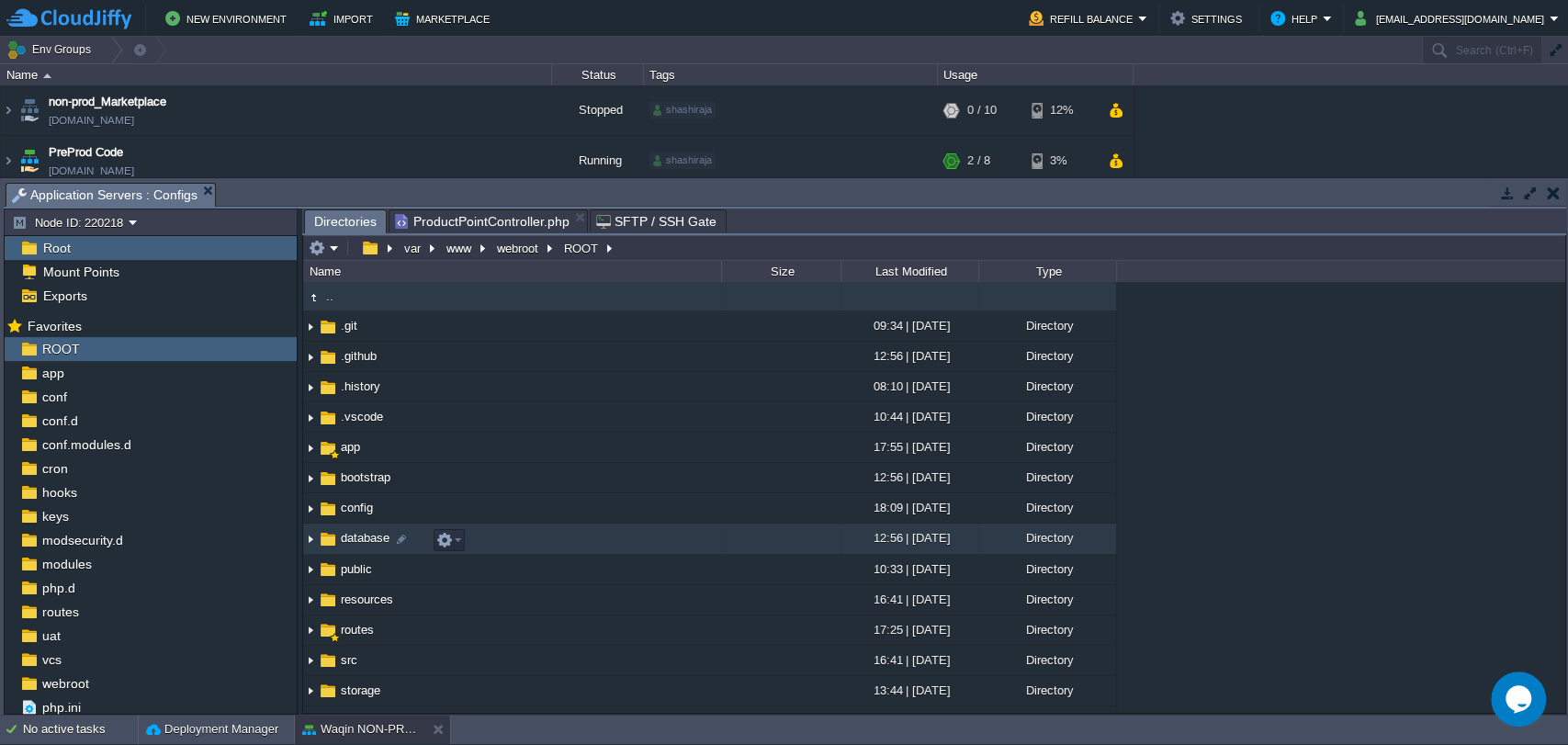
click at [357, 536] on span "database" at bounding box center [365, 538] width 54 height 16
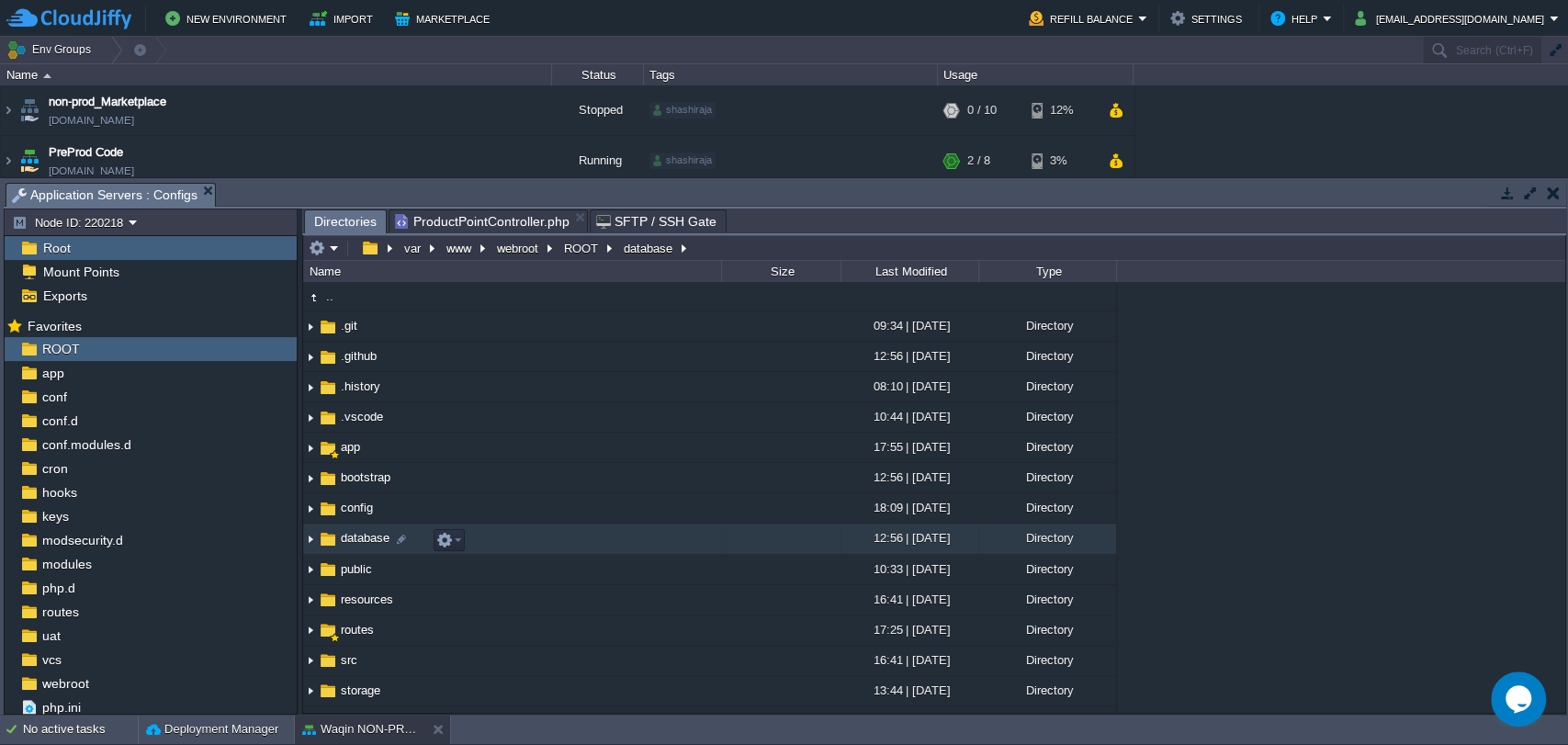
click at [357, 536] on span "database" at bounding box center [365, 538] width 54 height 16
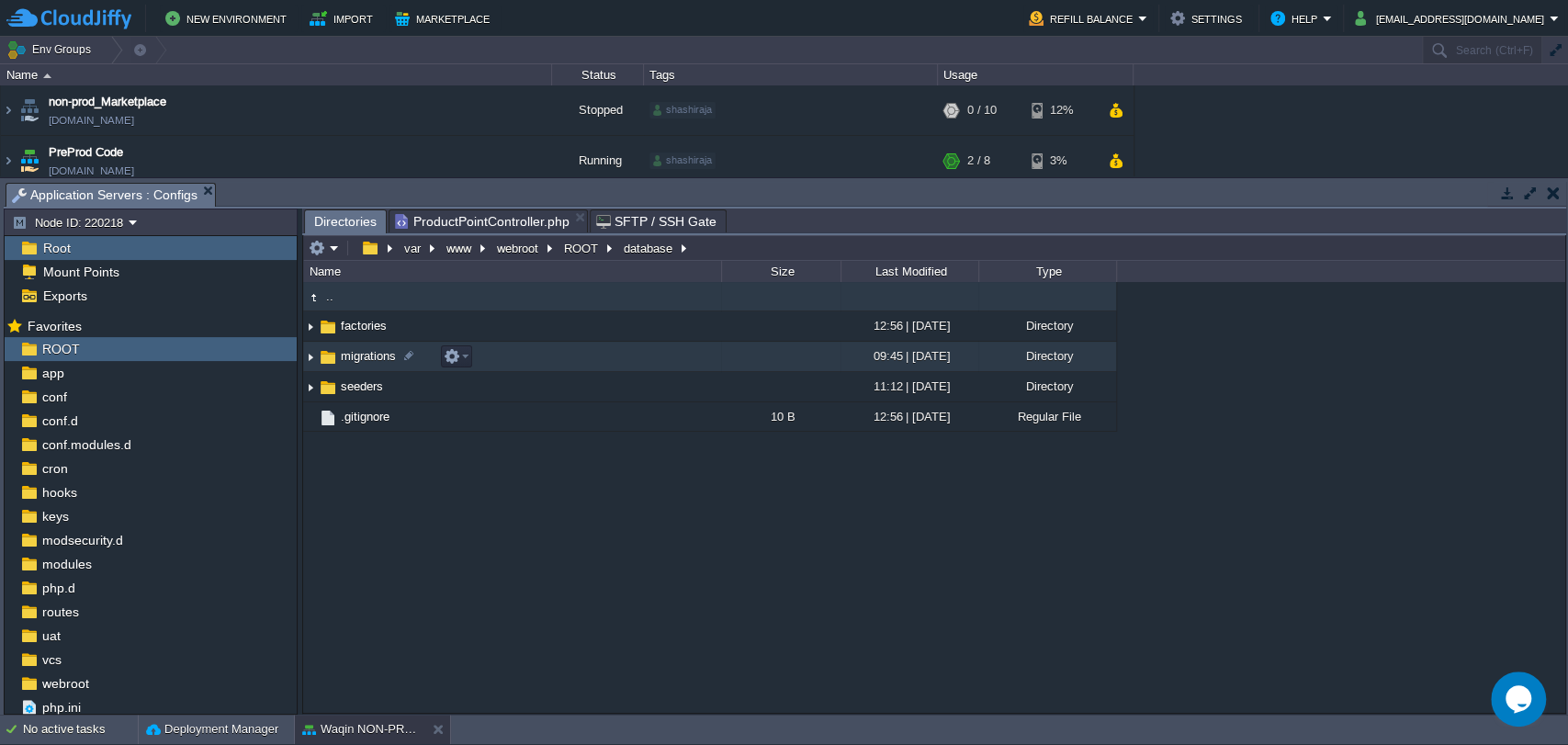
click at [362, 358] on span "migrations" at bounding box center [368, 356] width 60 height 16
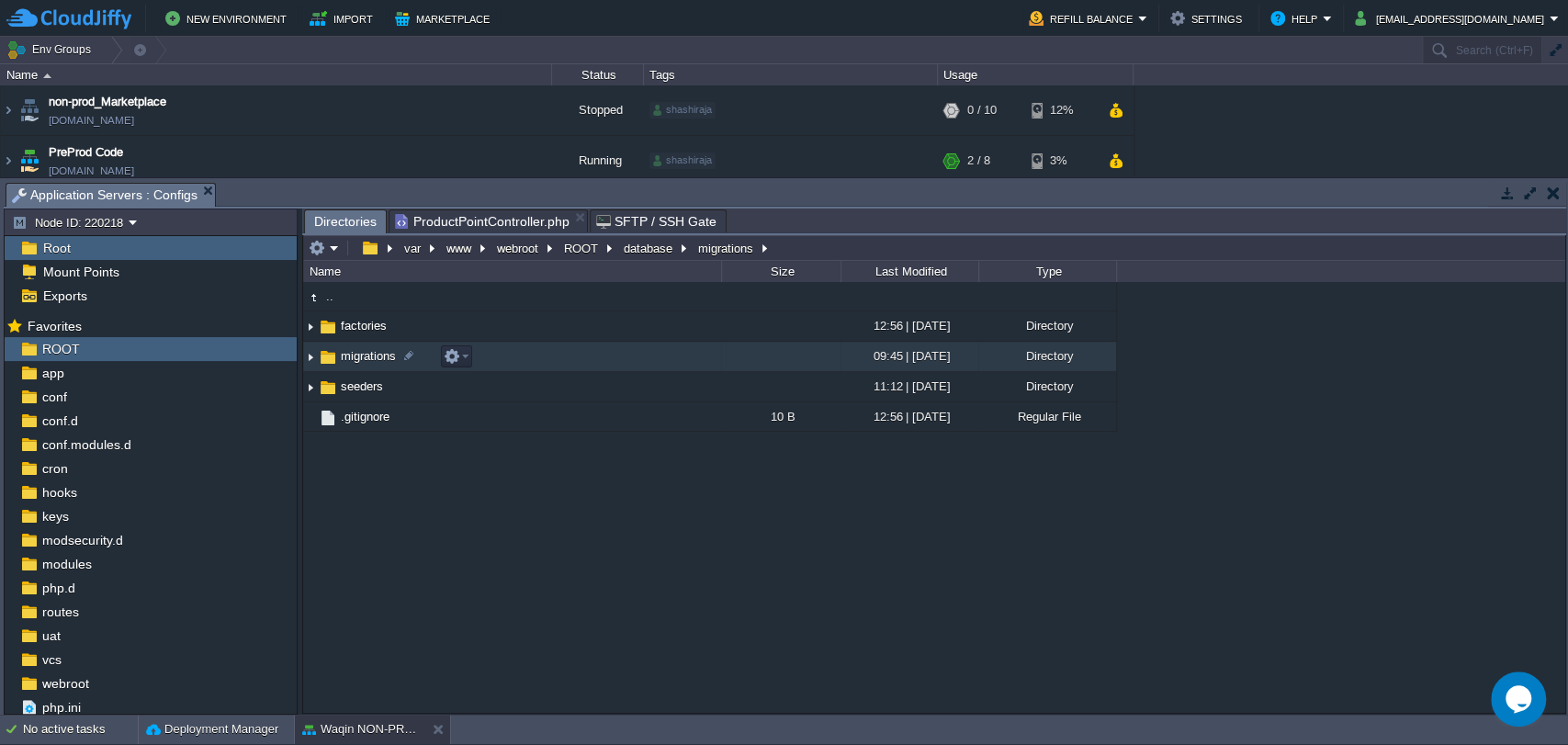
click at [362, 358] on span "migrations" at bounding box center [368, 356] width 60 height 16
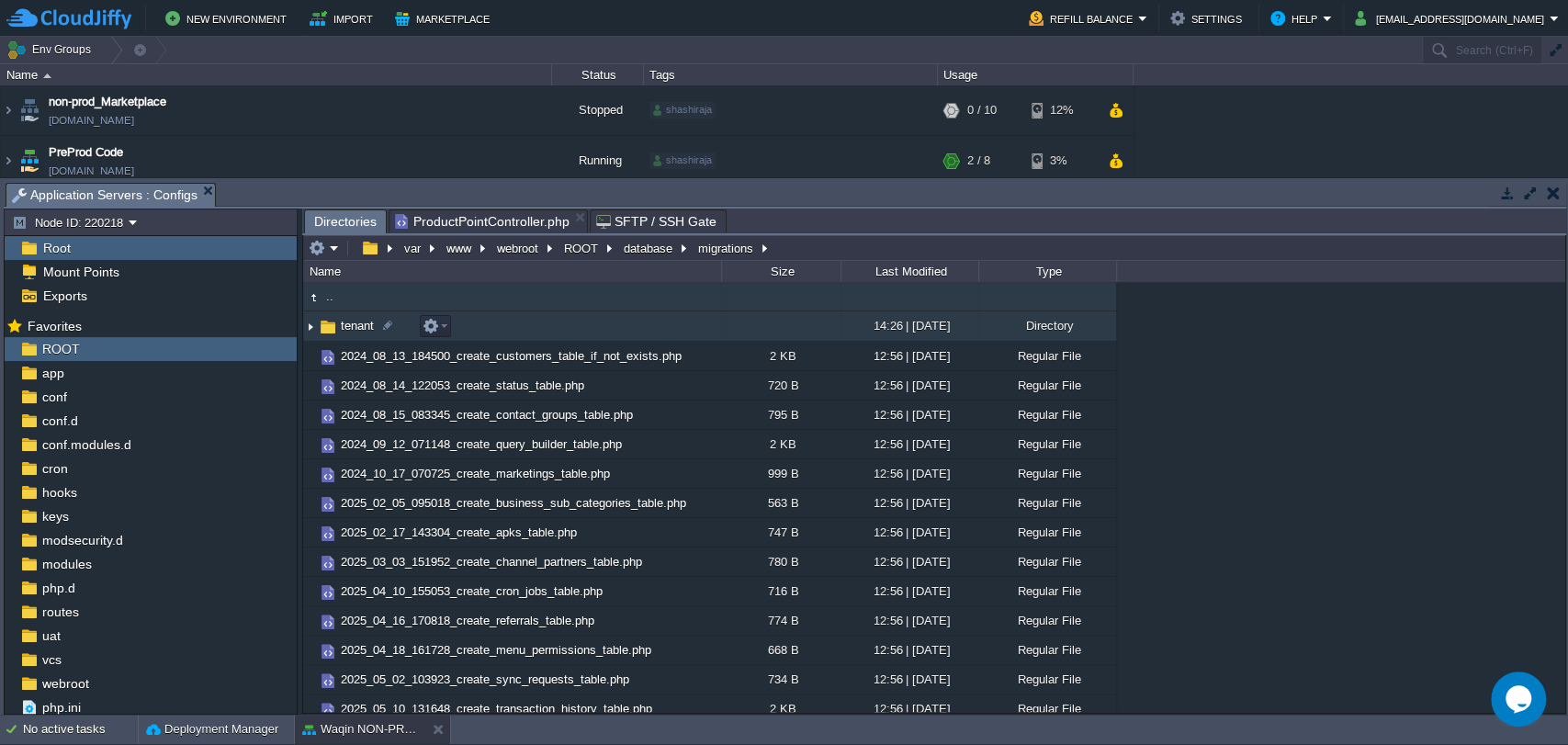
click at [360, 328] on span "tenant" at bounding box center [358, 325] width 39 height 16
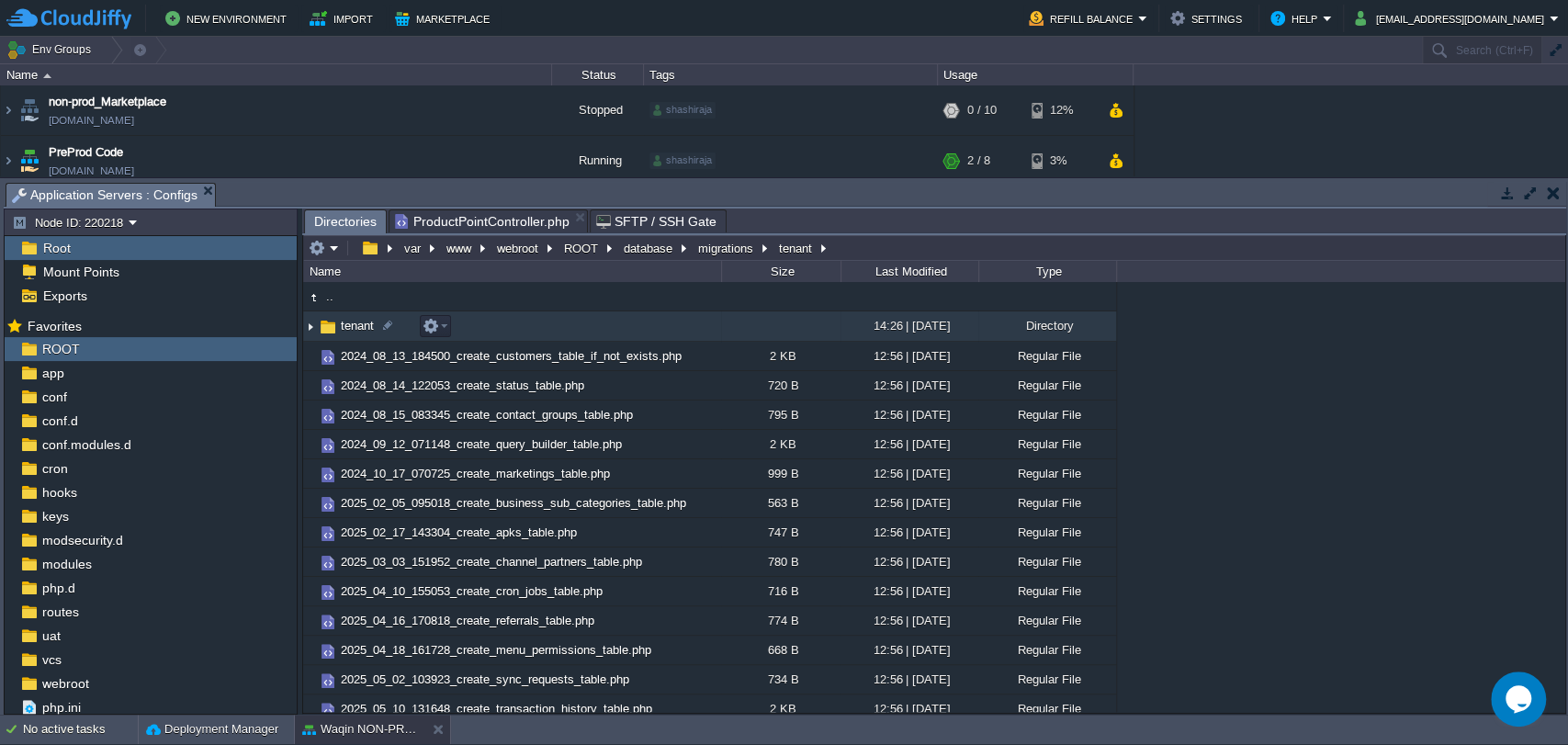
click at [360, 328] on span "tenant" at bounding box center [358, 325] width 39 height 16
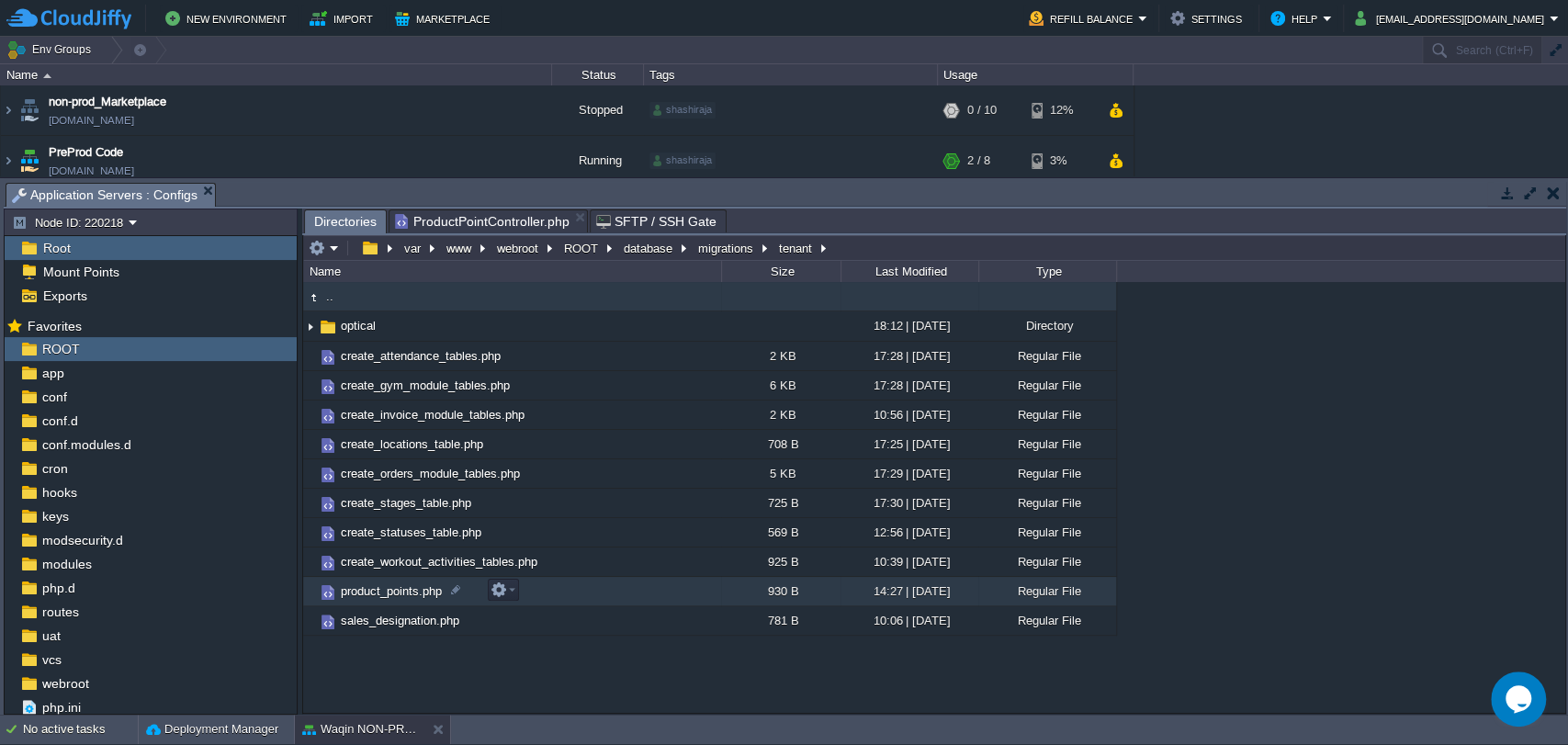
click at [402, 594] on span "product_points.php" at bounding box center [392, 592] width 107 height 16
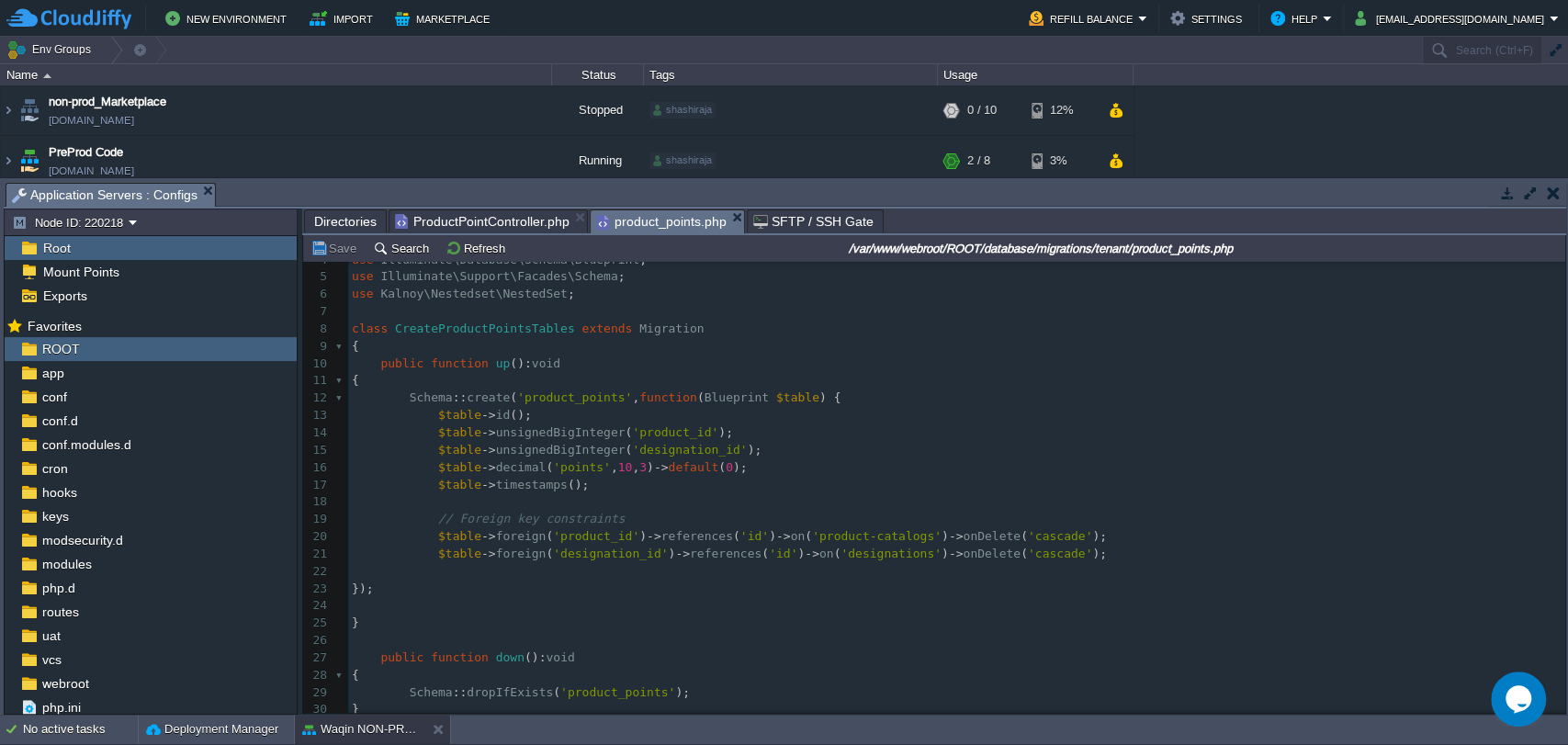
scroll to position [77, 0]
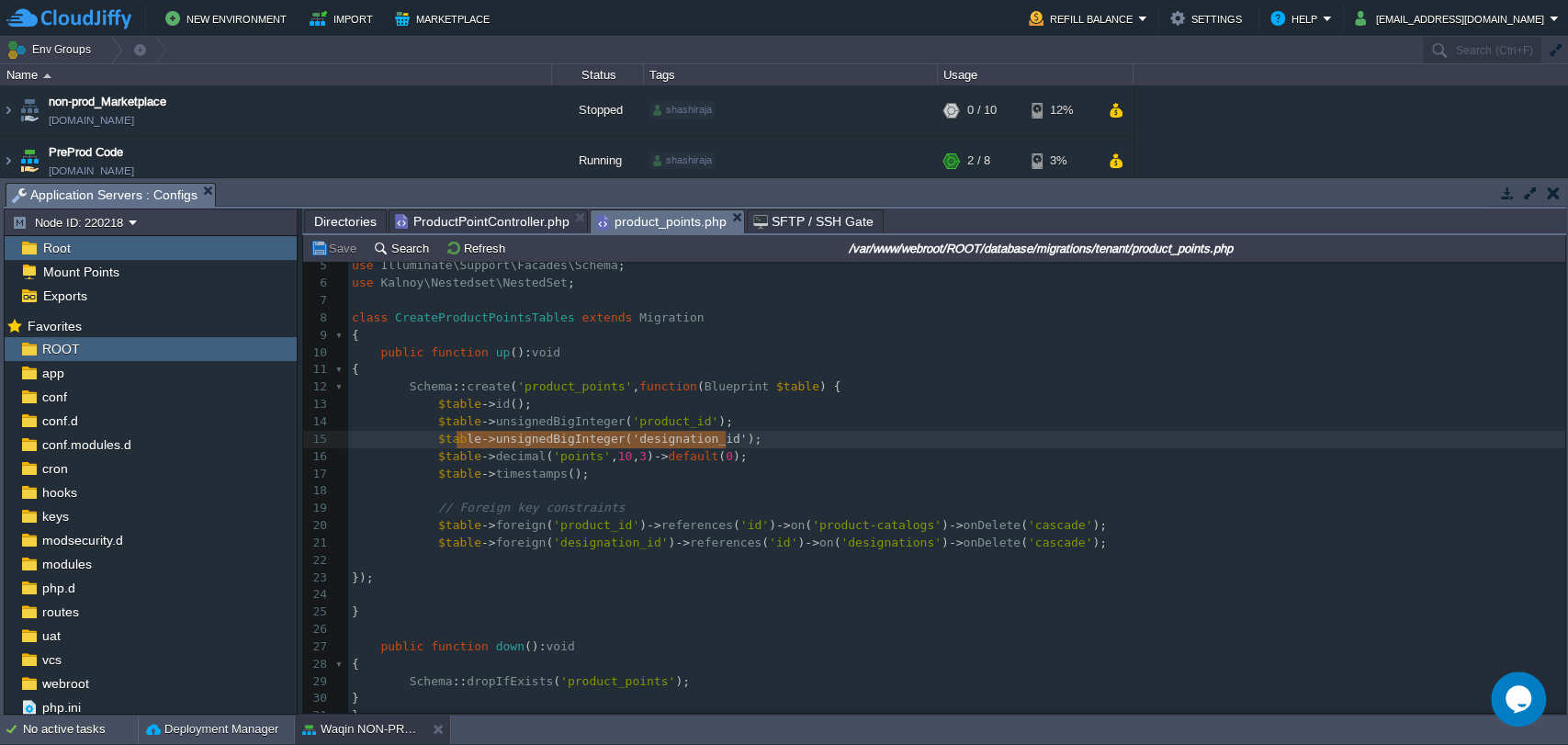
type textarea "$table->unsignedBigInteger('designation_id');"
drag, startPoint x: 736, startPoint y: 435, endPoint x: 425, endPoint y: 442, distance: 311.1
type textarea "//"
click at [755, 443] on pre "// $table->unsignedBigInteger('designation_id');" at bounding box center [956, 440] width 1217 height 17
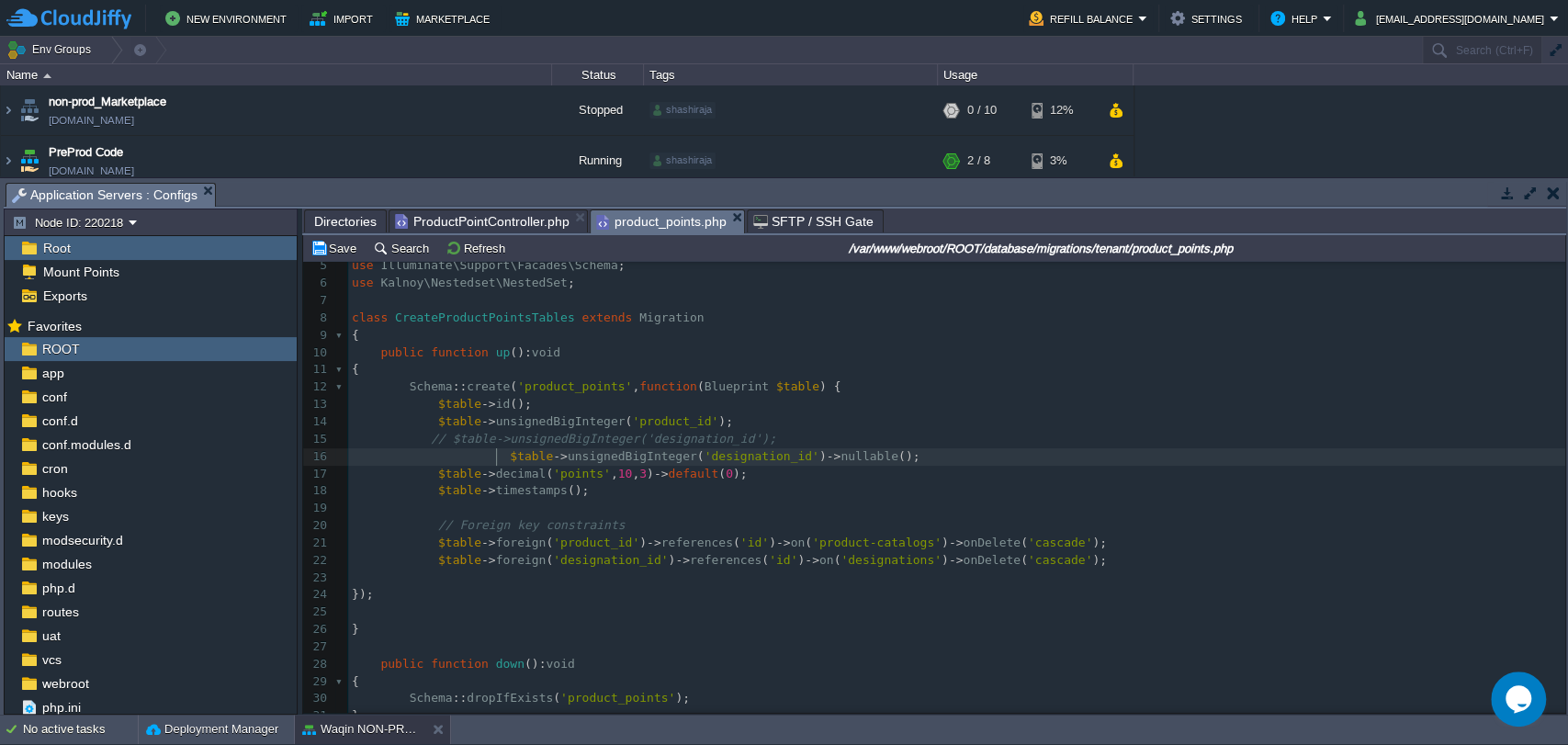
click at [494, 457] on span at bounding box center [430, 456] width 158 height 14
click at [916, 549] on div "xxxxxxxxxx 1 <?php 2 ​ 3 use Illuminate\Database\Migrations\Migration ; 4 use I…" at bounding box center [956, 499] width 1217 height 623
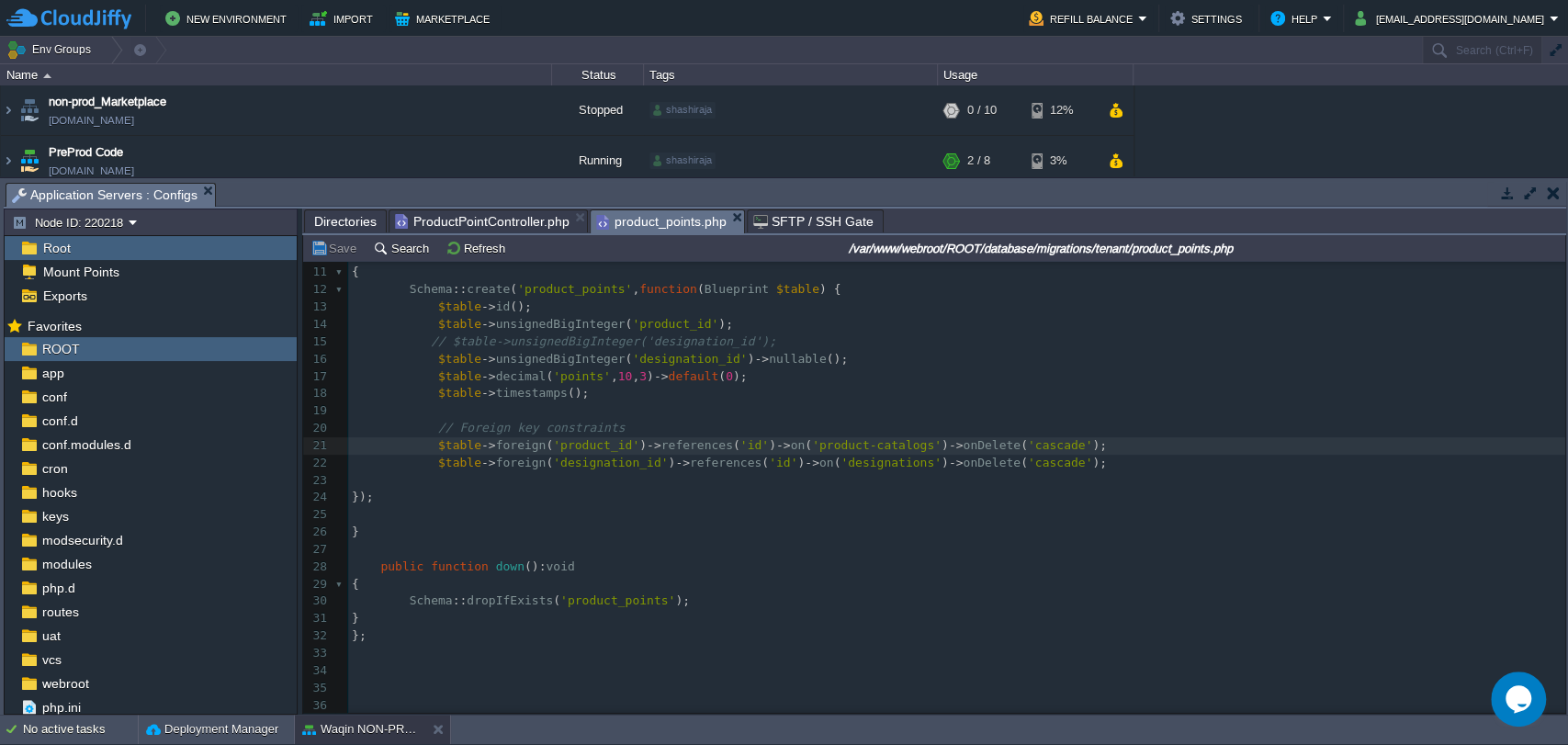
scroll to position [0, 0]
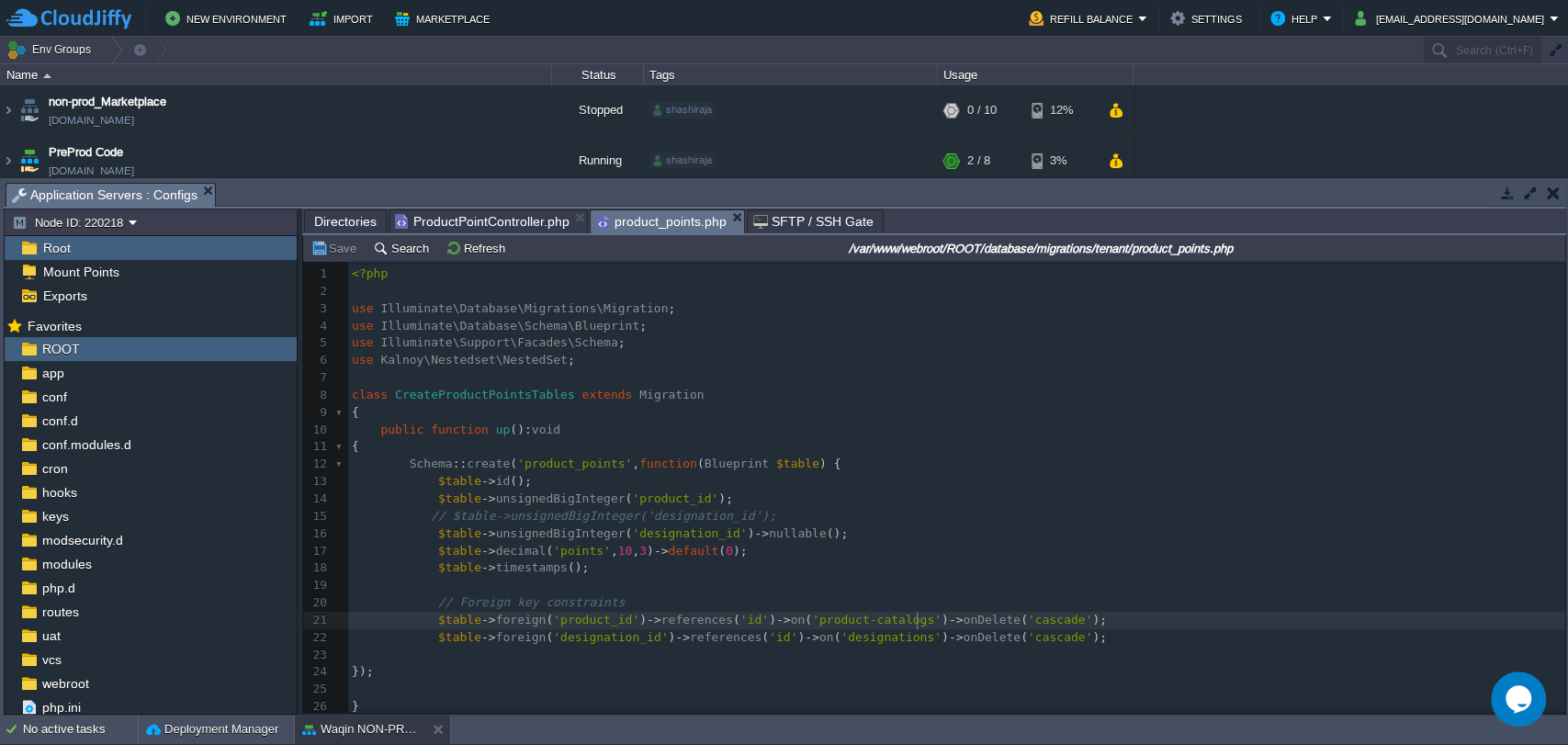
click at [483, 214] on span "ProductPointController.php" at bounding box center [483, 221] width 175 height 22
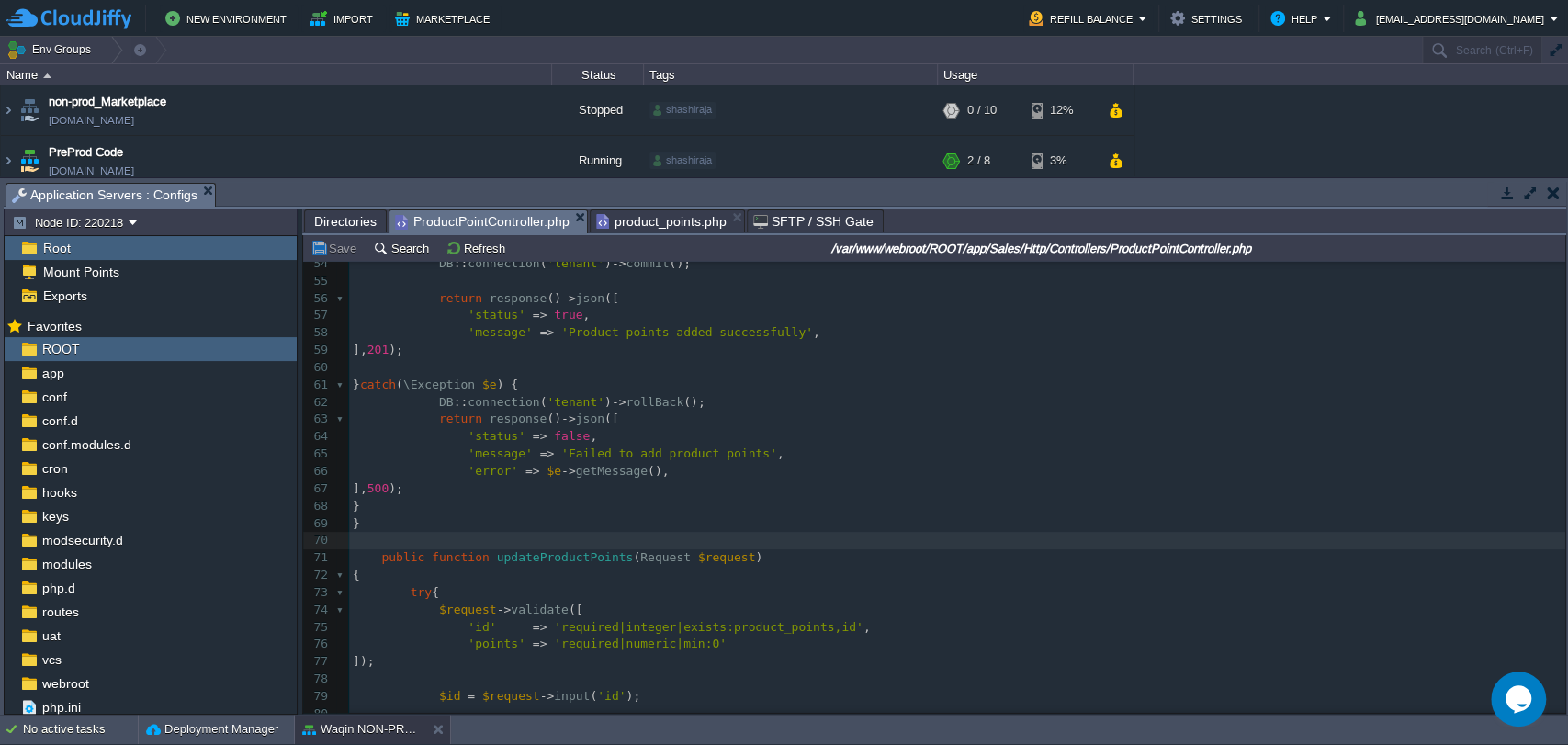
scroll to position [882, 0]
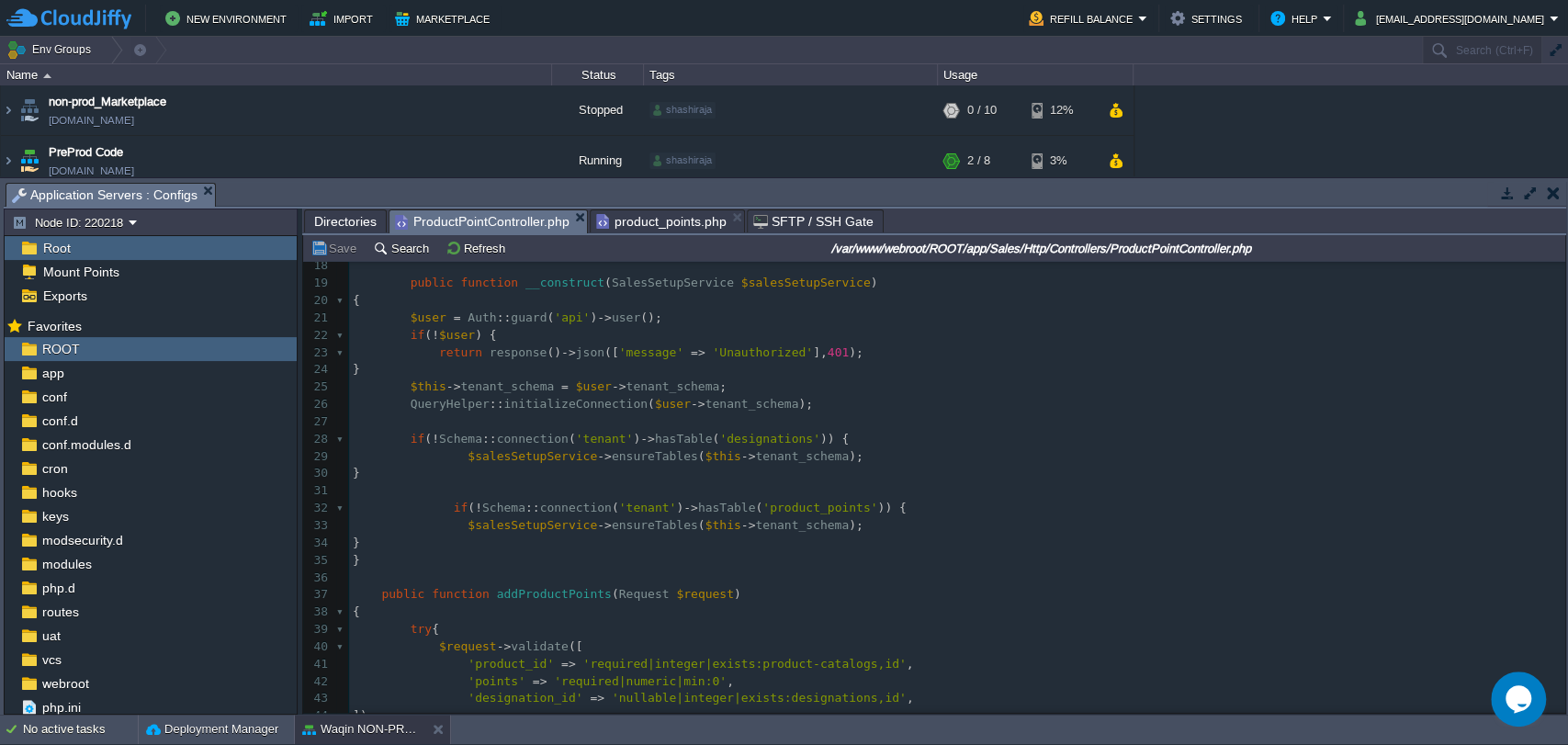
click at [657, 494] on pre at bounding box center [957, 491] width 1216 height 17
click at [678, 222] on span "product_points.php" at bounding box center [662, 221] width 130 height 22
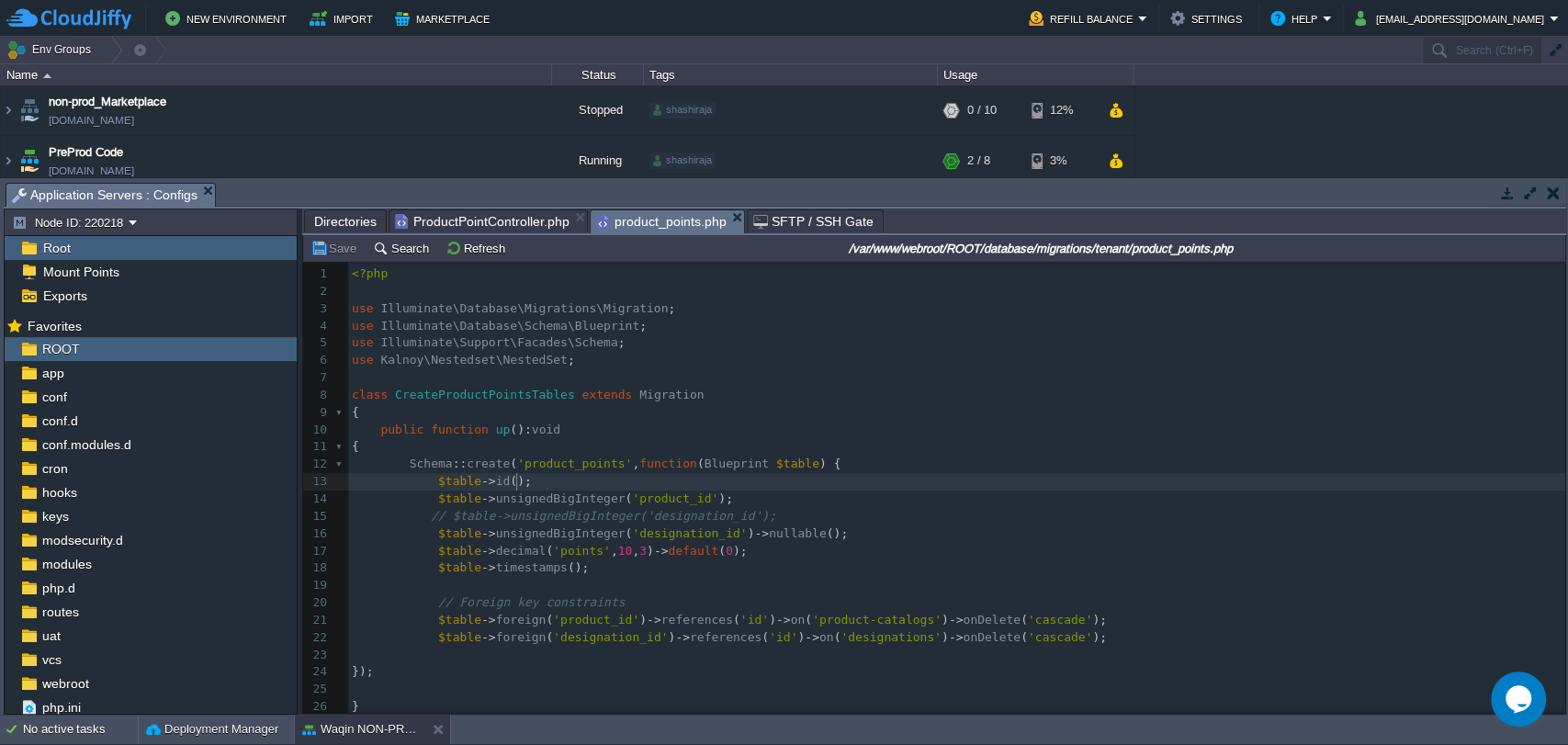
click at [724, 480] on pre "$table -> id ();" at bounding box center [956, 482] width 1217 height 17
